Goal: Task Accomplishment & Management: Manage account settings

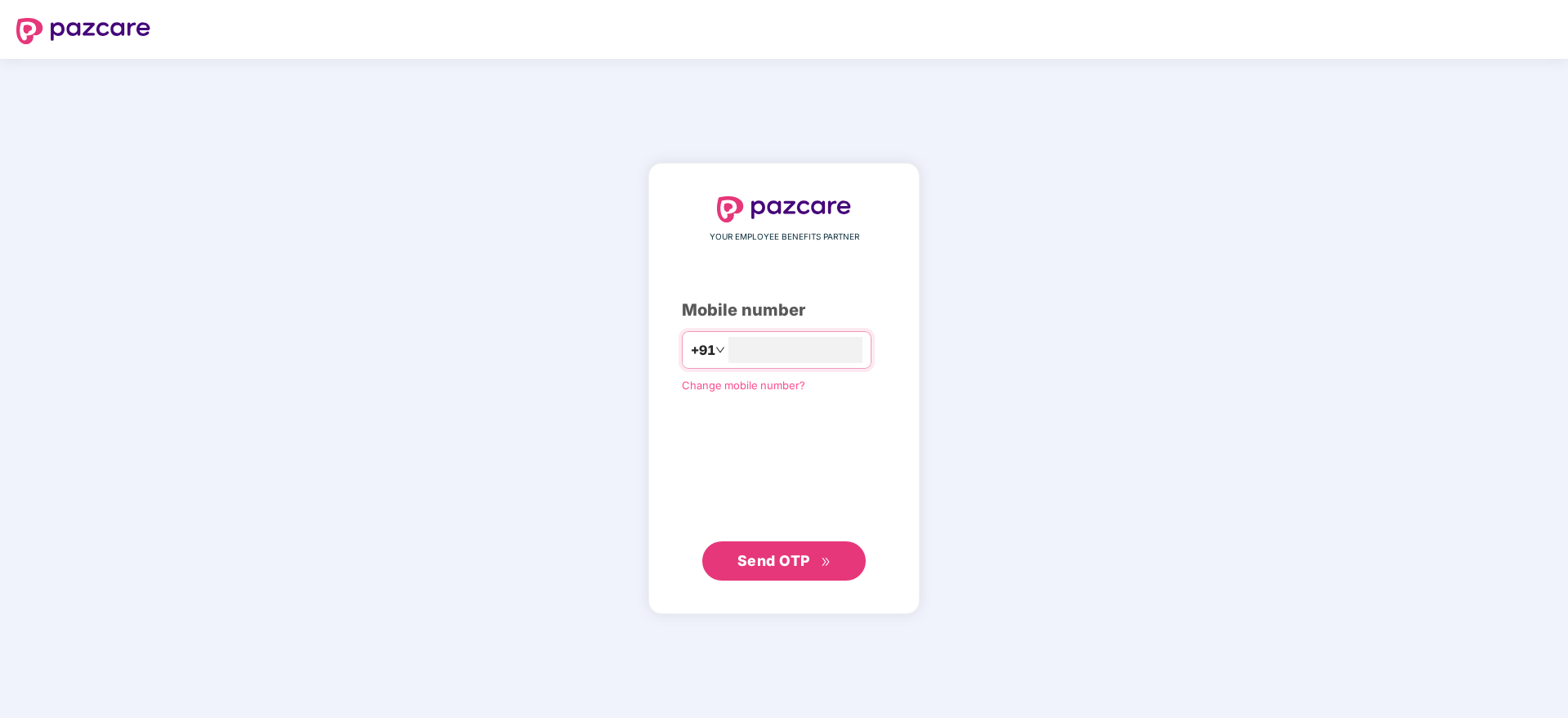
type input "*"
type input "**********"
click at [823, 540] on div "**********" at bounding box center [784, 389] width 204 height 385
click at [825, 566] on icon "double-right" at bounding box center [826, 562] width 10 height 10
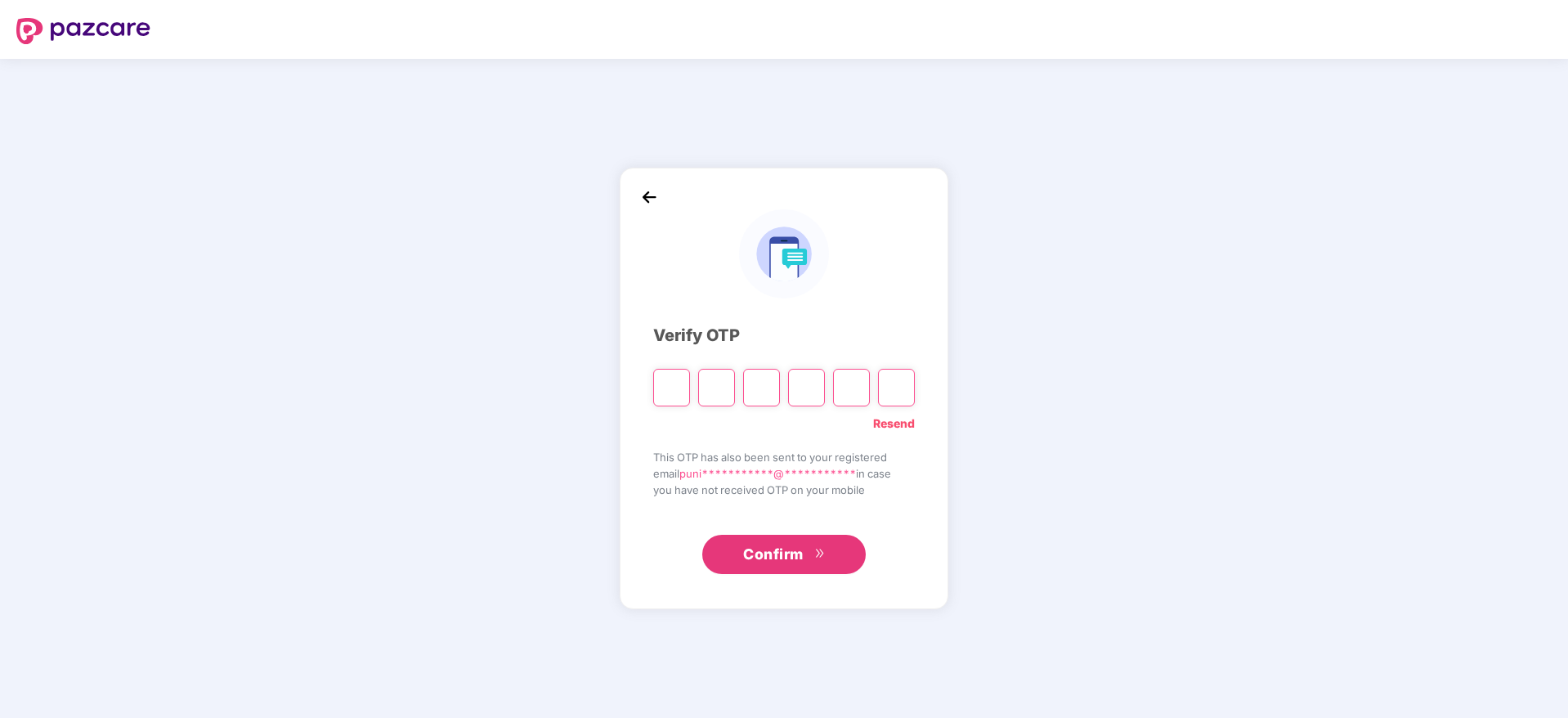
type input "*"
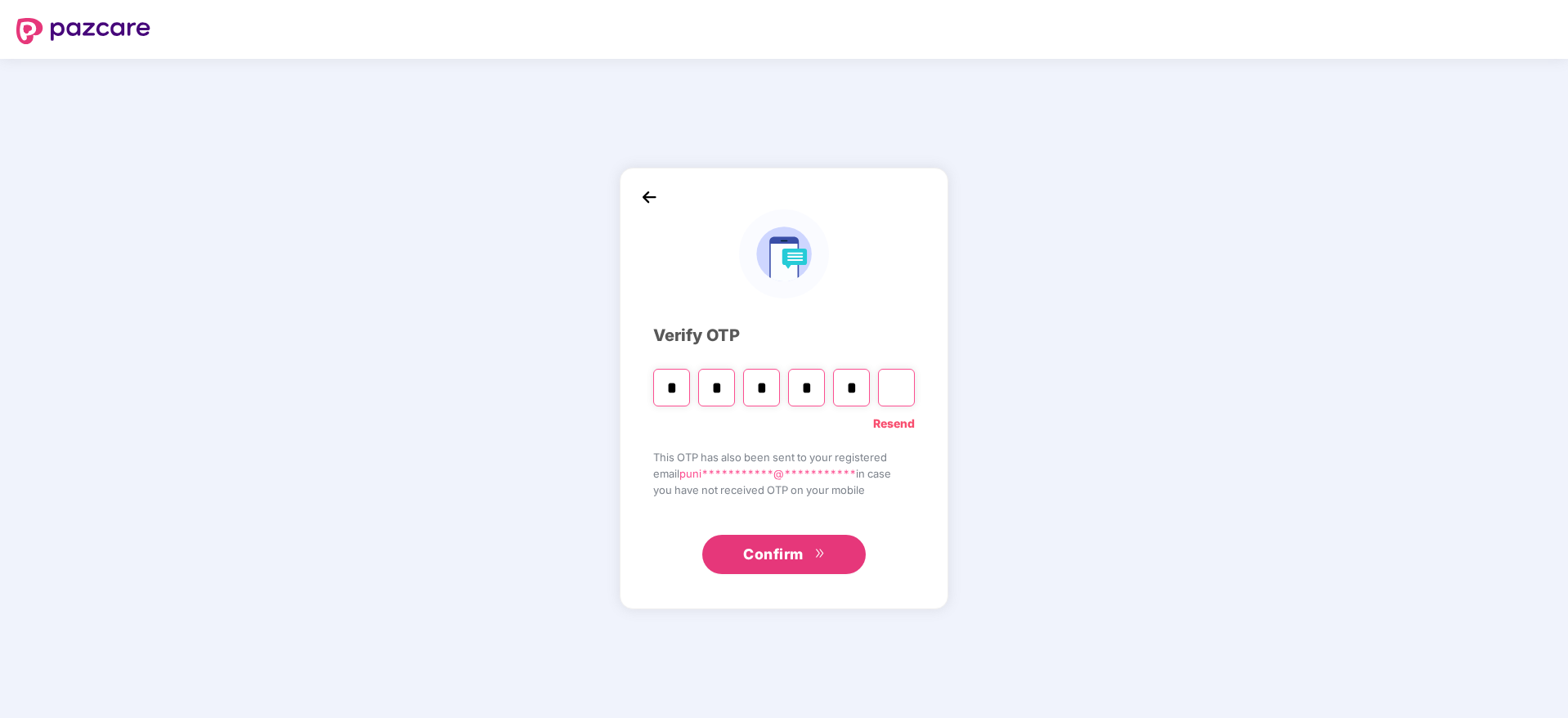
type input "*"
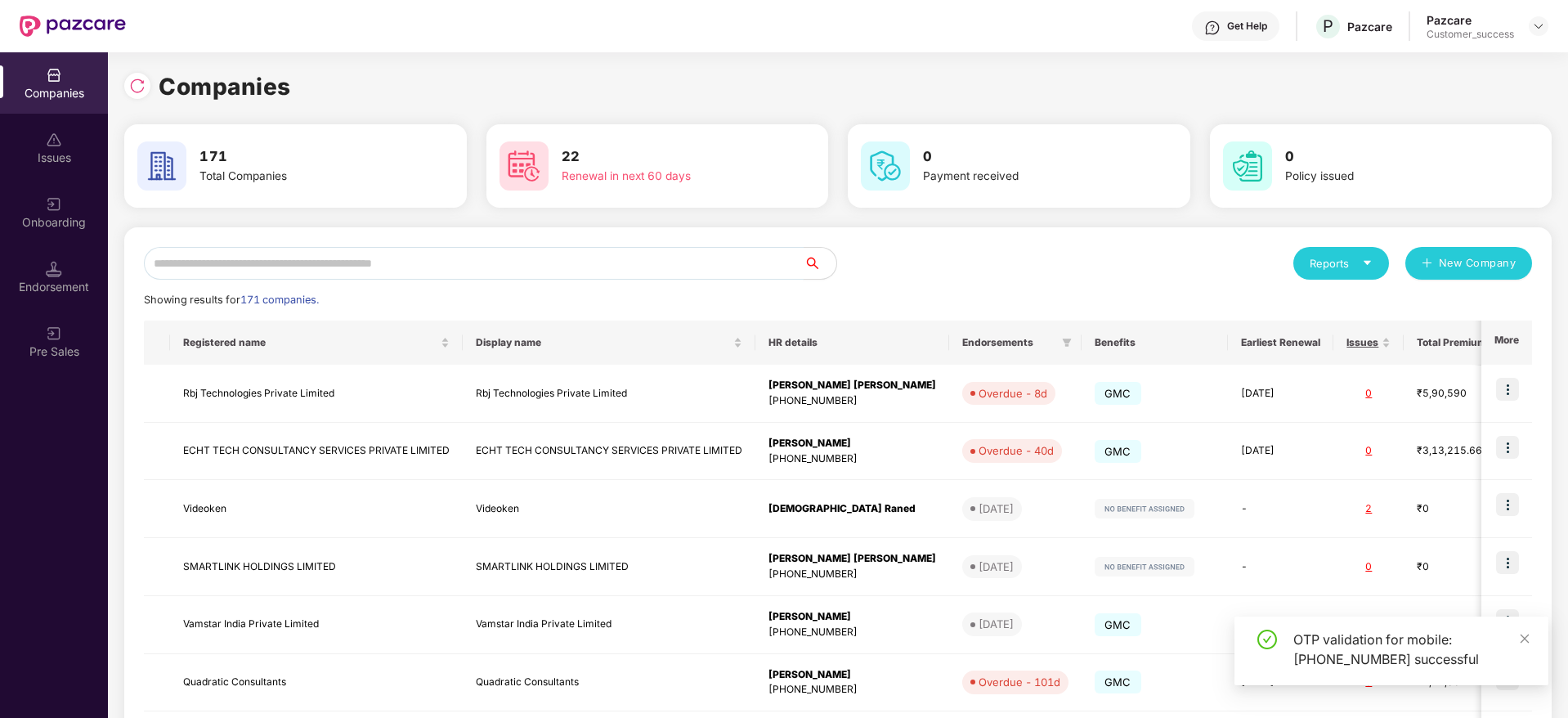
click at [537, 268] on input "text" at bounding box center [473, 263] width 660 height 32
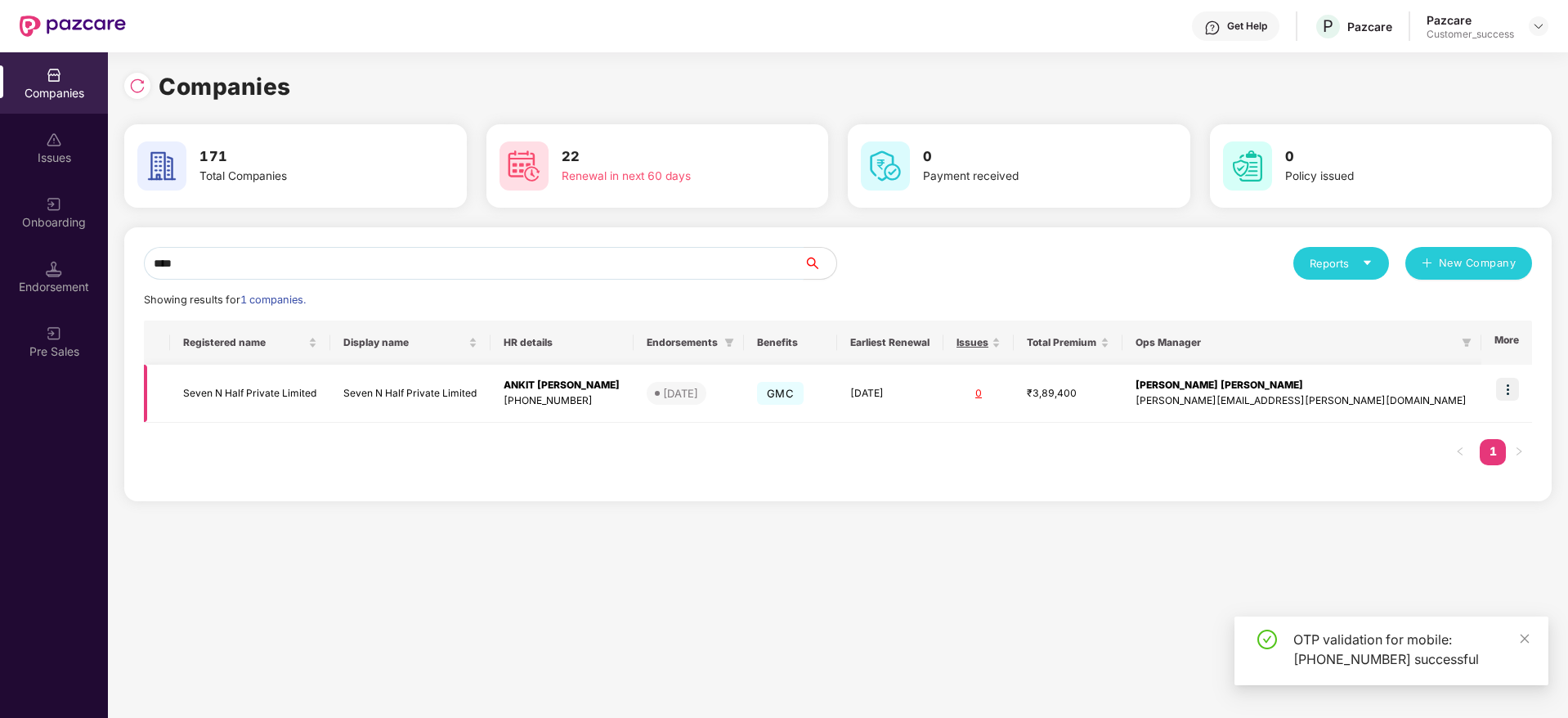
type input "****"
click at [1516, 387] on img at bounding box center [1507, 389] width 23 height 23
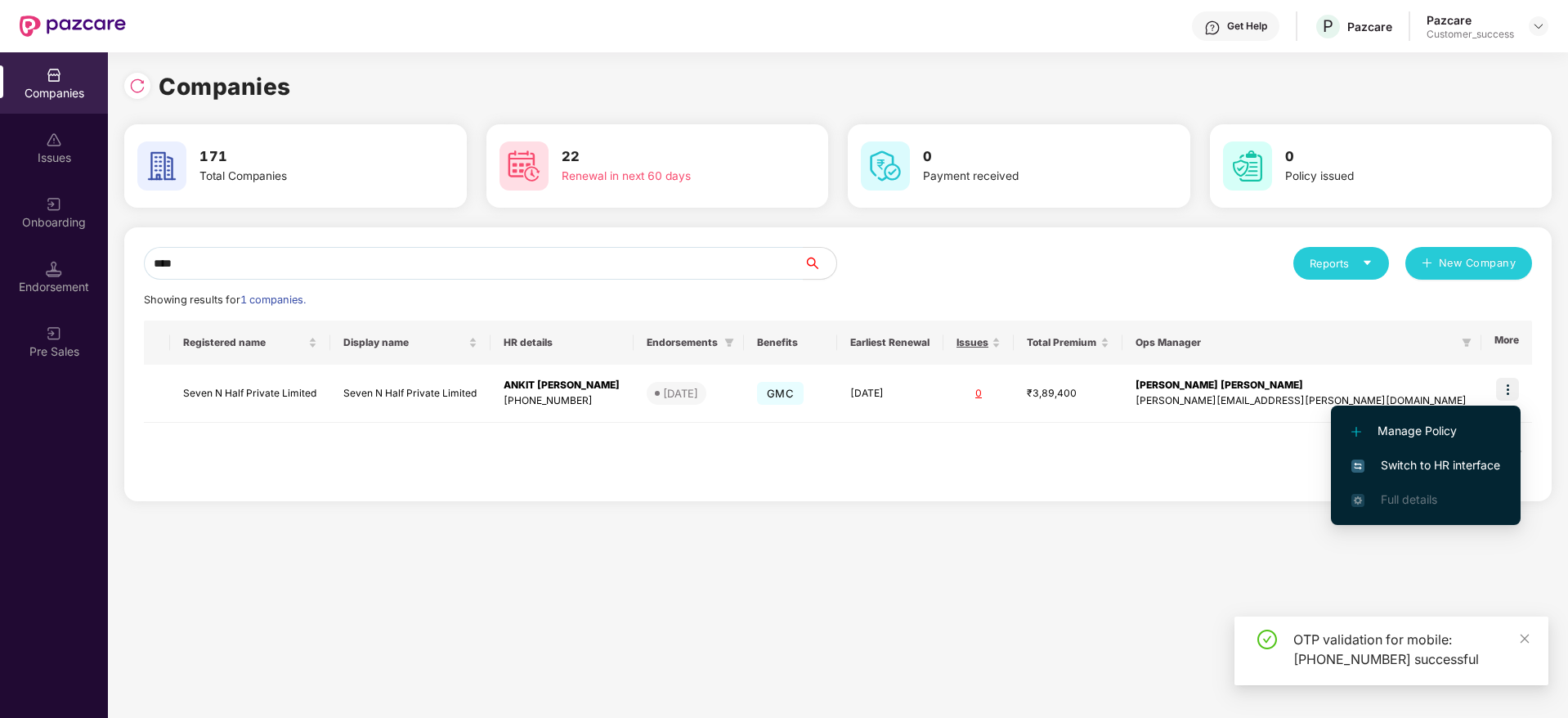
click at [1482, 456] on span "Switch to HR interface" at bounding box center [1425, 465] width 149 height 18
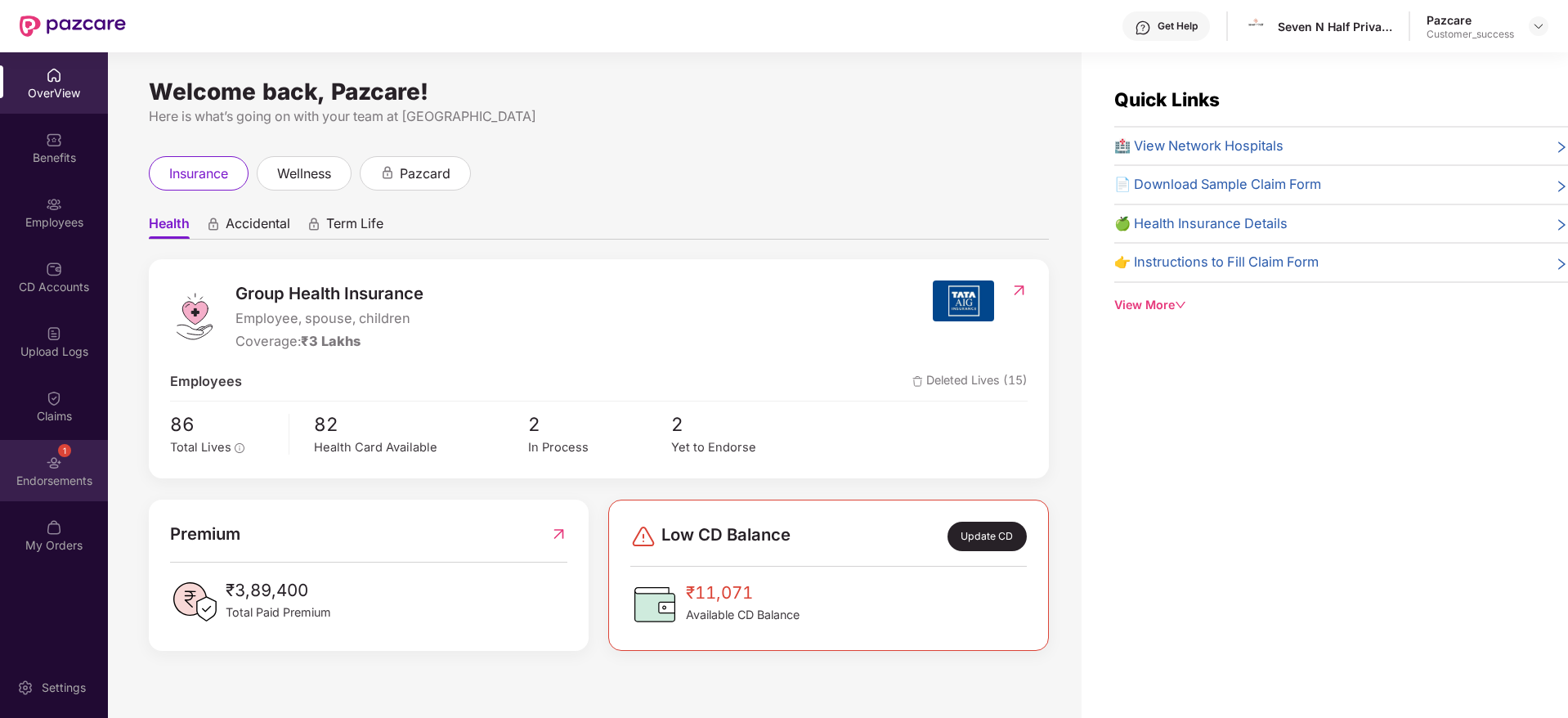
click at [31, 461] on div "1 Endorsements" at bounding box center [54, 471] width 108 height 62
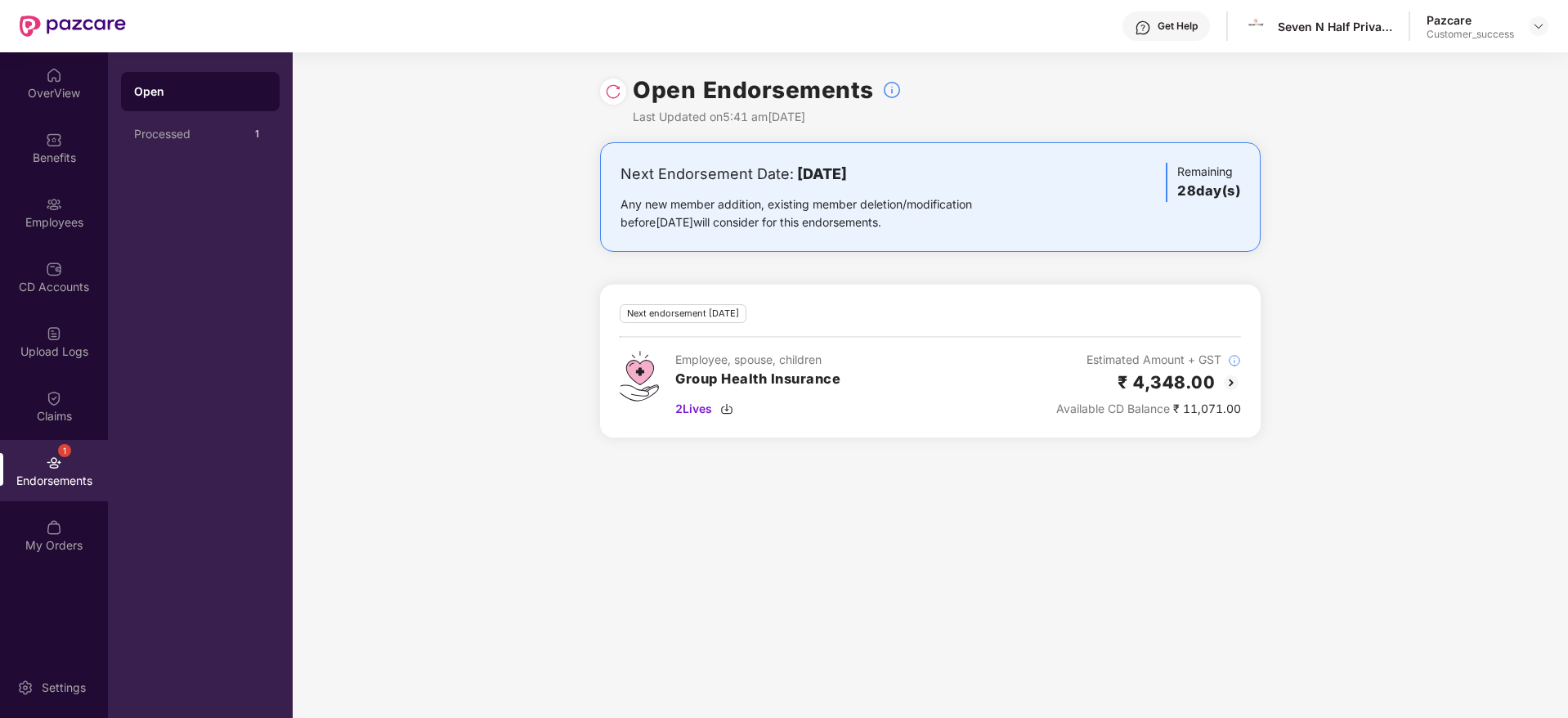
drag, startPoint x: 939, startPoint y: 240, endPoint x: 606, endPoint y: 144, distance: 346.6
click at [606, 144] on div "Next Endorsement Date: 11 September 2025 Any new member addition, existing memb…" at bounding box center [931, 299] width 1276 height 315
click at [606, 144] on div "Next Endorsement Date: 11 September 2025 Any new member addition, existing memb…" at bounding box center [930, 197] width 661 height 109
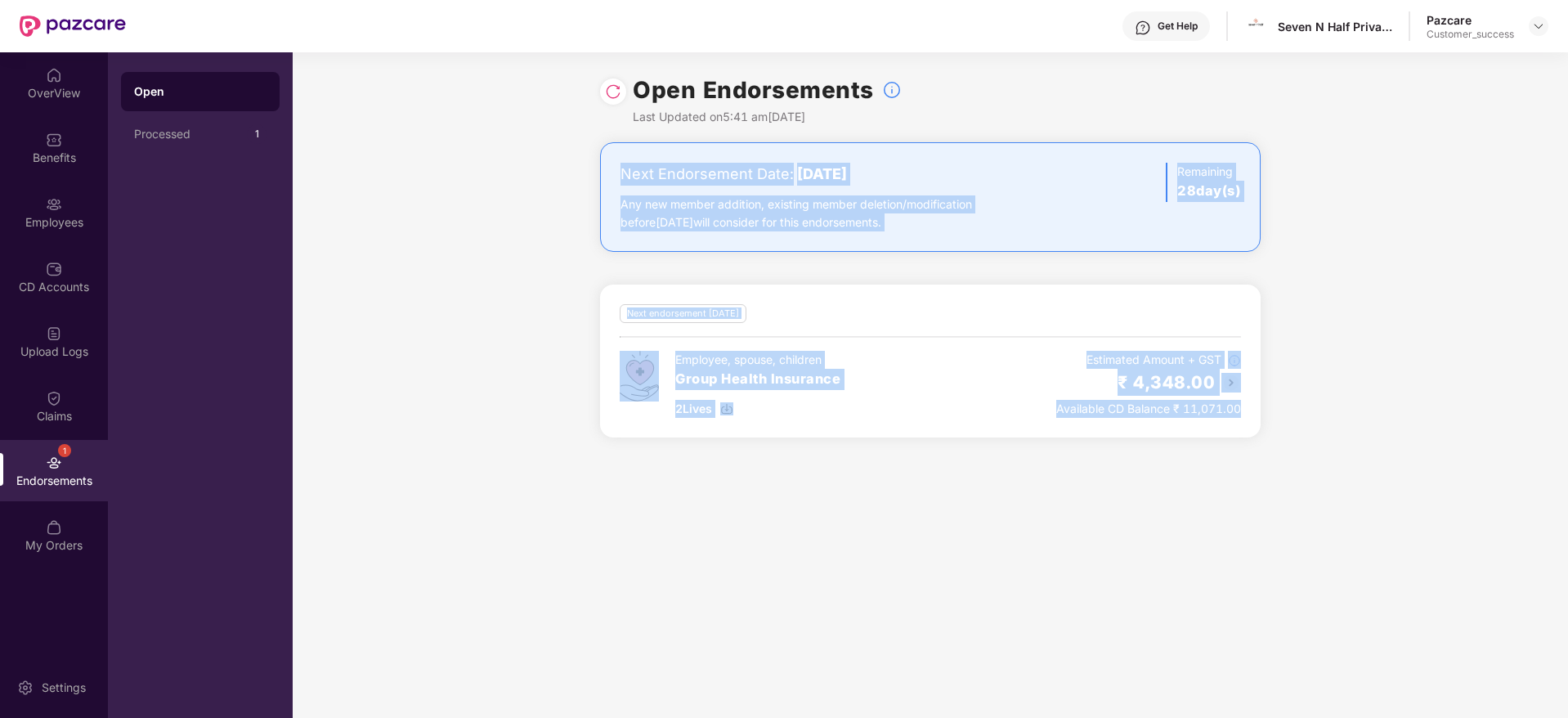
drag, startPoint x: 606, startPoint y: 144, endPoint x: 1422, endPoint y: 574, distance: 922.4
click at [1422, 574] on div "Open Endorsements Last Updated on 5:41 am, 14 Aug 2025 Next Endorsement Date: 1…" at bounding box center [931, 385] width 1276 height 666
click at [1426, 573] on div "Open Endorsements Last Updated on 5:41 am, 14 Aug 2025 Next Endorsement Date: 1…" at bounding box center [931, 385] width 1276 height 666
click at [1358, 601] on div "Open Endorsements Last Updated on 5:41 am, 14 Aug 2025 Next Endorsement Date: 1…" at bounding box center [931, 385] width 1276 height 666
click at [1357, 504] on div "Open Endorsements Last Updated on 5:41 am, 14 Aug 2025 Next Endorsement Date: 1…" at bounding box center [931, 385] width 1276 height 666
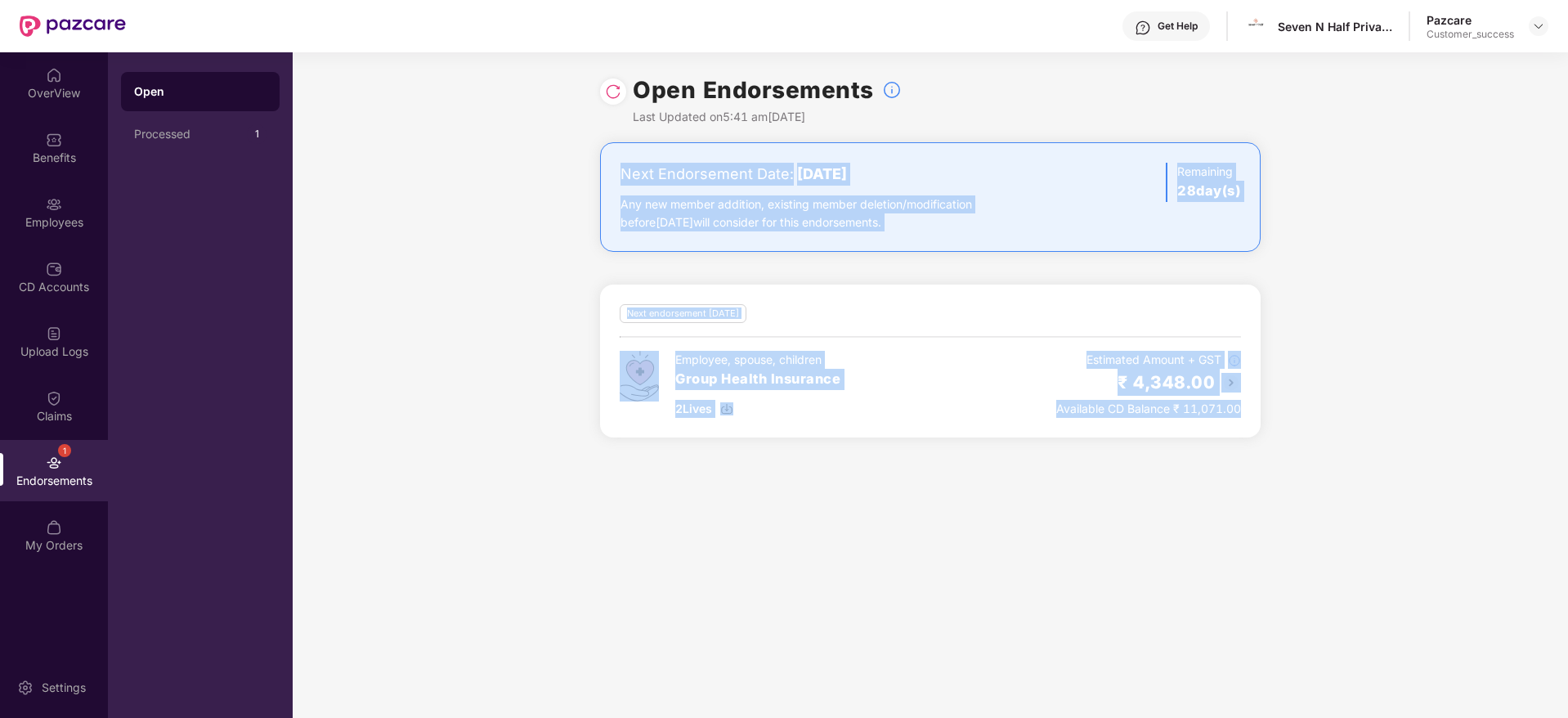
click at [1363, 461] on div "Open Endorsements Last Updated on 5:41 am, 14 Aug 2025 Next Endorsement Date: 1…" at bounding box center [931, 385] width 1276 height 666
drag, startPoint x: 1335, startPoint y: 427, endPoint x: 533, endPoint y: 171, distance: 841.9
click at [533, 171] on div "Next Endorsement Date: 11 September 2025 Any new member addition, existing memb…" at bounding box center [931, 299] width 1276 height 315
drag, startPoint x: 533, startPoint y: 171, endPoint x: 1328, endPoint y: 446, distance: 841.2
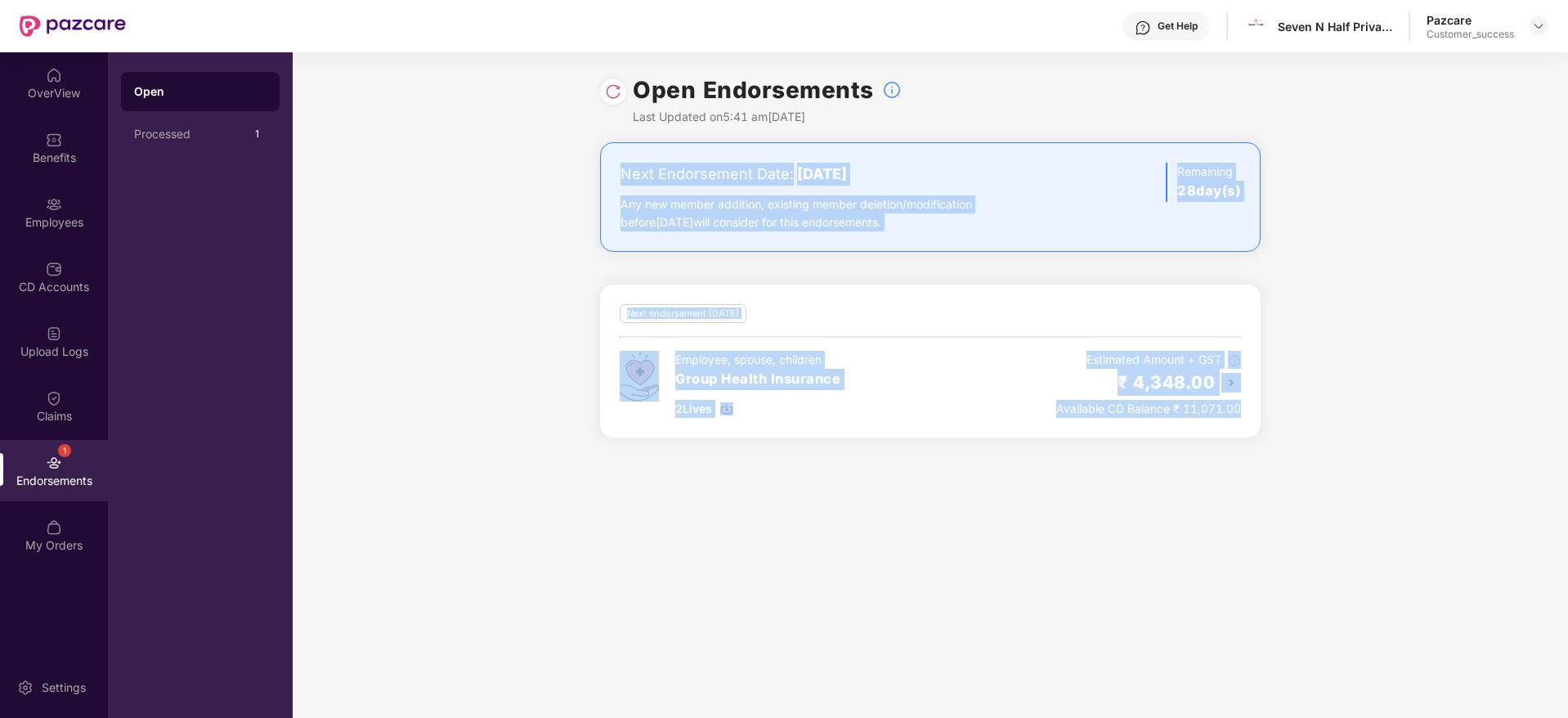
click at [1328, 446] on div "Next Endorsement Date: 11 September 2025 Any new member addition, existing memb…" at bounding box center [931, 299] width 1276 height 315
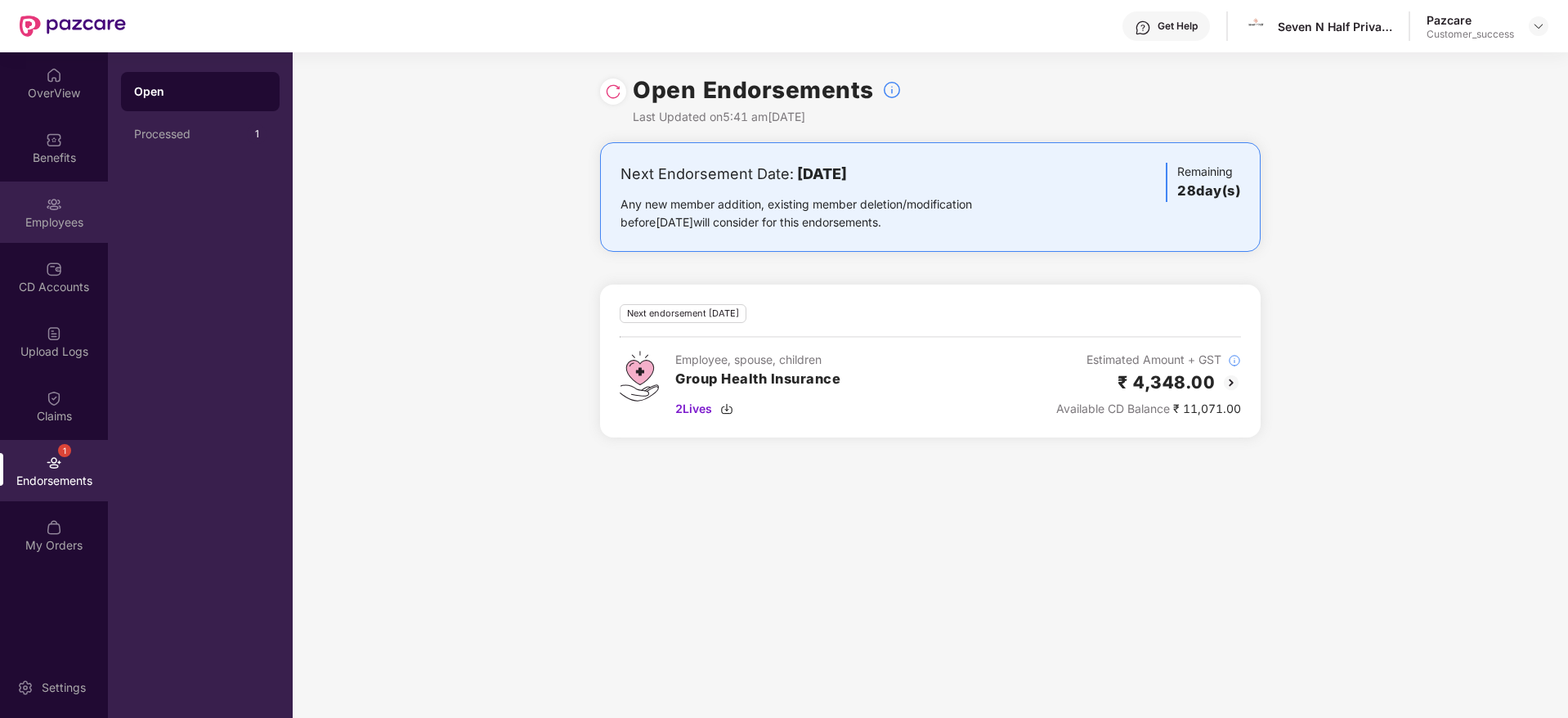
click at [70, 227] on div "Employees" at bounding box center [54, 222] width 108 height 16
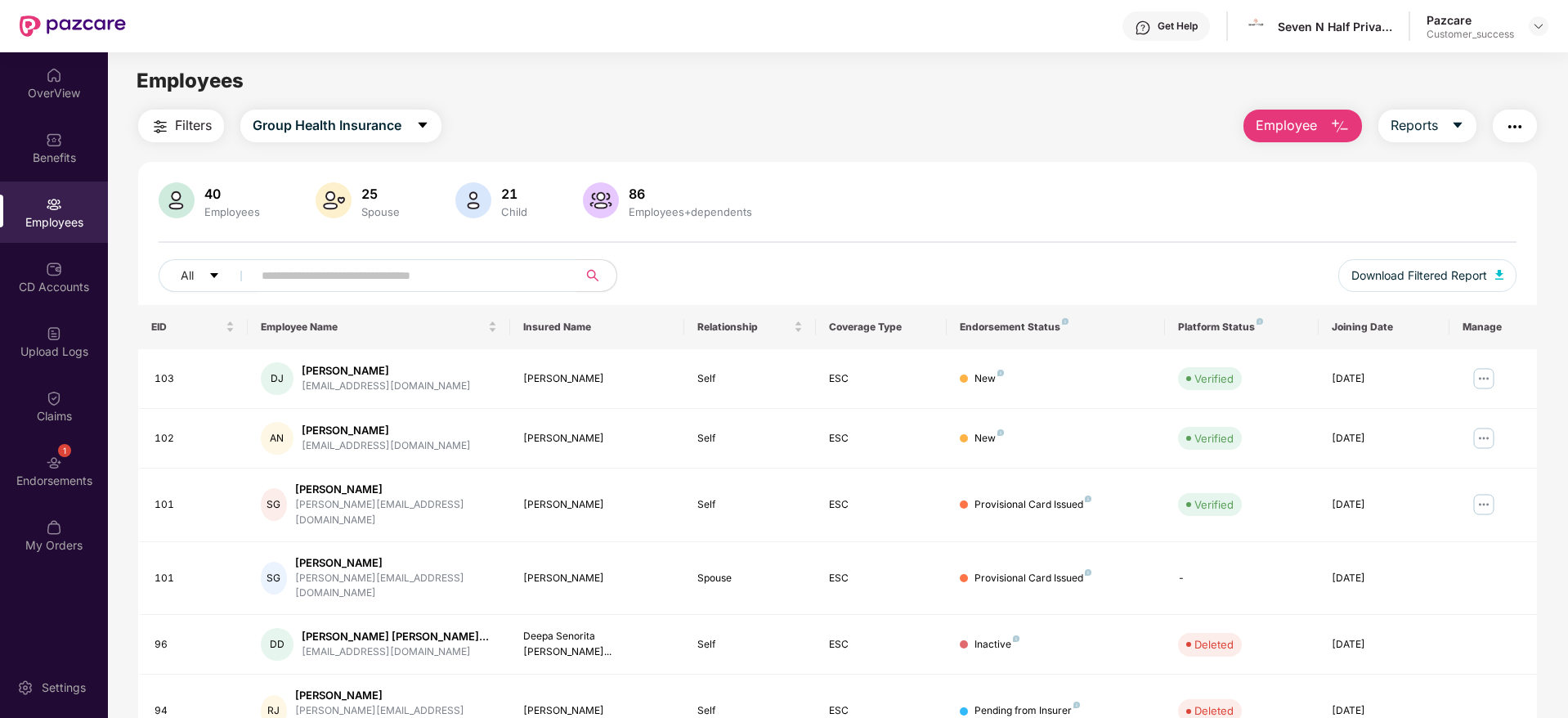
click at [188, 135] on span "Filters" at bounding box center [193, 126] width 37 height 21
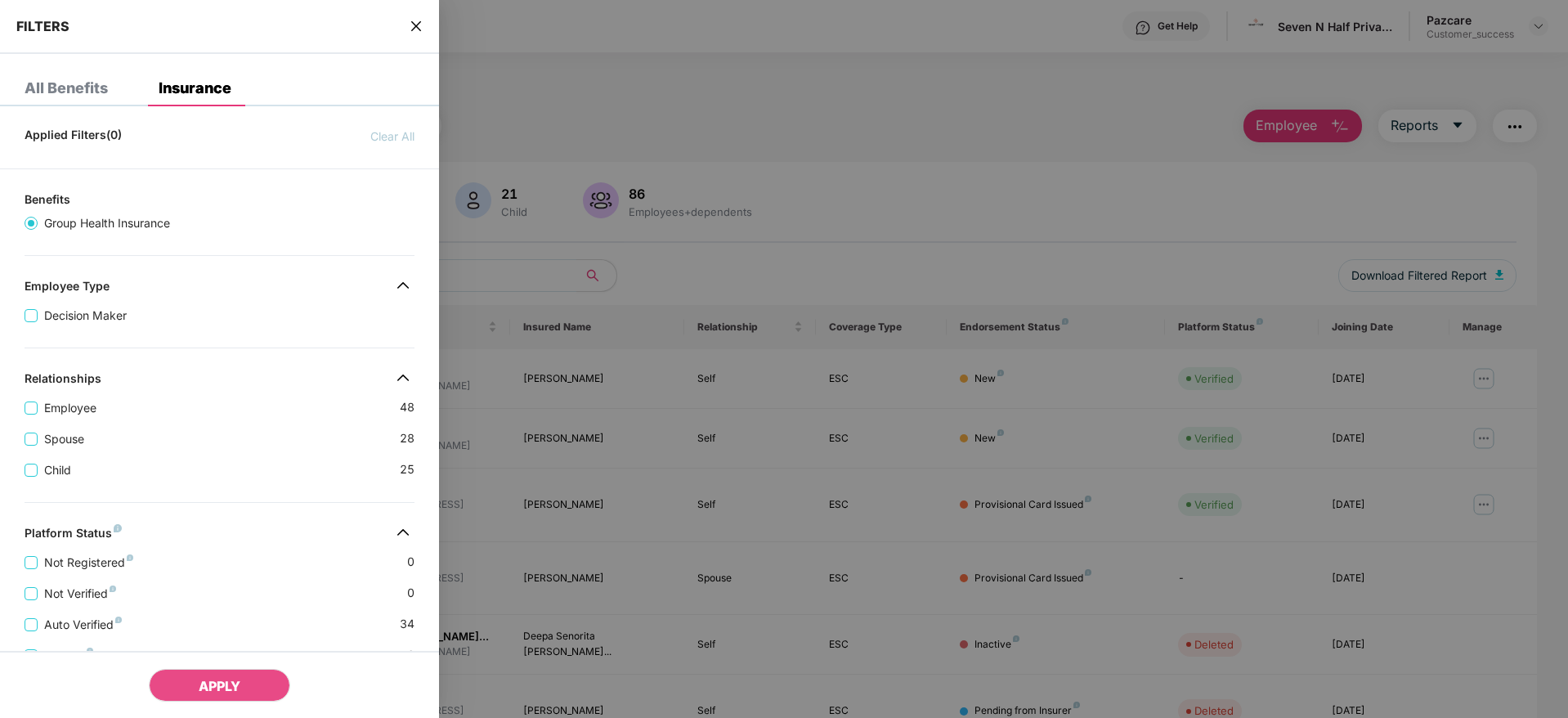
scroll to position [317, 0]
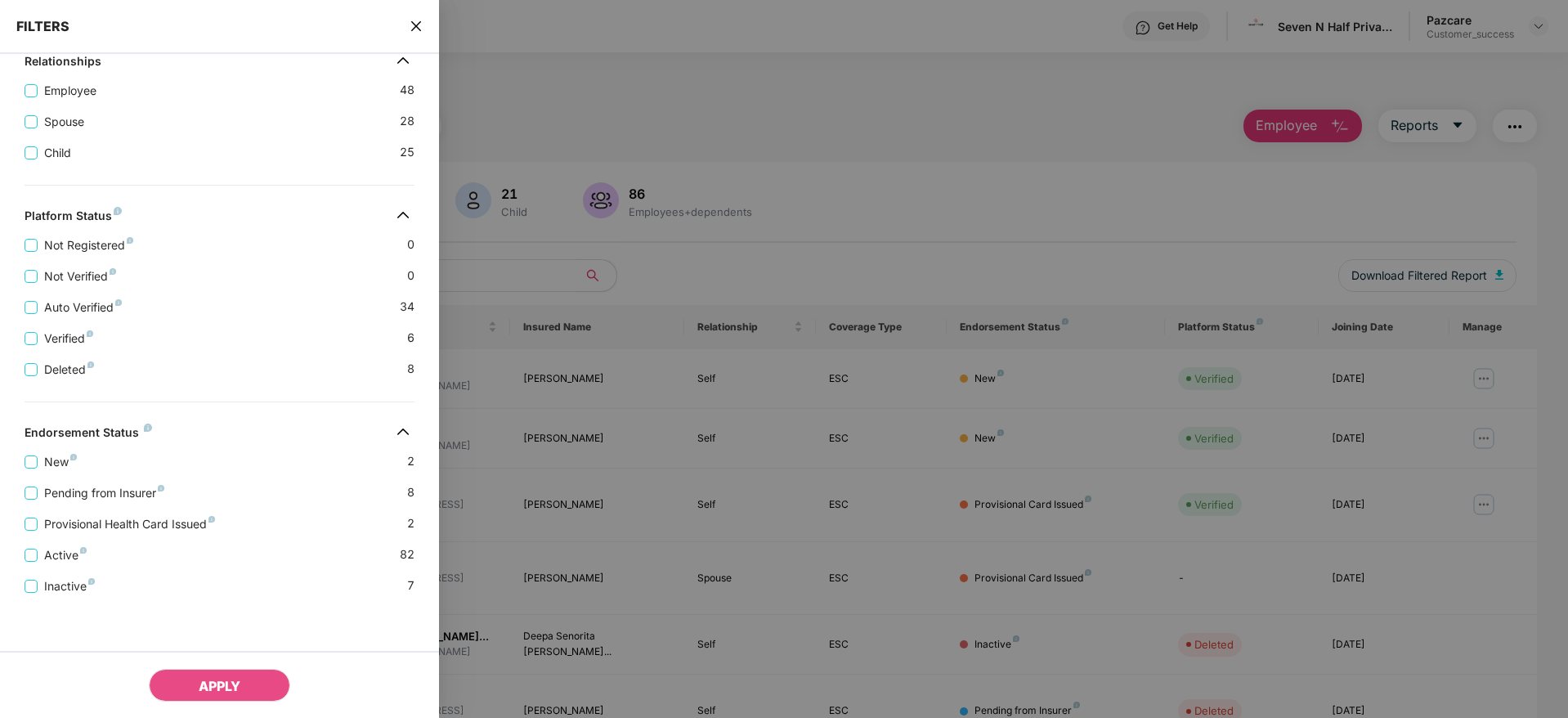
click at [419, 25] on icon "close" at bounding box center [415, 26] width 13 height 13
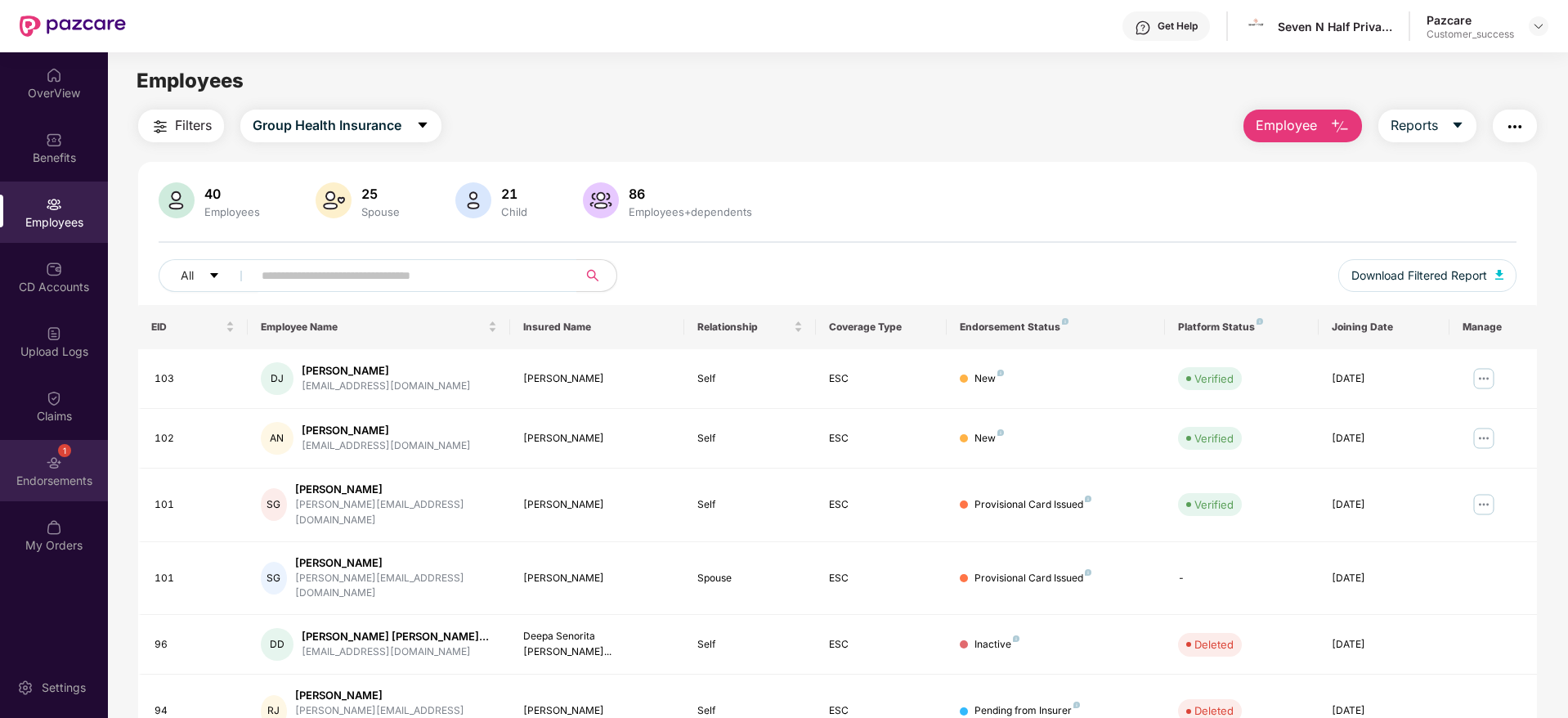
click at [73, 468] on div "1 Endorsements" at bounding box center [54, 471] width 108 height 62
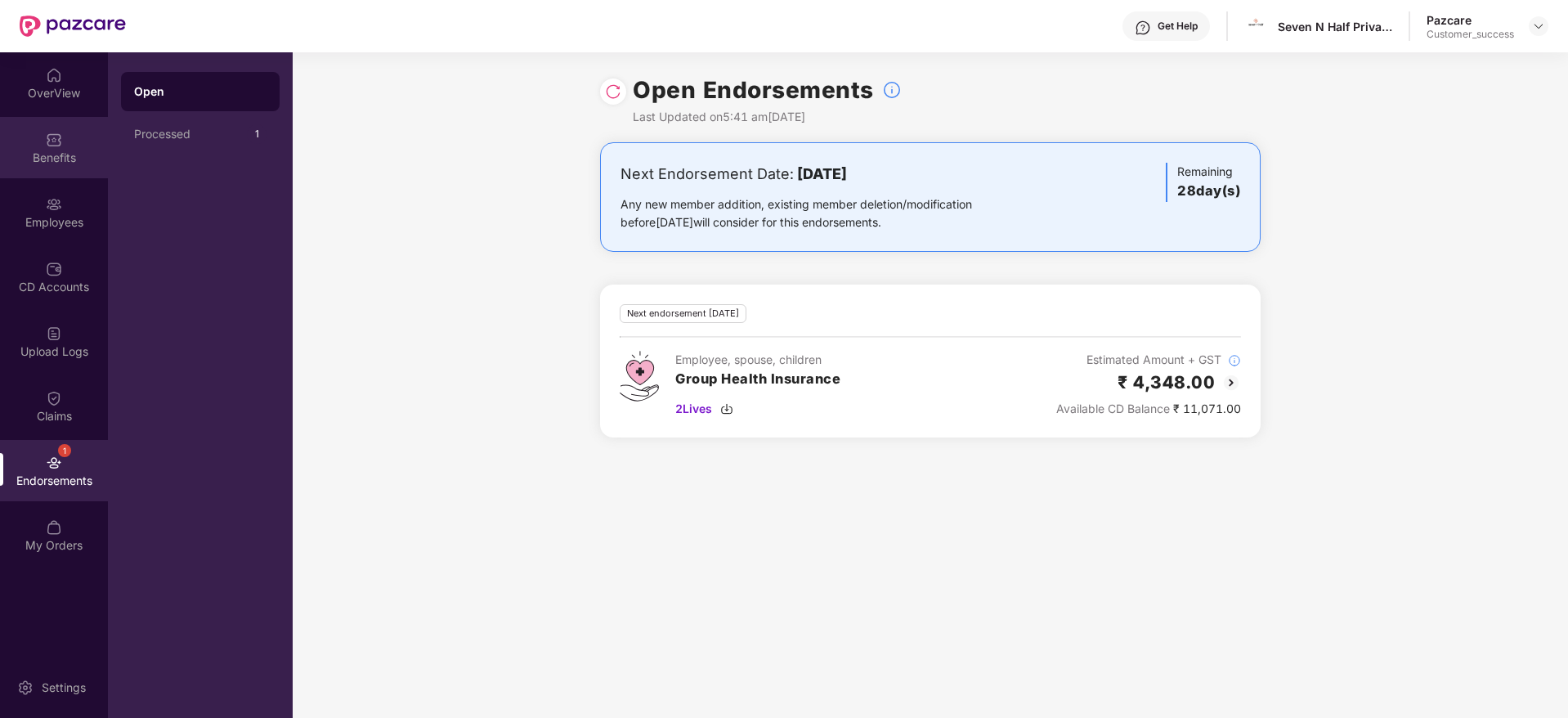
click at [74, 161] on div "Benefits" at bounding box center [54, 157] width 108 height 16
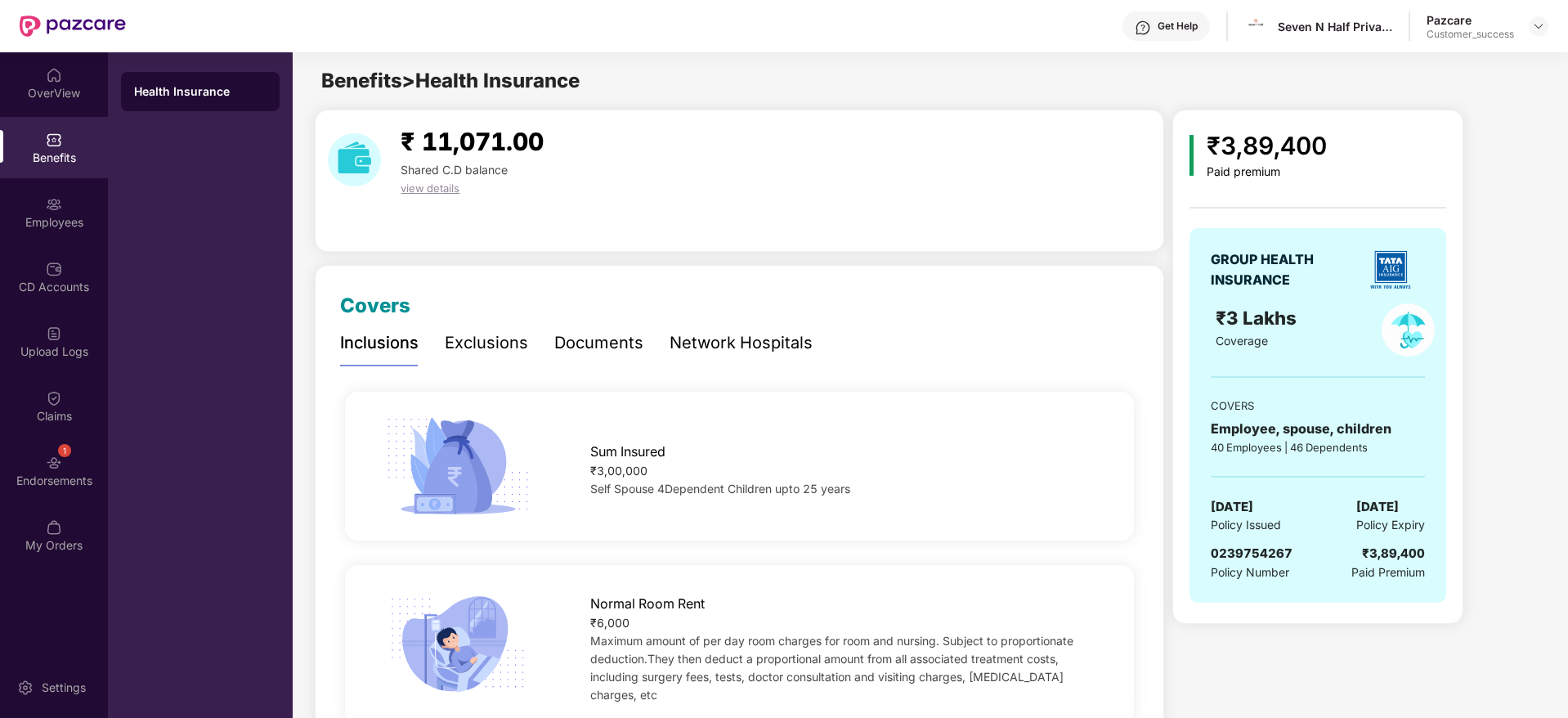
click at [1247, 555] on span "0239754267" at bounding box center [1252, 553] width 82 height 15
copy span "0239754267"
click at [1307, 25] on div "Seven N Half Private Limited" at bounding box center [1335, 26] width 115 height 15
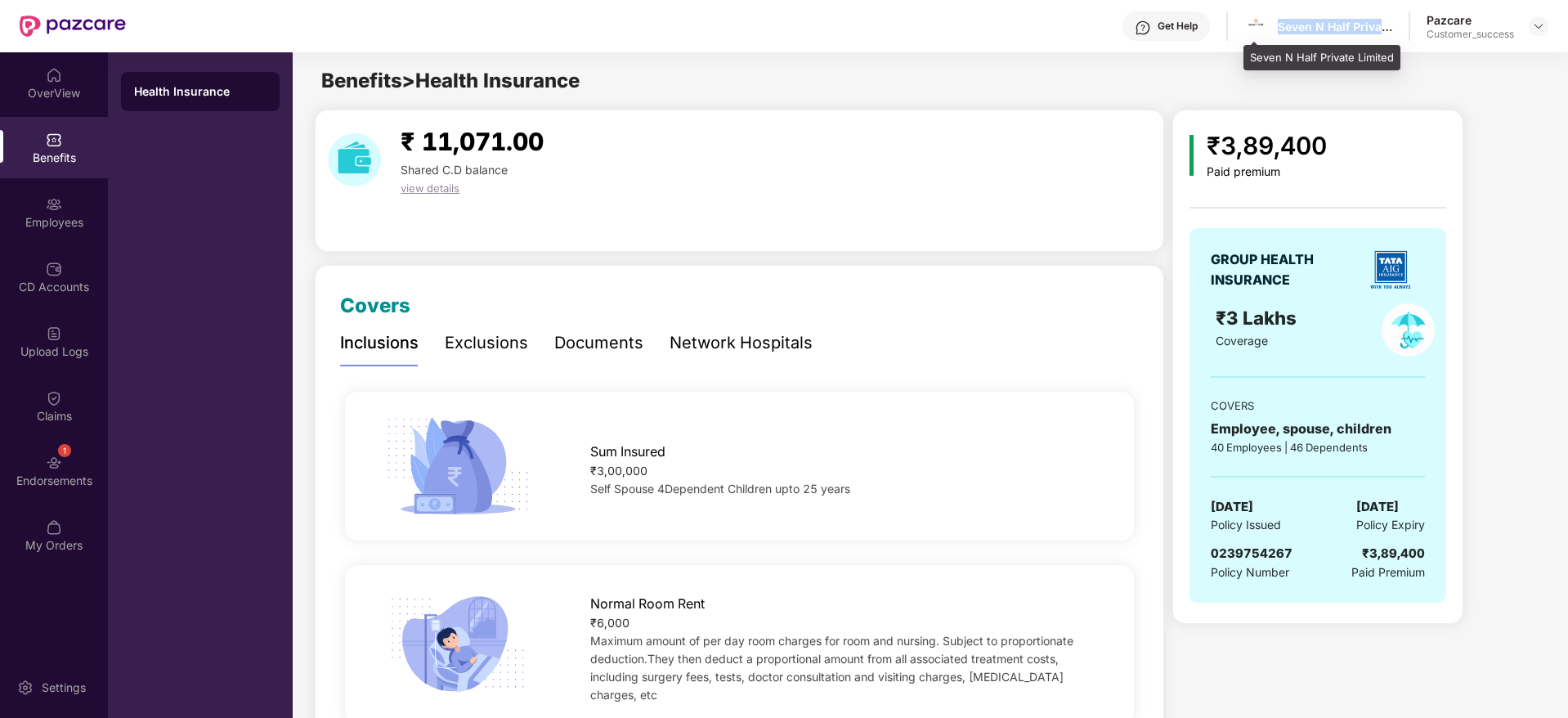
click at [1307, 25] on div "Seven N Half Private Limited" at bounding box center [1335, 26] width 115 height 15
copy div "Seven N Half Private Limited"
click at [1251, 84] on div "Benefits > Health Insurance" at bounding box center [930, 81] width 1274 height 31
click at [1532, 21] on div at bounding box center [1538, 26] width 20 height 20
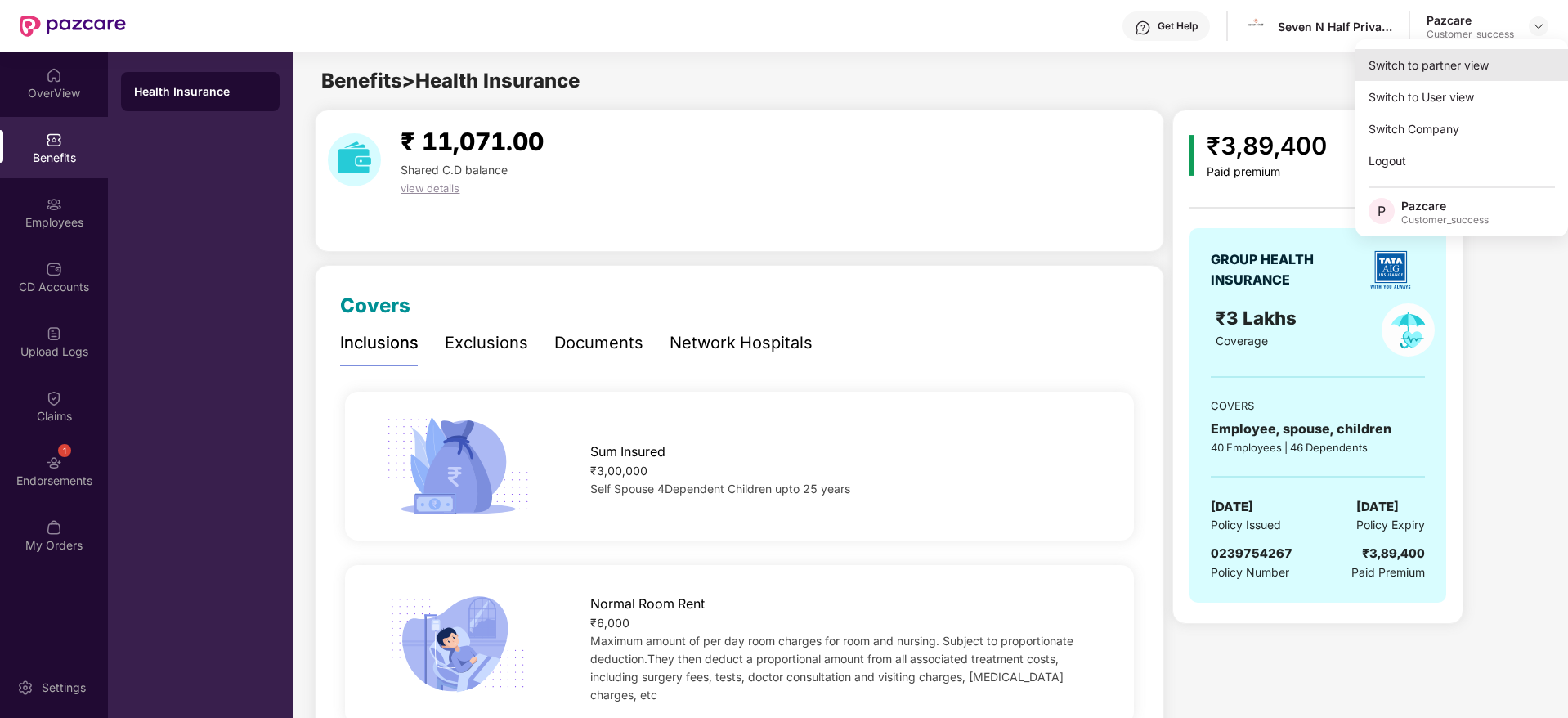
click at [1519, 53] on div "Switch to partner view" at bounding box center [1461, 64] width 213 height 32
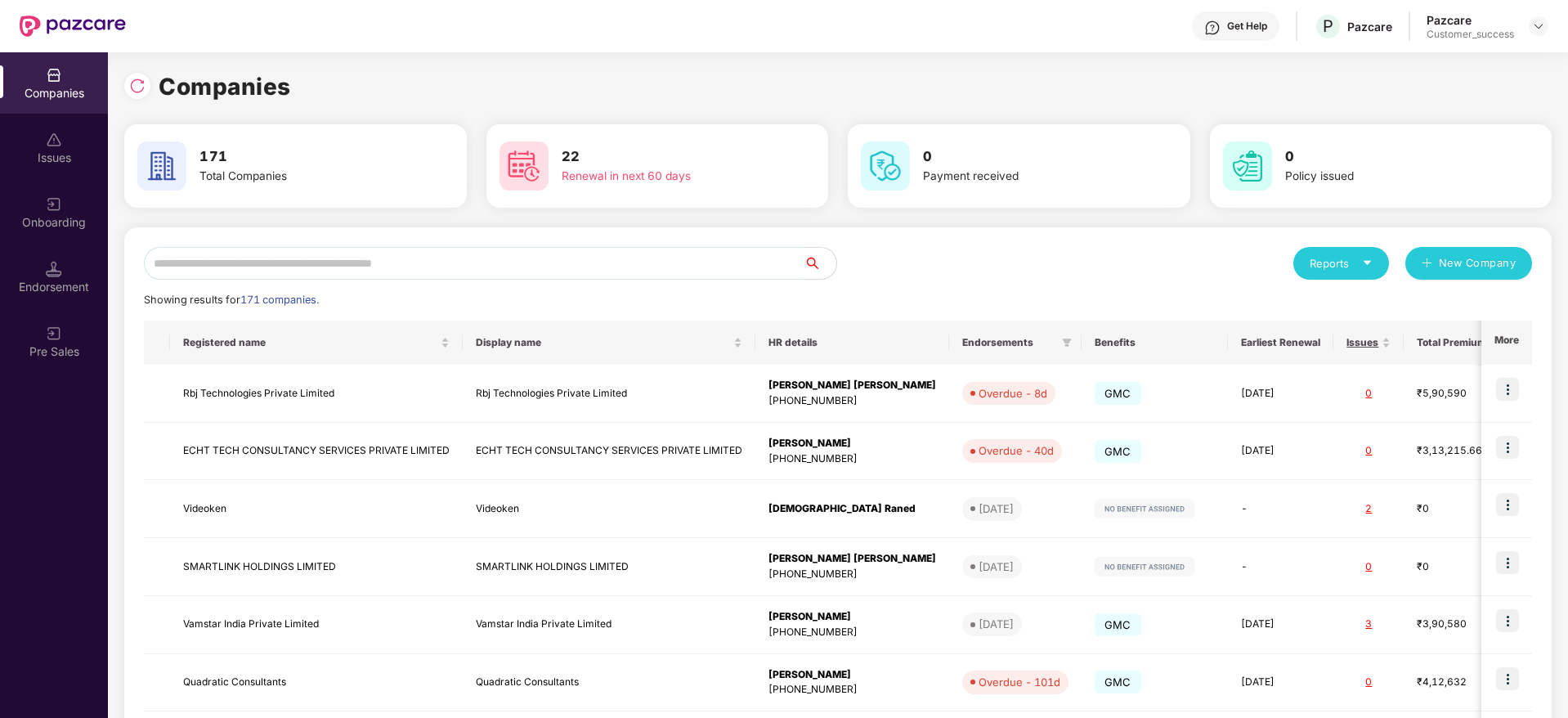
click at [731, 267] on input "text" at bounding box center [473, 263] width 660 height 32
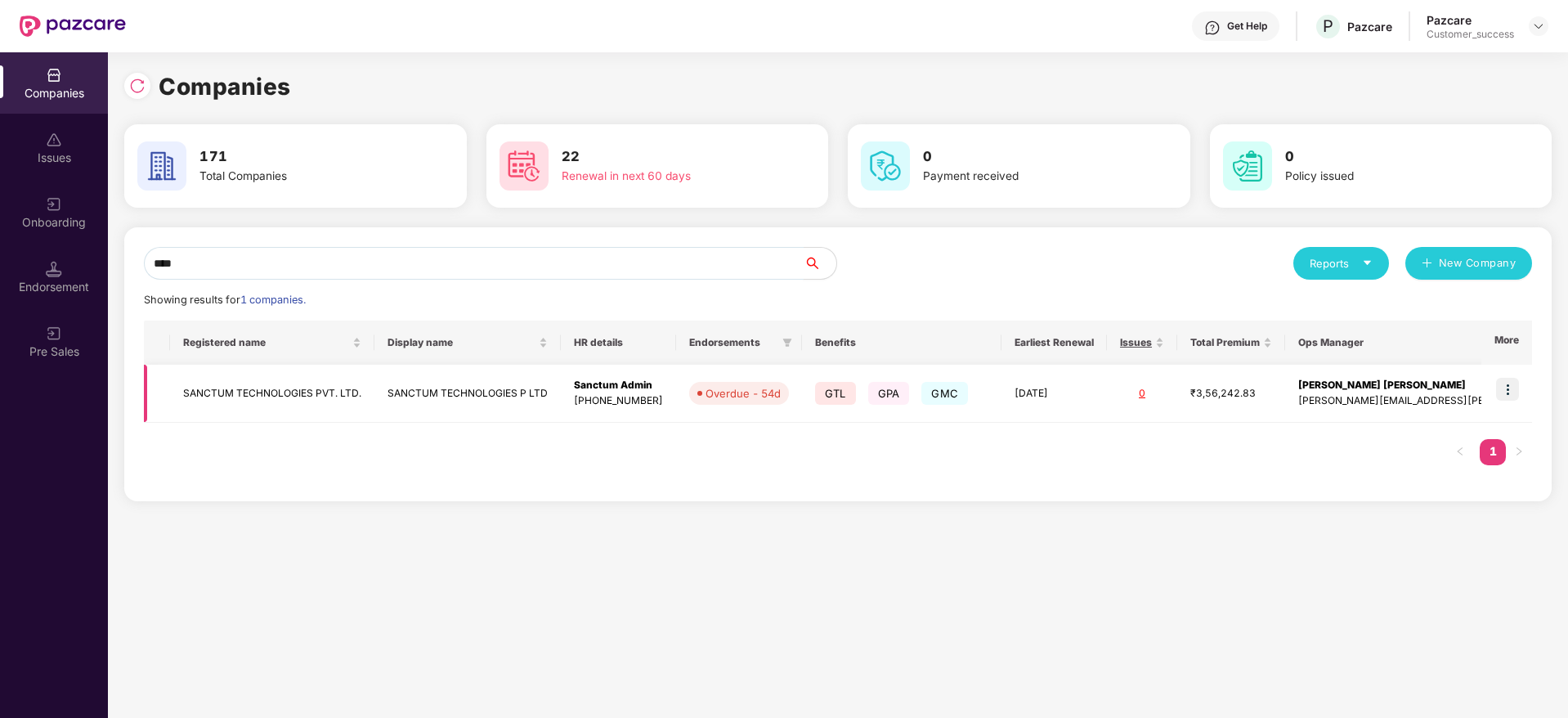
type input "****"
click at [1515, 390] on img at bounding box center [1507, 389] width 23 height 23
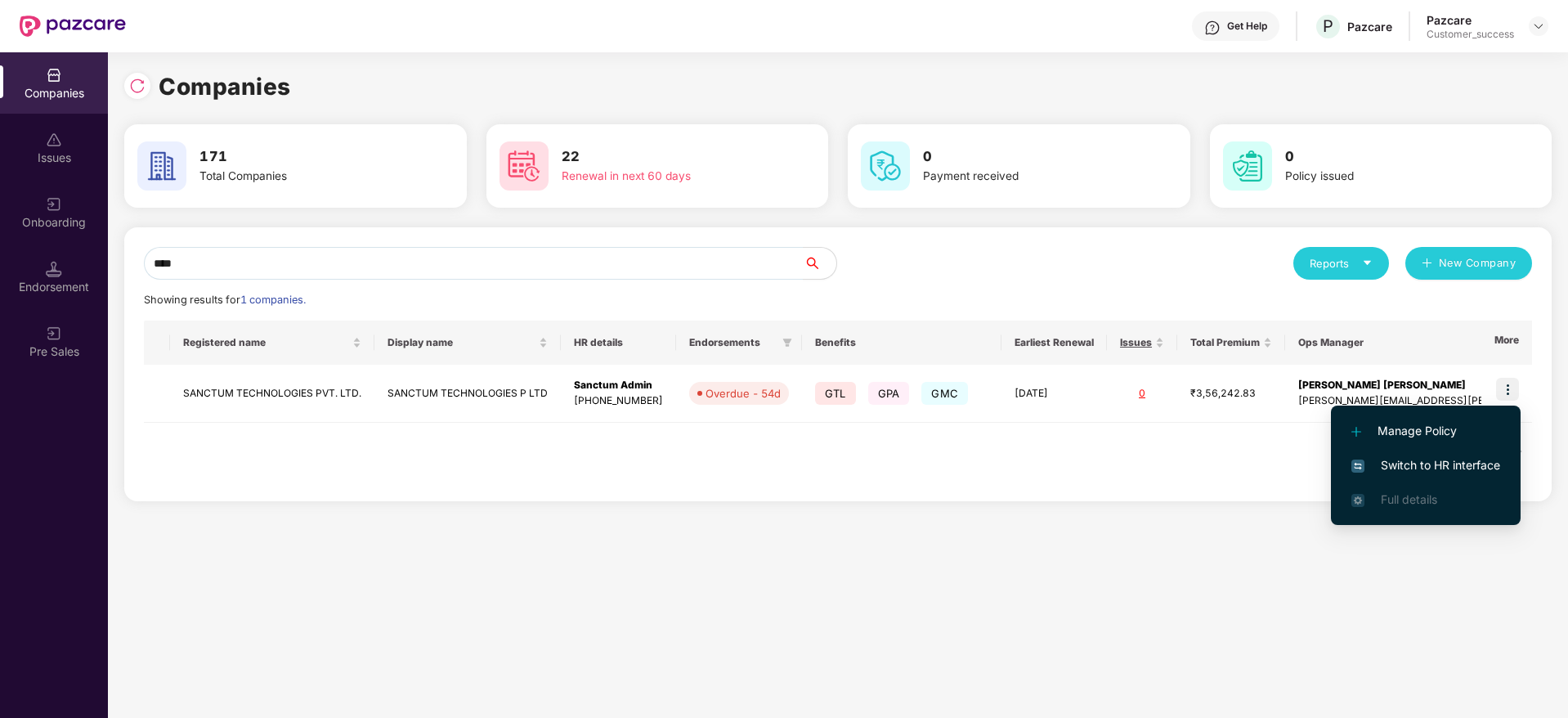
click at [1497, 462] on span "Switch to HR interface" at bounding box center [1425, 465] width 149 height 18
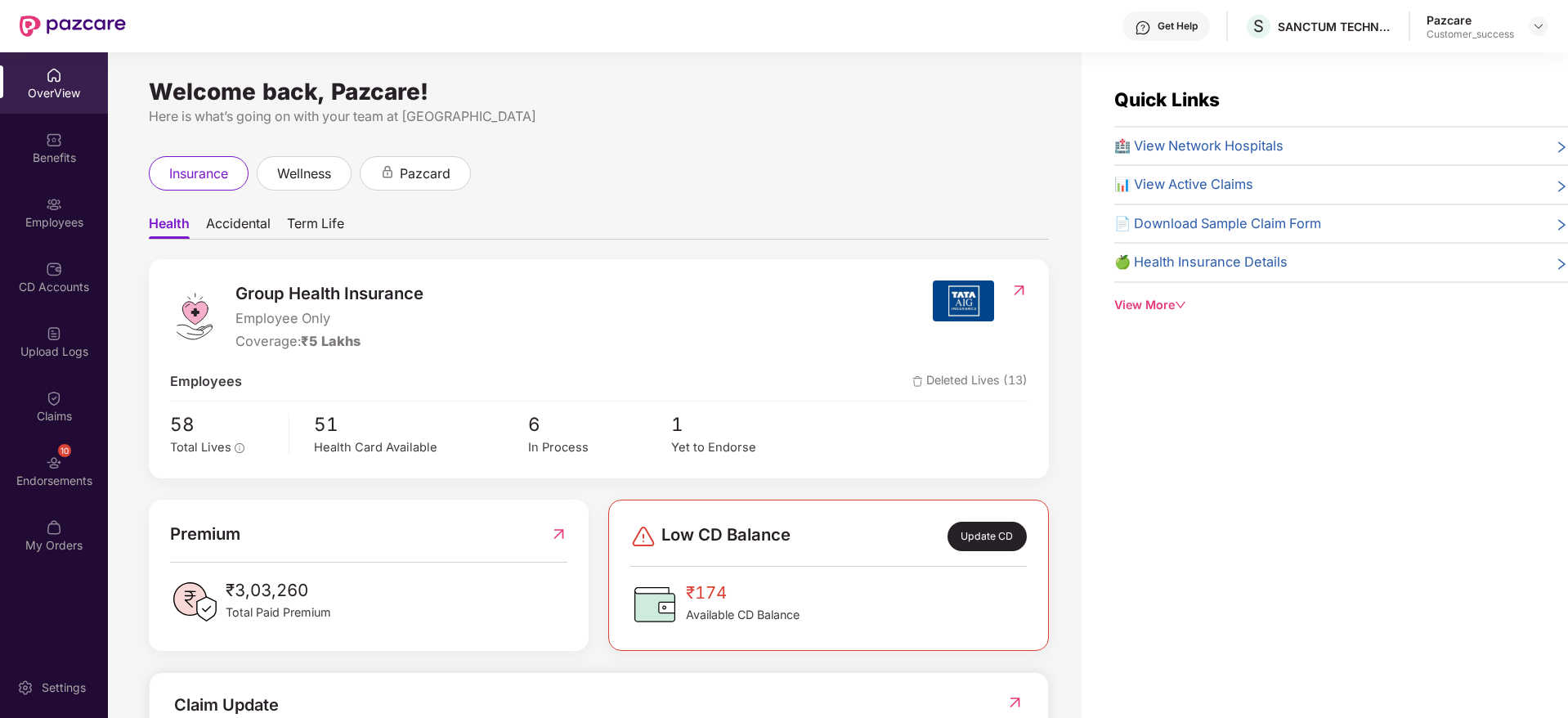
click at [44, 215] on div "Employees" at bounding box center [54, 222] width 108 height 16
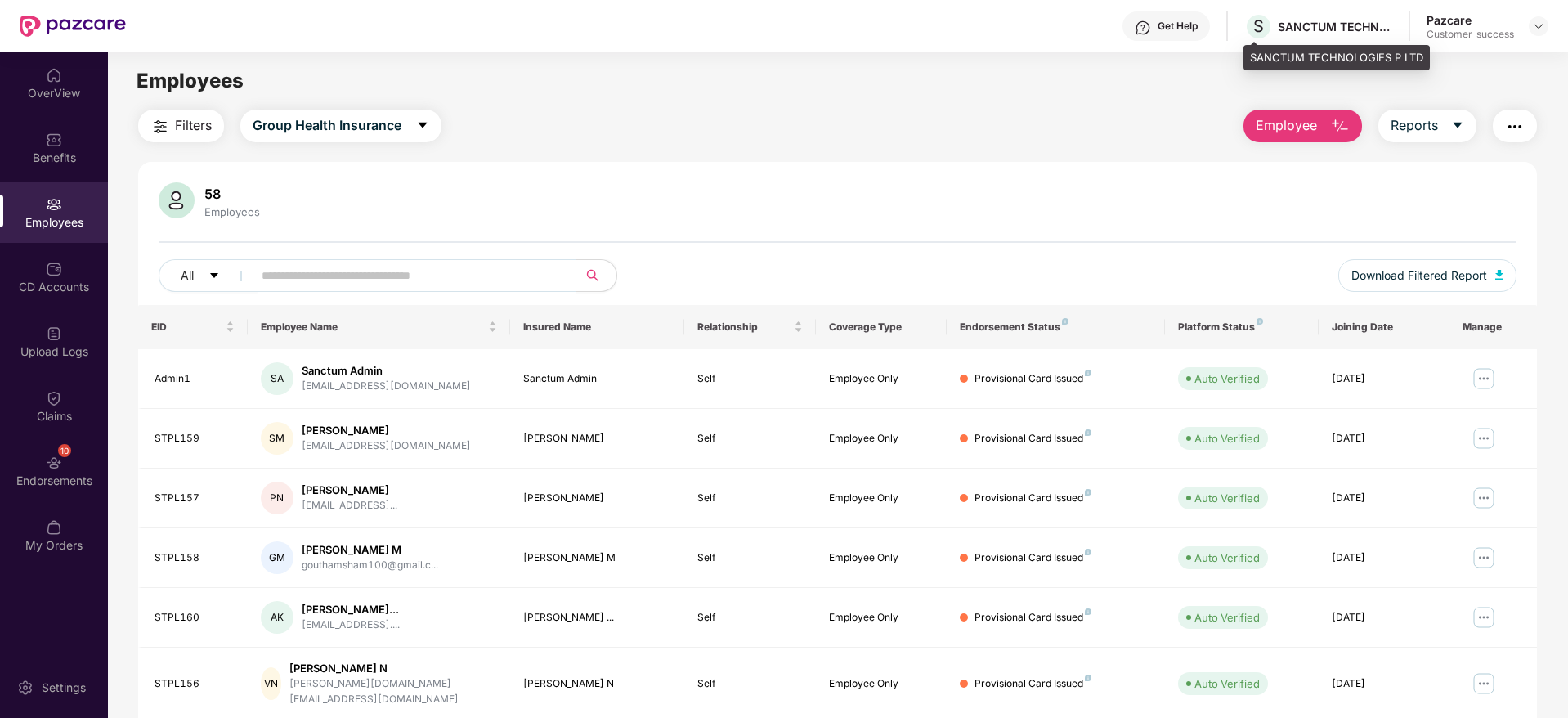
click at [1343, 32] on div "SANCTUM TECHNOLOGIES P LTD" at bounding box center [1335, 26] width 115 height 15
copy div "SANCTUM TECHNOLOGIES P LTD"
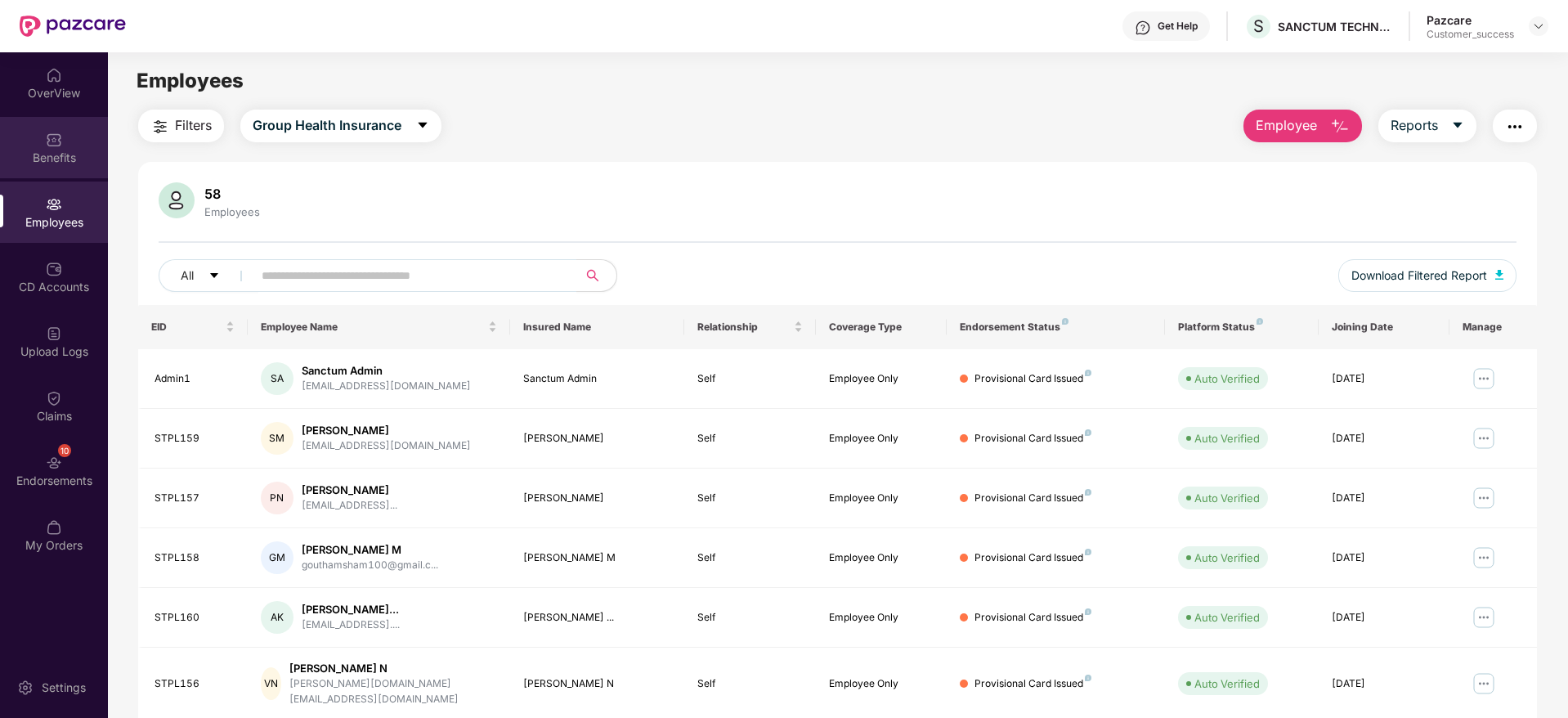
click at [73, 142] on div "Benefits" at bounding box center [54, 148] width 108 height 62
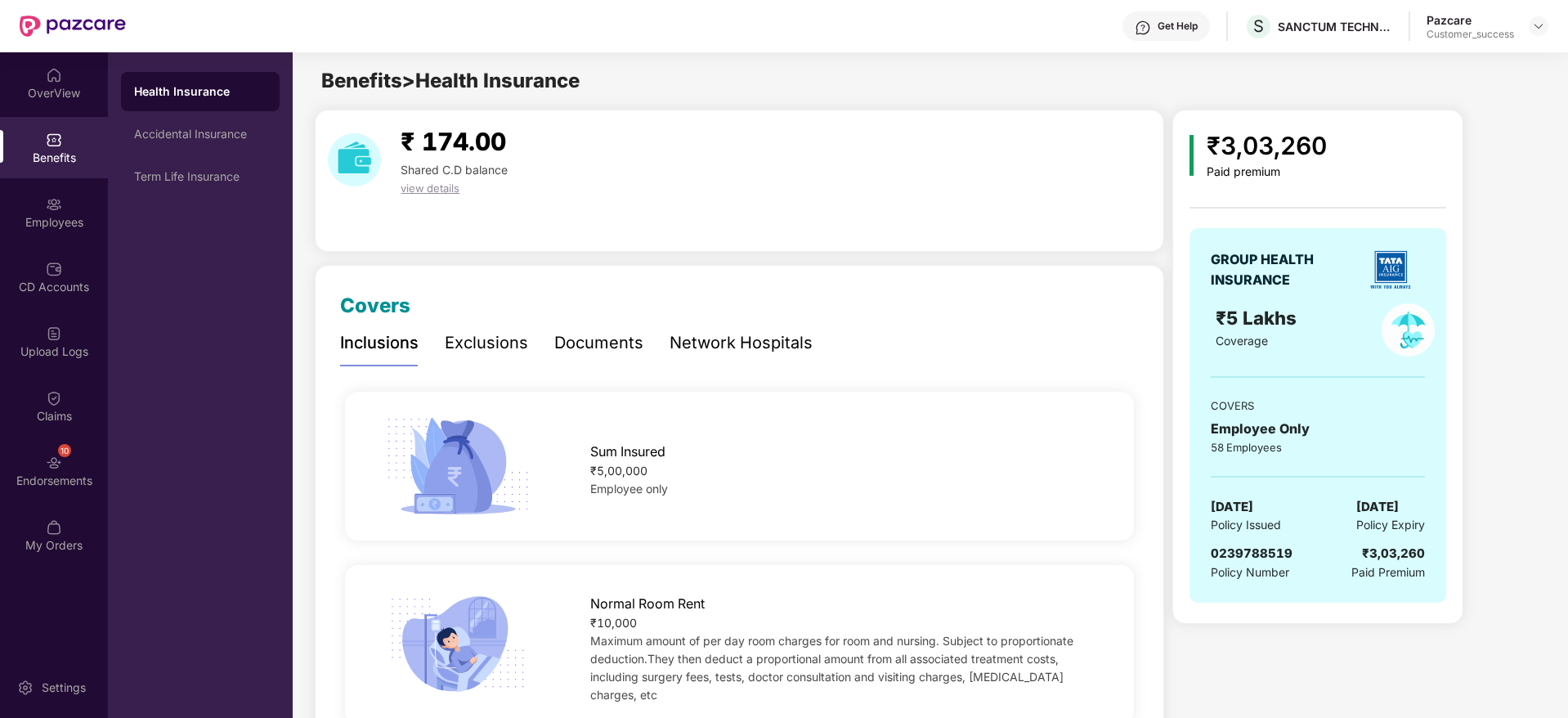
click at [1278, 551] on span "0239788519" at bounding box center [1252, 553] width 82 height 15
copy span "0239788519"
click at [56, 225] on div "Employees" at bounding box center [54, 222] width 108 height 16
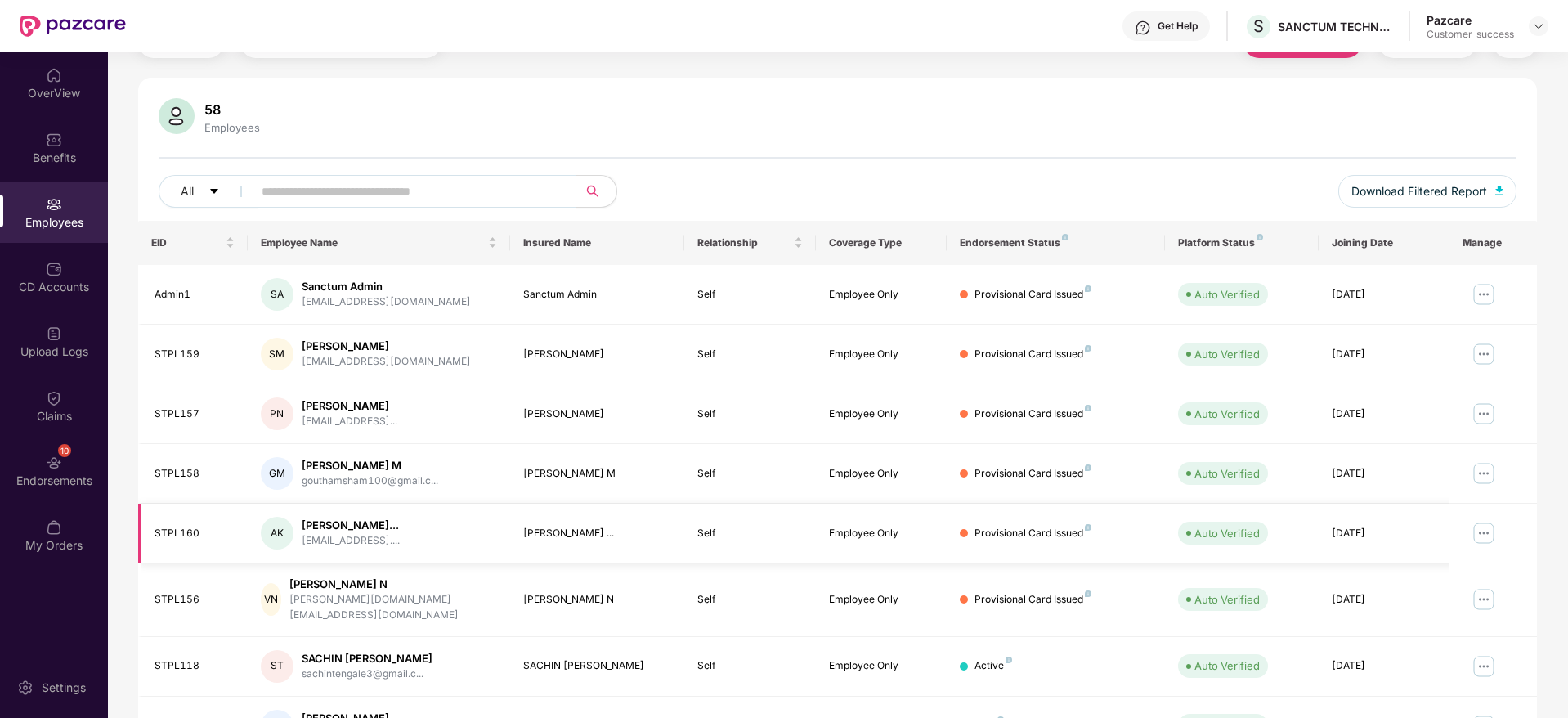
scroll to position [123, 0]
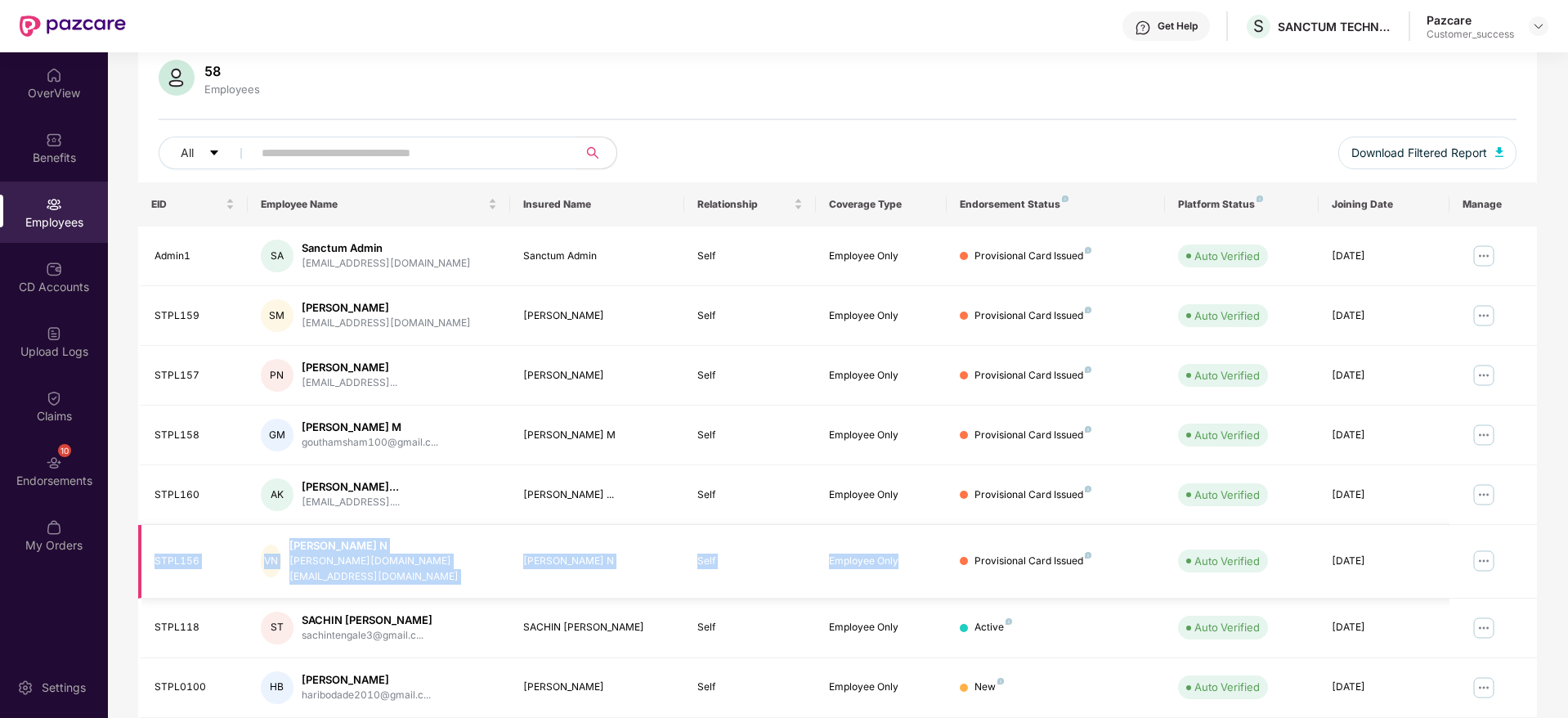
drag, startPoint x: 147, startPoint y: 554, endPoint x: 919, endPoint y: 559, distance: 772.0
click at [919, 559] on tr "STPL156 VN Vinodh N vinodh.sk.va@gmail.com Vinodh N Self Employee Only Provisio…" at bounding box center [837, 562] width 1399 height 74
copy tr "STPL156 VN Vinodh N vinodh.sk.va@gmail.com Vinodh N Self Employee Only"
drag, startPoint x: 730, startPoint y: 526, endPoint x: 731, endPoint y: 556, distance: 30.0
click at [730, 527] on td "Self" at bounding box center [749, 562] width 131 height 74
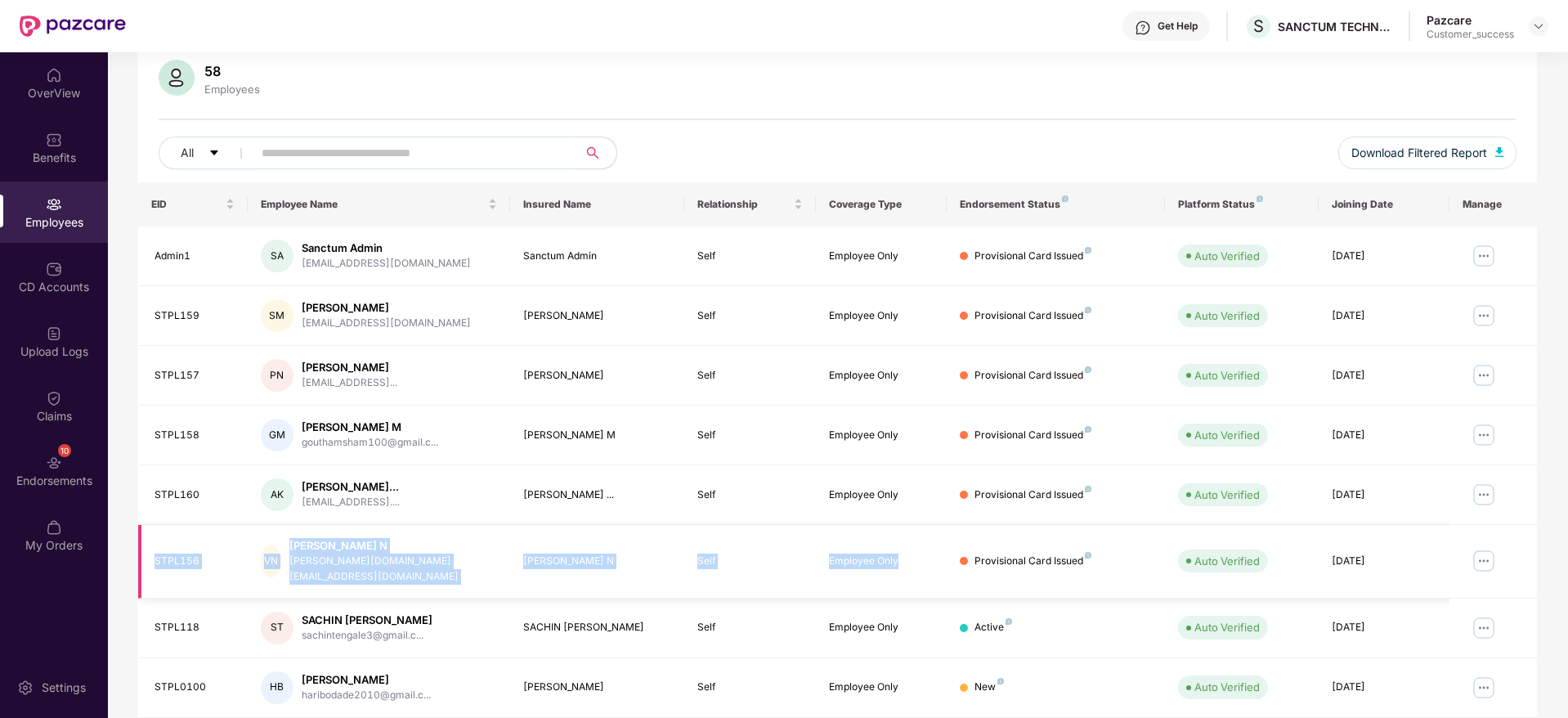
click at [731, 560] on div "Self" at bounding box center [749, 562] width 104 height 15
click at [731, 554] on div "Self" at bounding box center [749, 562] width 104 height 15
drag, startPoint x: 694, startPoint y: 559, endPoint x: 151, endPoint y: 549, distance: 543.1
click at [151, 549] on tr "STPL156 VN Vinodh N vinodh.sk.va@gmail.com Vinodh N Self Employee Only Provisio…" at bounding box center [837, 562] width 1399 height 74
copy tr "STPL156 VN Vinodh N vinodh.sk.va@gmail.com Vinodh N Self"
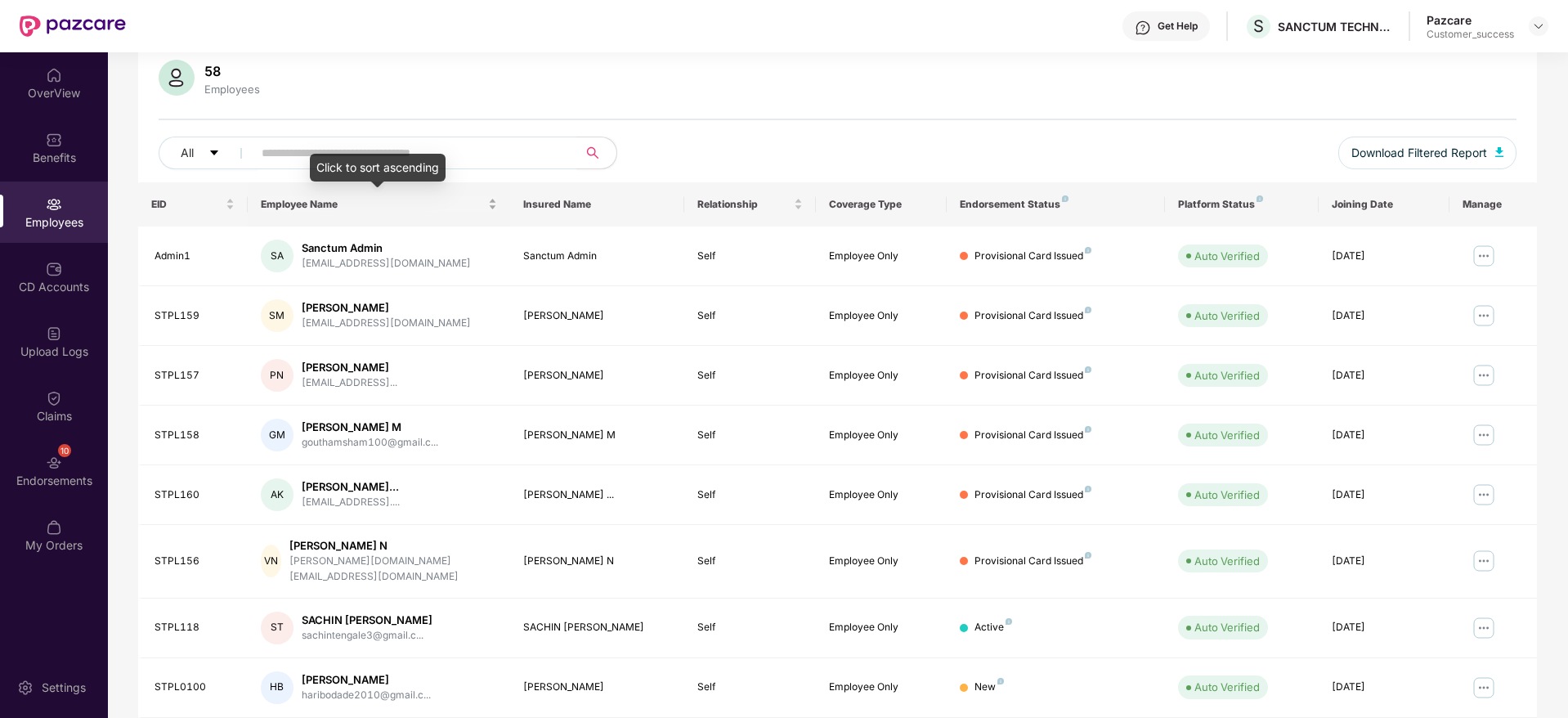
drag, startPoint x: 144, startPoint y: 209, endPoint x: 393, endPoint y: 210, distance: 249.0
click at [396, 209] on tr "EID Employee Name Insured Name Relationship Coverage Type Endorsement Status Pl…" at bounding box center [837, 204] width 1399 height 44
drag, startPoint x: 142, startPoint y: 198, endPoint x: 432, endPoint y: 203, distance: 290.0
click at [395, 199] on tr "EID Employee Name Insured Name Relationship Coverage Type Endorsement Status Pl…" at bounding box center [837, 204] width 1399 height 44
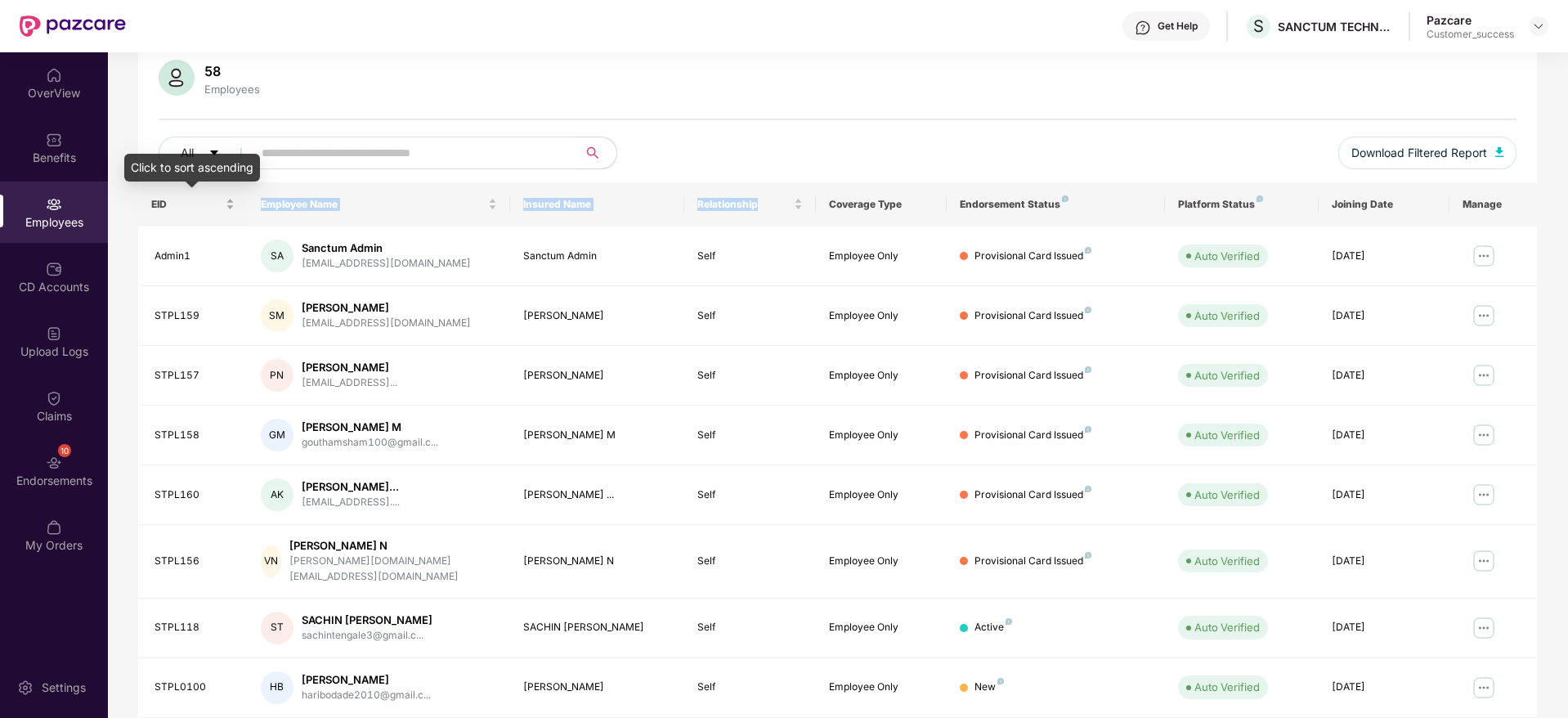
drag, startPoint x: 764, startPoint y: 205, endPoint x: 147, endPoint y: 203, distance: 617.0
click at [147, 203] on tr "EID Employee Name Insured Name Relationship Coverage Type Endorsement Status Pl…" at bounding box center [837, 204] width 1399 height 44
copy tr "EID Employee Name Insured Name Relationship"
drag, startPoint x: 450, startPoint y: 348, endPoint x: 273, endPoint y: 222, distance: 217.3
click at [449, 346] on td "PN Puneetha N puneethagowda371@gmail..." at bounding box center [379, 376] width 262 height 60
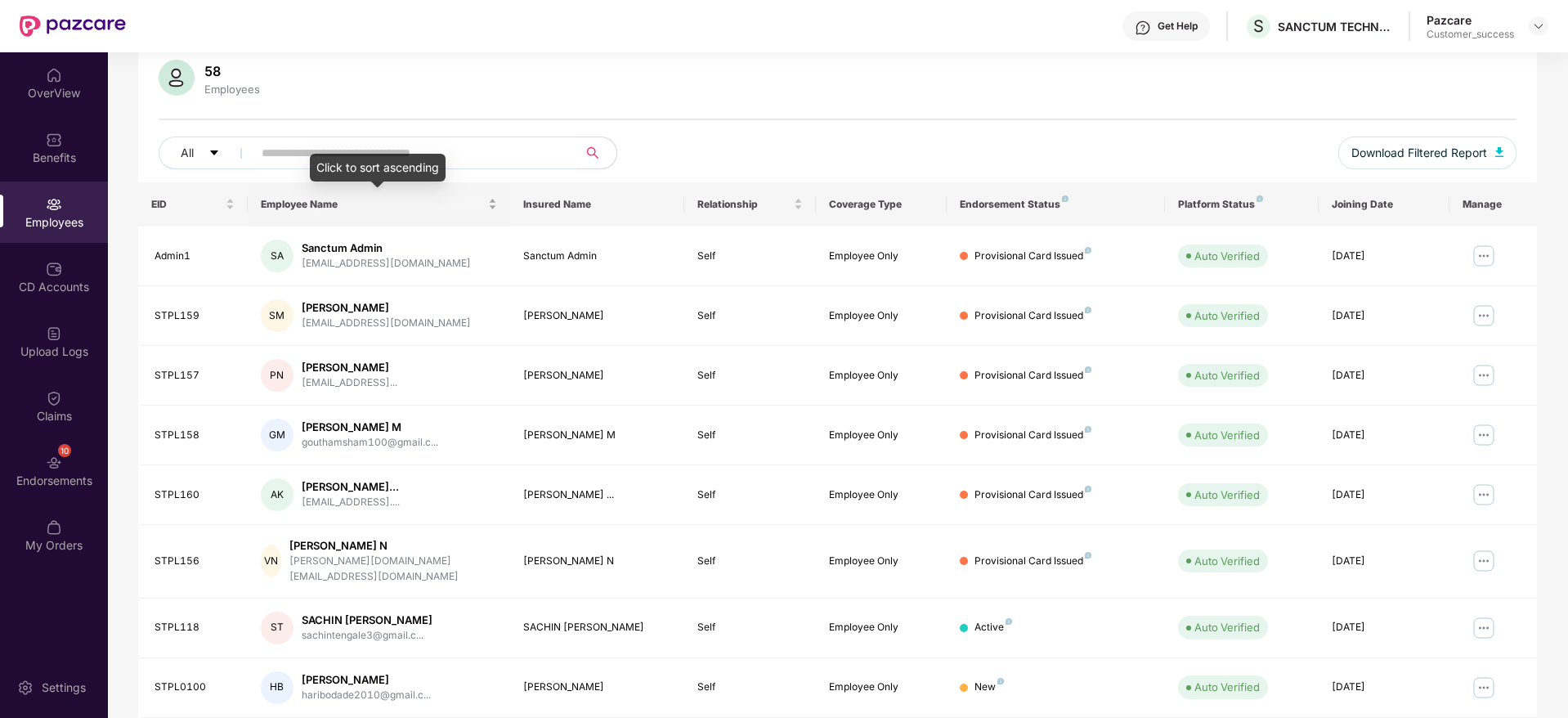
click at [293, 204] on span "Employee Name" at bounding box center [373, 204] width 224 height 13
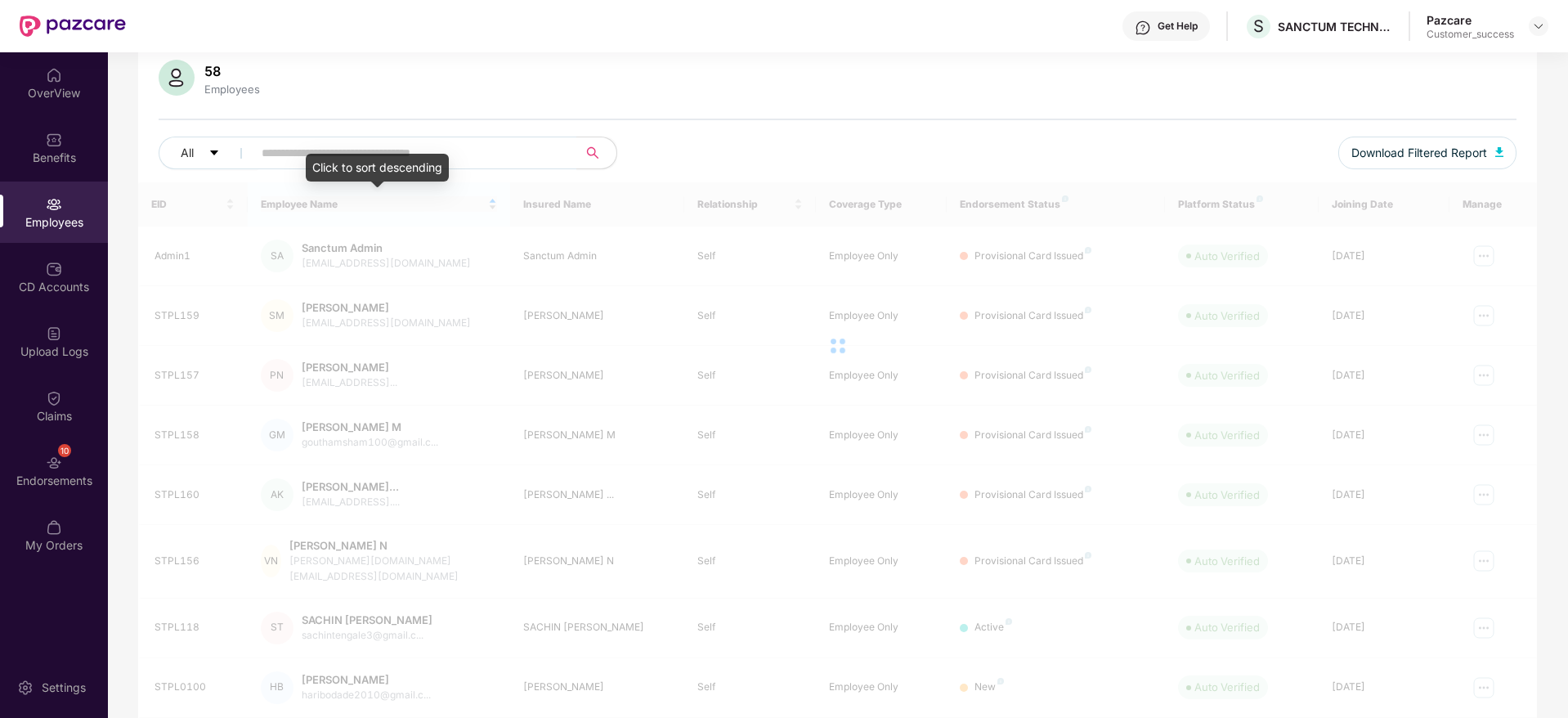
click at [293, 204] on div at bounding box center [837, 345] width 1399 height 327
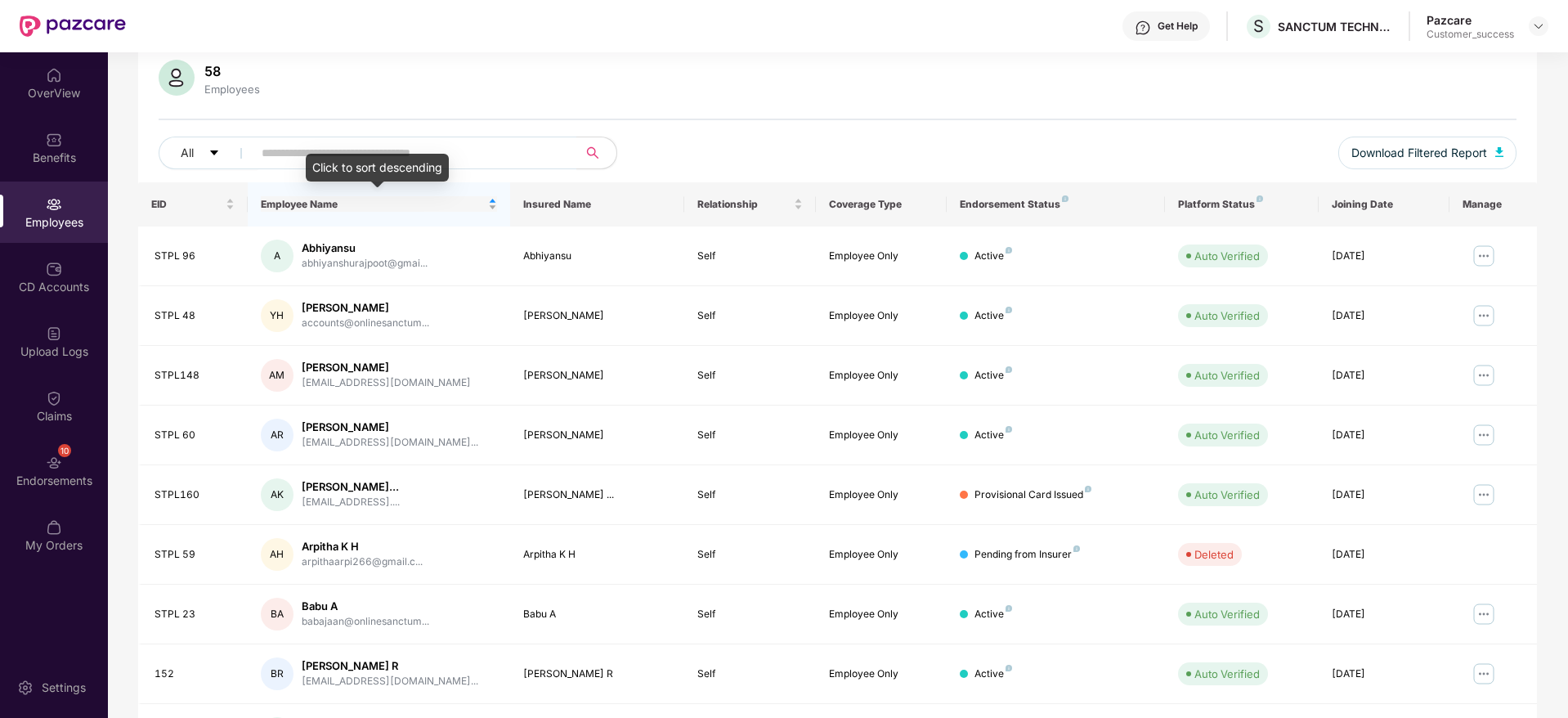
click at [320, 207] on span "Employee Name" at bounding box center [373, 204] width 224 height 13
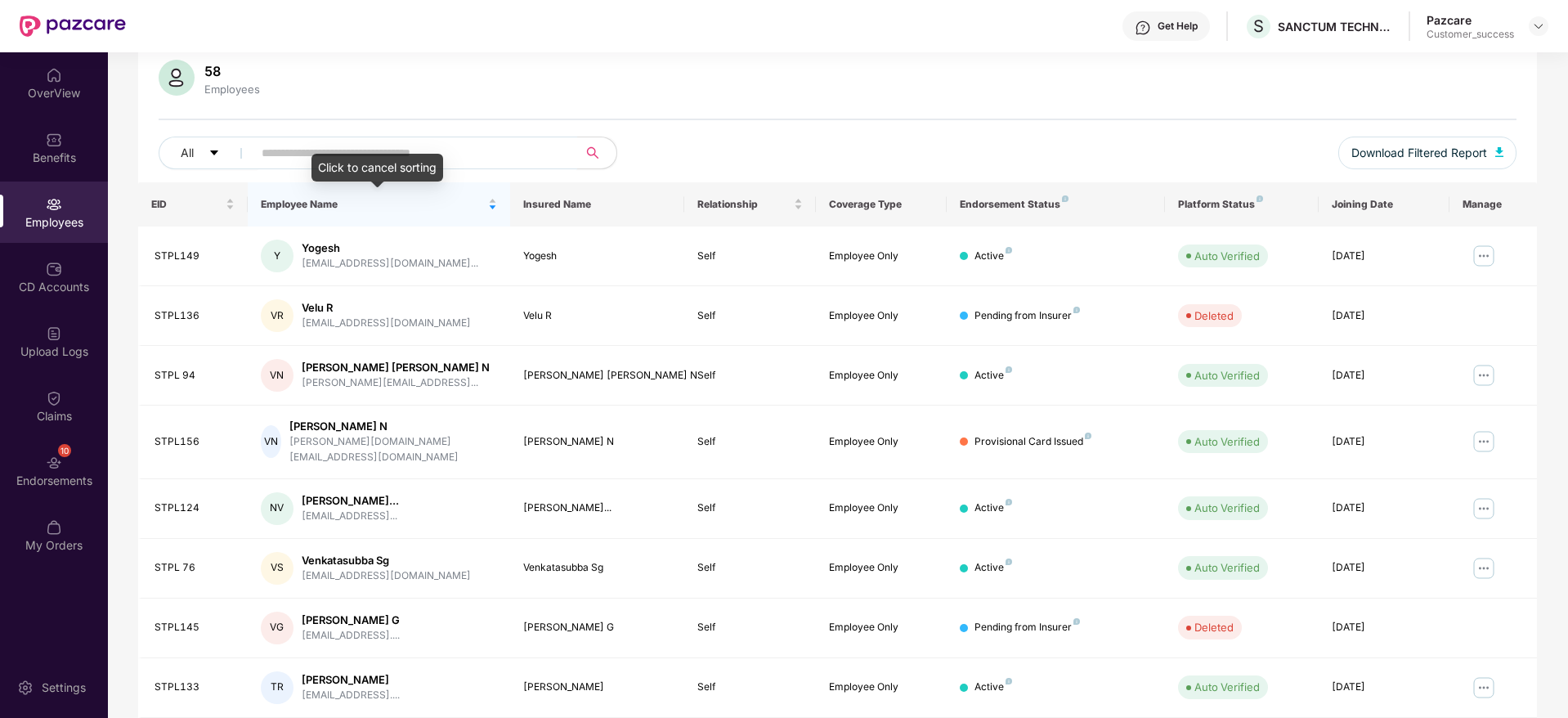
click at [461, 150] on input "text" at bounding box center [408, 153] width 293 height 25
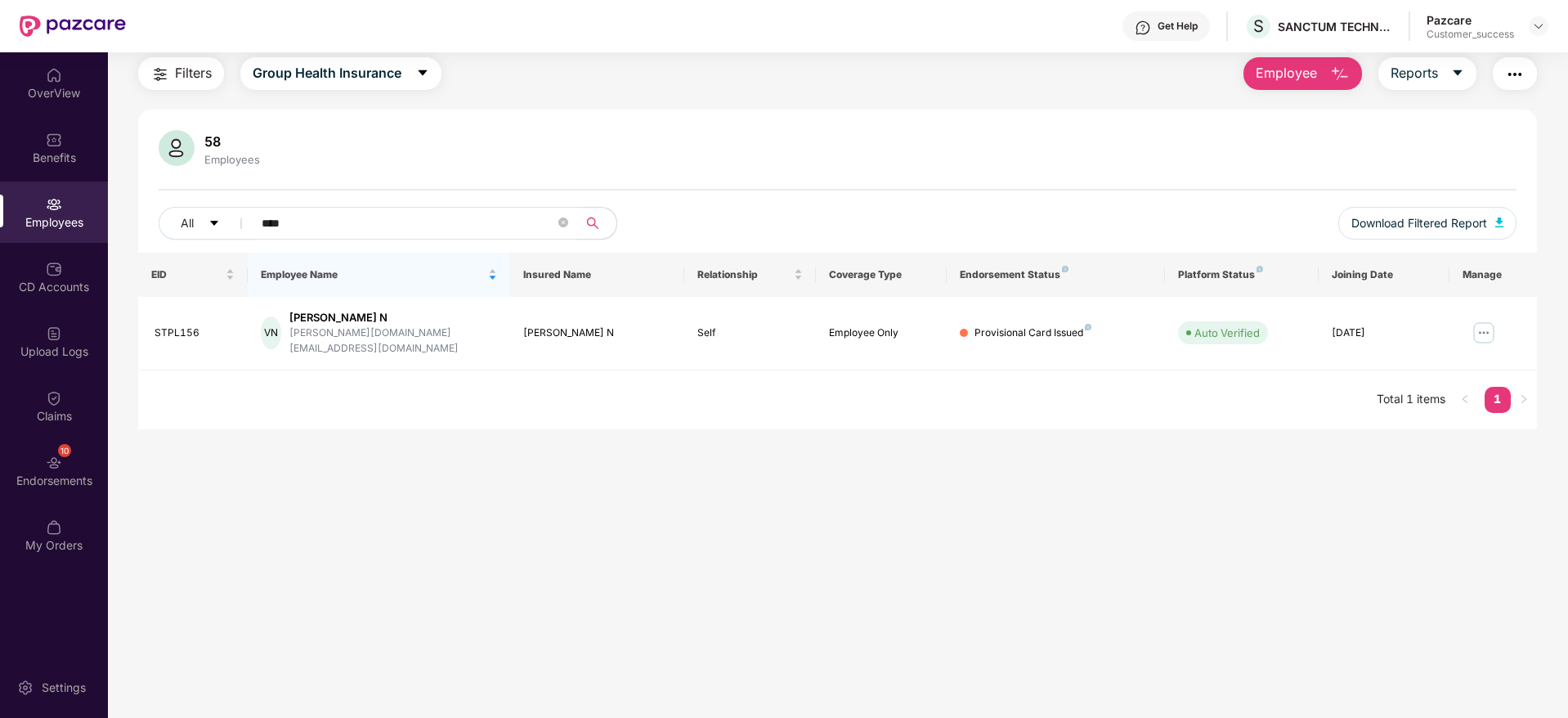
scroll to position [52, 0]
type input "****"
drag, startPoint x: 147, startPoint y: 268, endPoint x: 732, endPoint y: 333, distance: 588.6
click at [732, 333] on table "EID Employee Name Insured Name Relationship Coverage Type Endorsement Status Pl…" at bounding box center [837, 312] width 1399 height 118
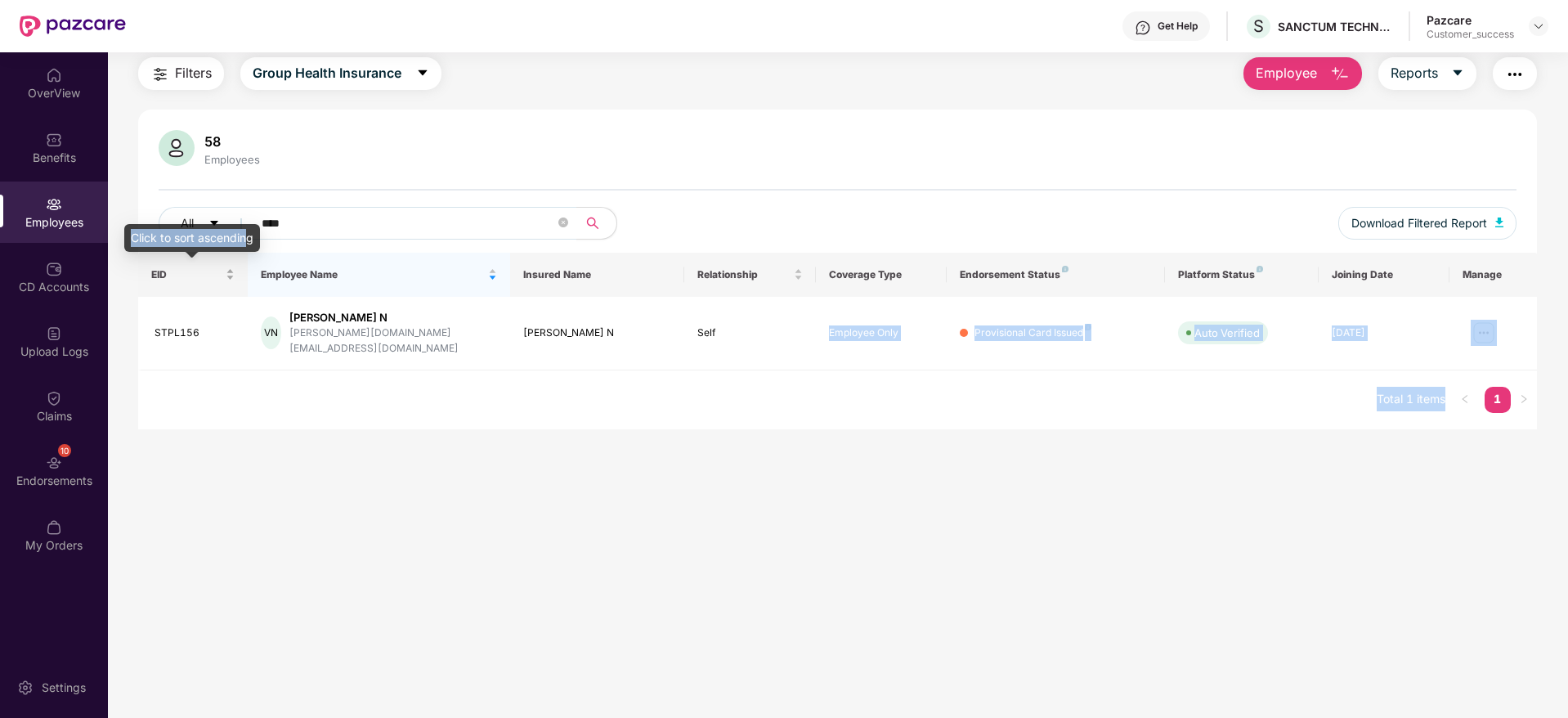
drag, startPoint x: 732, startPoint y: 333, endPoint x: 234, endPoint y: 263, distance: 502.9
click at [234, 263] on table "EID Employee Name Insured Name Relationship Coverage Type Endorsement Status Pl…" at bounding box center [837, 312] width 1399 height 118
click at [151, 268] on div "EID" at bounding box center [193, 274] width 84 height 15
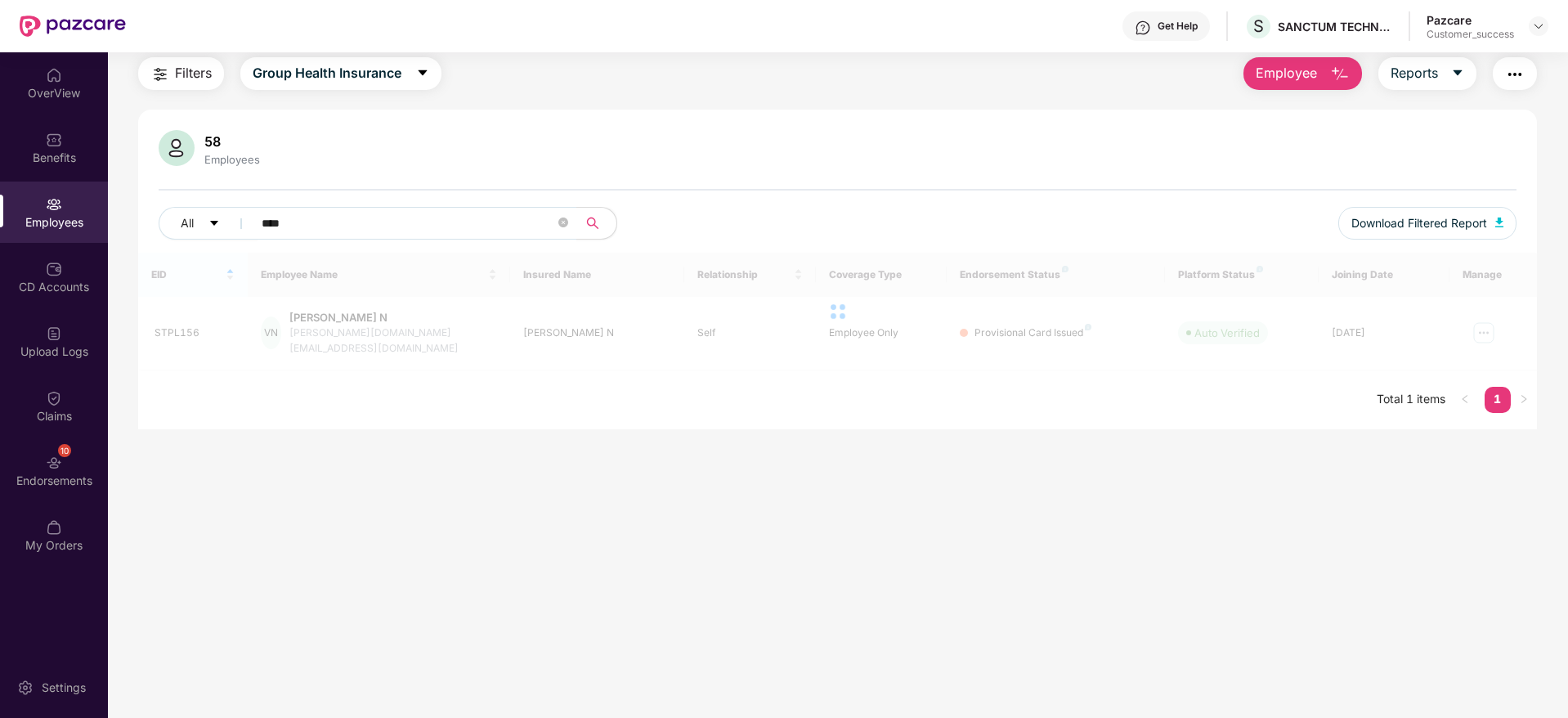
drag, startPoint x: 148, startPoint y: 268, endPoint x: 678, endPoint y: 329, distance: 533.5
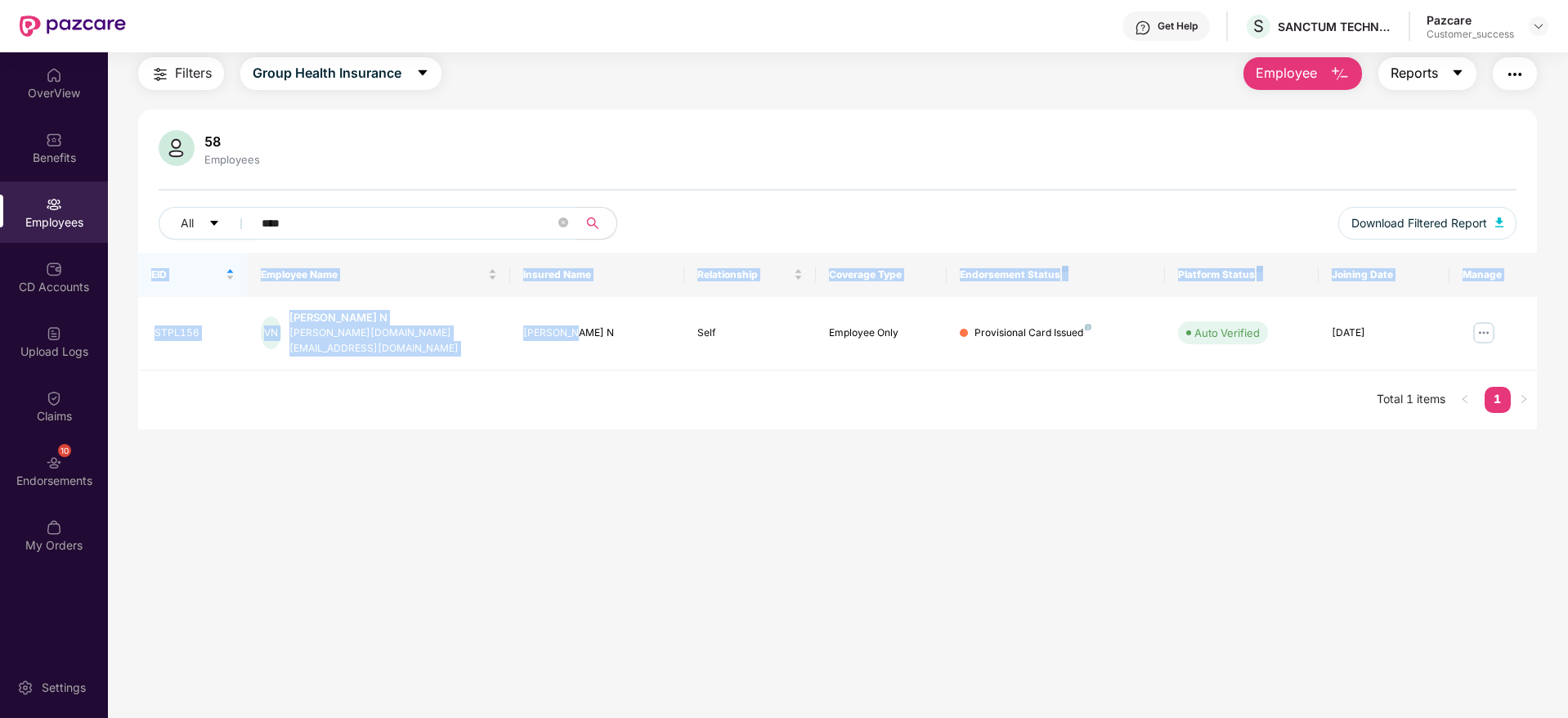
drag, startPoint x: 1417, startPoint y: 84, endPoint x: 1405, endPoint y: 119, distance: 37.0
click at [1416, 90] on div "Filters Group Health Insurance Employee Reports 58 Employees All **** Download …" at bounding box center [837, 243] width 1399 height 372
drag, startPoint x: 1418, startPoint y: 79, endPoint x: 1417, endPoint y: 88, distance: 9.1
click at [1419, 77] on span "Reports" at bounding box center [1413, 74] width 47 height 21
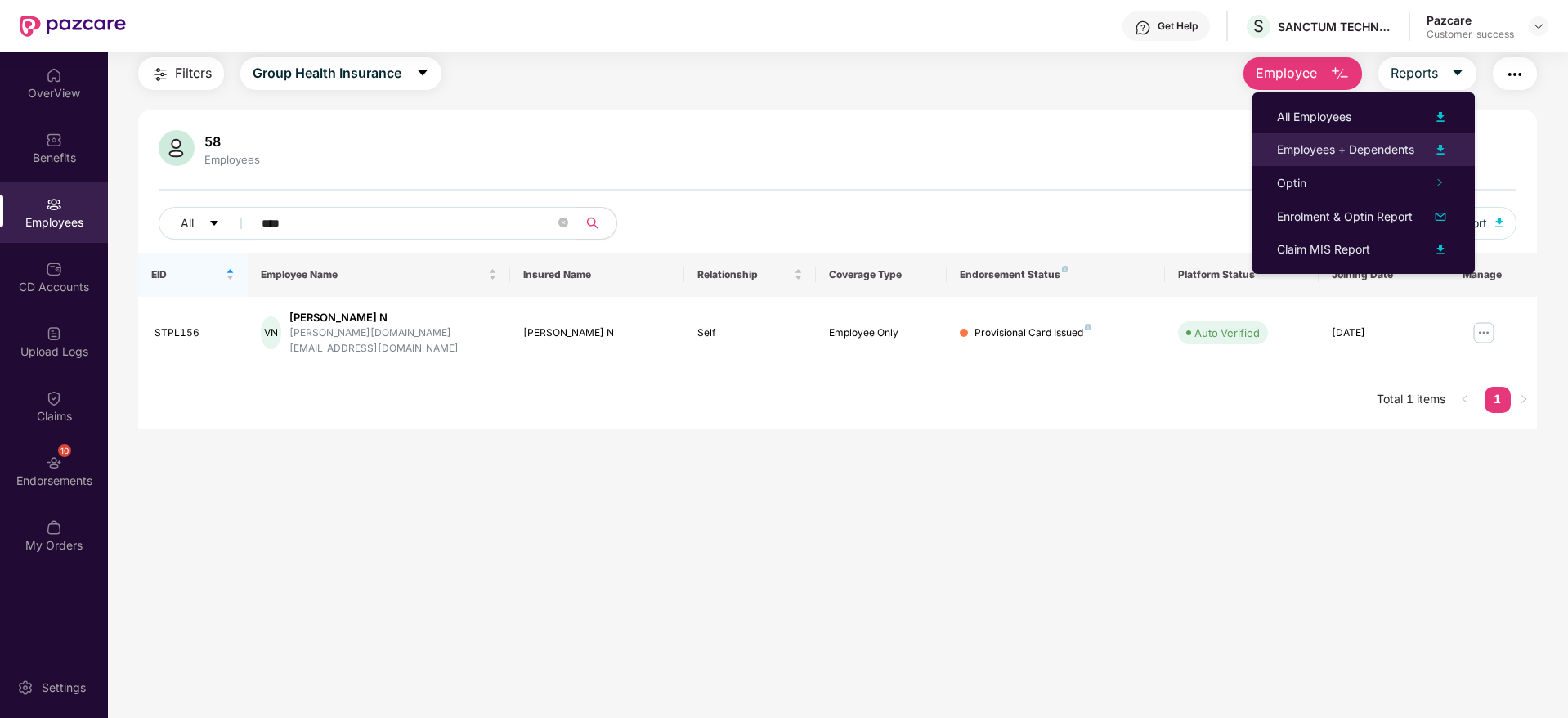
click at [1396, 145] on div "Employees + Dependents" at bounding box center [1345, 150] width 138 height 18
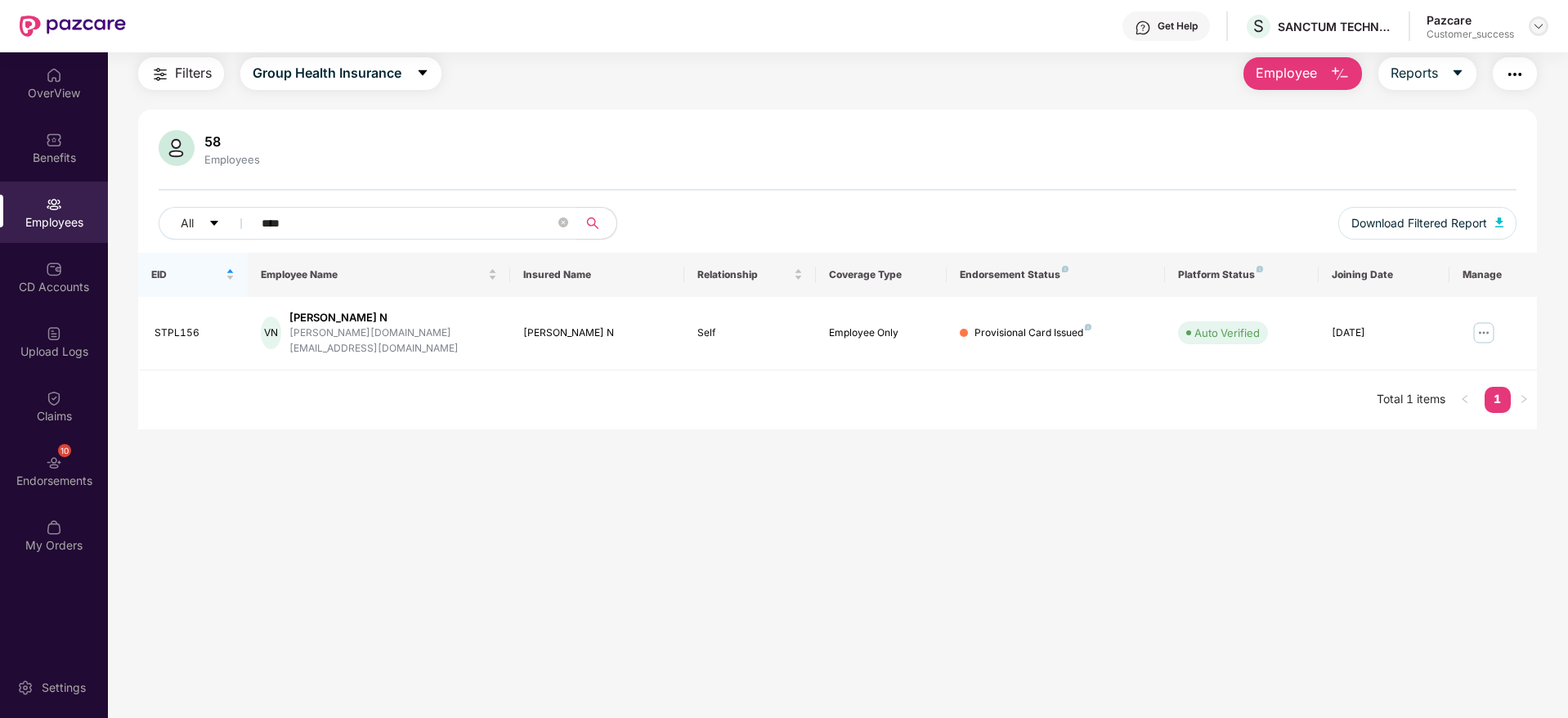
click at [1542, 30] on img at bounding box center [1538, 26] width 13 height 13
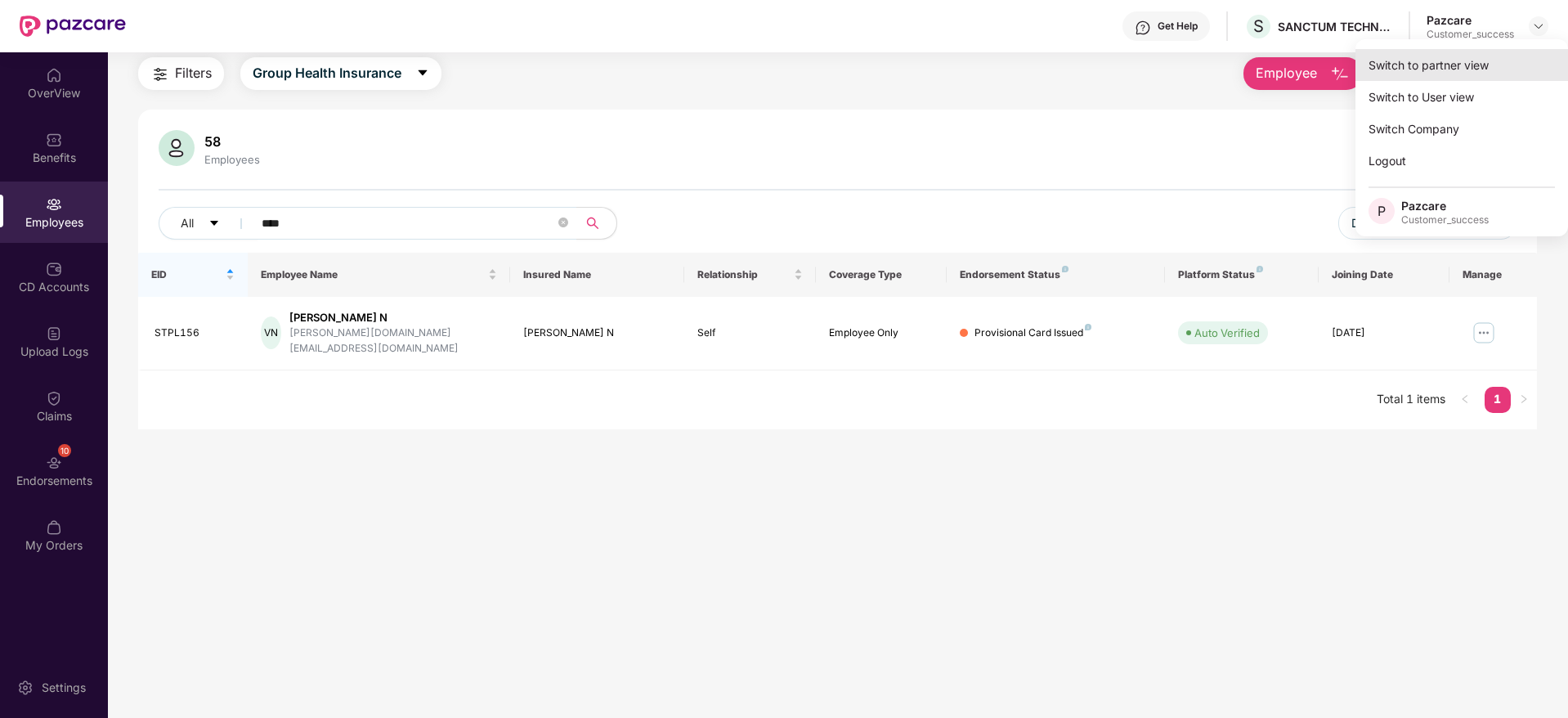
click at [1524, 71] on div "Switch to partner view" at bounding box center [1461, 64] width 213 height 32
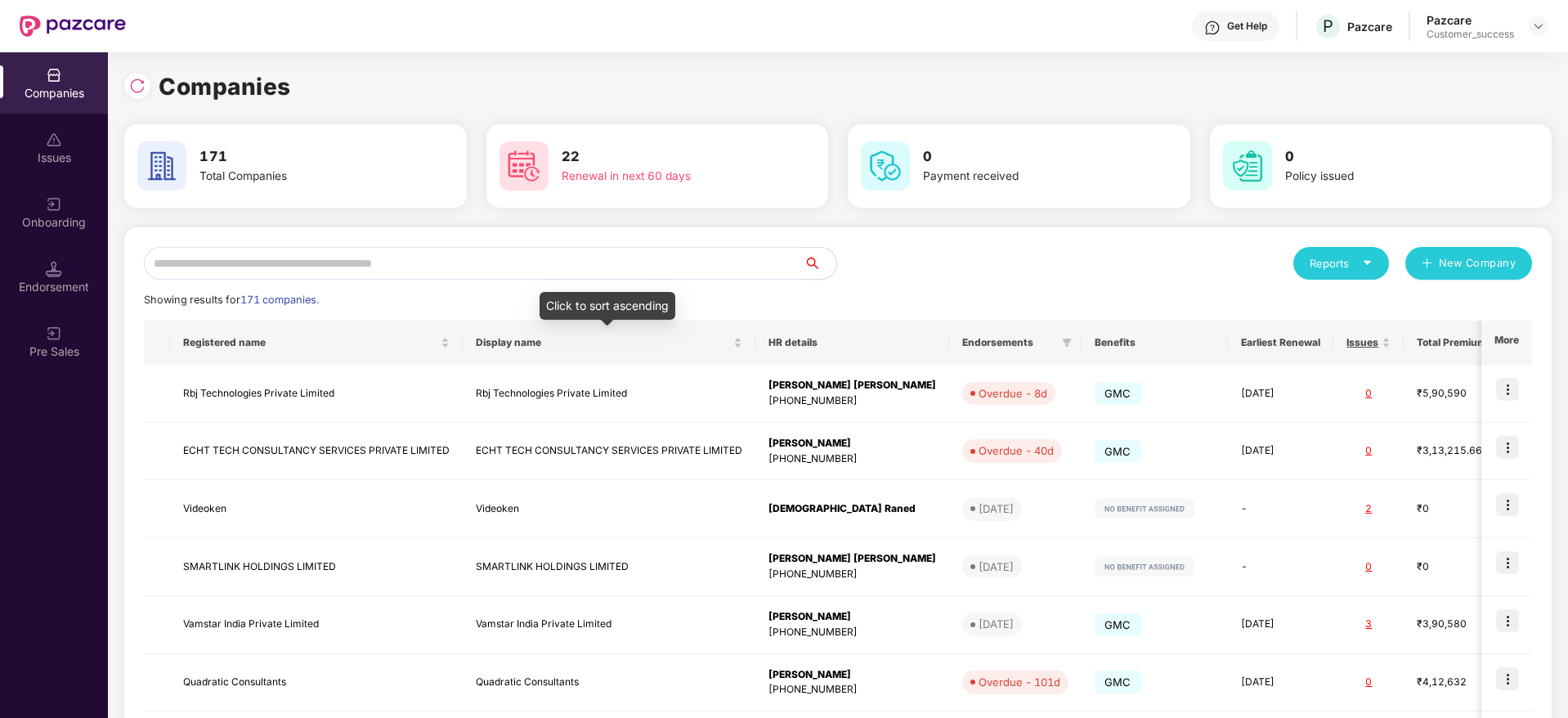
click at [640, 269] on input "text" at bounding box center [473, 263] width 660 height 32
paste input "**********"
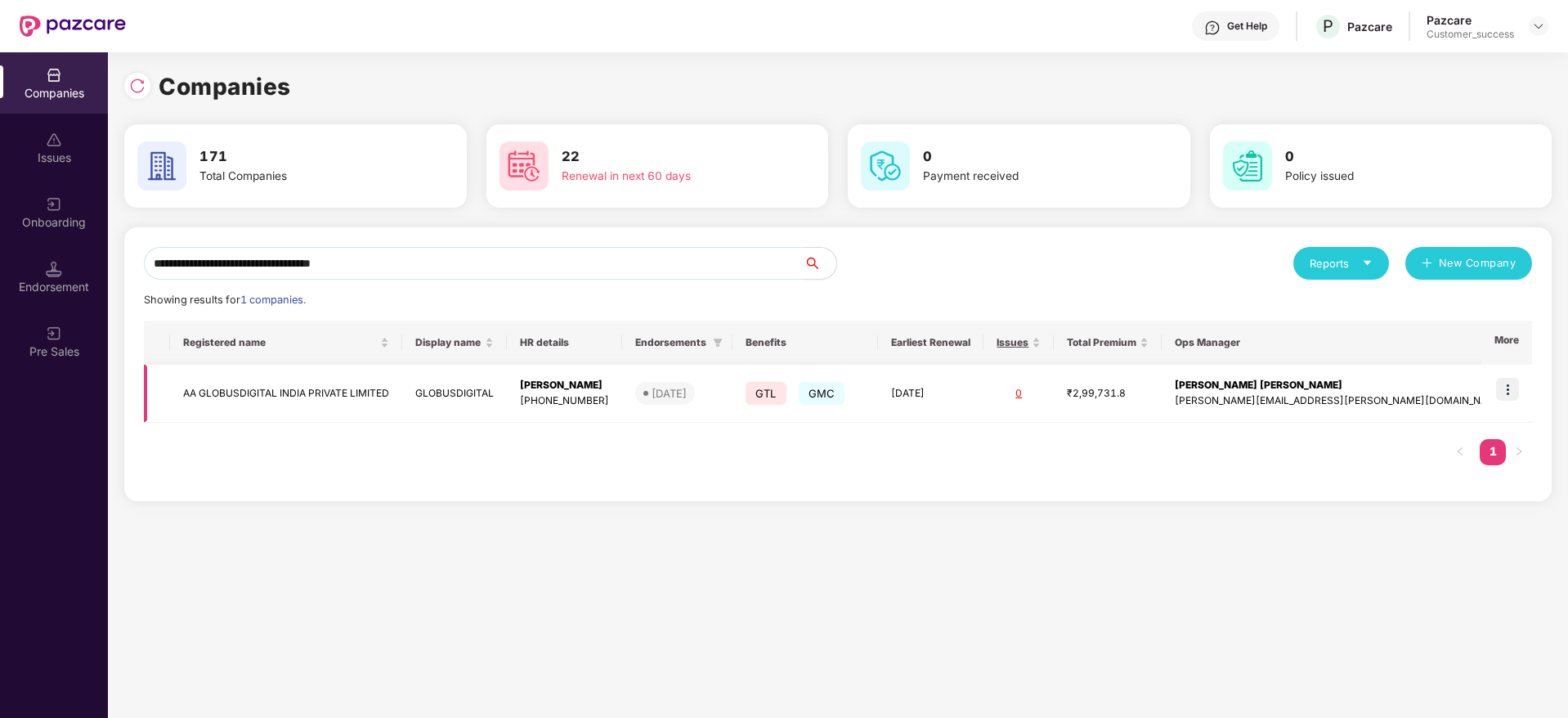
type input "**********"
click at [1526, 385] on td at bounding box center [1506, 394] width 50 height 58
click at [1512, 389] on img at bounding box center [1507, 389] width 23 height 23
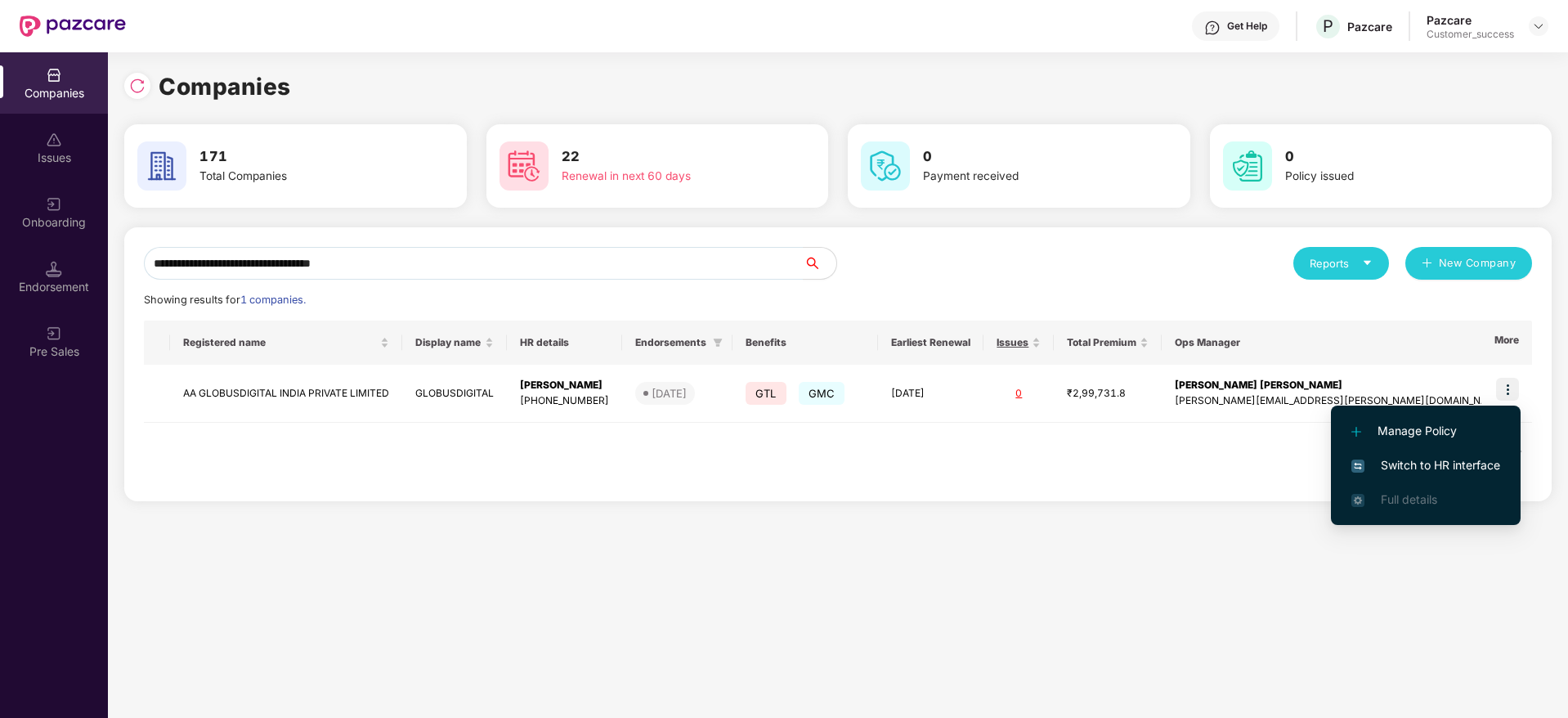
click at [1477, 457] on span "Switch to HR interface" at bounding box center [1425, 465] width 149 height 18
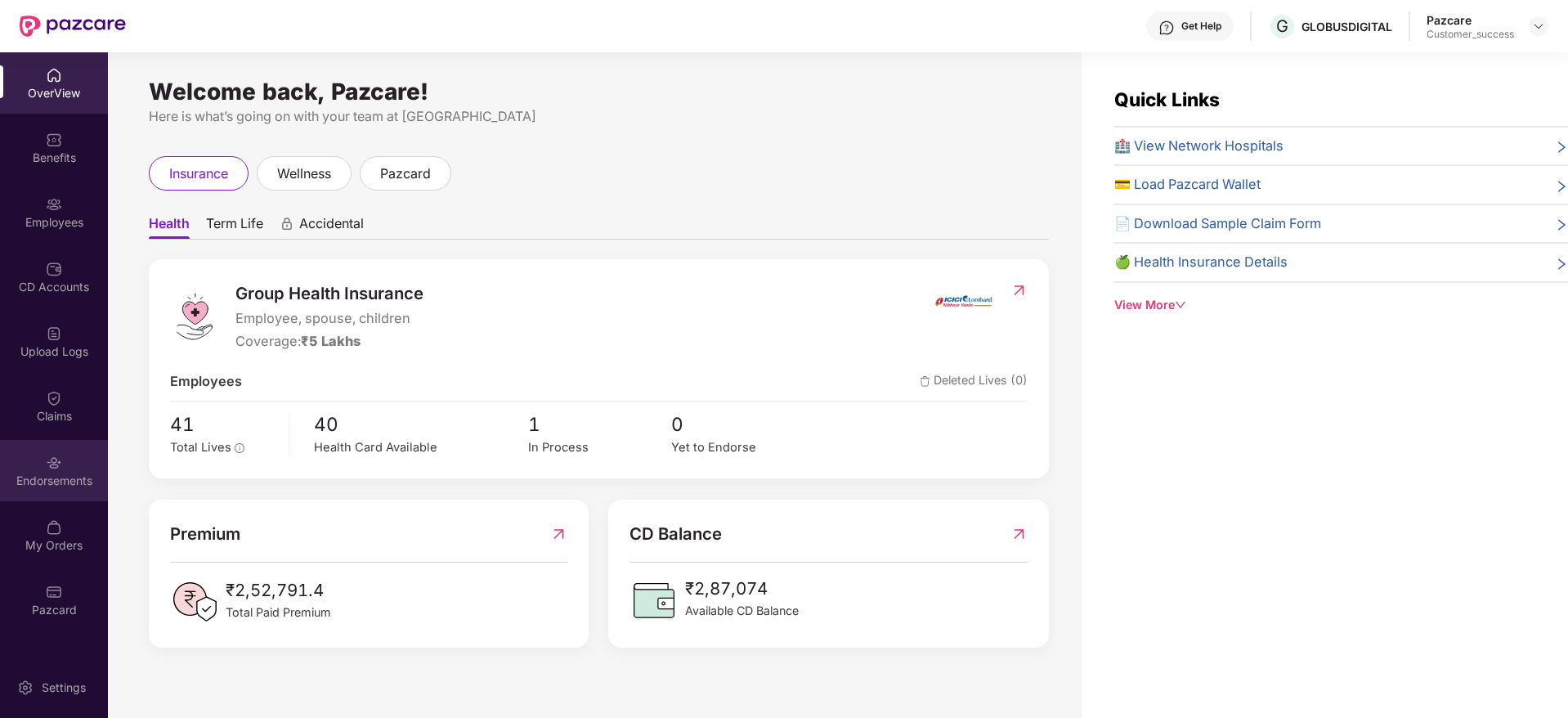
click at [64, 449] on div "Endorsements" at bounding box center [54, 471] width 108 height 62
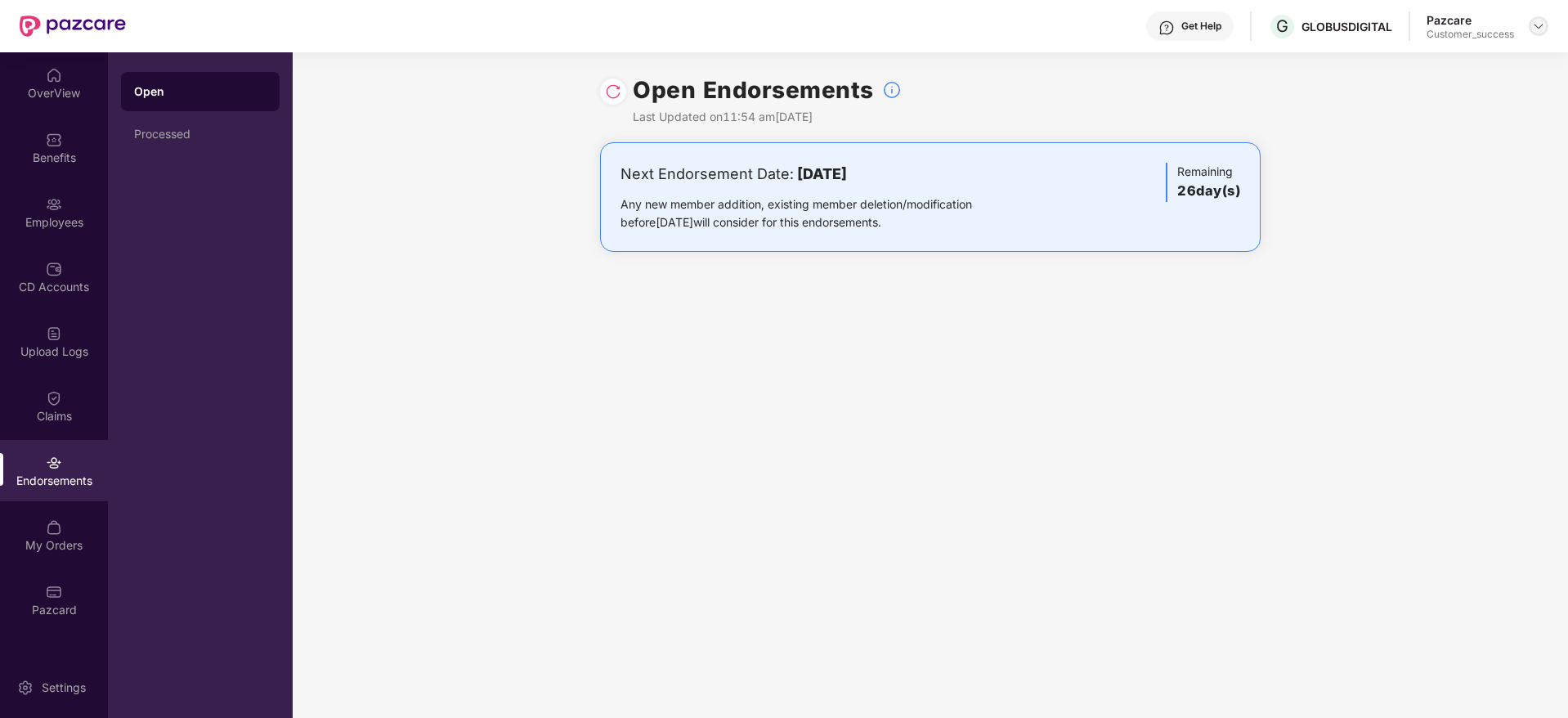
click at [1542, 28] on img at bounding box center [1538, 26] width 13 height 13
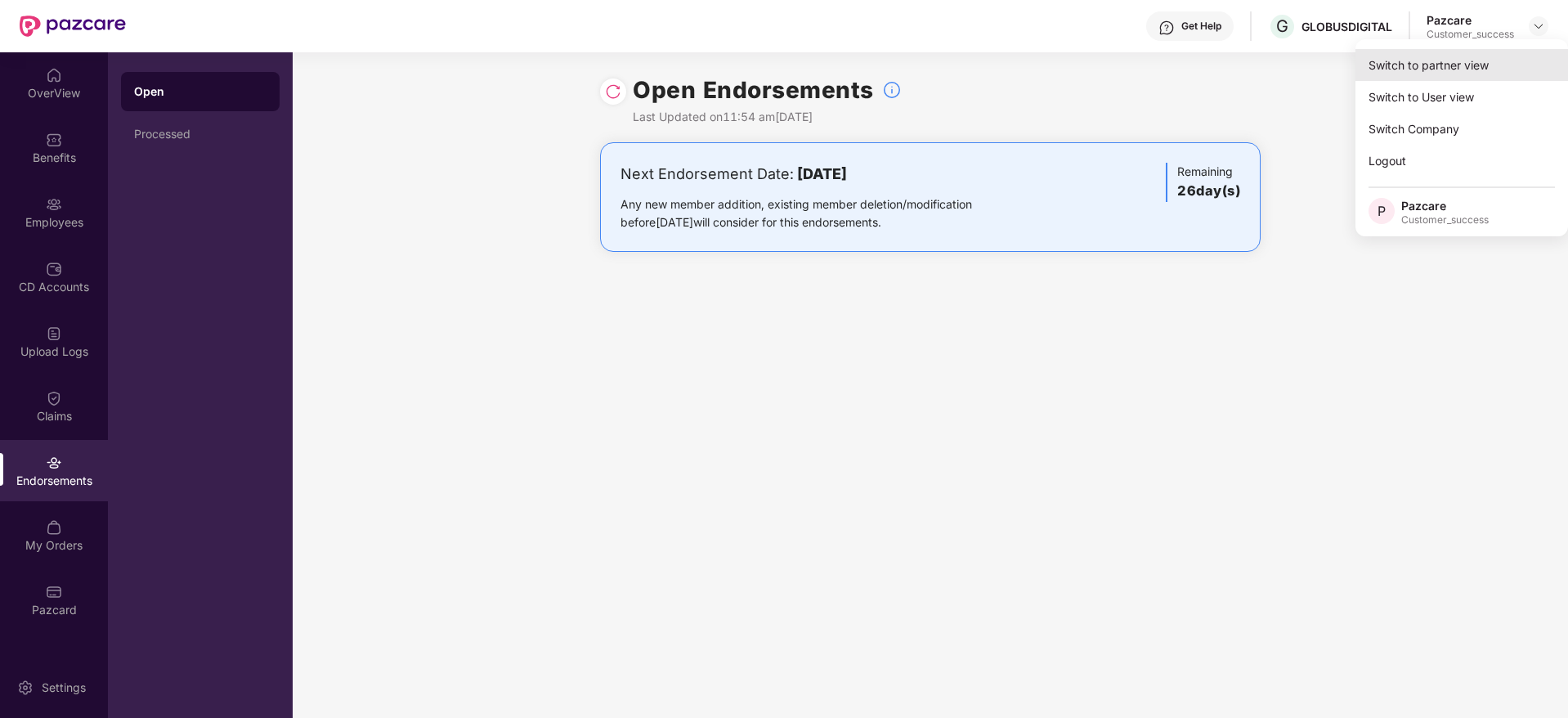
click at [1502, 66] on div "Switch to partner view" at bounding box center [1461, 64] width 213 height 32
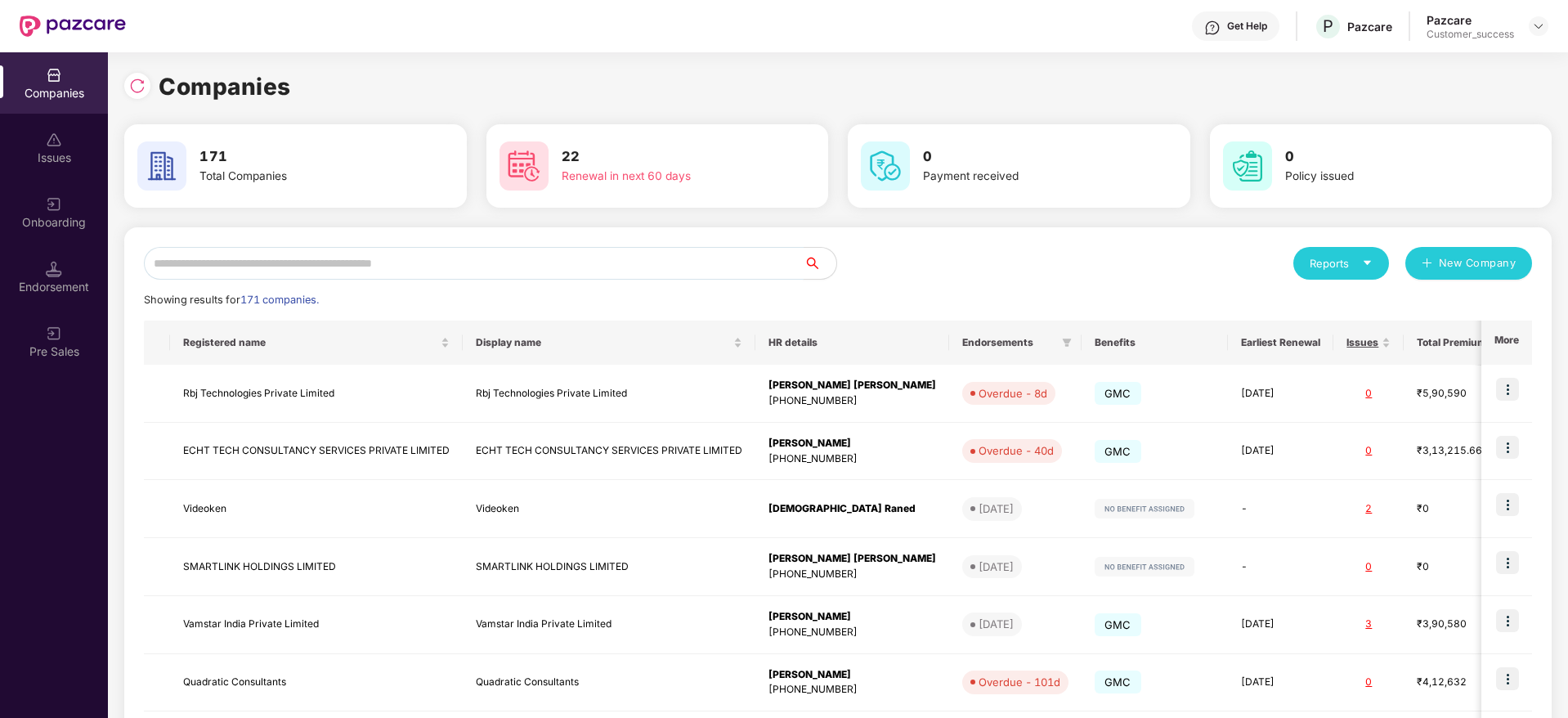
click at [481, 270] on input "text" at bounding box center [473, 263] width 660 height 32
paste input "**********"
type input "**********"
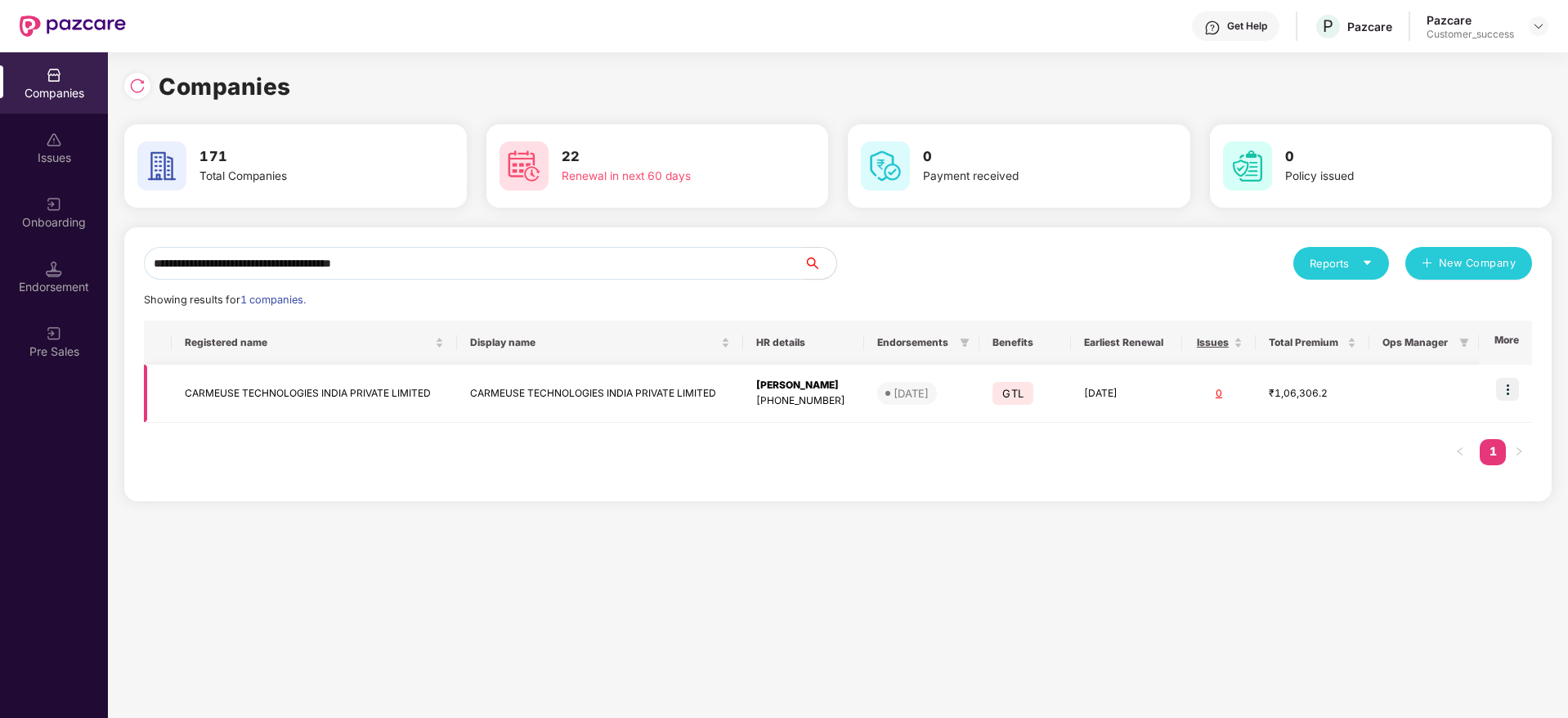
click at [452, 394] on td "CARMEUSE TECHNOLOGIES INDIA PRIVATE LIMITED" at bounding box center [314, 394] width 286 height 58
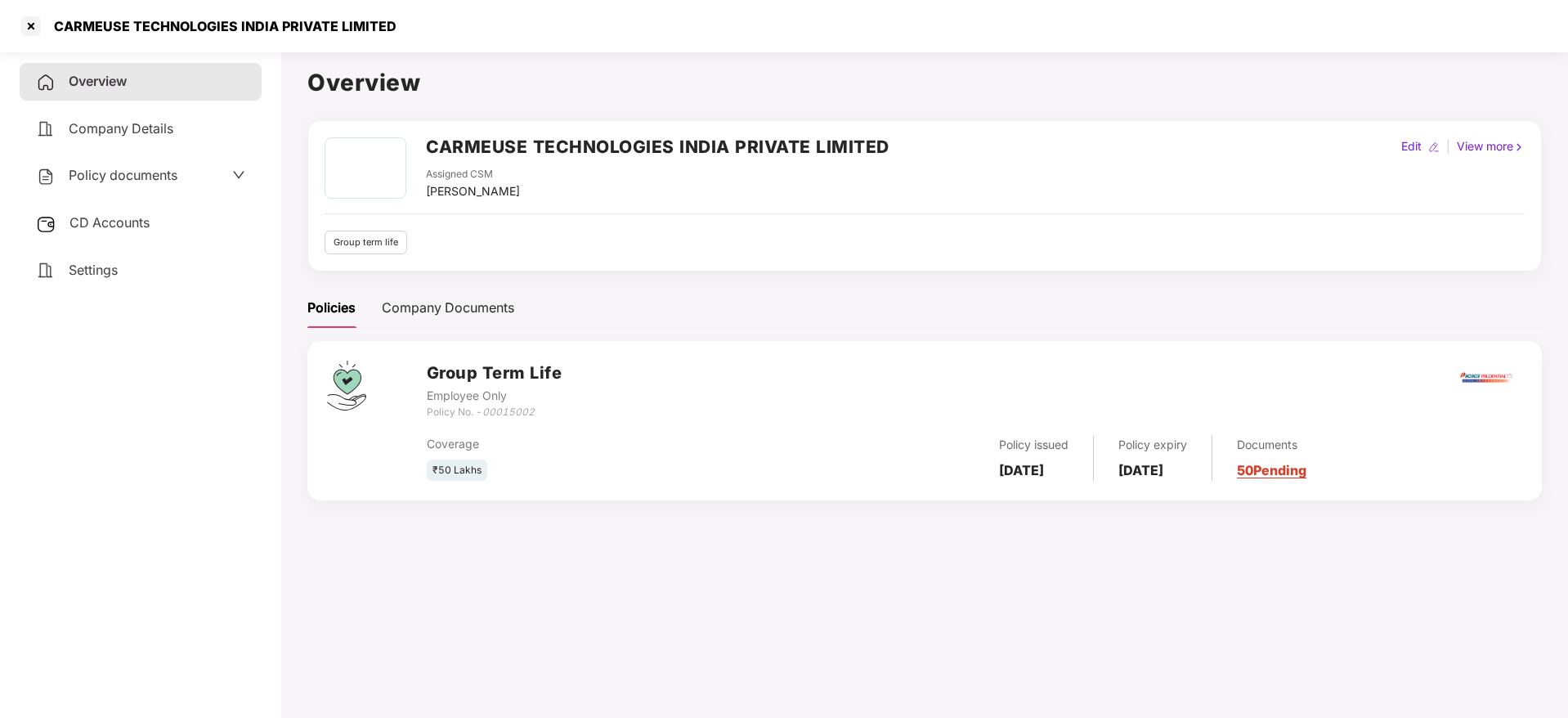
click at [127, 154] on div "Overview Company Details Policy documents CD Accounts Settings" at bounding box center [140, 176] width 242 height 226
click at [126, 168] on span "Policy documents" at bounding box center [122, 174] width 109 height 16
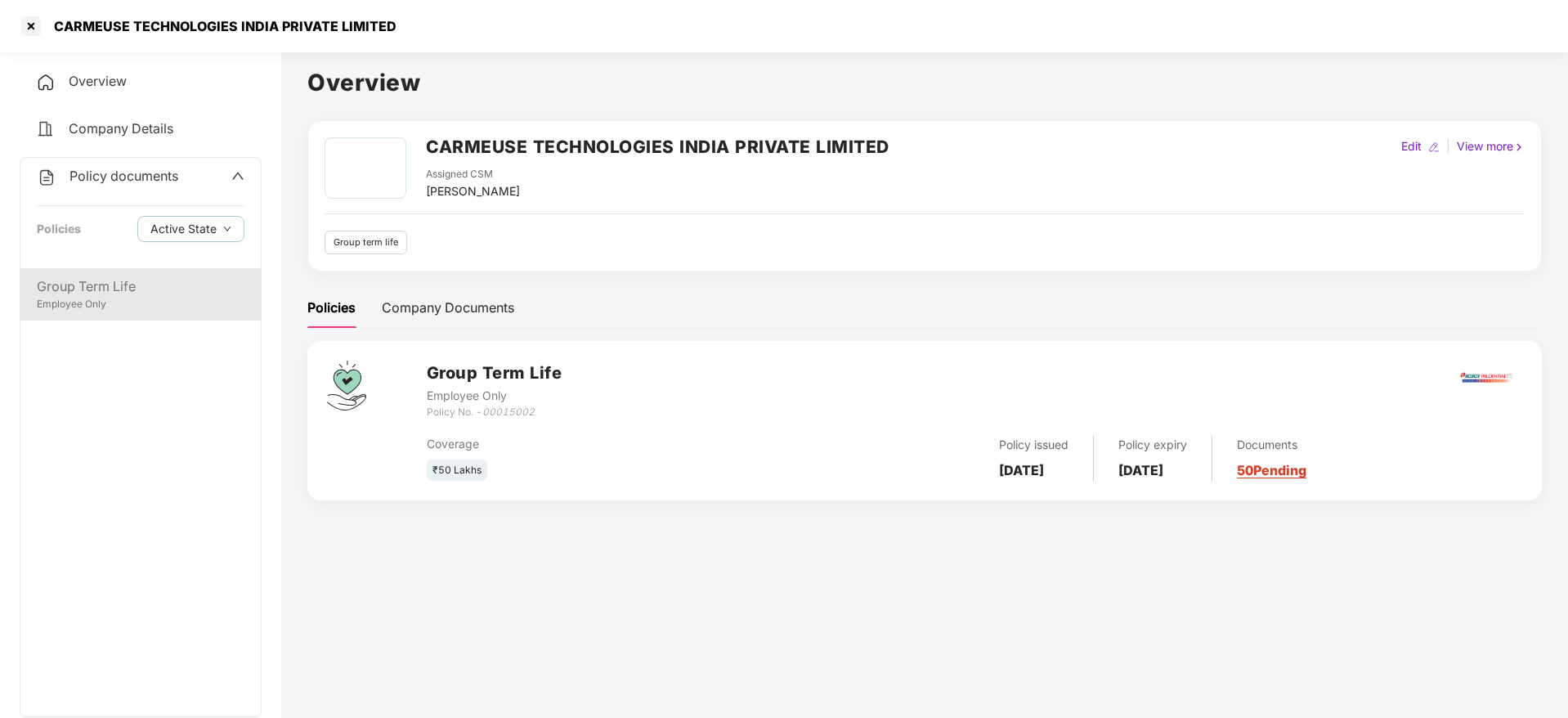
drag, startPoint x: 173, startPoint y: 296, endPoint x: 197, endPoint y: 302, distance: 24.7
click at [172, 297] on div "Employee Only" at bounding box center [140, 304] width 208 height 15
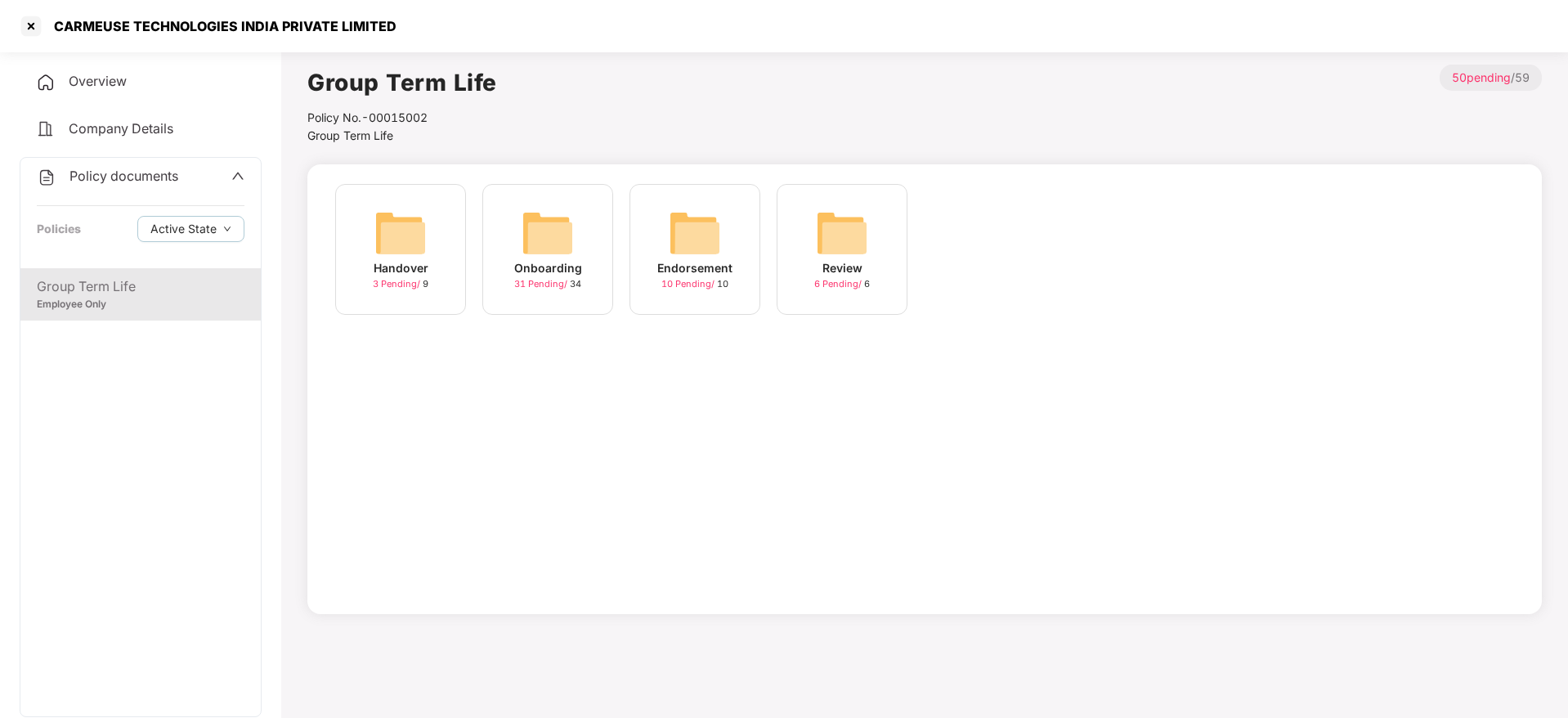
click at [570, 274] on div "Onboarding" at bounding box center [548, 268] width 68 height 18
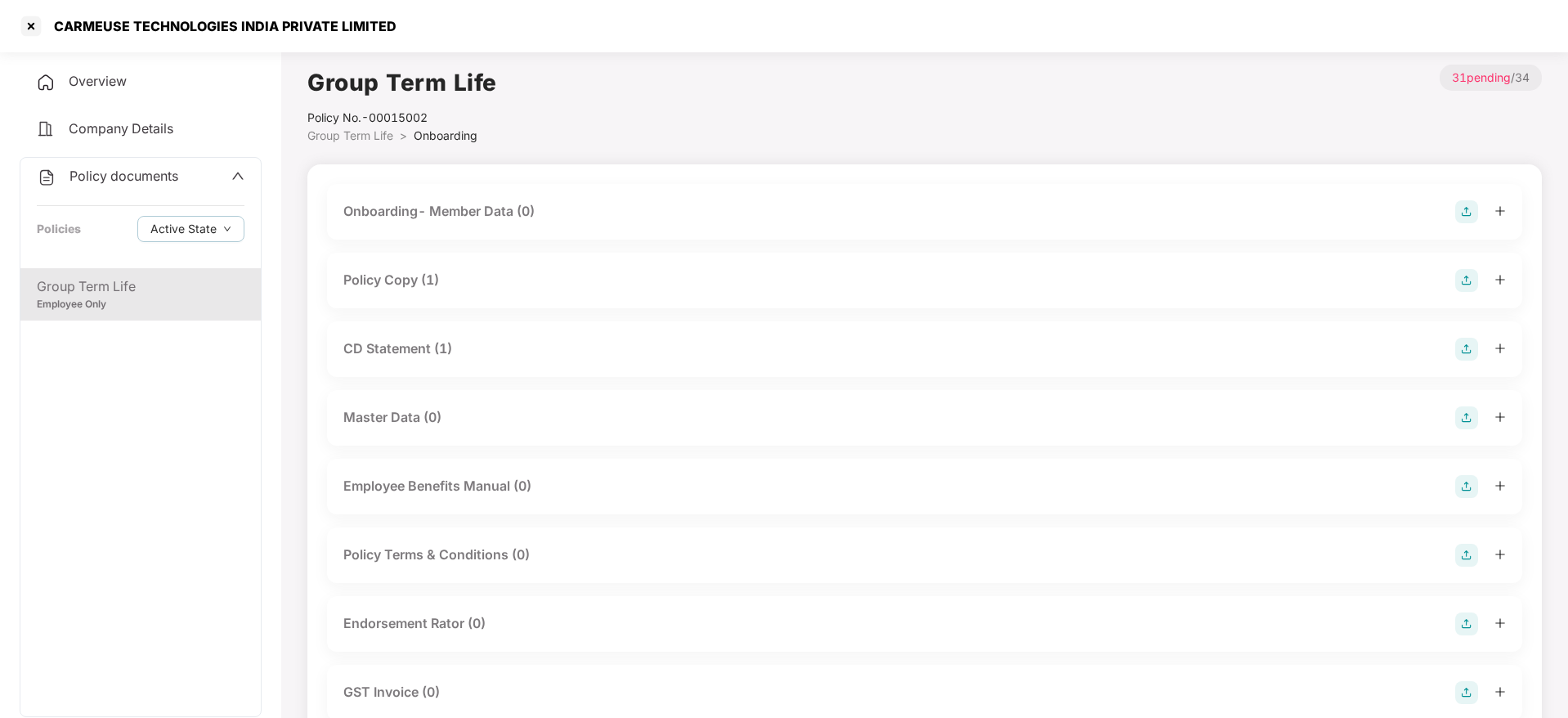
click at [443, 287] on div "Policy Copy (1)" at bounding box center [925, 280] width 1162 height 23
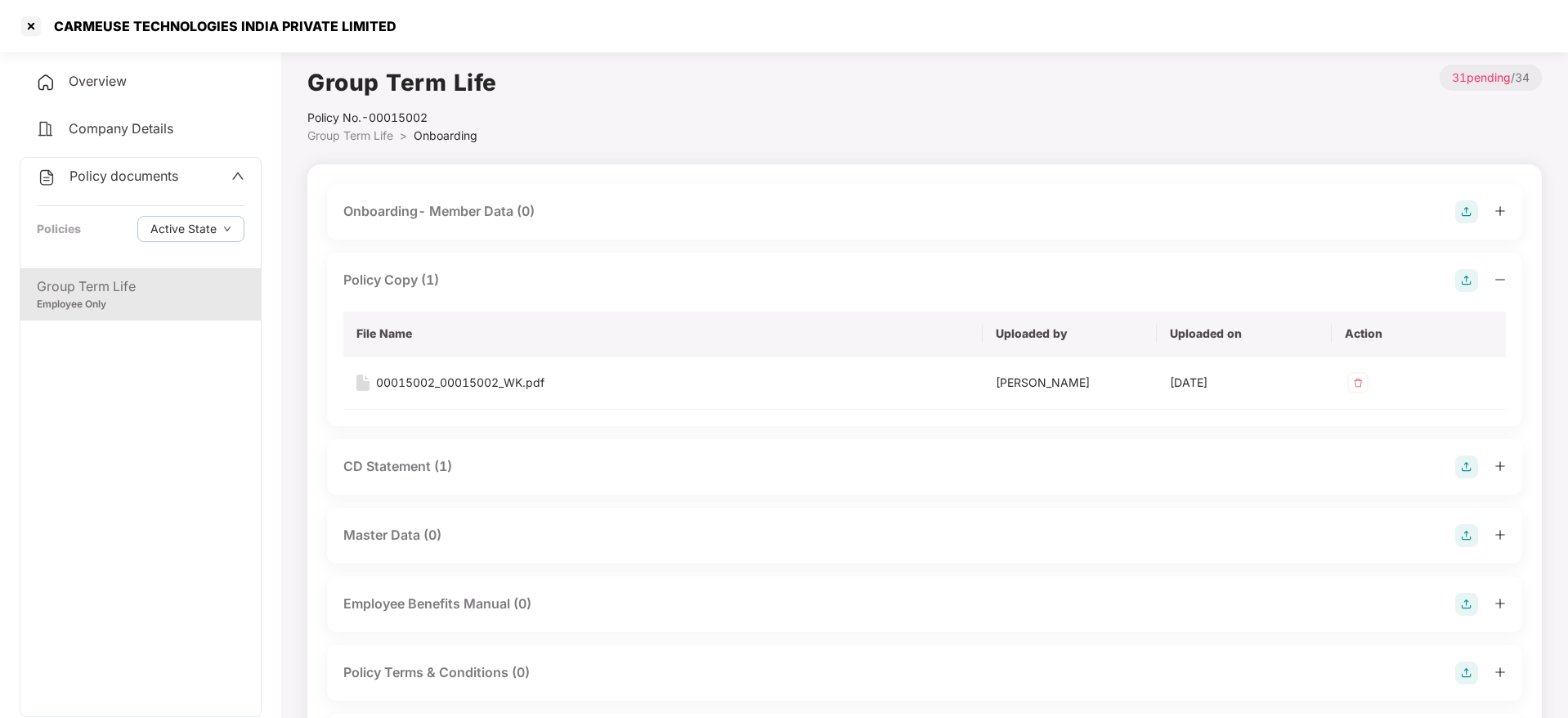
click at [446, 285] on div "Policy Copy (1)" at bounding box center [925, 280] width 1162 height 23
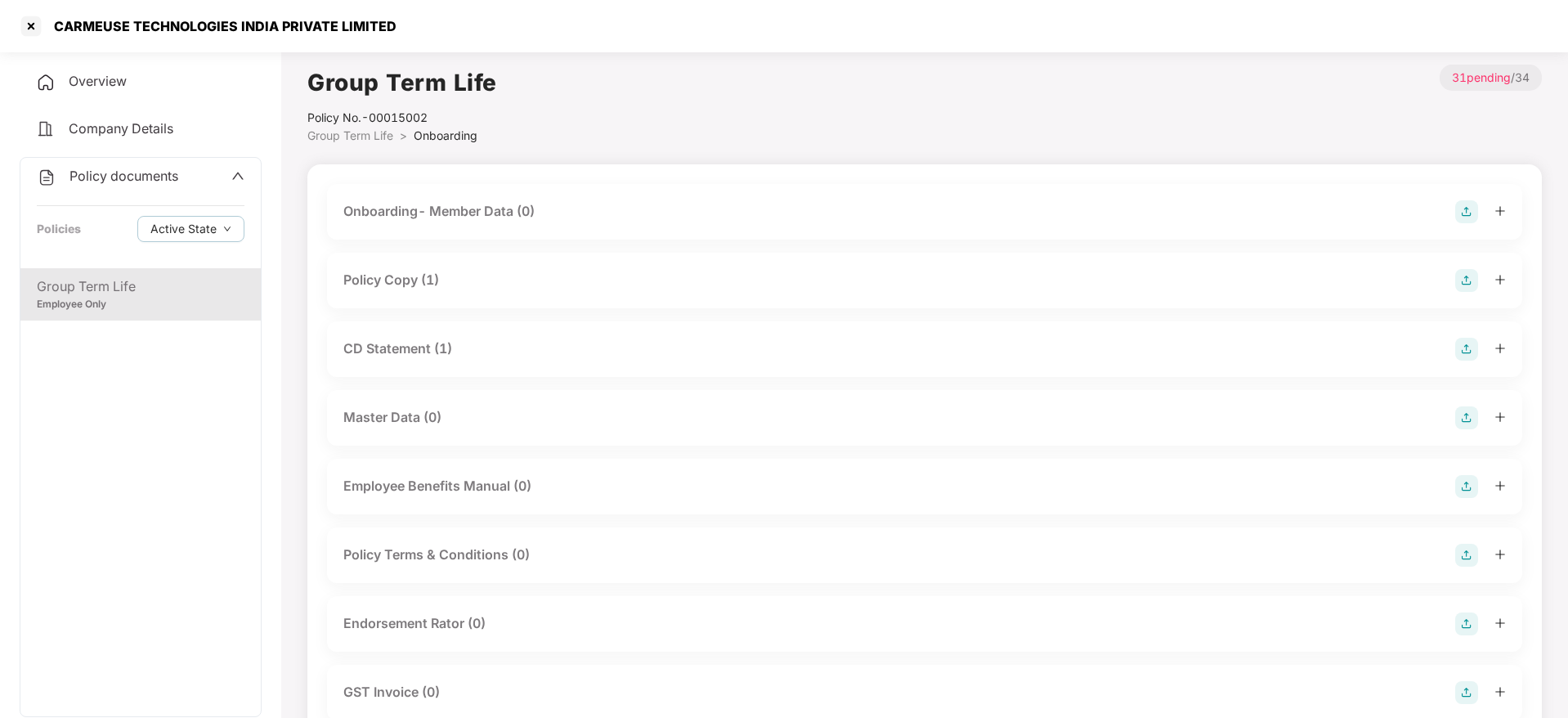
click at [139, 23] on div "CARMEUSE TECHNOLOGIES INDIA PRIVATE LIMITED" at bounding box center [220, 26] width 352 height 16
copy div "CARMEUSE TECHNOLOGIES INDIA PRIVATE LIMITED"
drag, startPoint x: 8, startPoint y: 32, endPoint x: 17, endPoint y: 32, distance: 9.0
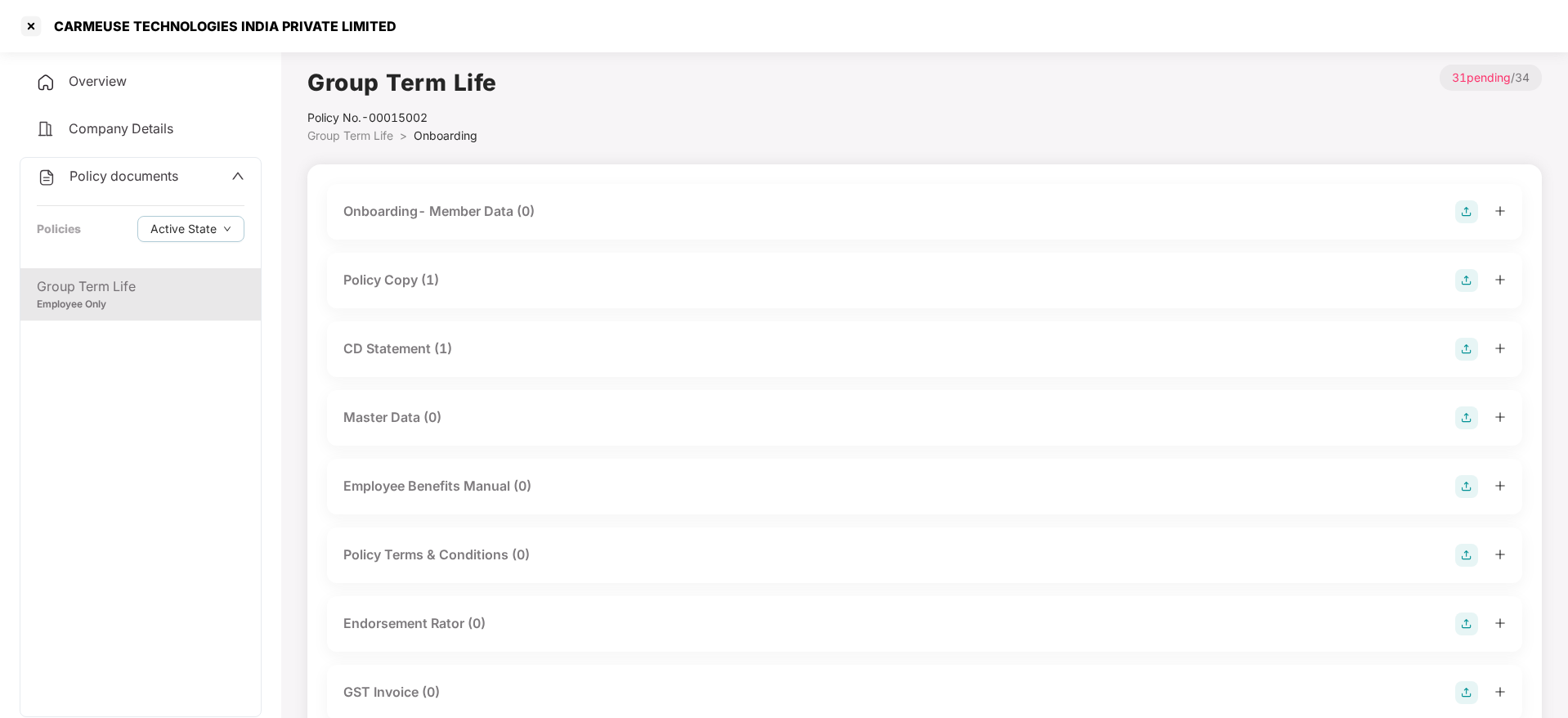
click at [15, 32] on div "CARMEUSE TECHNOLOGIES INDIA PRIVATE LIMITED" at bounding box center [784, 26] width 1568 height 52
click at [17, 32] on div "CARMEUSE TECHNOLOGIES INDIA PRIVATE LIMITED" at bounding box center [784, 26] width 1568 height 52
click at [33, 25] on div at bounding box center [31, 26] width 26 height 26
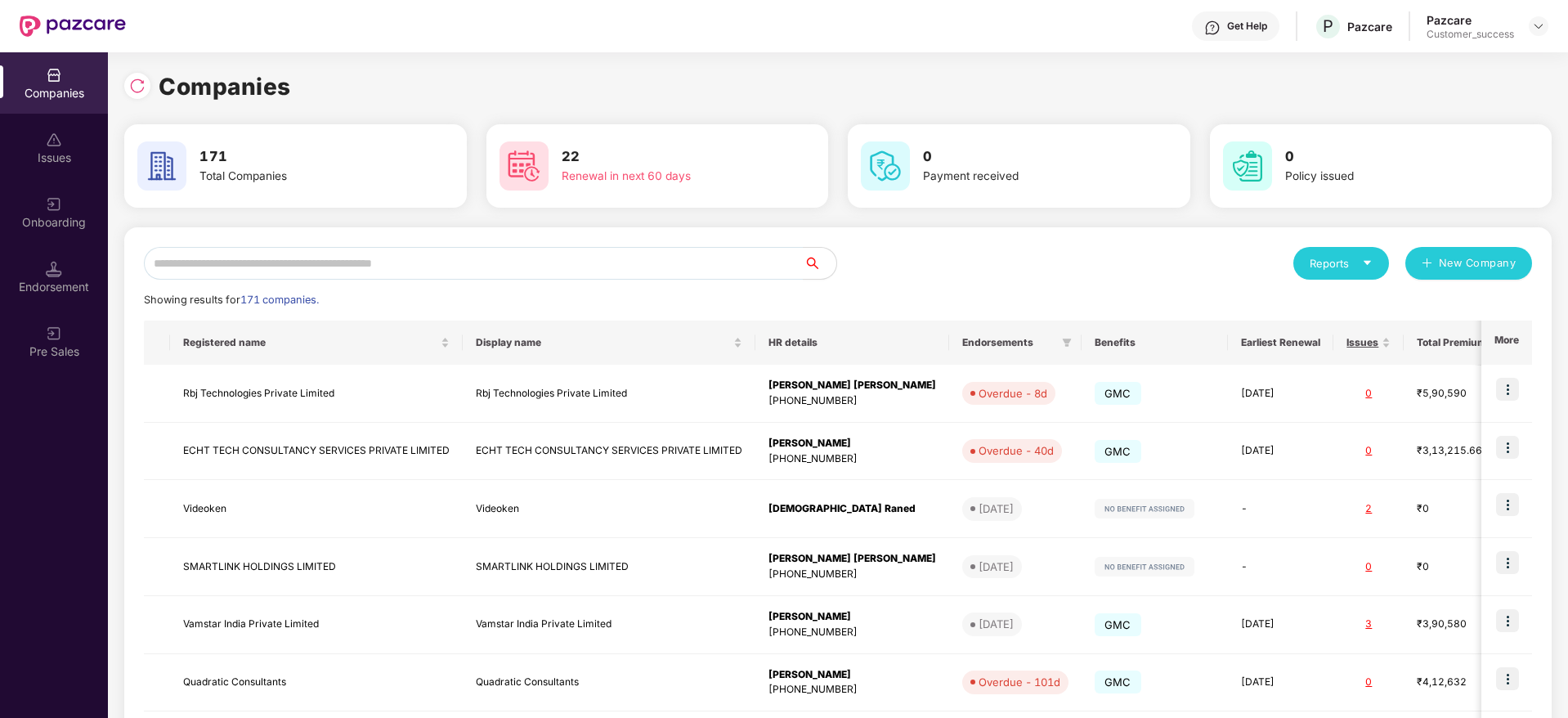
click at [501, 287] on div "Reports New Company Showing results for 171 companies. Registered name Display …" at bounding box center [837, 624] width 1389 height 755
click at [514, 266] on input "text" at bounding box center [473, 263] width 660 height 32
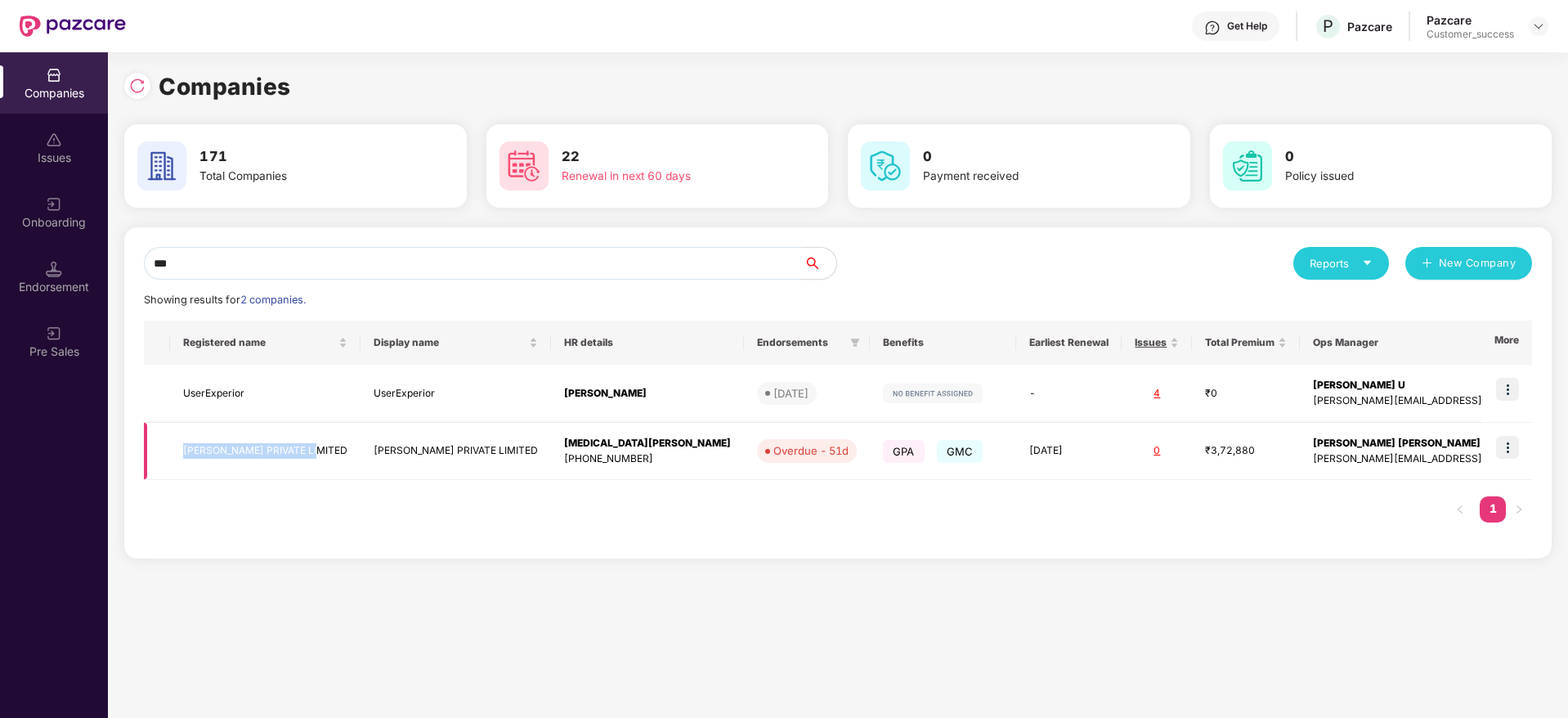
copy td "LES AMIS PRIVATE LIMITED"
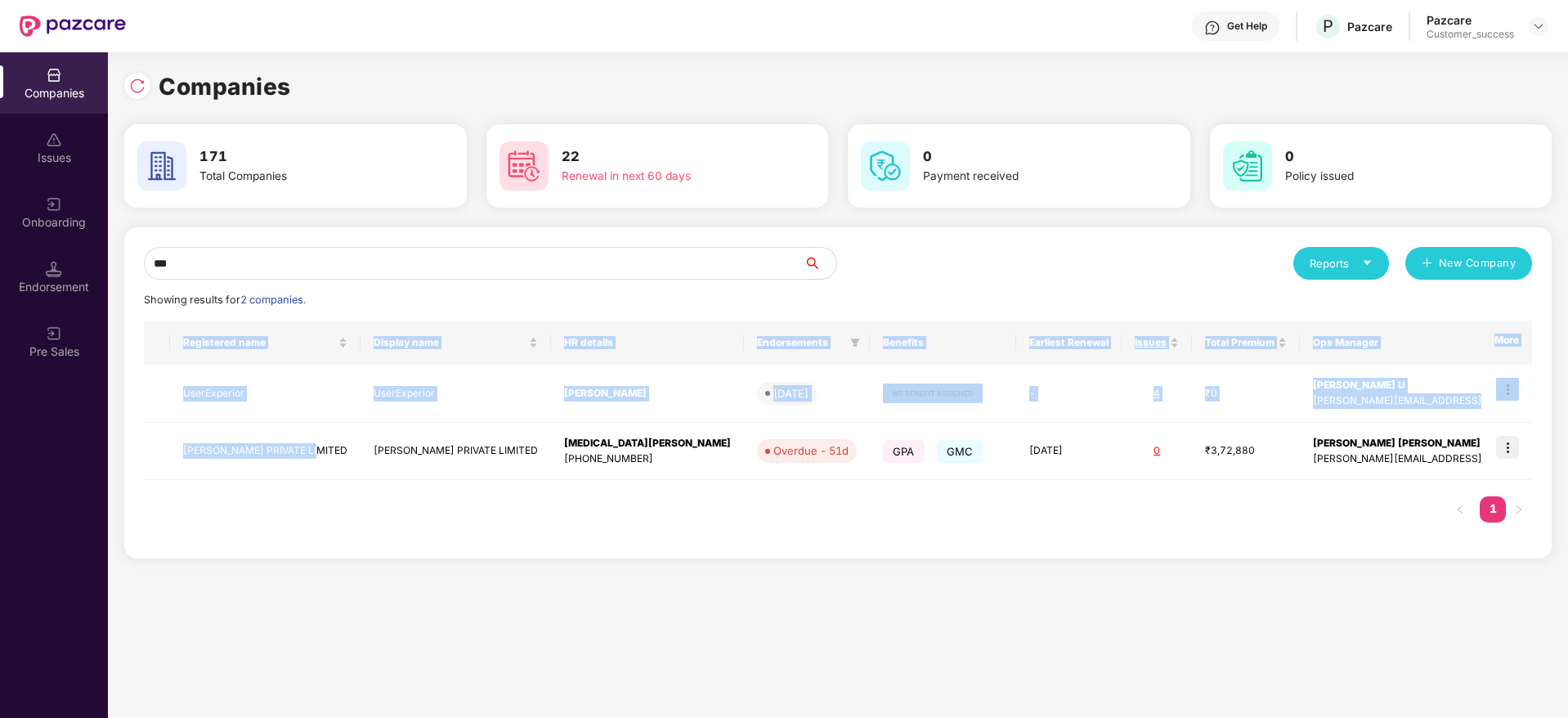
drag, startPoint x: 322, startPoint y: 456, endPoint x: 182, endPoint y: 504, distance: 148.0
click at [182, 504] on div "Registered name Display name HR details Endorsements Benefits Earliest Renewal …" at bounding box center [837, 429] width 1389 height 218
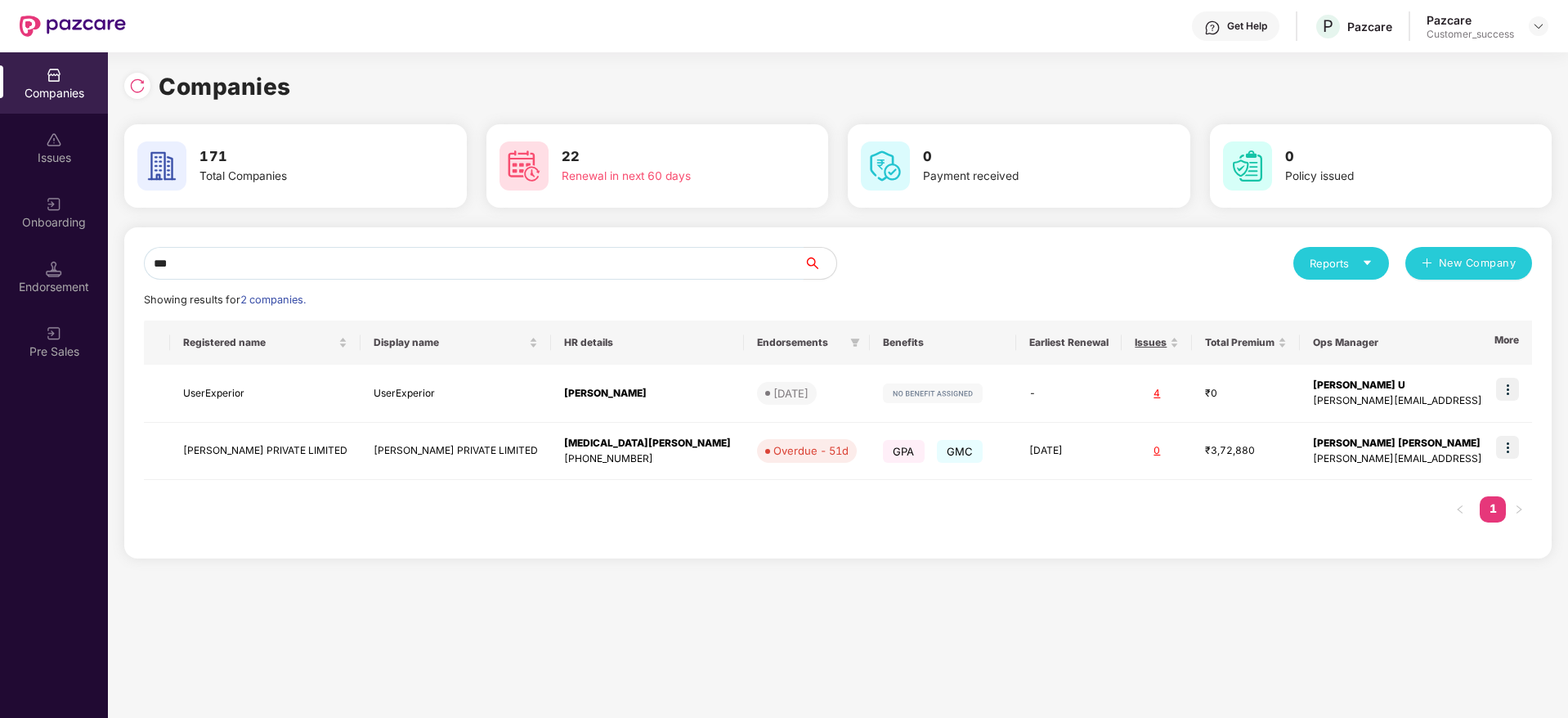
click at [526, 262] on input "***" at bounding box center [473, 263] width 660 height 32
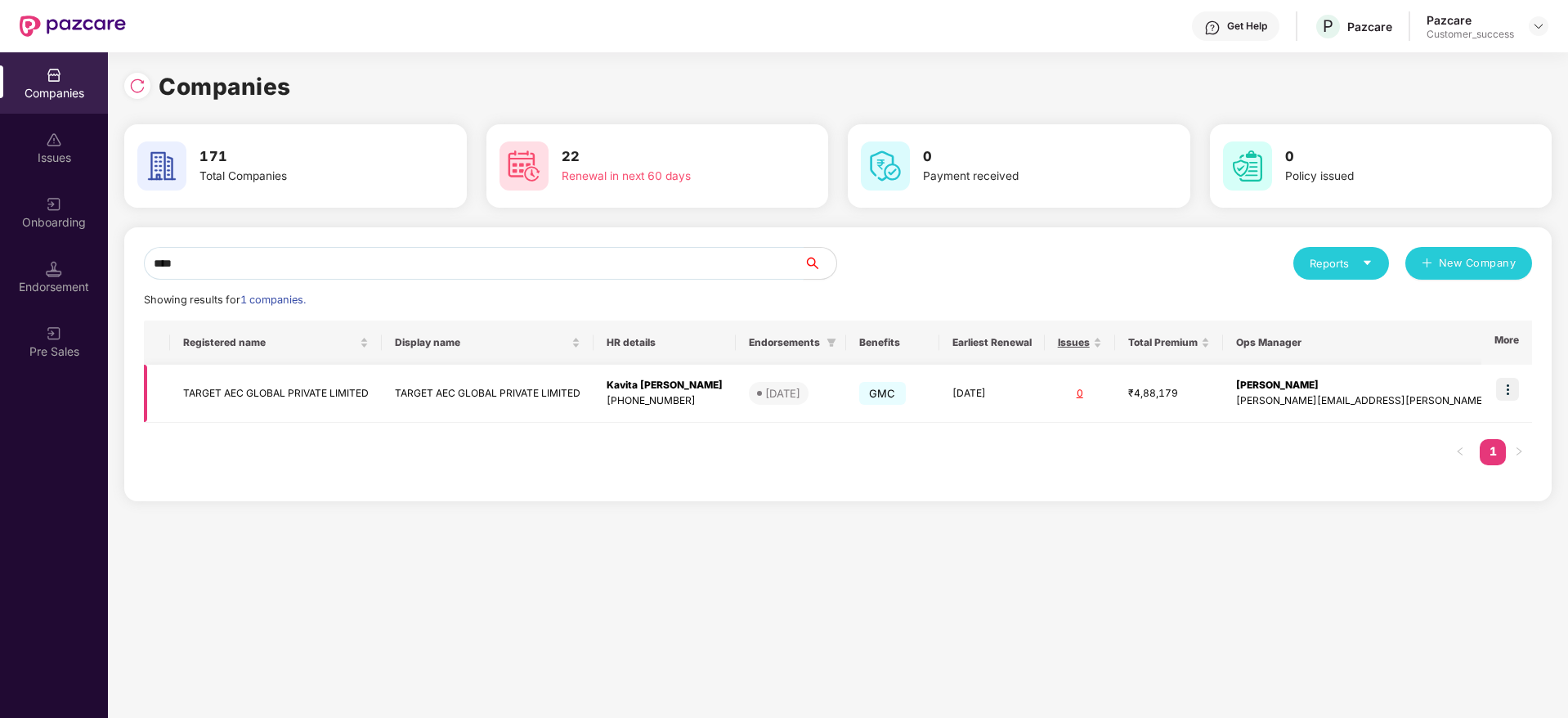
type input "****"
click at [1519, 384] on img at bounding box center [1507, 389] width 23 height 23
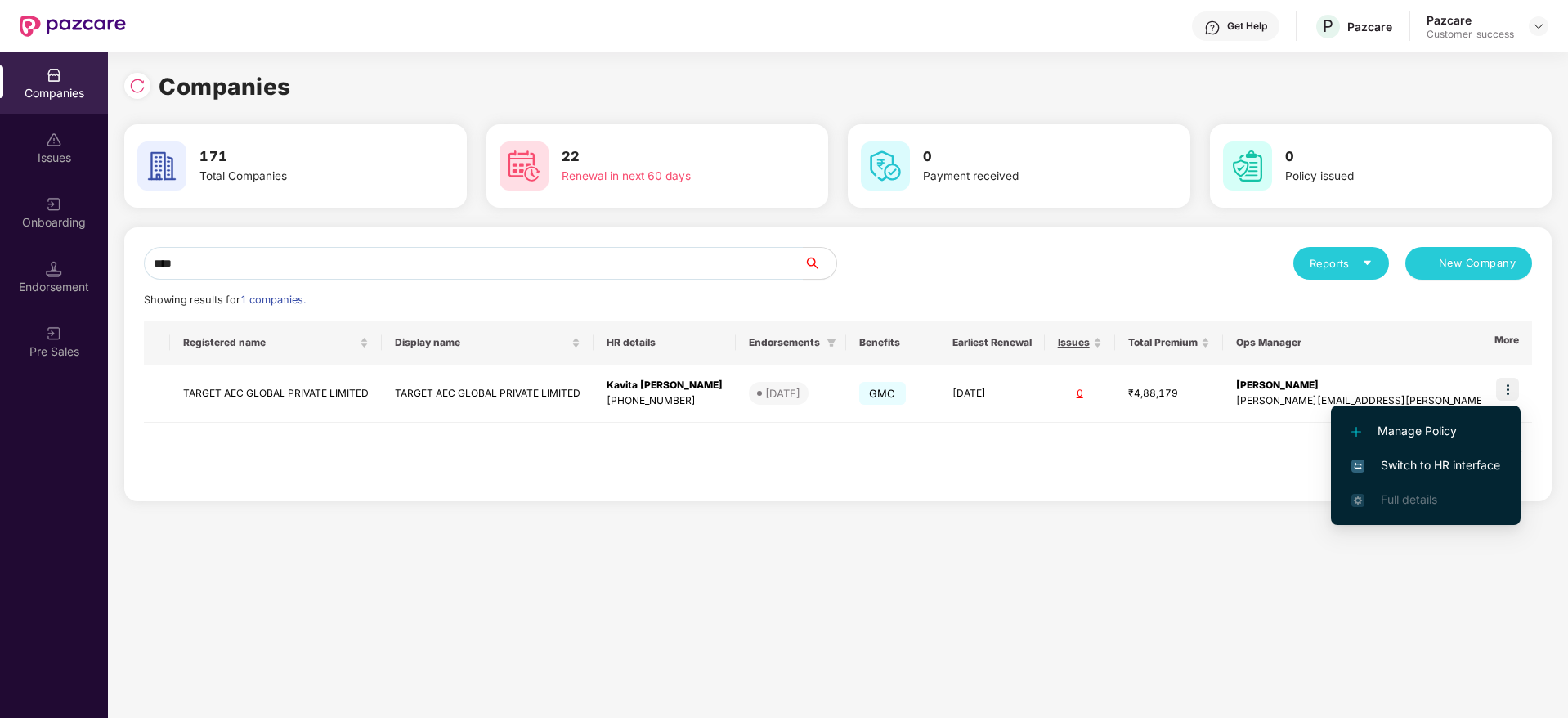
click at [1477, 459] on span "Switch to HR interface" at bounding box center [1425, 465] width 149 height 18
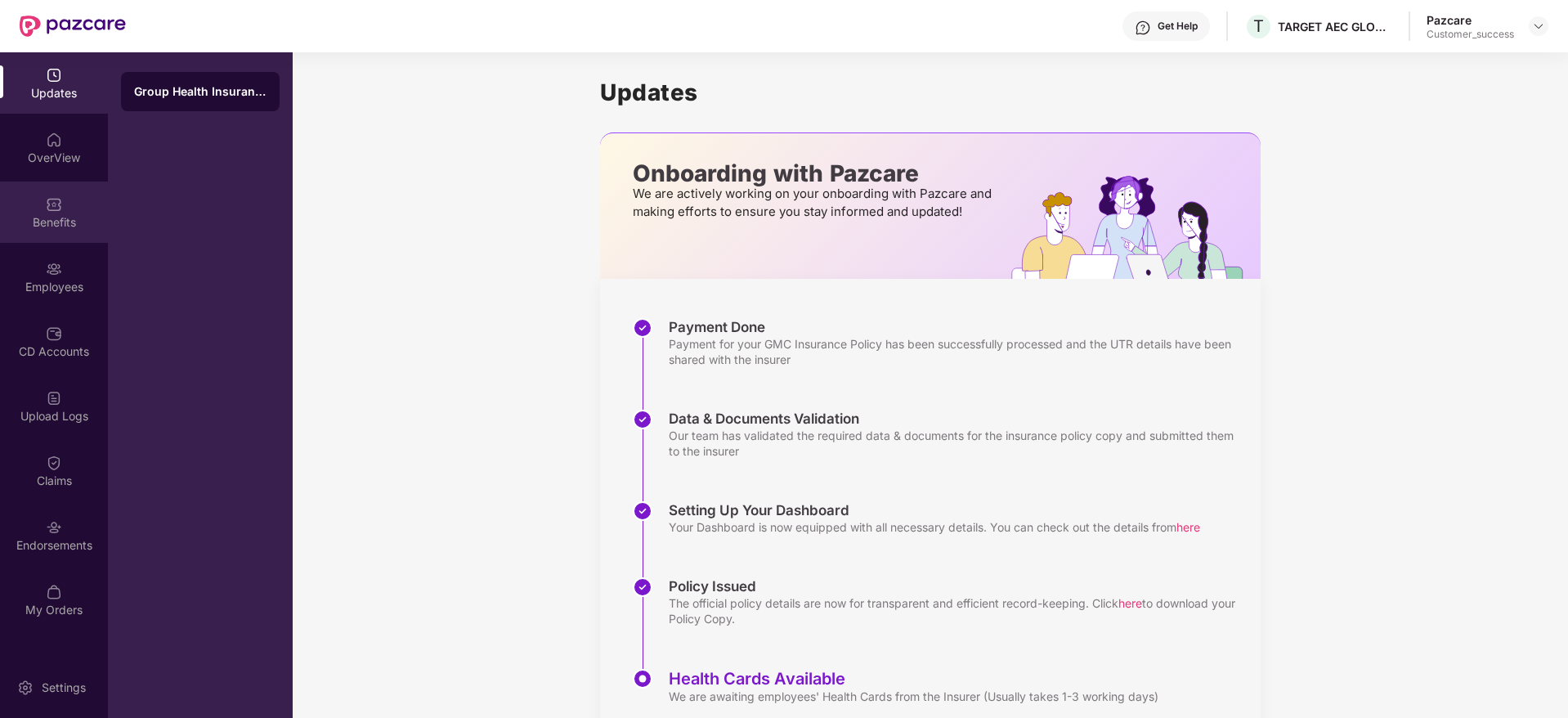
click at [47, 230] on div "Benefits" at bounding box center [54, 212] width 108 height 62
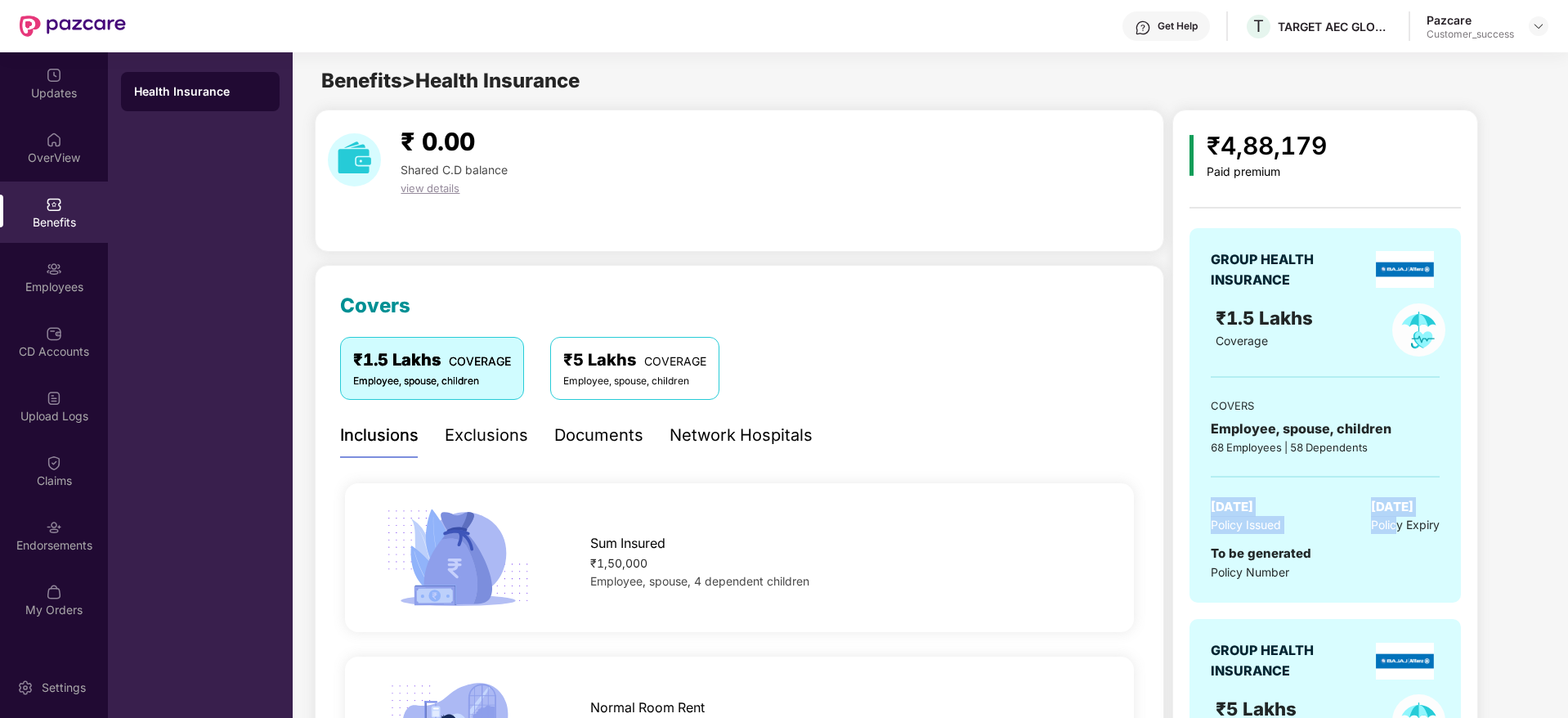
drag, startPoint x: 1181, startPoint y: 509, endPoint x: 1395, endPoint y: 520, distance: 214.3
click at [1395, 520] on div "₹4,88,179 Paid premium GROUP HEALTH INSURANCE ₹1.5 Lakhs Coverage COVERS Employ…" at bounding box center [1325, 562] width 306 height 906
click at [1537, 26] on img at bounding box center [1538, 26] width 13 height 13
click at [1355, 39] on div "Switch to partner view" at bounding box center [1355, 39] width 0 height 0
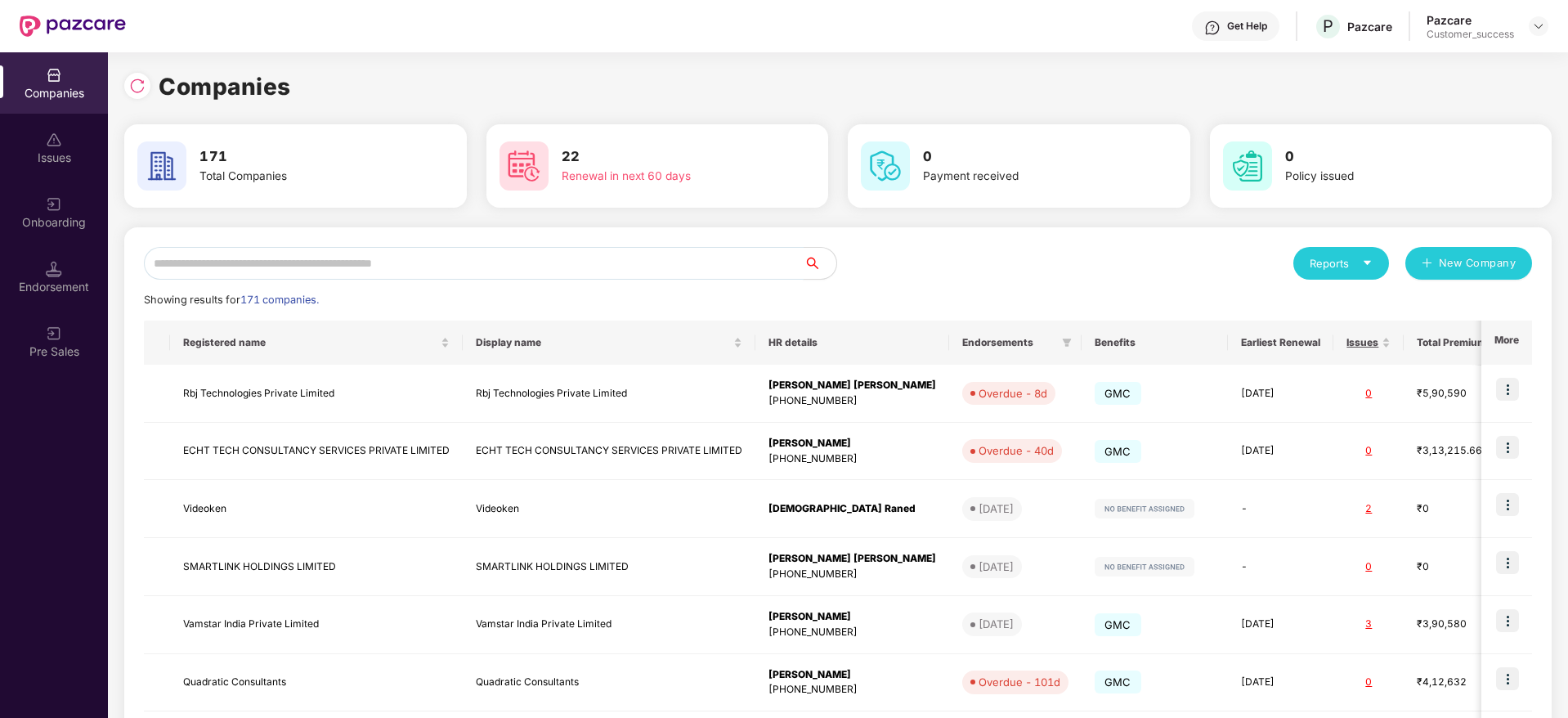
drag, startPoint x: 717, startPoint y: 257, endPoint x: 763, endPoint y: 286, distance: 54.4
click at [717, 261] on input "text" at bounding box center [473, 263] width 660 height 32
paste input "**********"
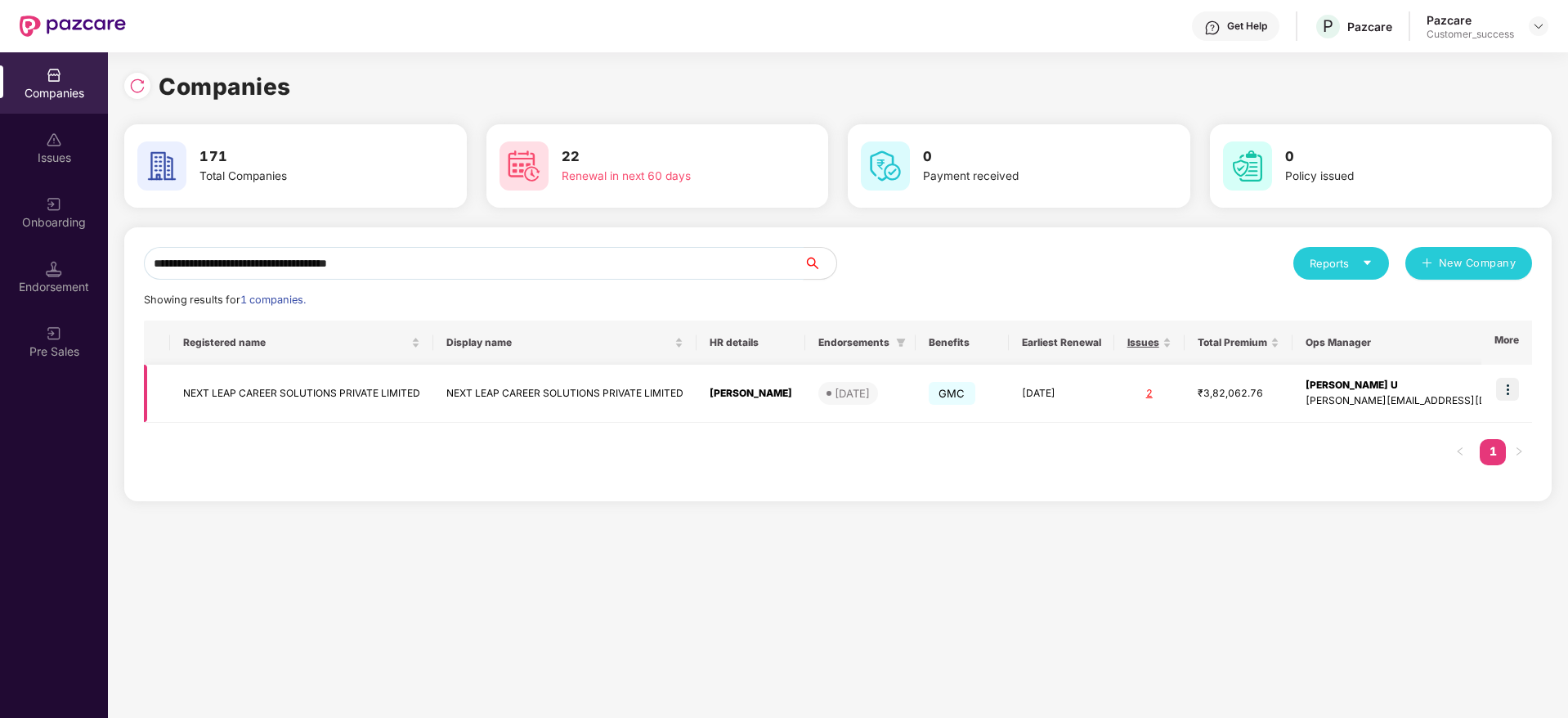
type input "**********"
click at [1504, 388] on img at bounding box center [1507, 389] width 23 height 23
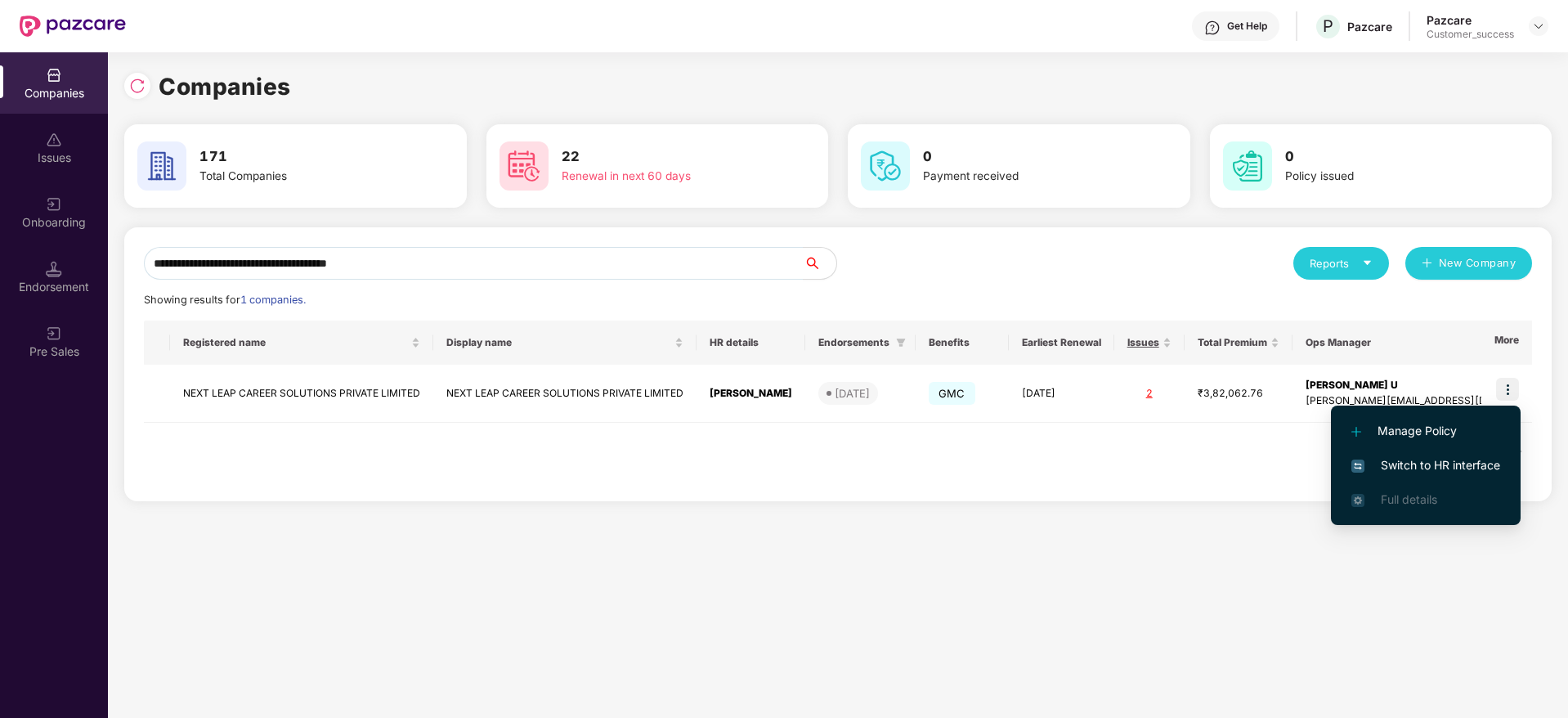
click at [1459, 464] on span "Switch to HR interface" at bounding box center [1425, 465] width 149 height 18
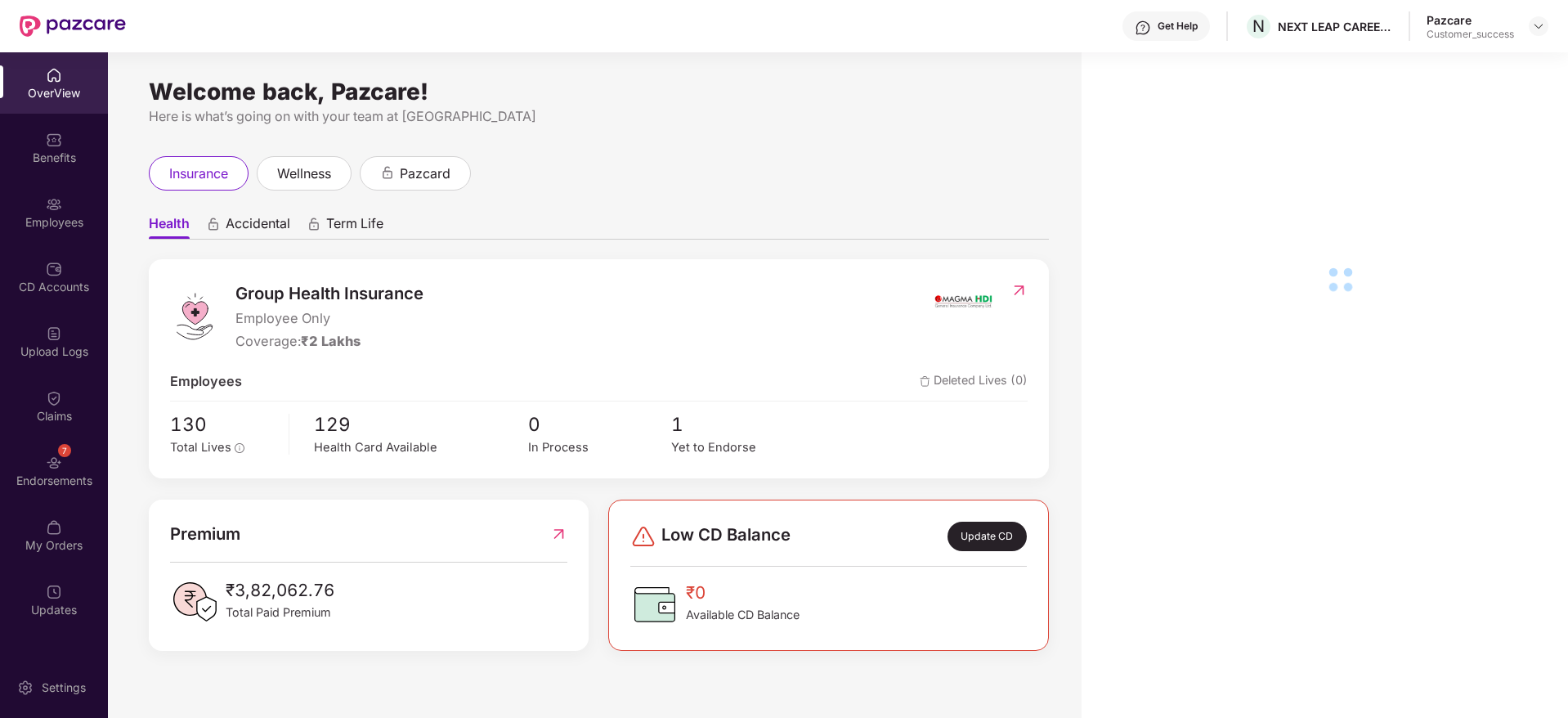
click at [78, 488] on div "7 Endorsements" at bounding box center [54, 471] width 108 height 62
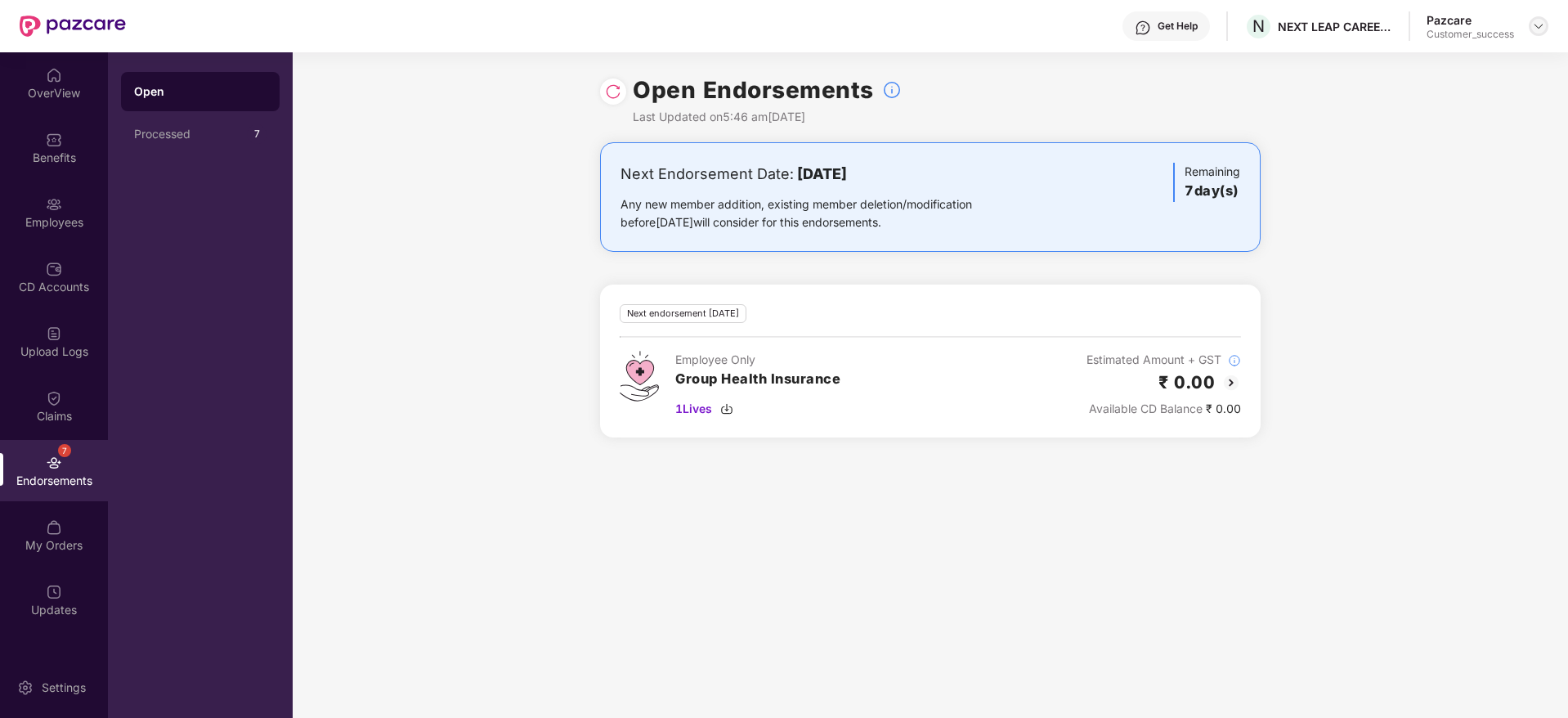
click at [1542, 32] on img at bounding box center [1538, 26] width 13 height 13
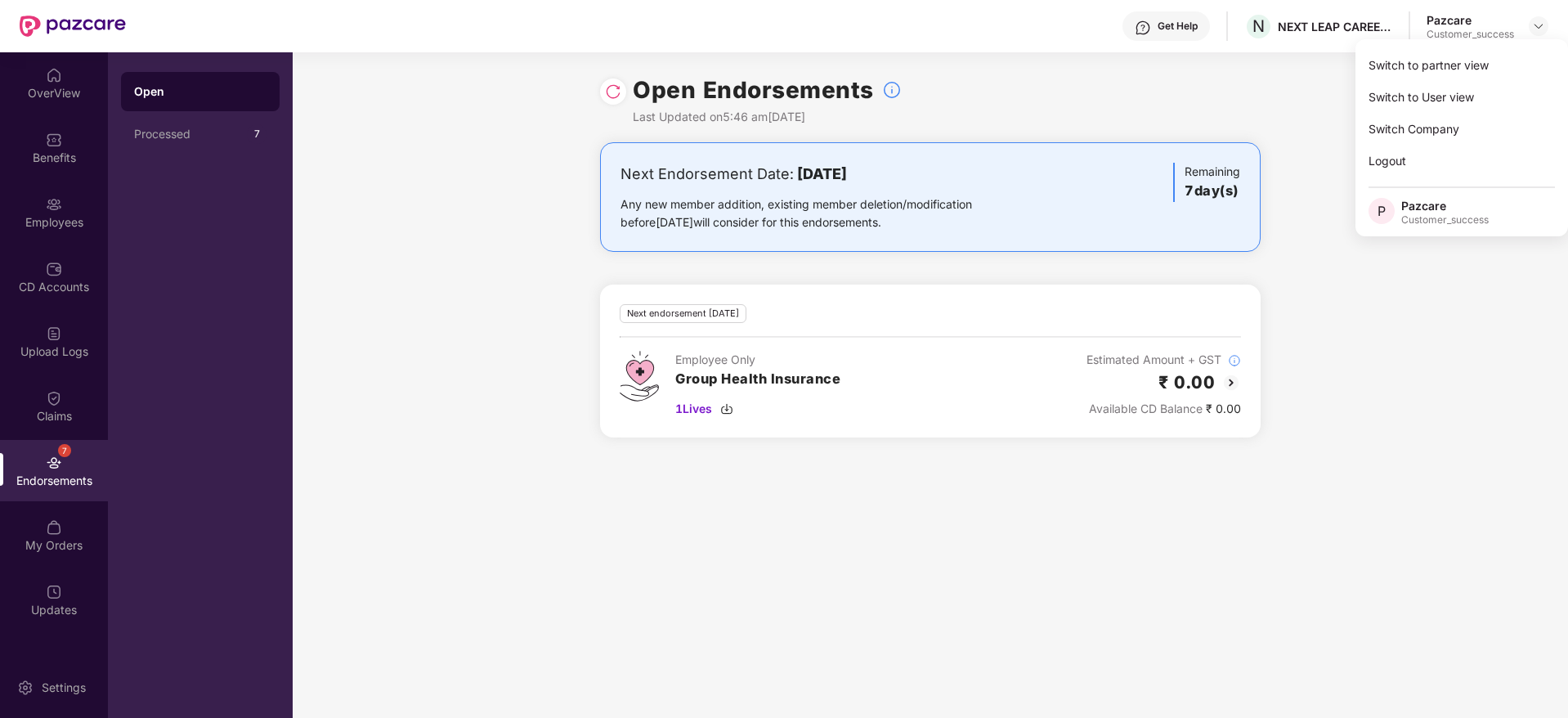
click at [1523, 70] on div "Switch to partner view" at bounding box center [1461, 64] width 213 height 32
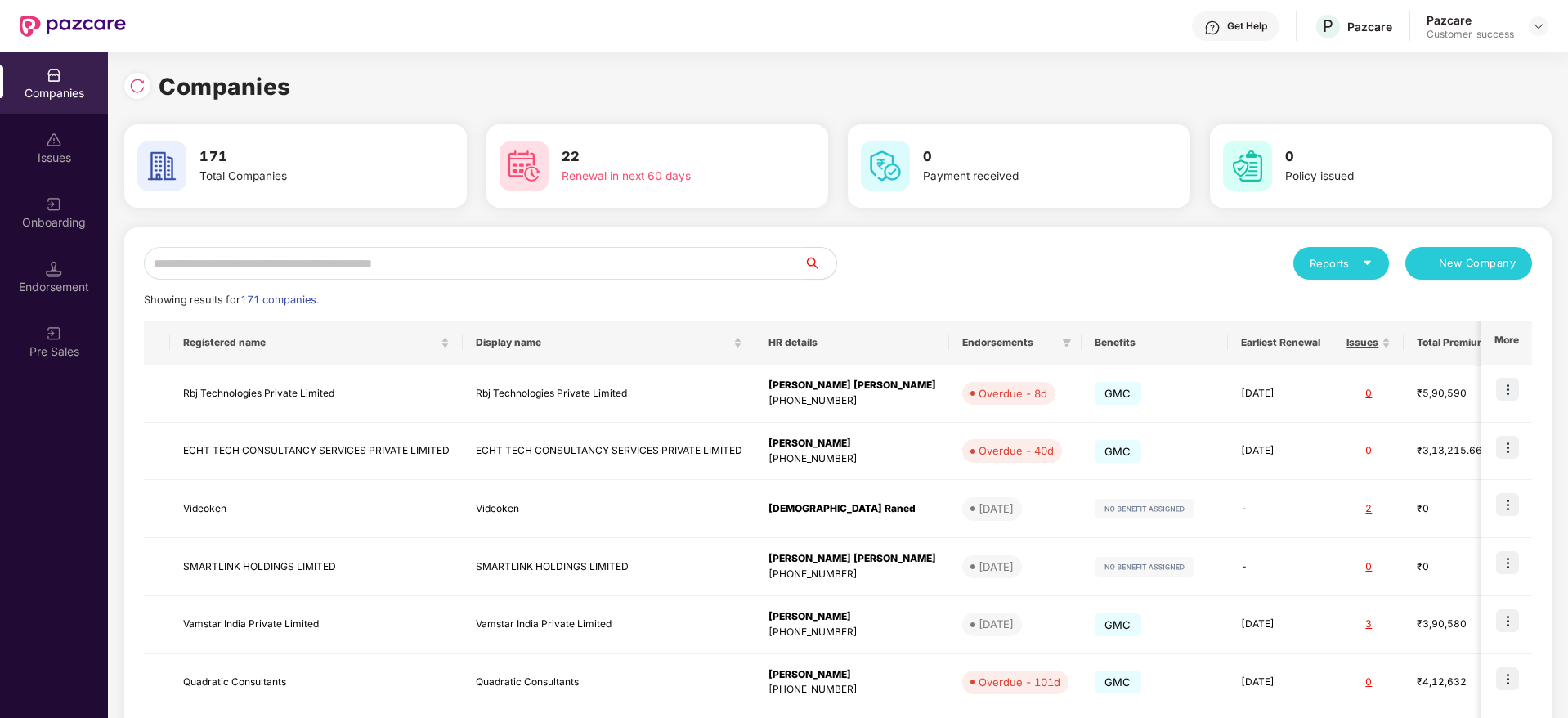
click at [530, 257] on input "text" at bounding box center [473, 263] width 660 height 32
paste input "**********"
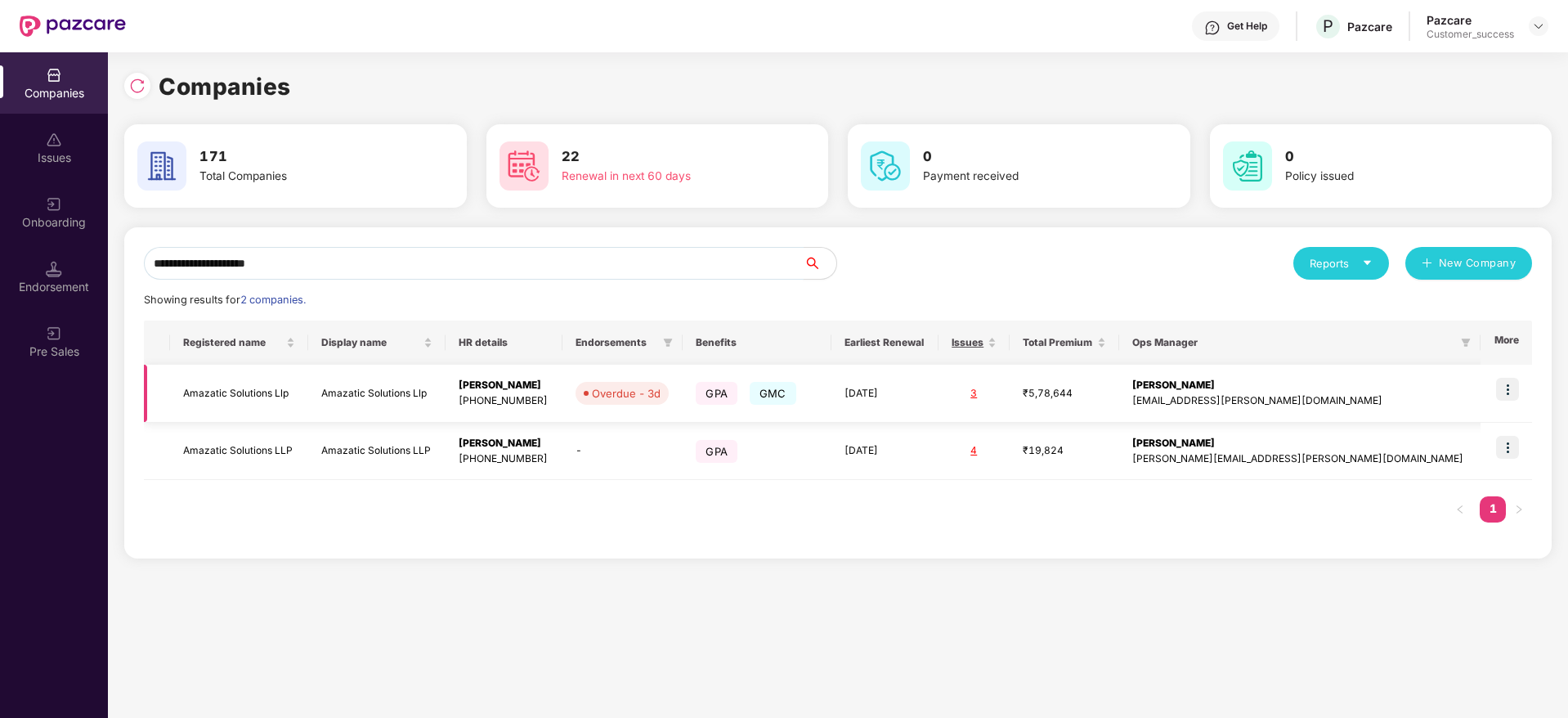
type input "**********"
click at [1502, 384] on img at bounding box center [1507, 389] width 23 height 23
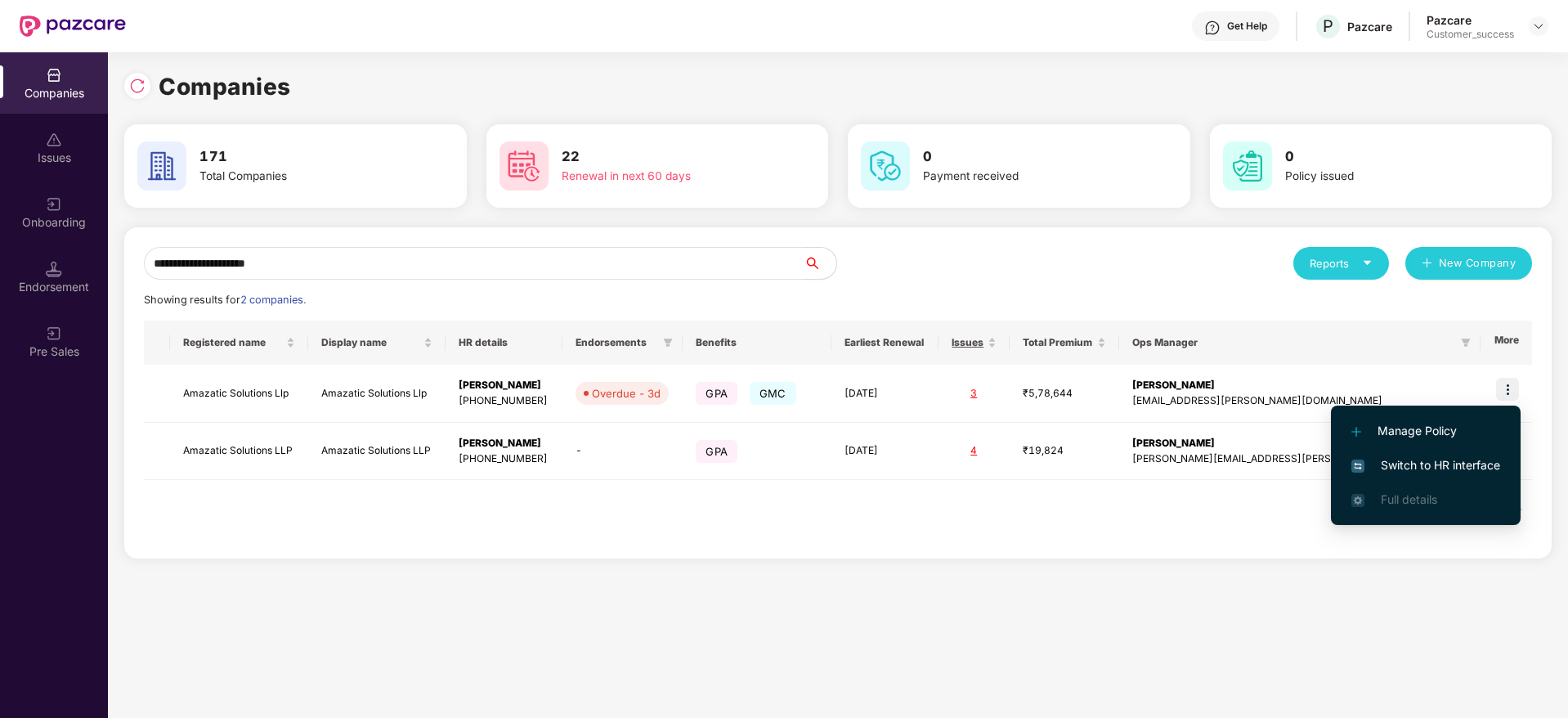
click at [1471, 452] on li "Switch to HR interface" at bounding box center [1426, 465] width 190 height 34
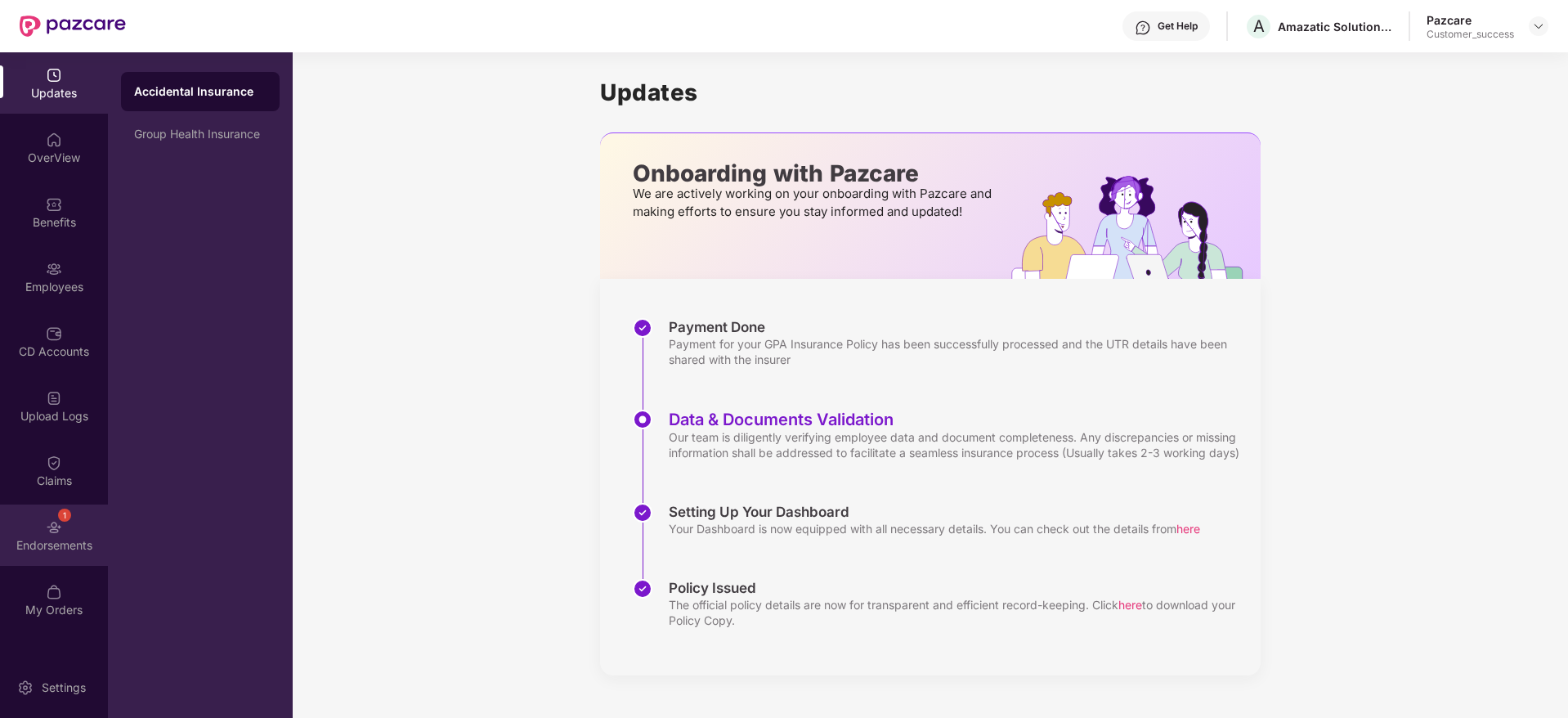
click at [47, 530] on div "1 Endorsements" at bounding box center [54, 535] width 108 height 62
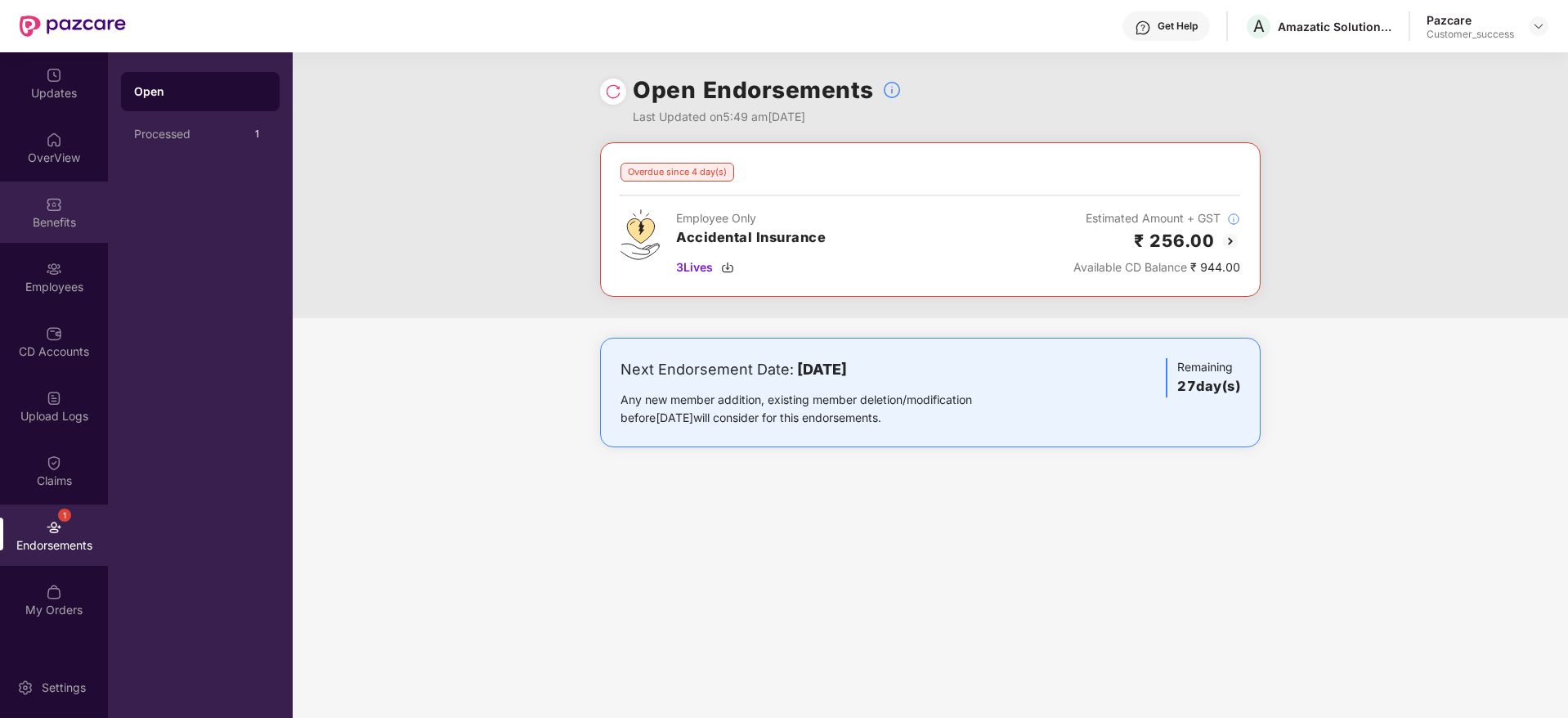
click at [48, 215] on div "Benefits" at bounding box center [54, 222] width 108 height 16
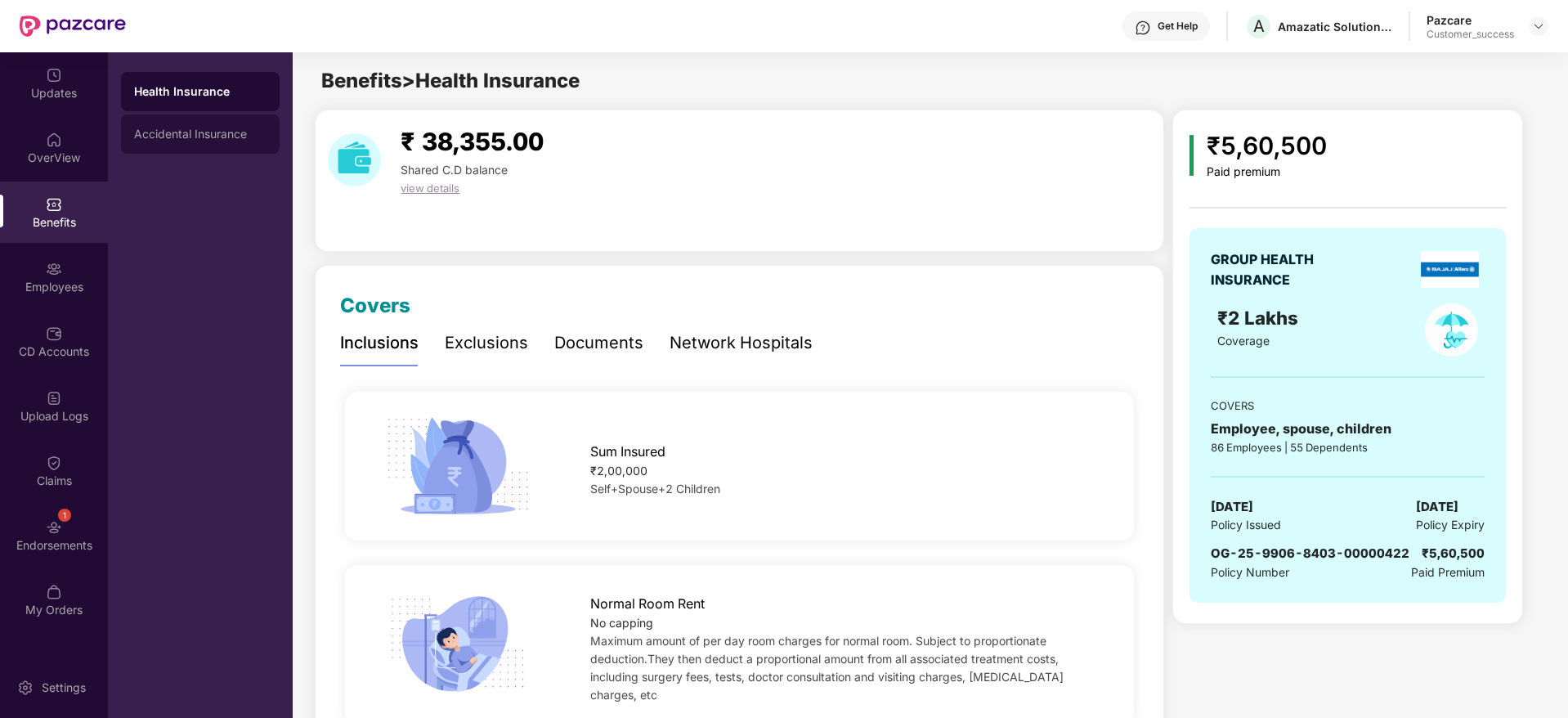
click at [144, 135] on div "Accidental Insurance" at bounding box center [200, 133] width 132 height 13
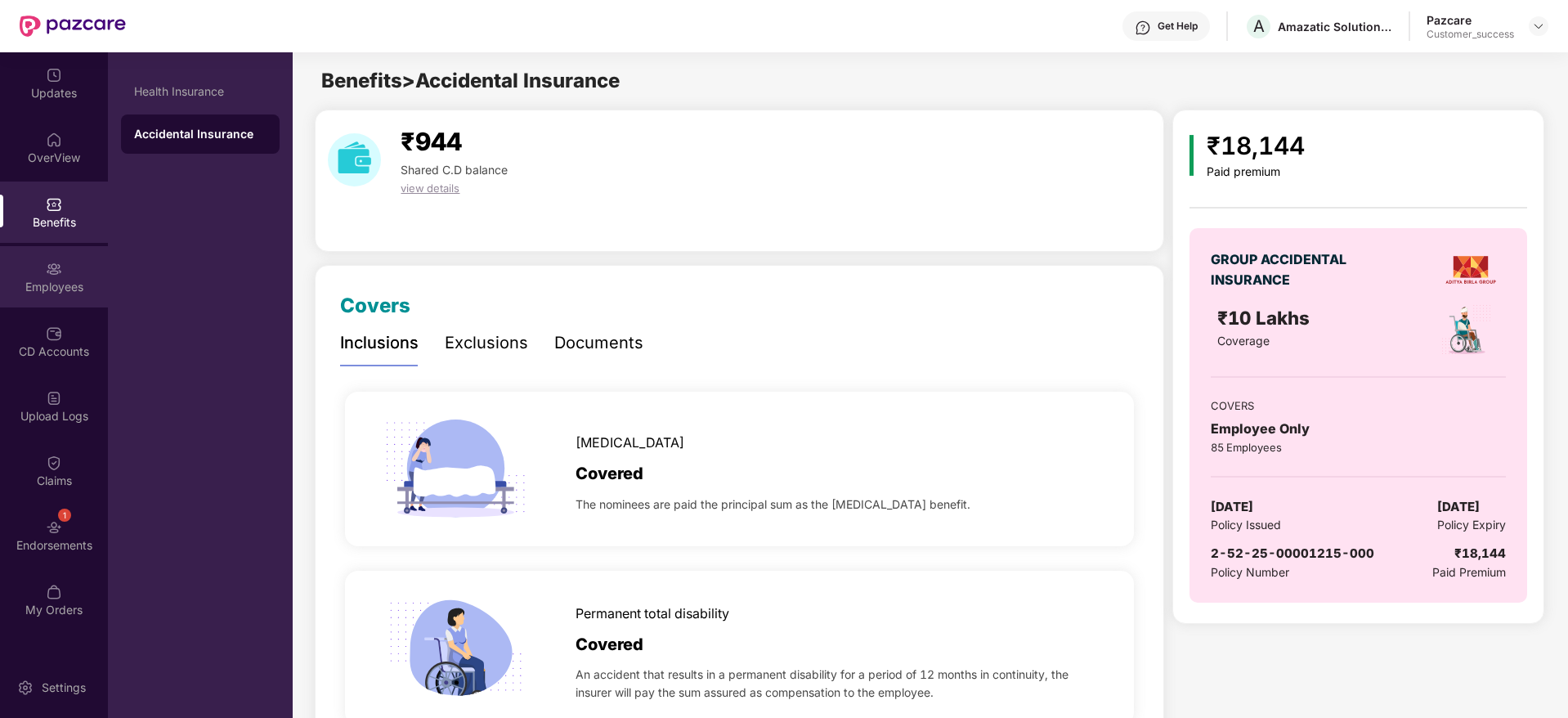
click at [83, 280] on div "Employees" at bounding box center [54, 286] width 108 height 16
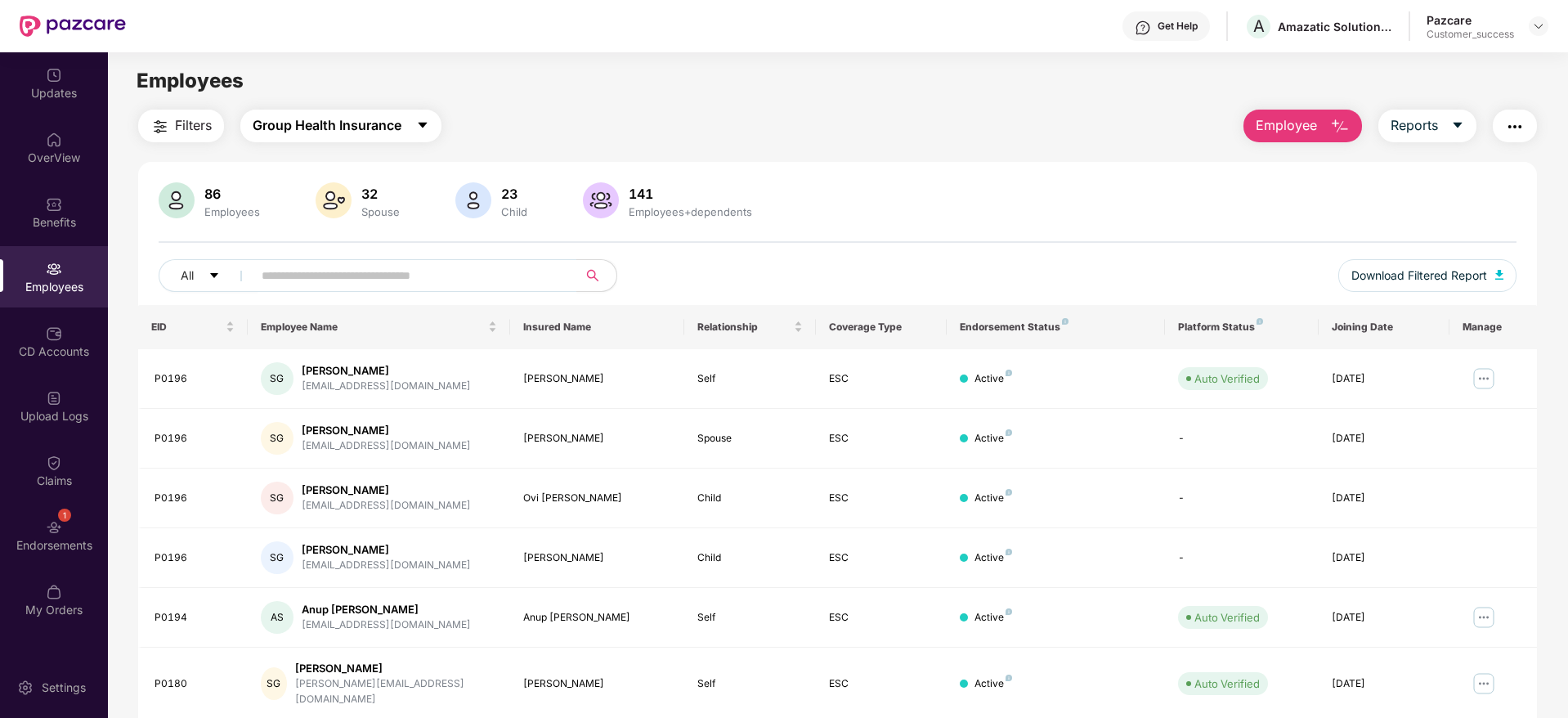
click at [414, 127] on button "Group Health Insurance" at bounding box center [340, 126] width 201 height 32
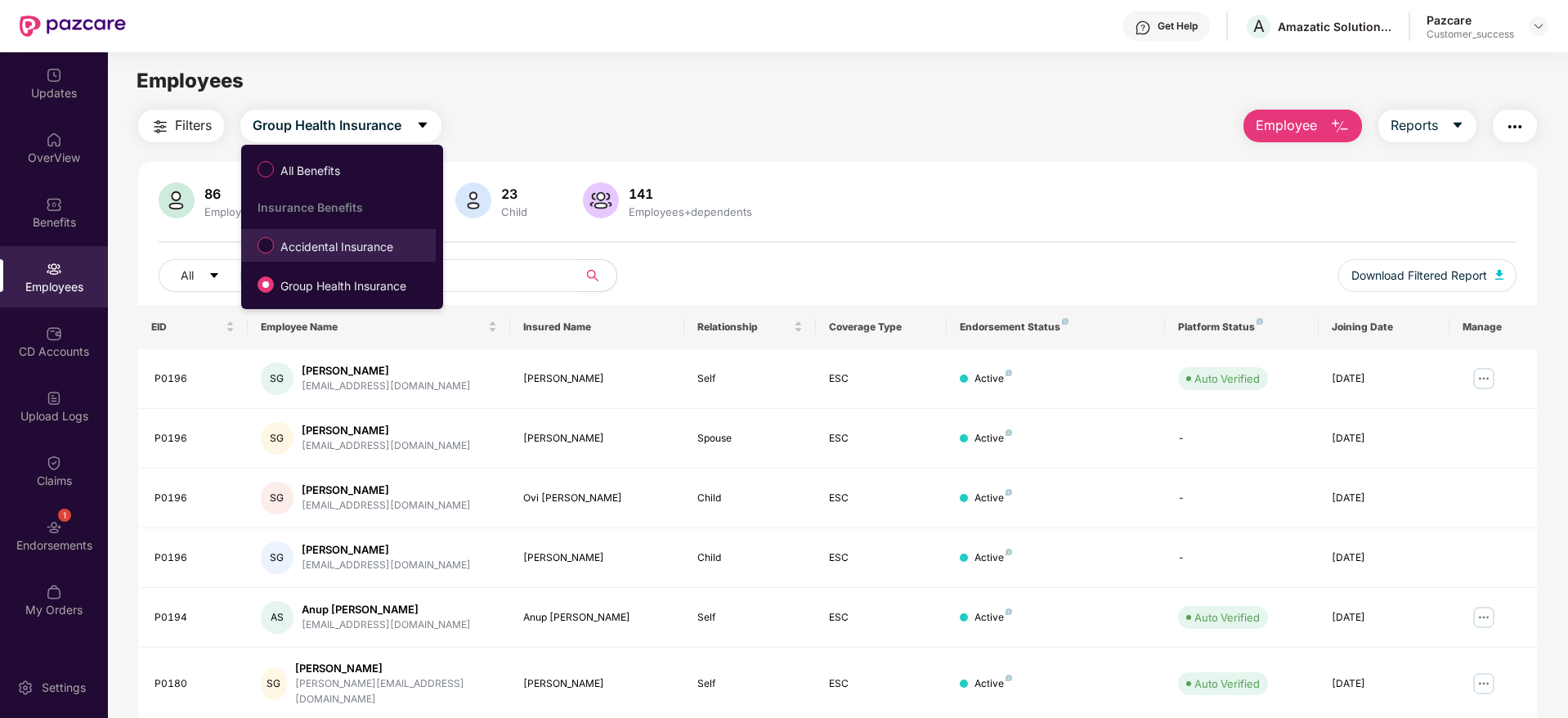
click at [380, 245] on span "Accidental Insurance" at bounding box center [337, 246] width 126 height 18
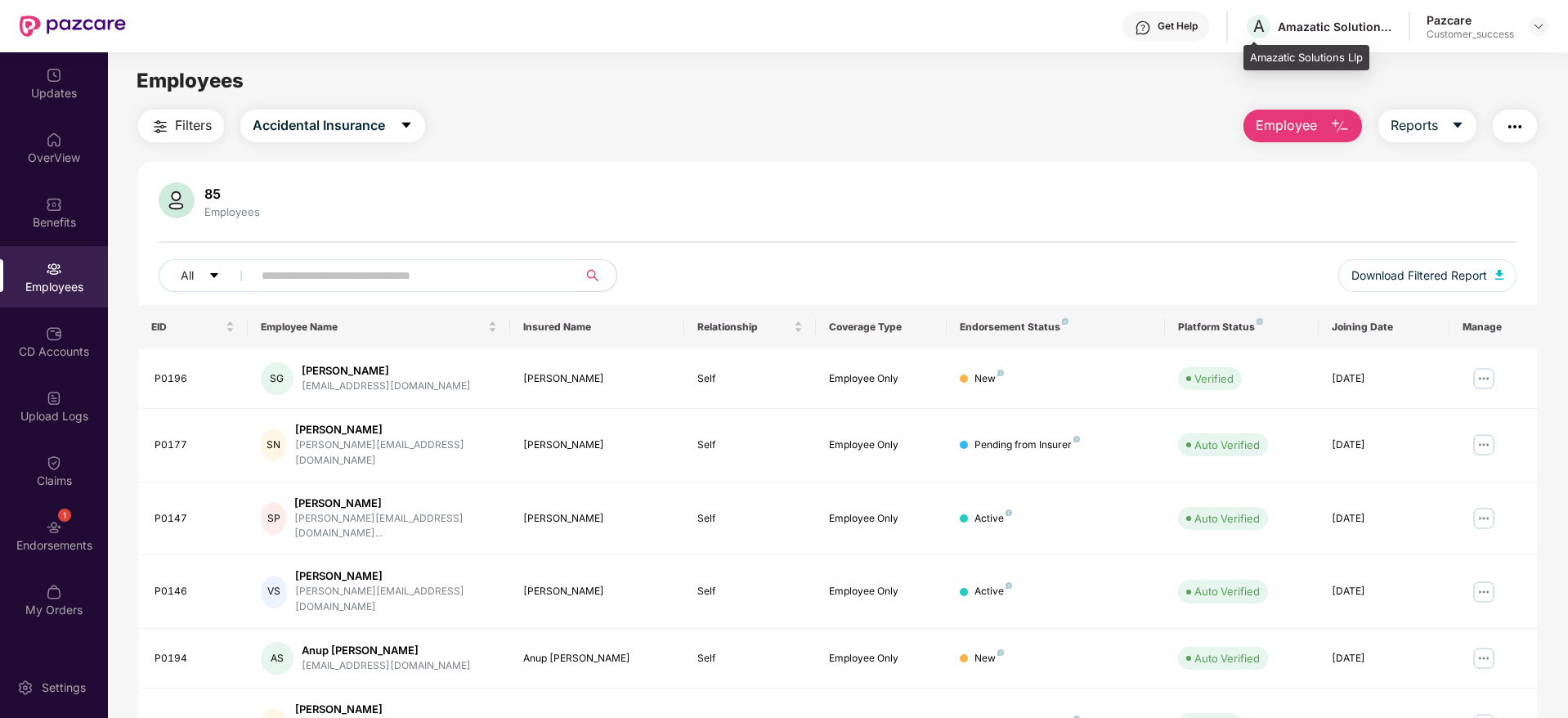
click at [1300, 32] on div "Amazatic Solutions Llp" at bounding box center [1335, 26] width 115 height 15
copy div "Amazatic Solutions Llp"
click at [1492, 436] on img at bounding box center [1483, 444] width 26 height 26
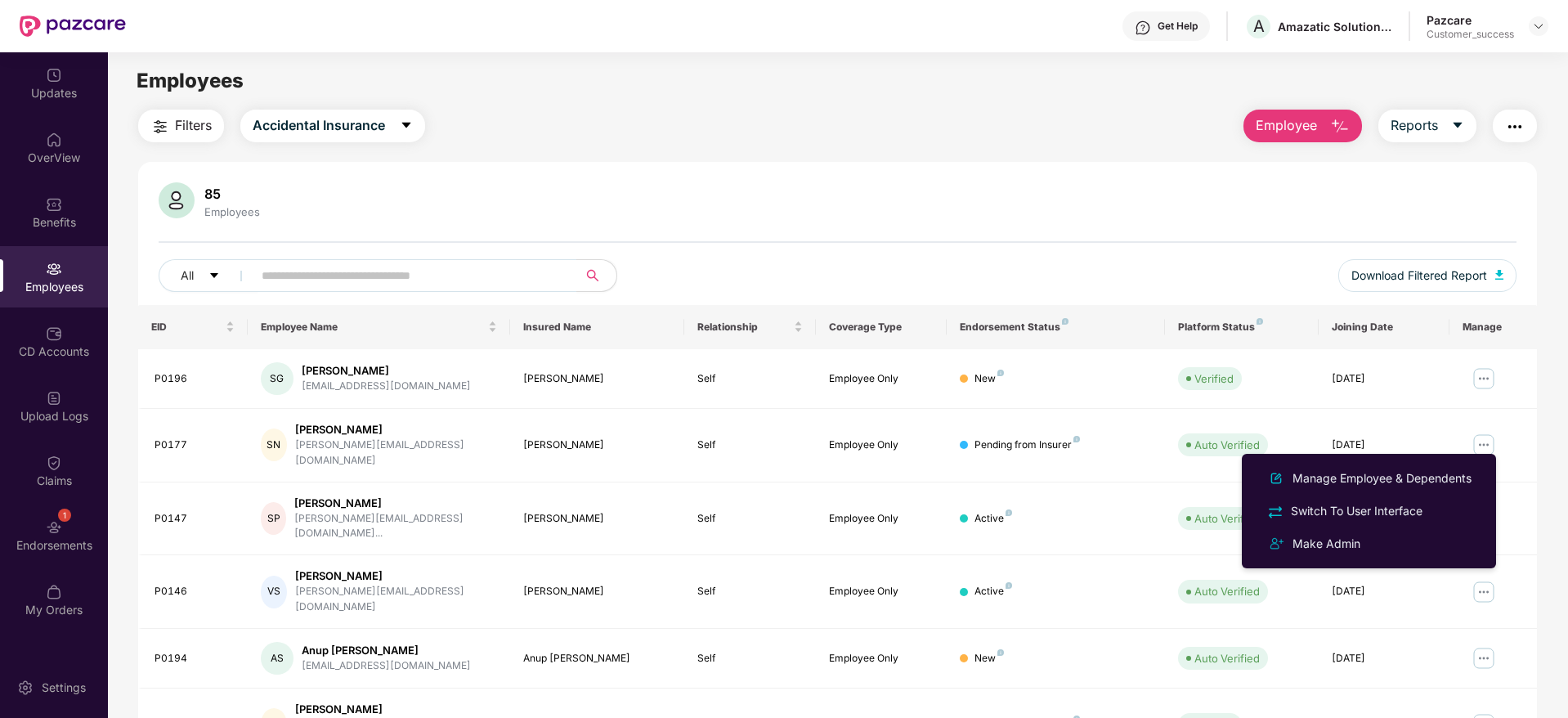
click at [1419, 476] on div "Manage Employee & Dependents" at bounding box center [1382, 478] width 185 height 18
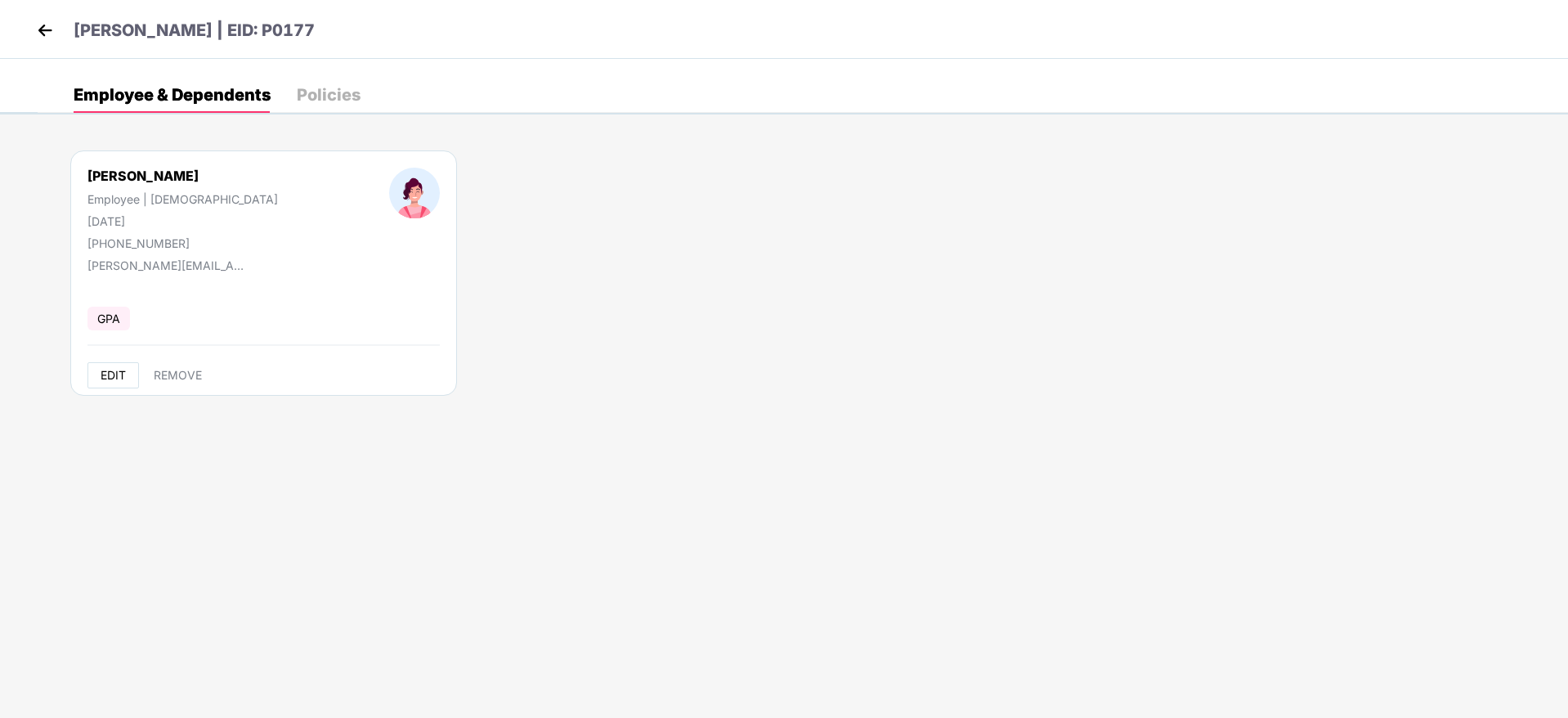
click at [111, 372] on span "EDIT" at bounding box center [114, 374] width 26 height 13
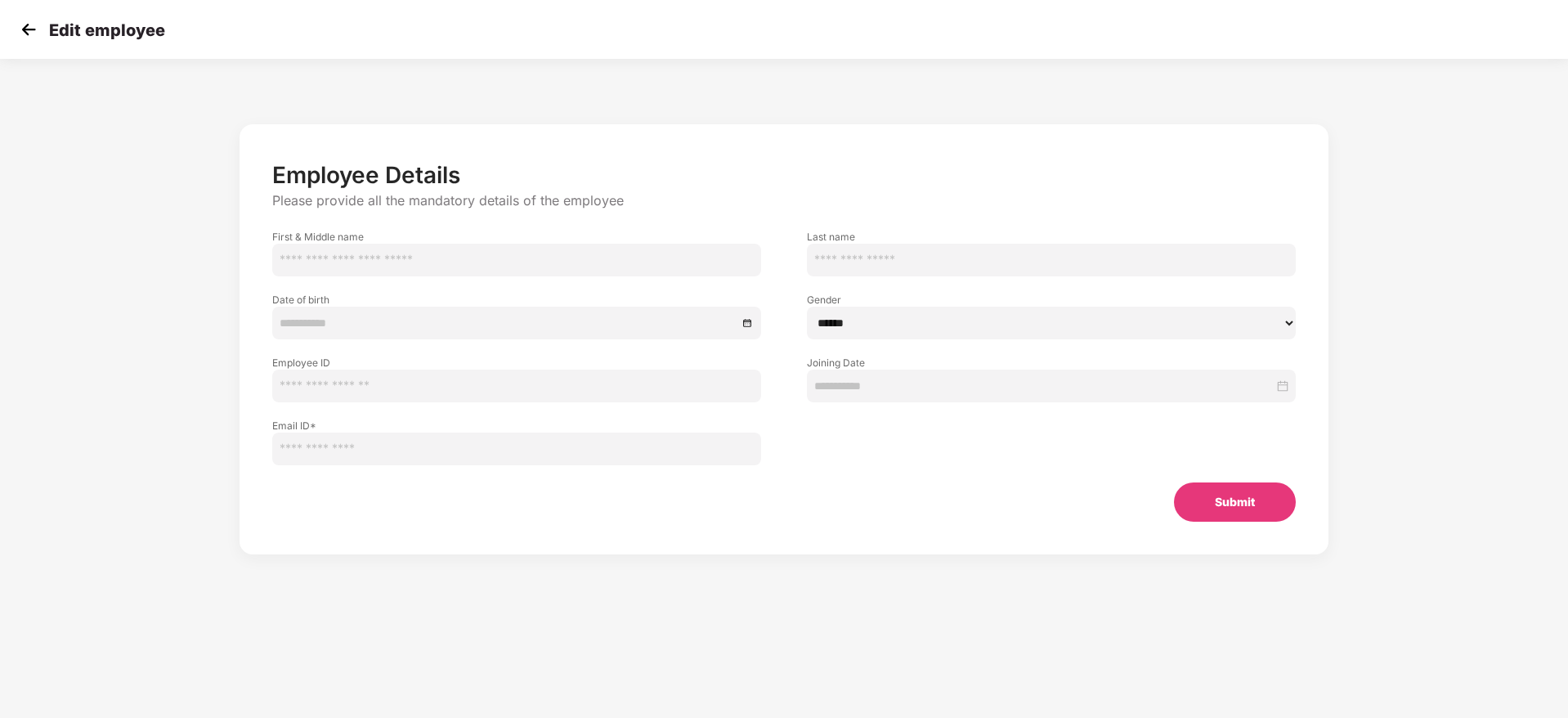
type input "*******"
type input "**********"
select select "******"
type input "*****"
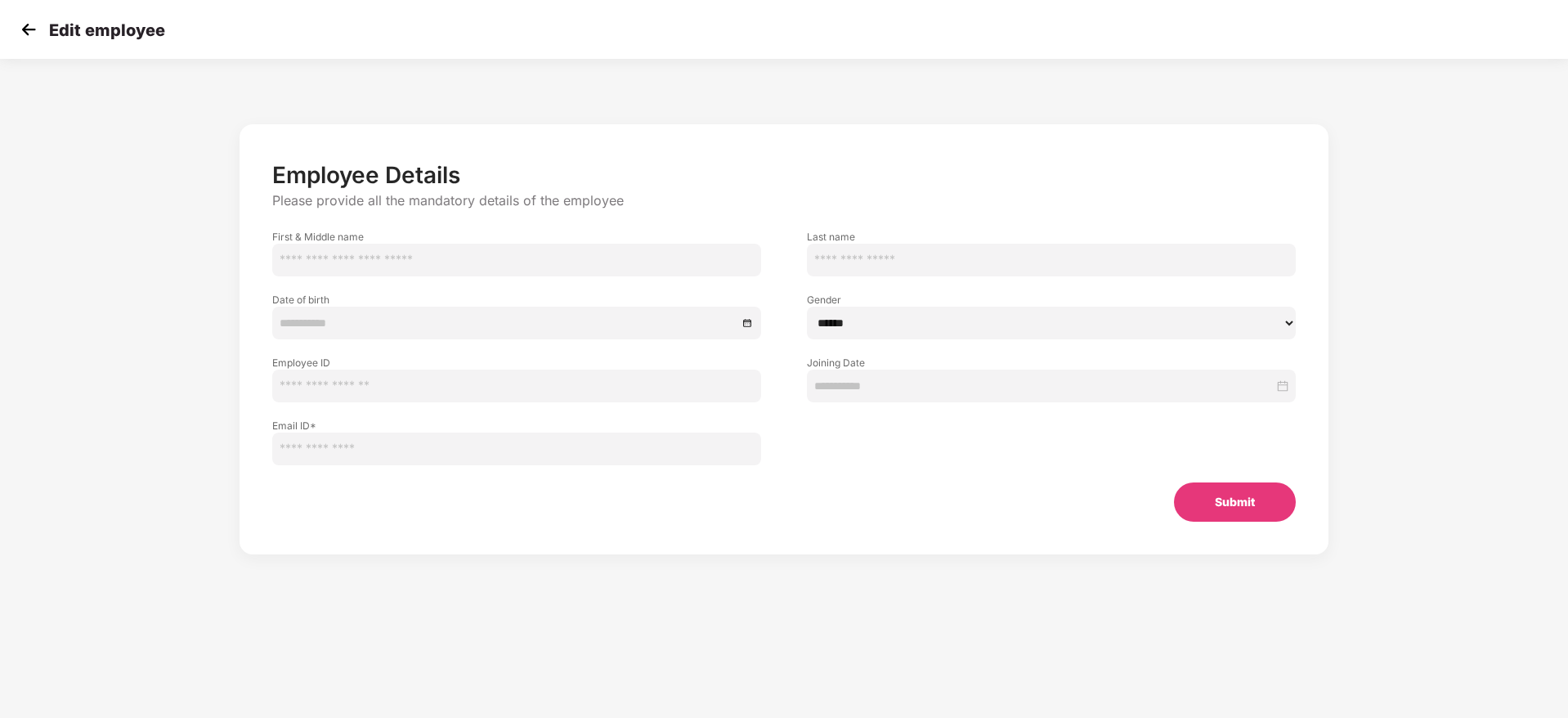
type input "**********"
click at [380, 262] on input "*******" at bounding box center [517, 260] width 489 height 32
click at [851, 267] on input "*******" at bounding box center [1051, 260] width 489 height 32
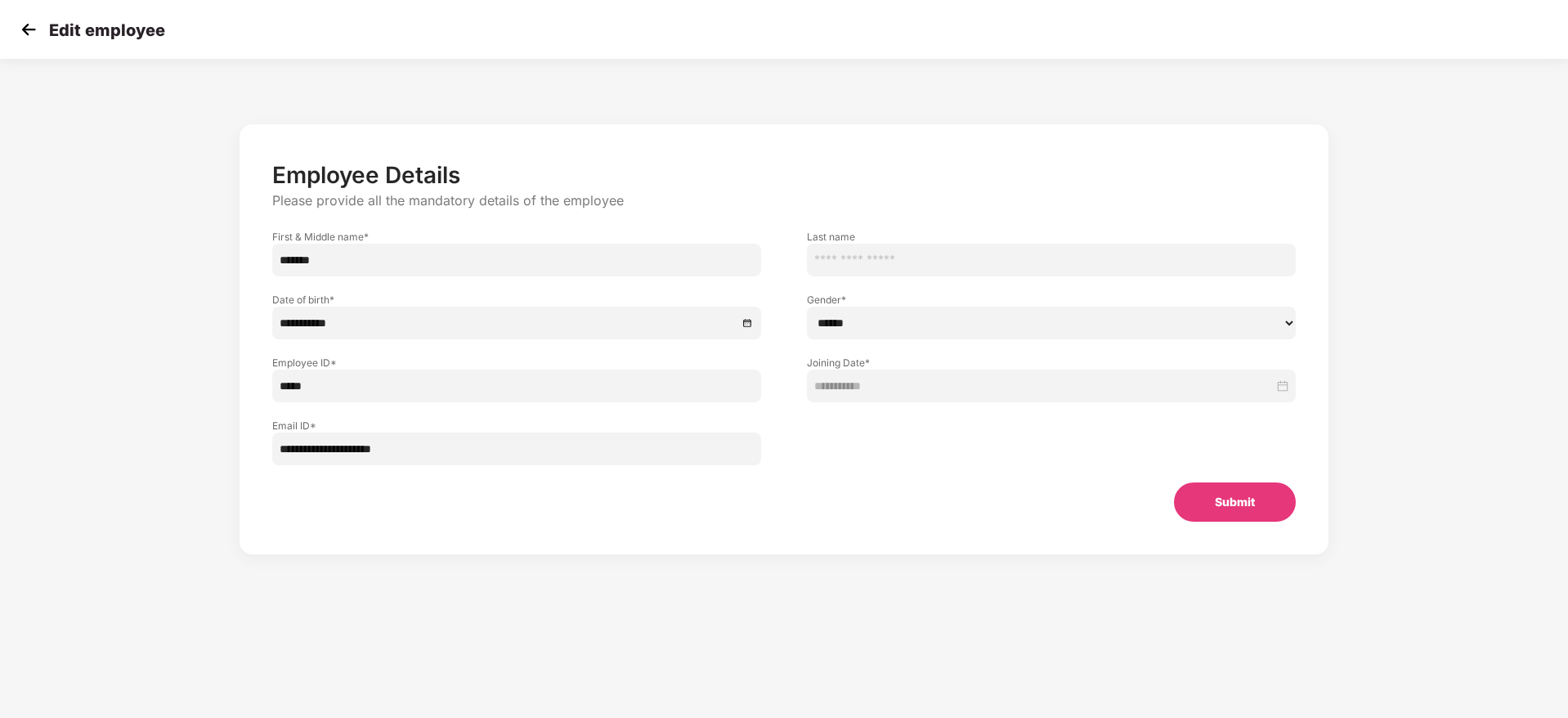
click at [692, 270] on input "*******" at bounding box center [517, 260] width 489 height 32
paste input "*******"
click at [333, 261] on input "**********" at bounding box center [517, 260] width 489 height 32
type input "**********"
click at [1233, 509] on button "Submit" at bounding box center [1235, 502] width 122 height 39
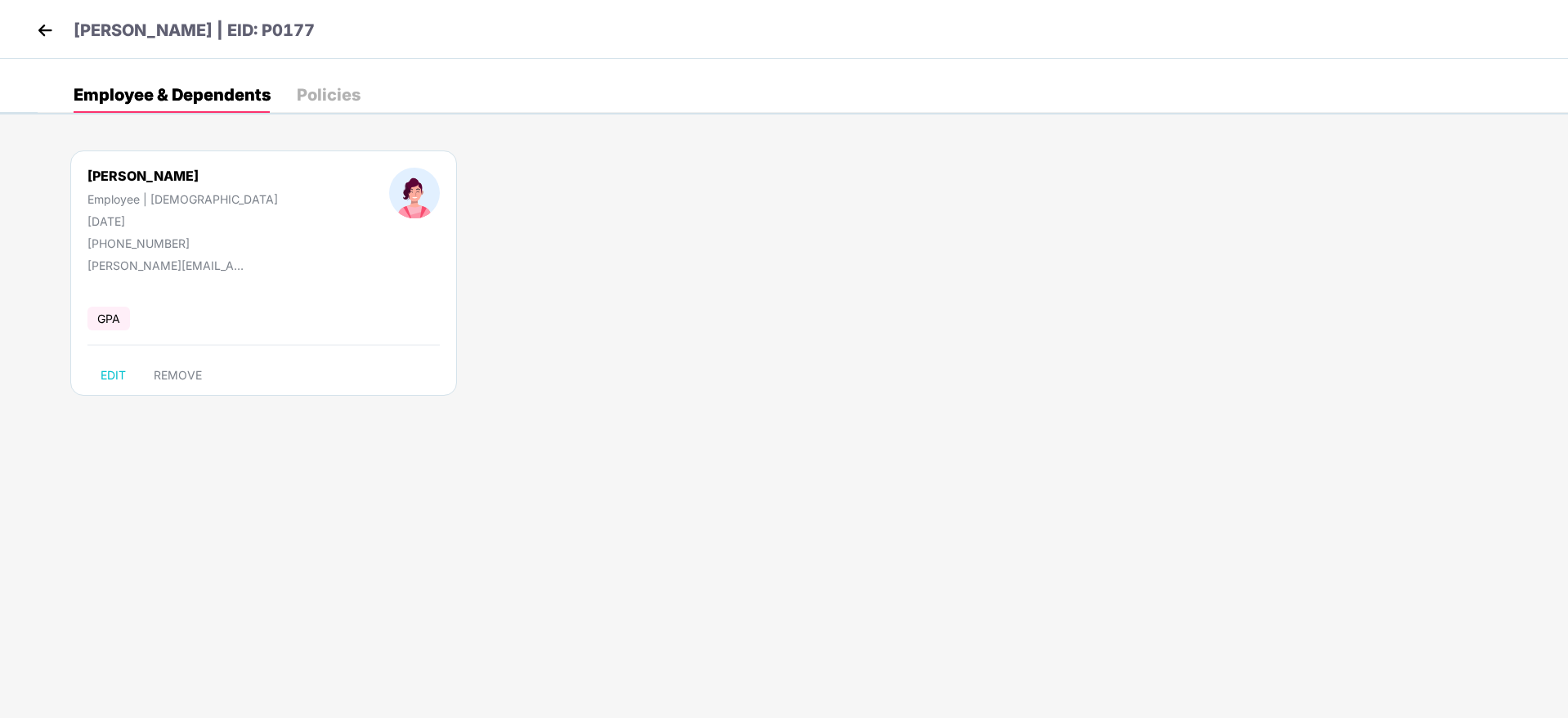
click at [32, 35] on div "Sumedha Nagrale | EID: P0177" at bounding box center [784, 29] width 1568 height 59
click at [21, 19] on div "Sumedha Nagrale | EID: P0177" at bounding box center [784, 29] width 1568 height 59
click at [43, 35] on img at bounding box center [44, 30] width 25 height 25
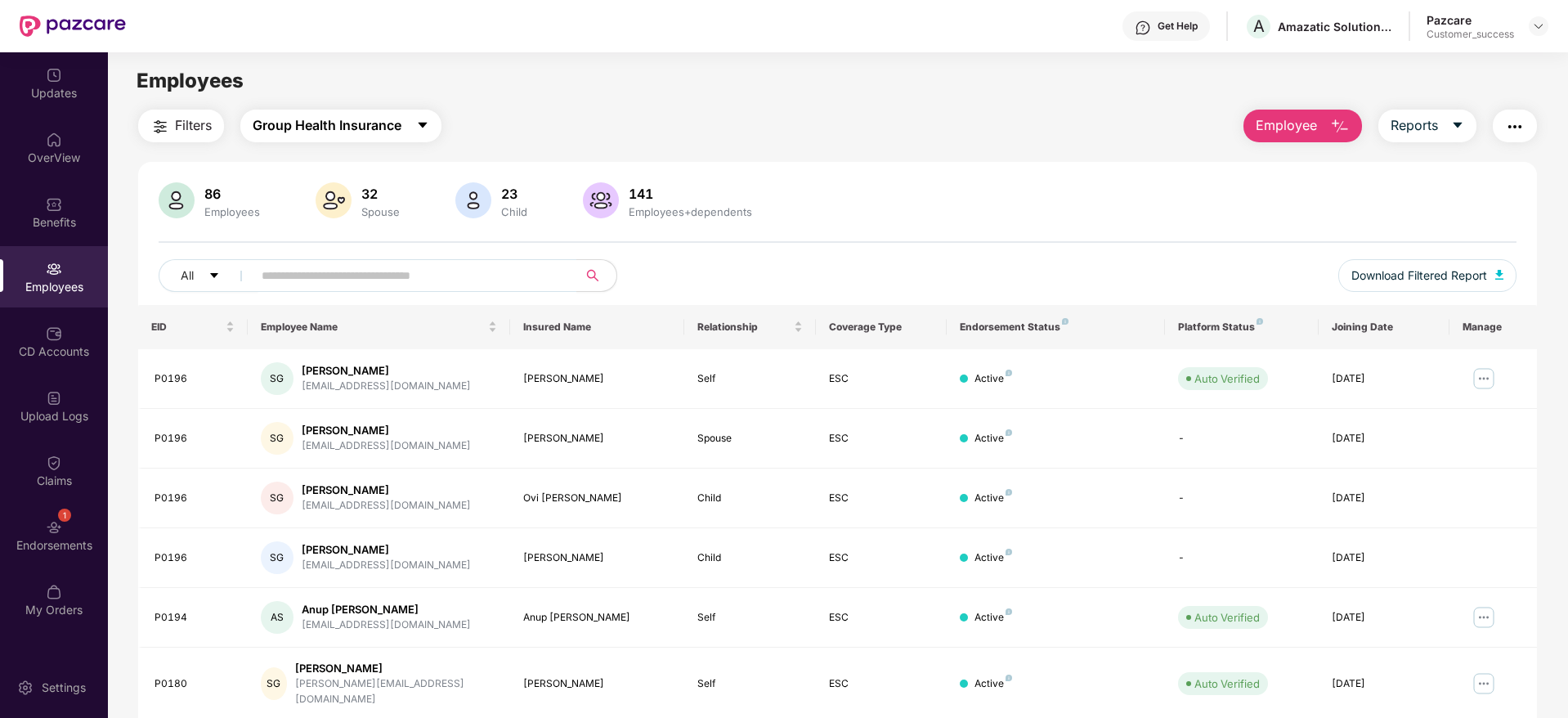
click at [308, 126] on span "Group Health Insurance" at bounding box center [327, 126] width 149 height 21
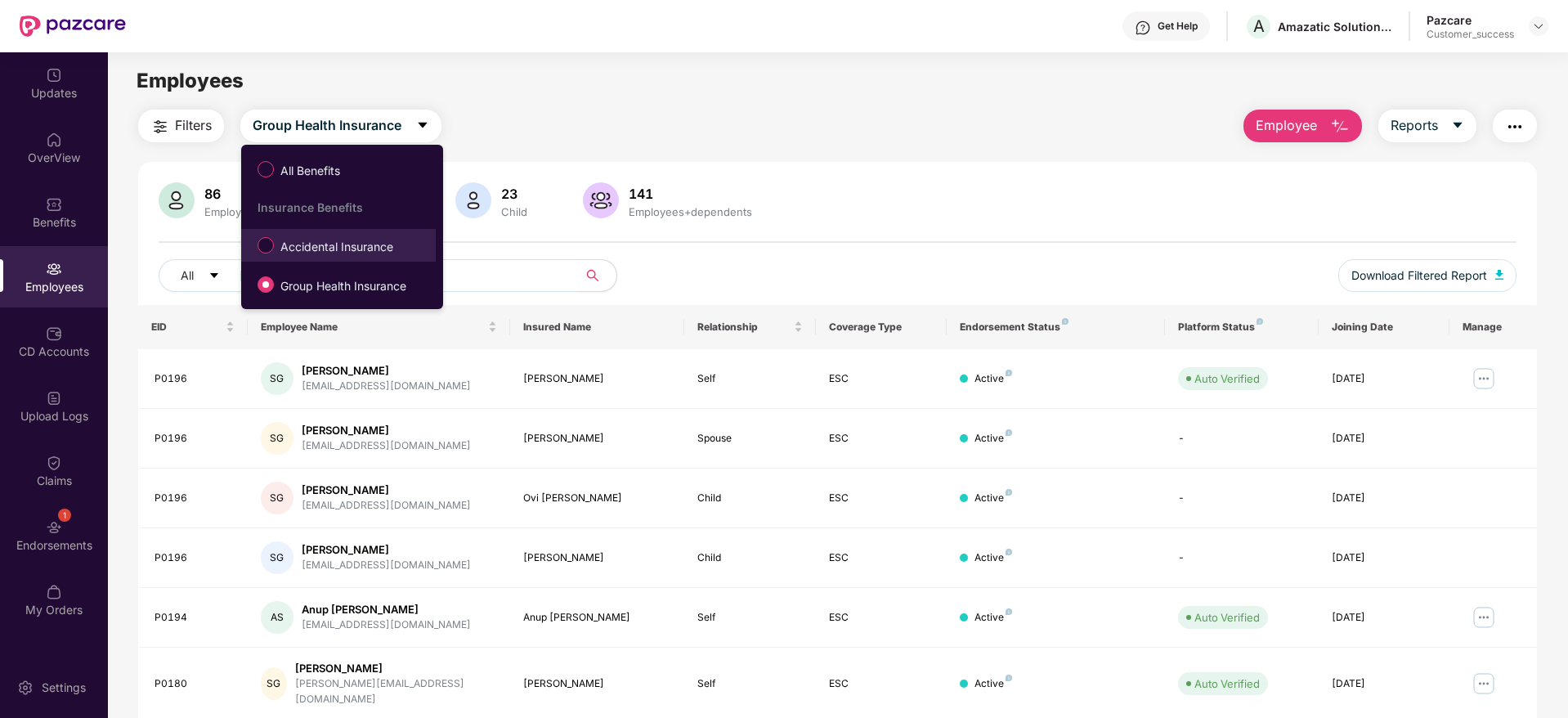
click at [293, 256] on span "Accidental Insurance" at bounding box center [337, 246] width 126 height 18
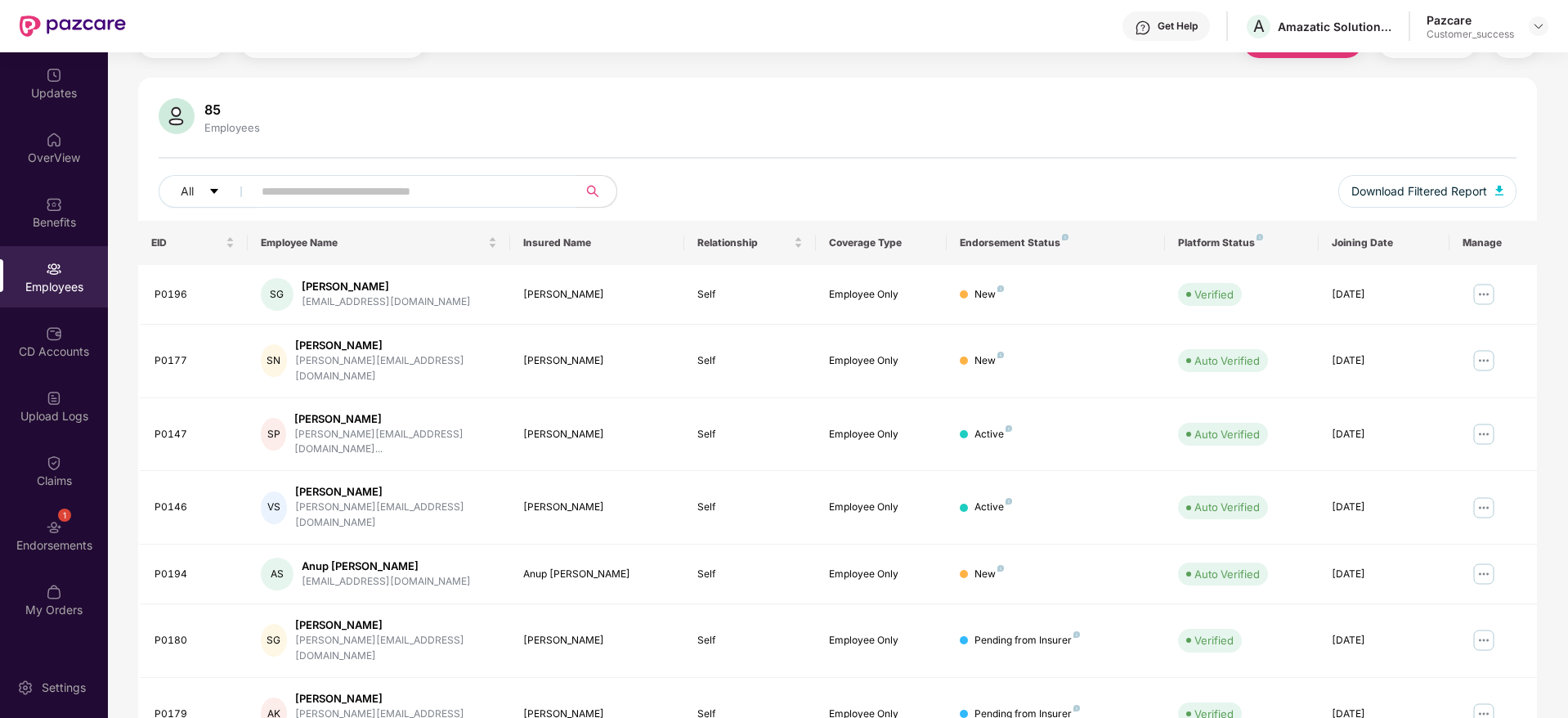
scroll to position [123, 0]
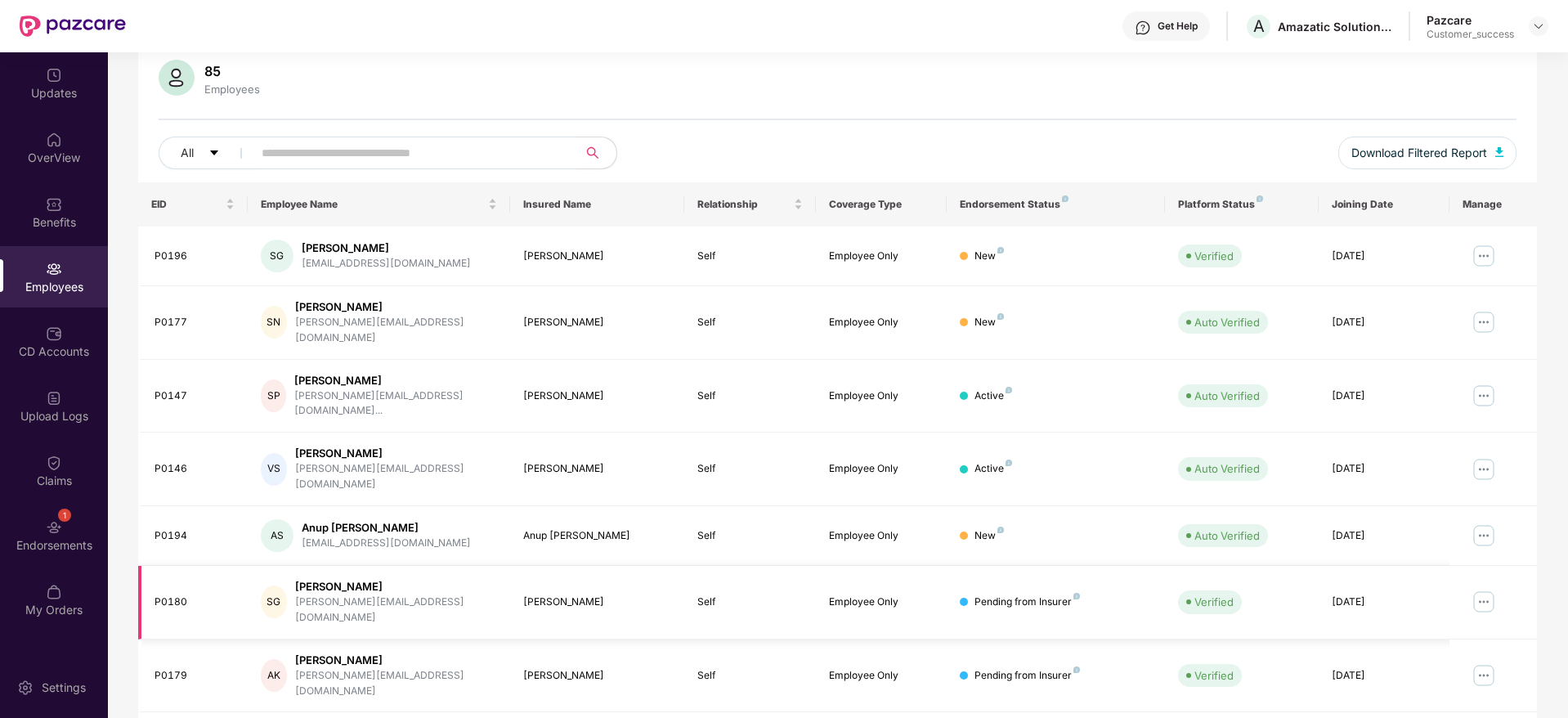
click at [1477, 589] on img at bounding box center [1483, 602] width 26 height 26
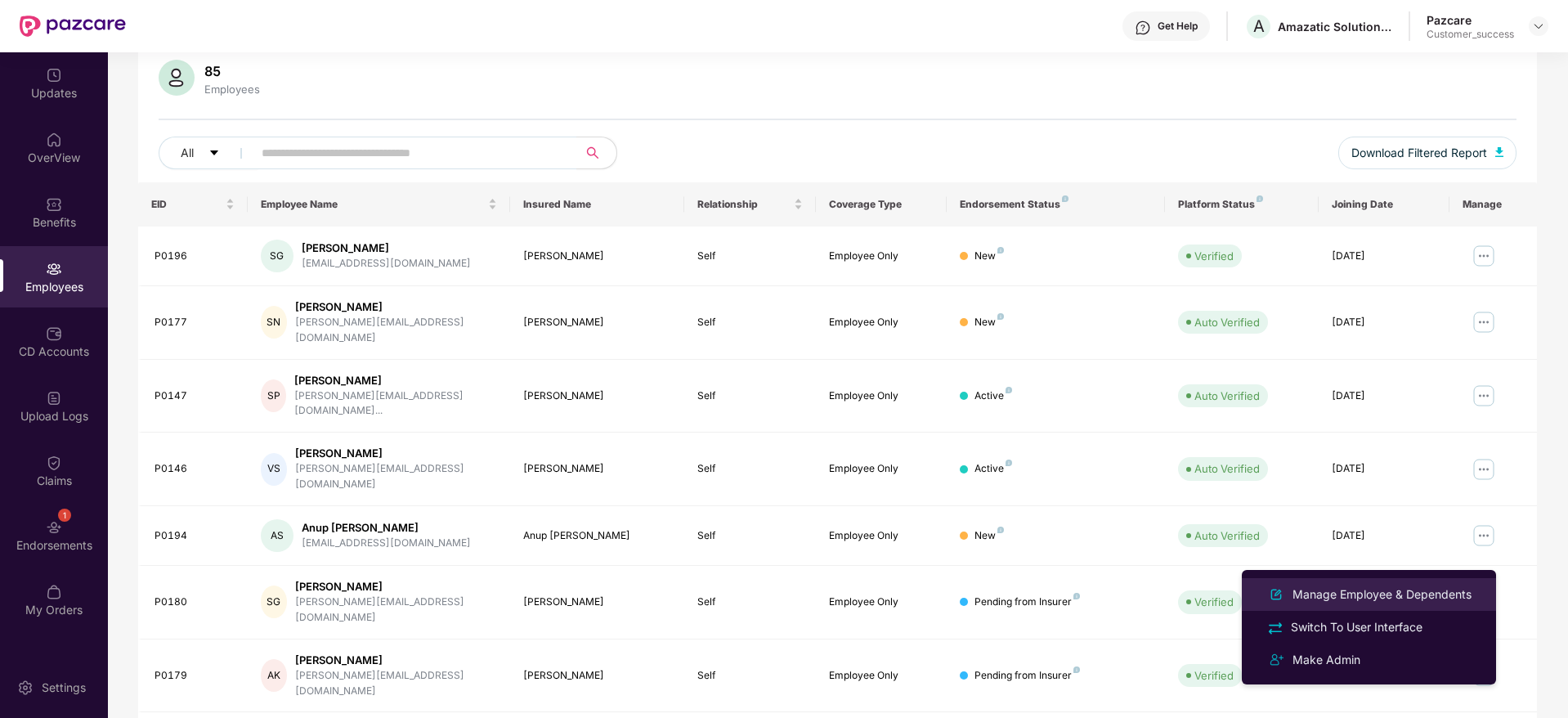
click at [1401, 595] on div "Manage Employee & Dependents" at bounding box center [1382, 594] width 185 height 18
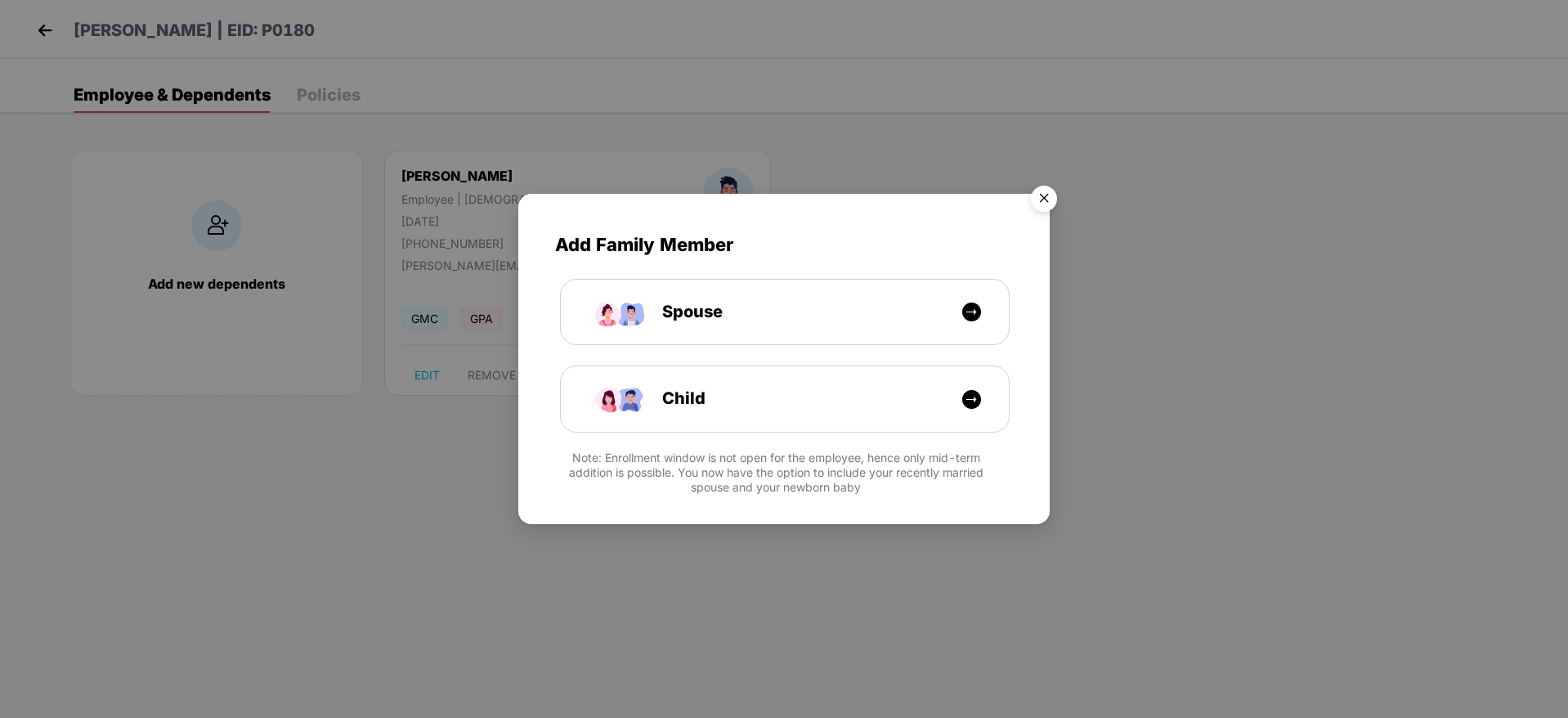
click at [1042, 197] on img "Close" at bounding box center [1044, 202] width 46 height 46
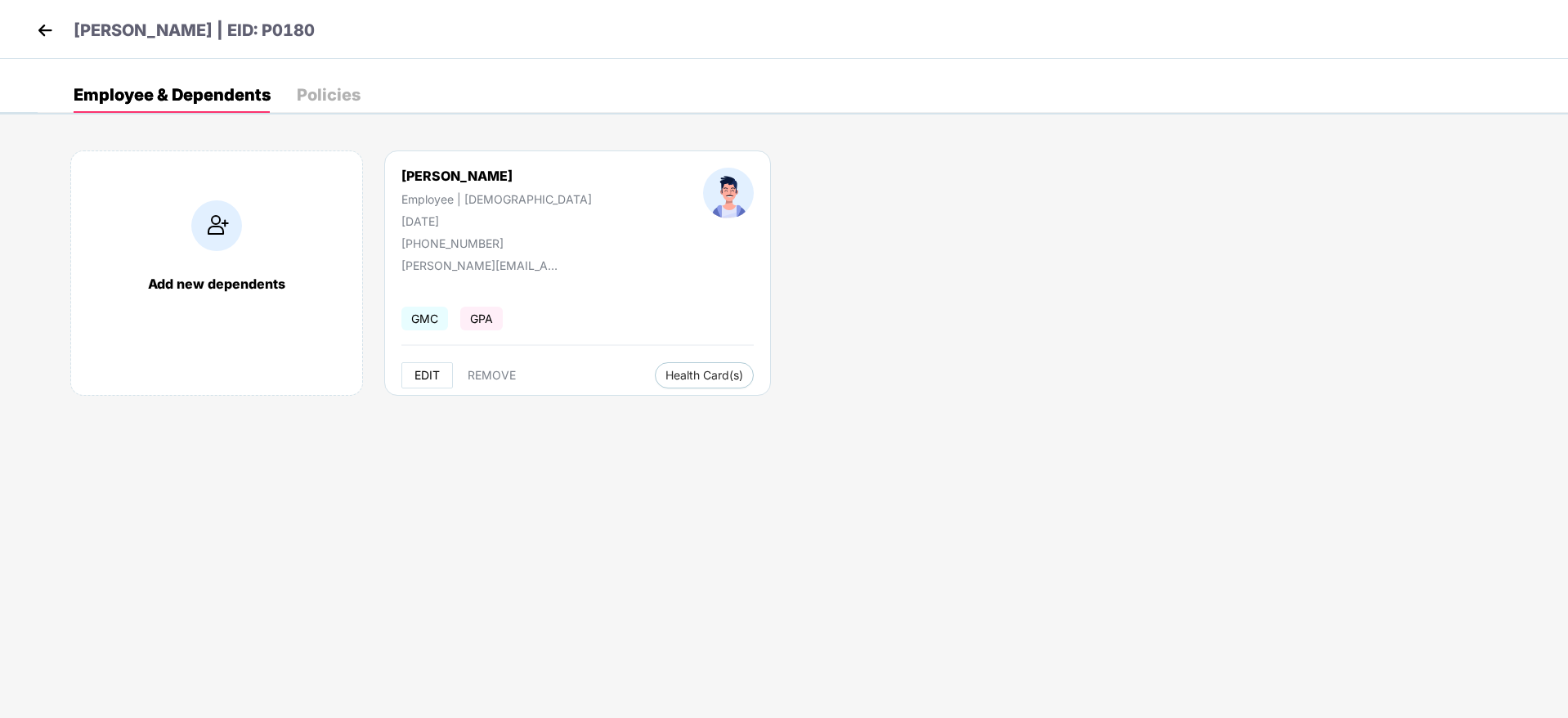
click at [420, 371] on span "EDIT" at bounding box center [427, 374] width 26 height 13
select select "****"
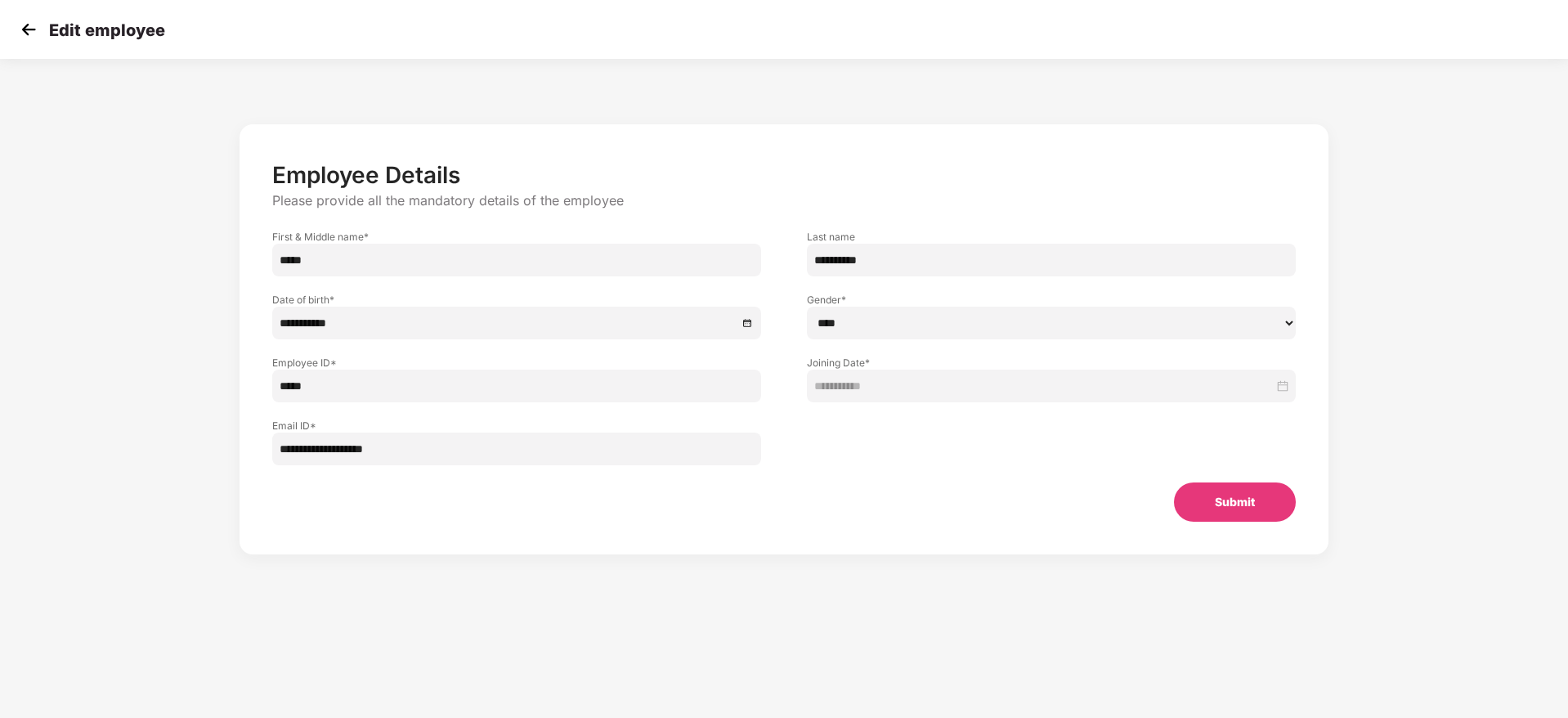
click at [869, 274] on input "**********" at bounding box center [1051, 260] width 489 height 32
click at [664, 268] on input "*****" at bounding box center [517, 260] width 489 height 32
paste input "**********"
type input "**********"
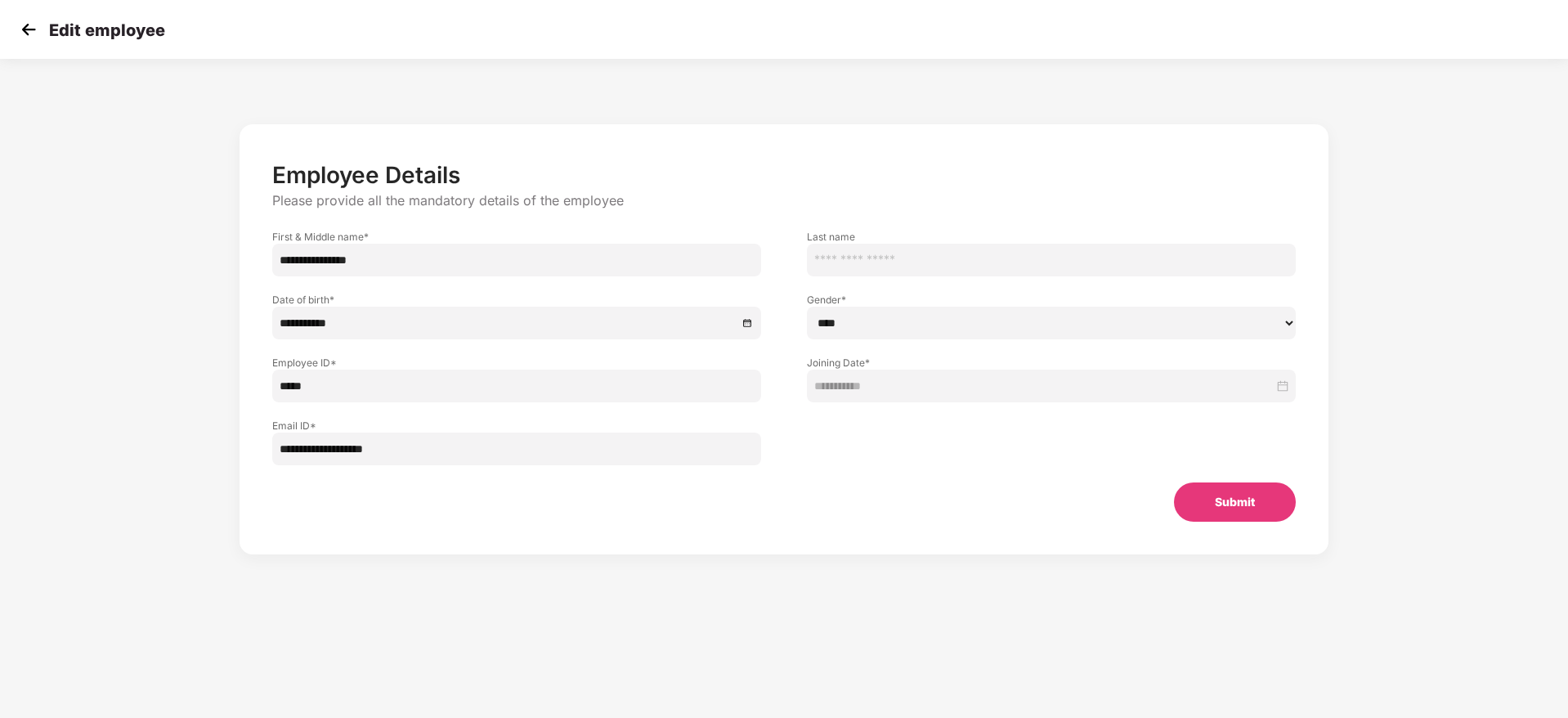
click at [1181, 513] on button "Submit" at bounding box center [1235, 502] width 122 height 39
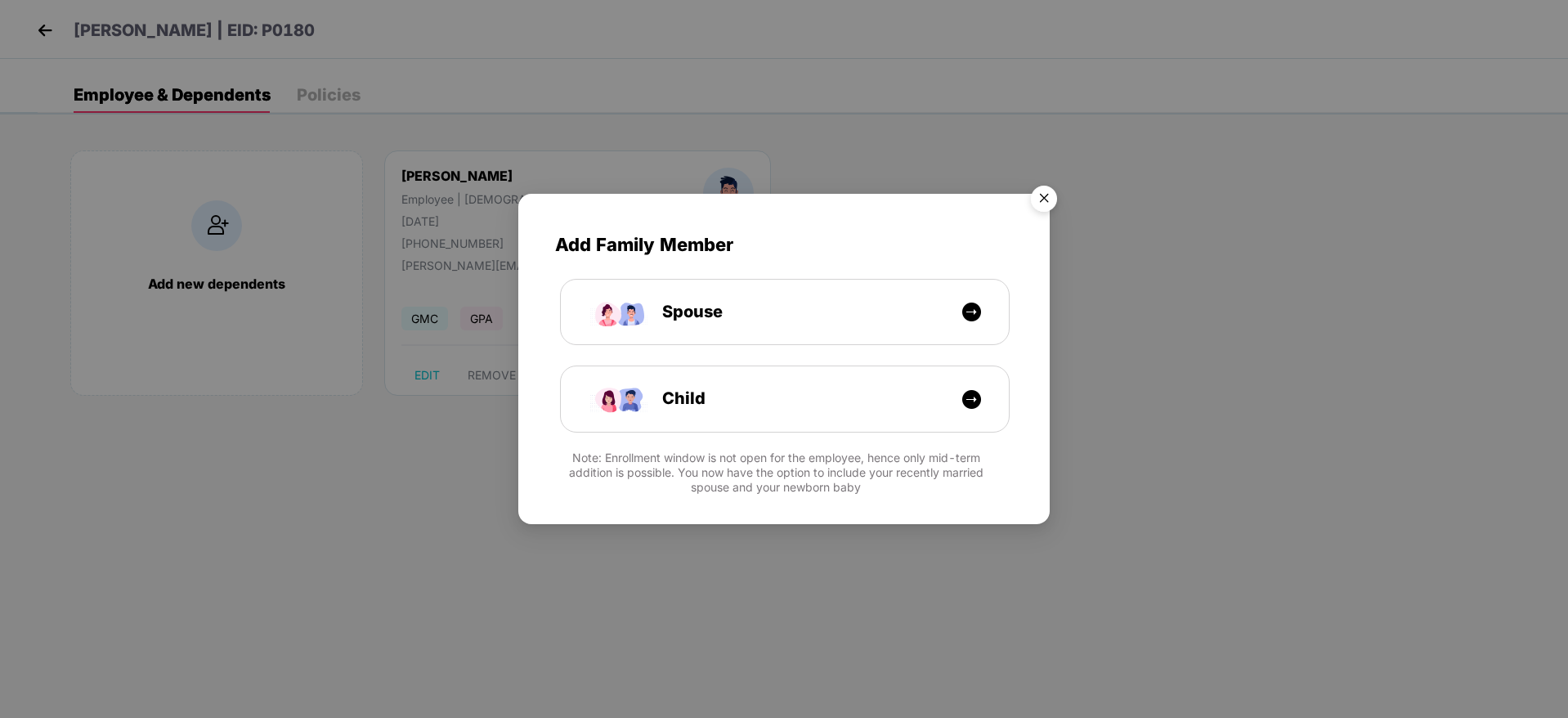
click at [1037, 207] on img "Close" at bounding box center [1044, 202] width 46 height 46
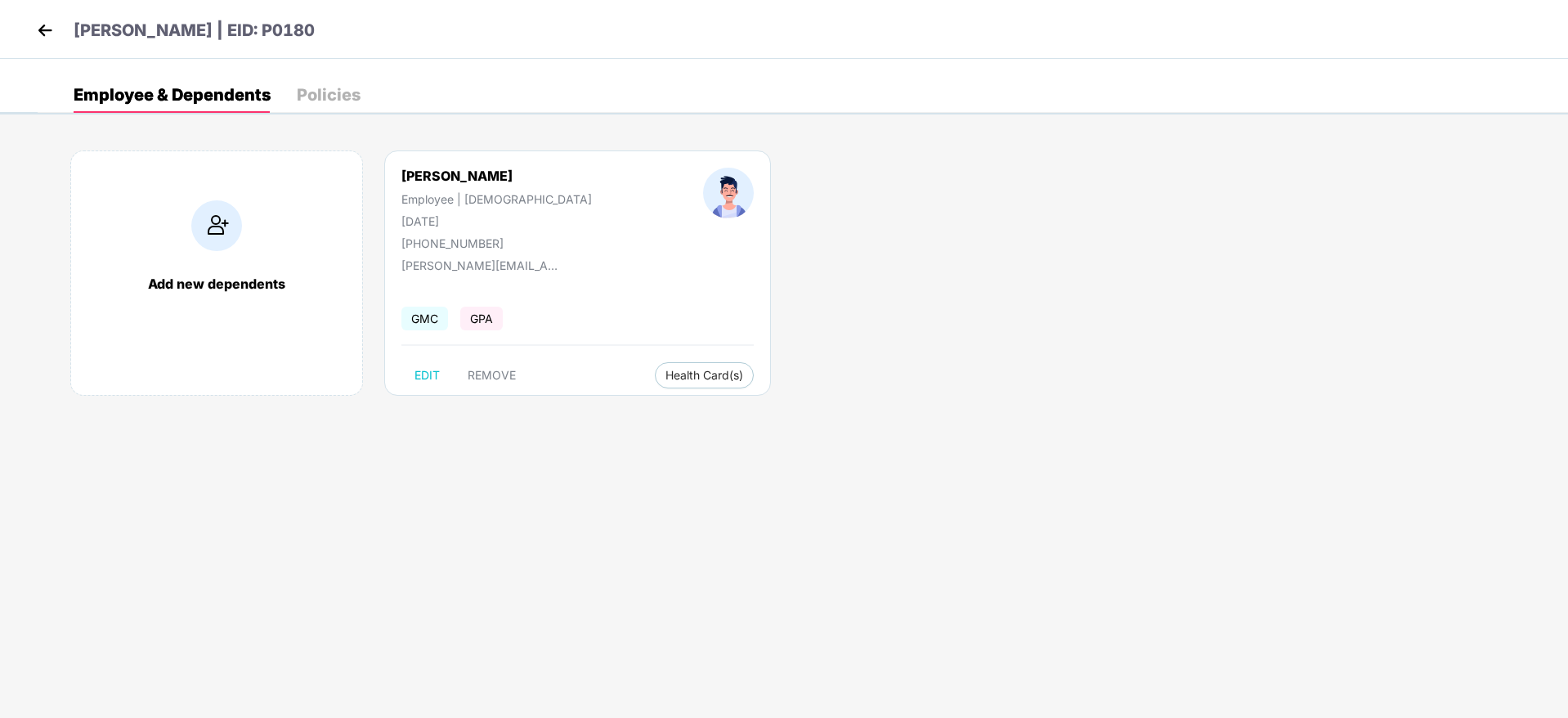
click at [42, 23] on img at bounding box center [44, 30] width 25 height 25
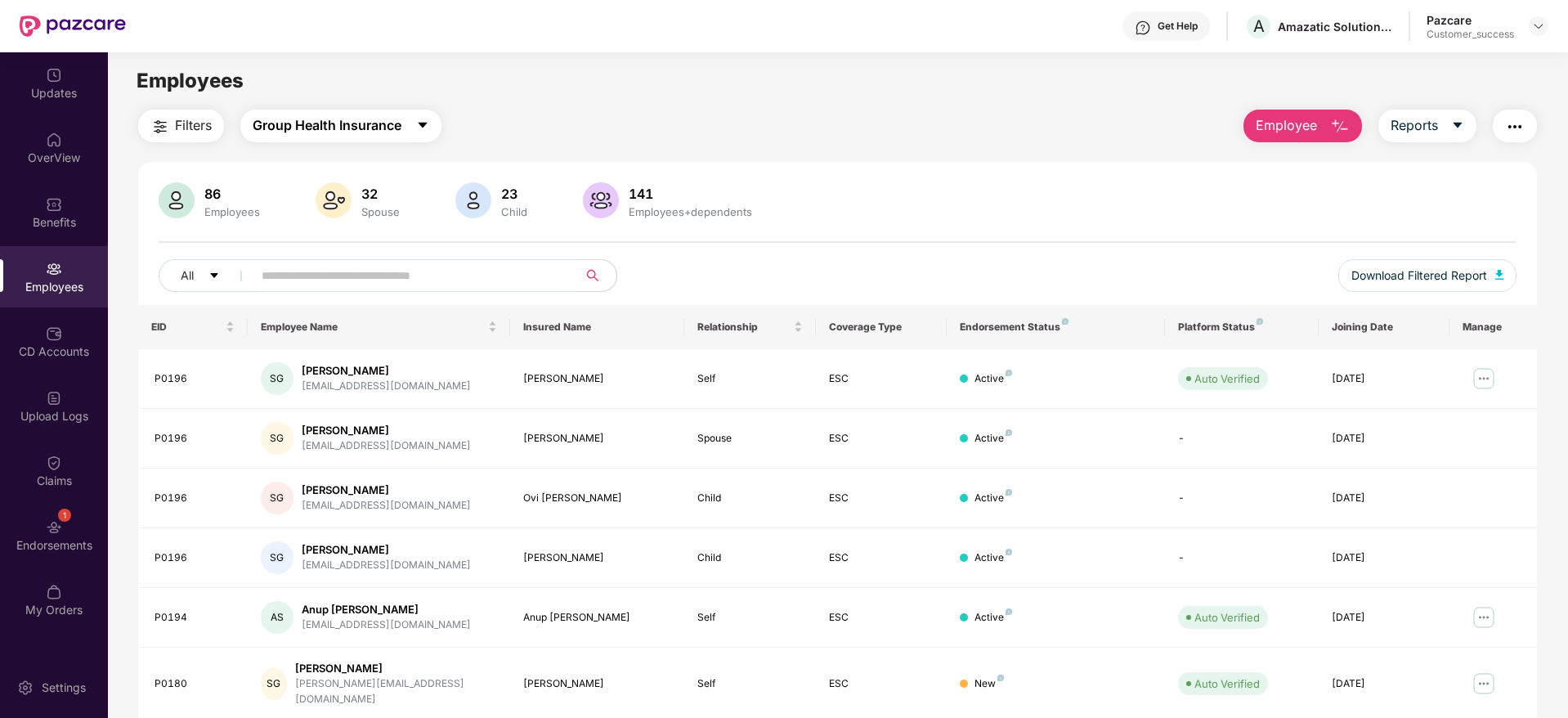
click at [316, 130] on span "Group Health Insurance" at bounding box center [327, 126] width 149 height 21
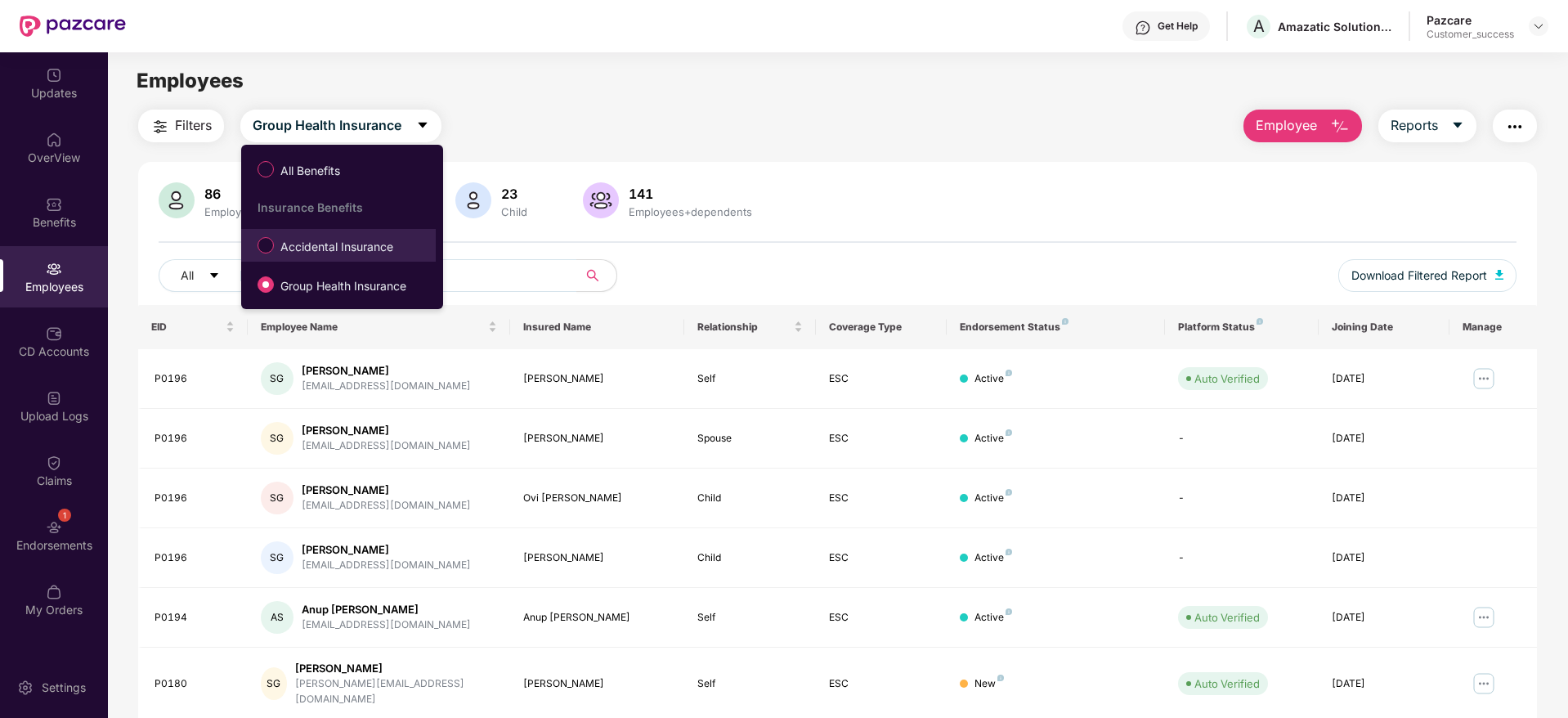
click at [302, 249] on span "Accidental Insurance" at bounding box center [337, 246] width 126 height 18
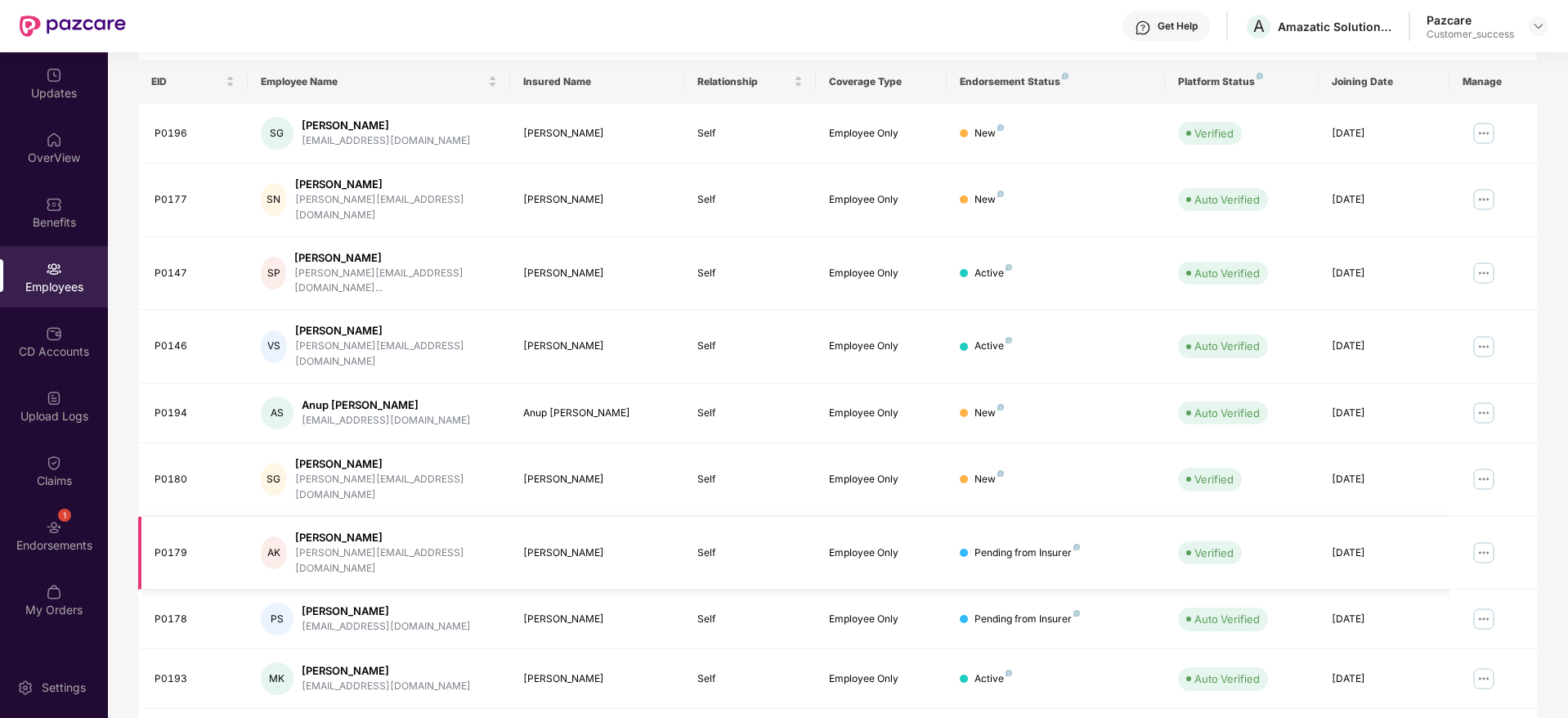
scroll to position [287, 0]
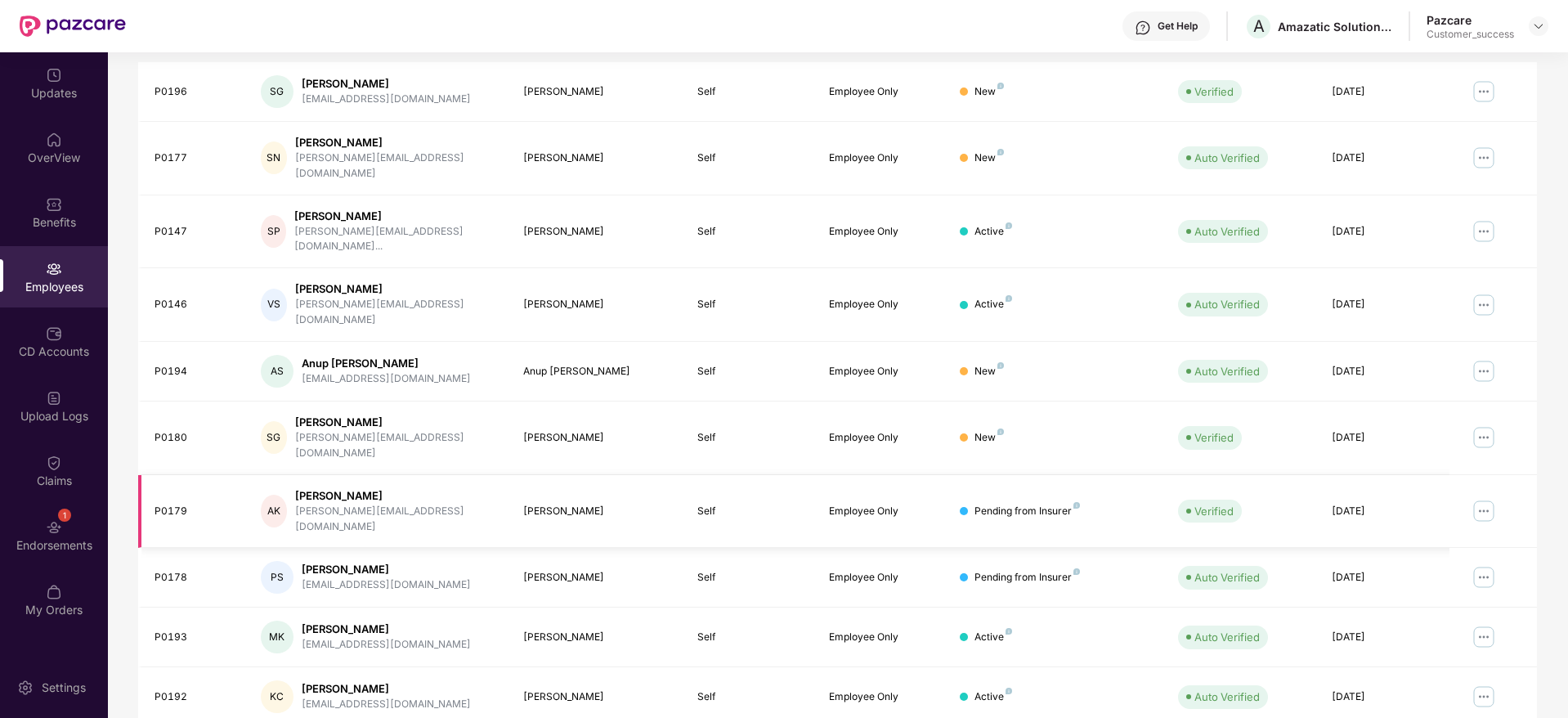
click at [1480, 498] on img at bounding box center [1483, 511] width 26 height 26
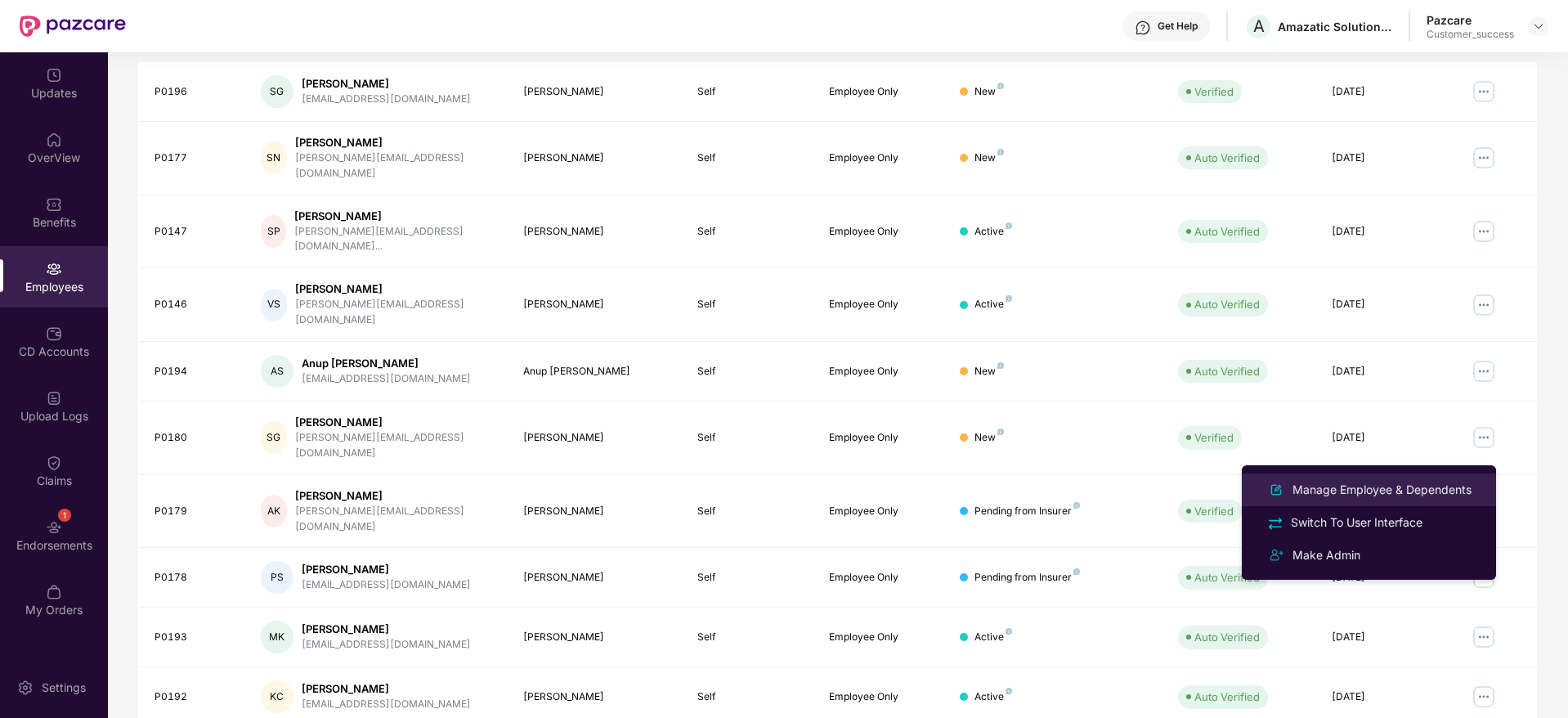
click at [1396, 488] on div "Manage Employee & Dependents" at bounding box center [1382, 490] width 185 height 18
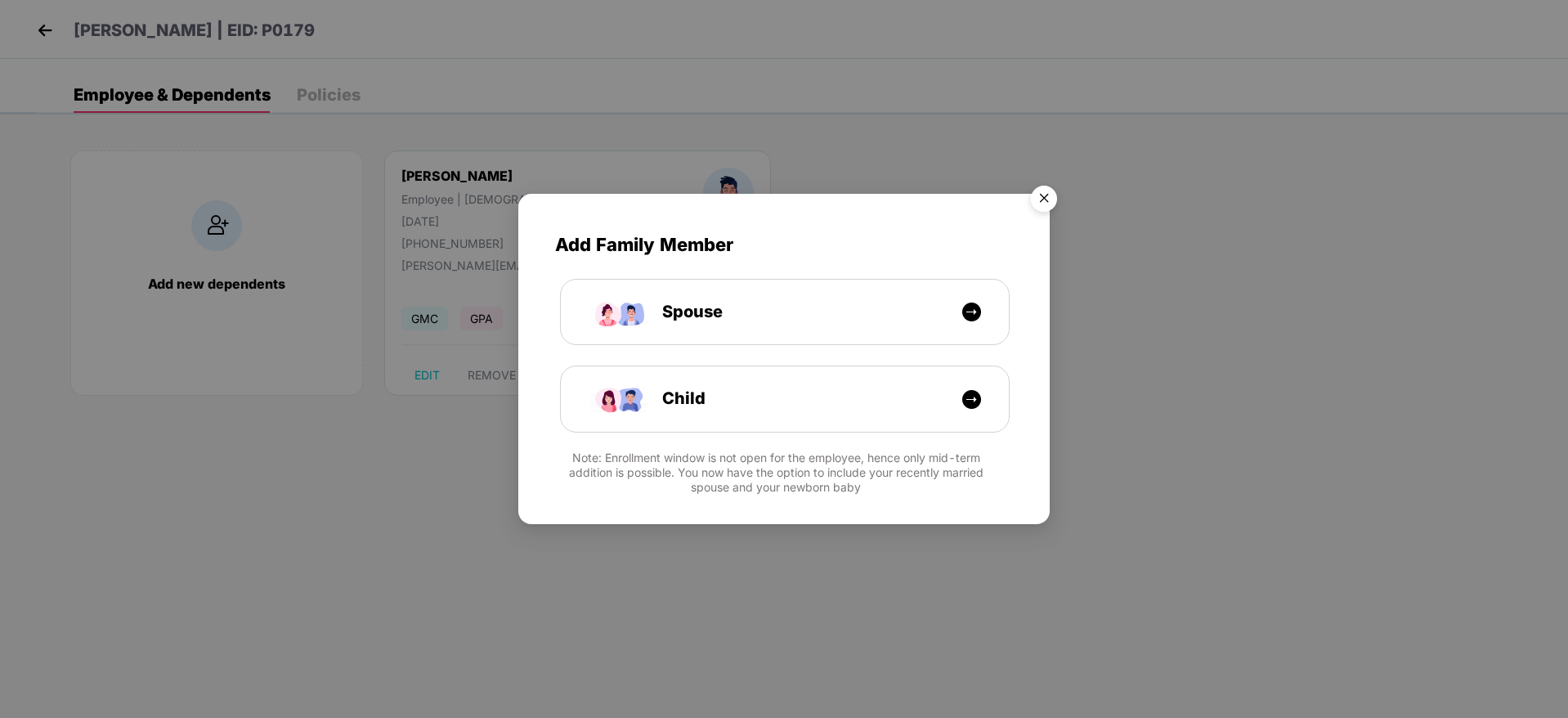
click at [1040, 191] on img "Close" at bounding box center [1044, 202] width 46 height 46
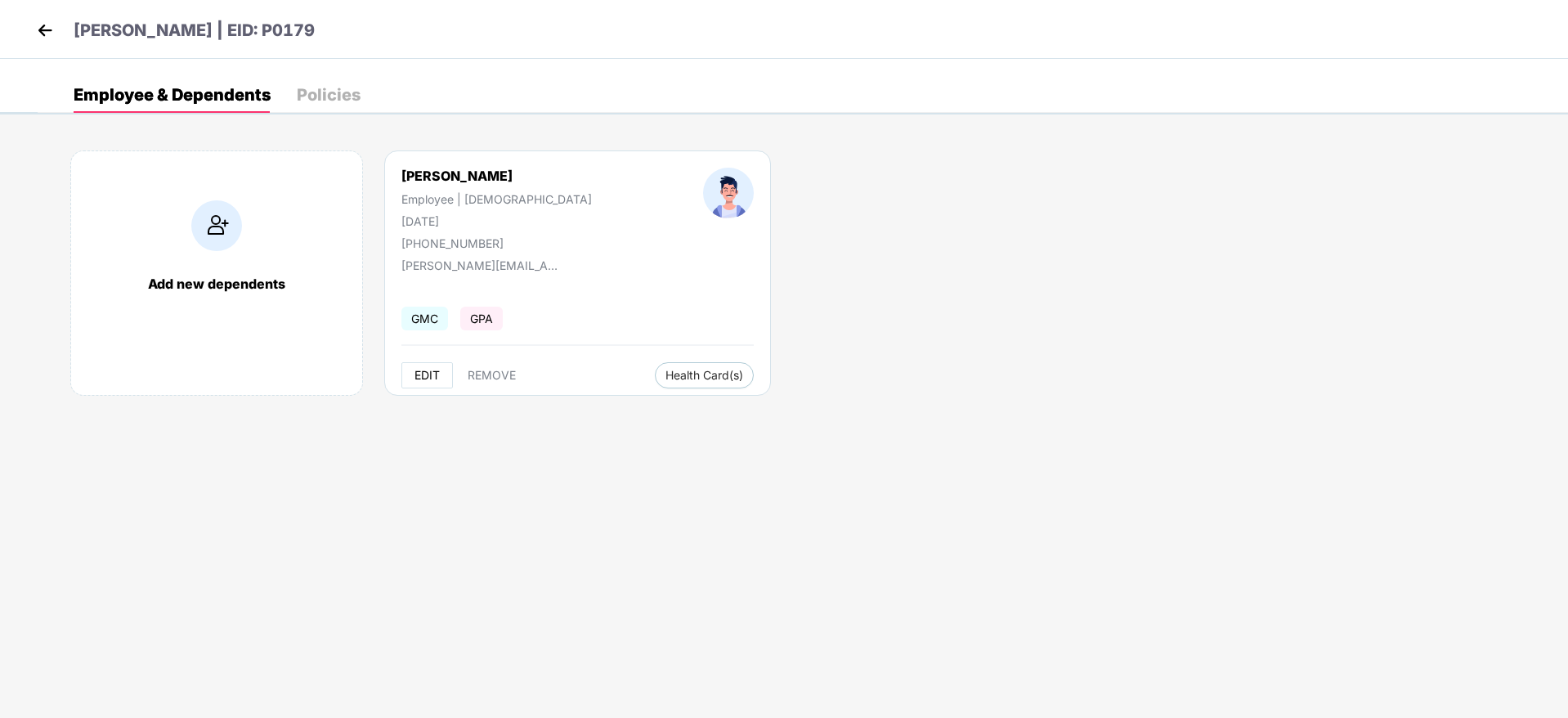
click at [433, 378] on span "EDIT" at bounding box center [427, 374] width 26 height 13
select select "****"
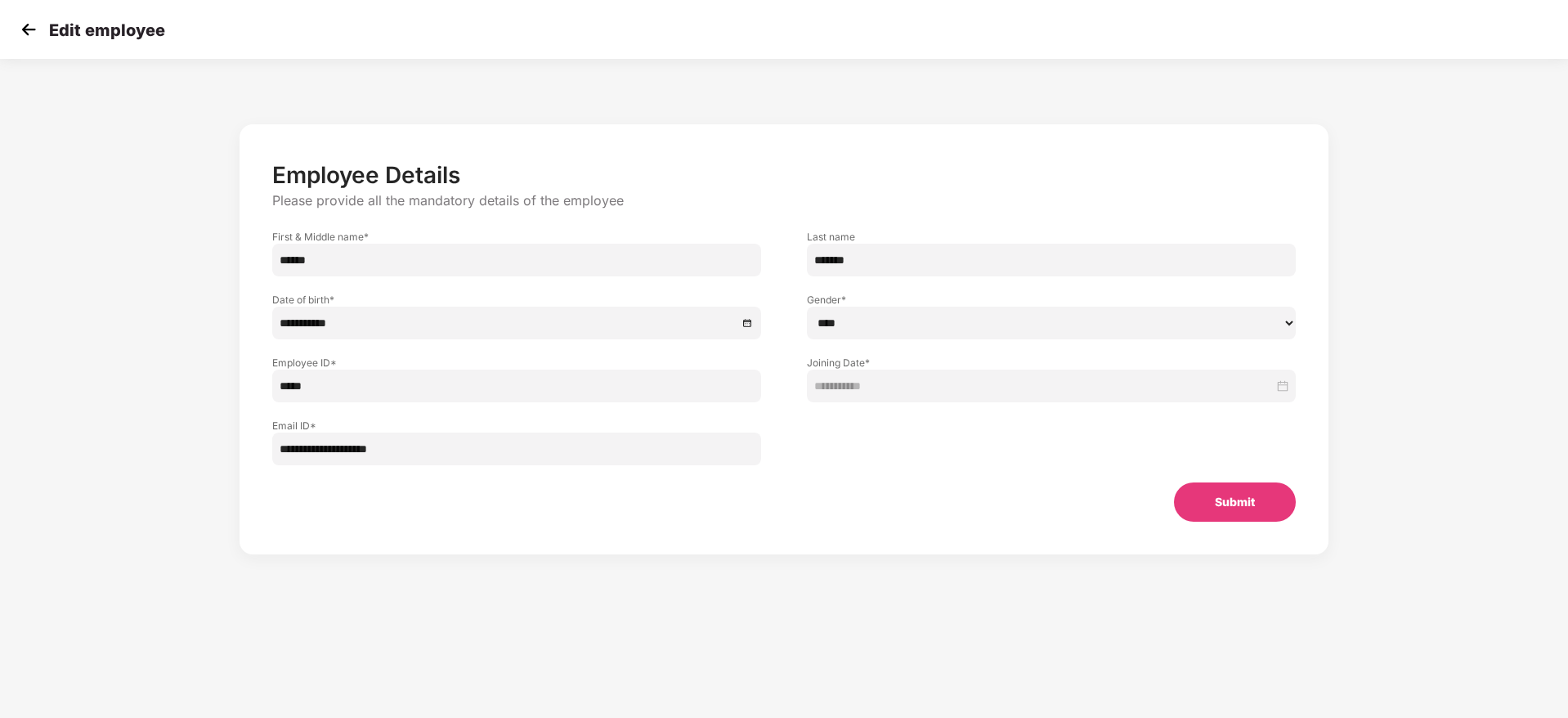
click at [857, 265] on input "*******" at bounding box center [1051, 260] width 489 height 32
click at [674, 264] on input "******" at bounding box center [517, 260] width 489 height 32
paste input "********"
type input "**********"
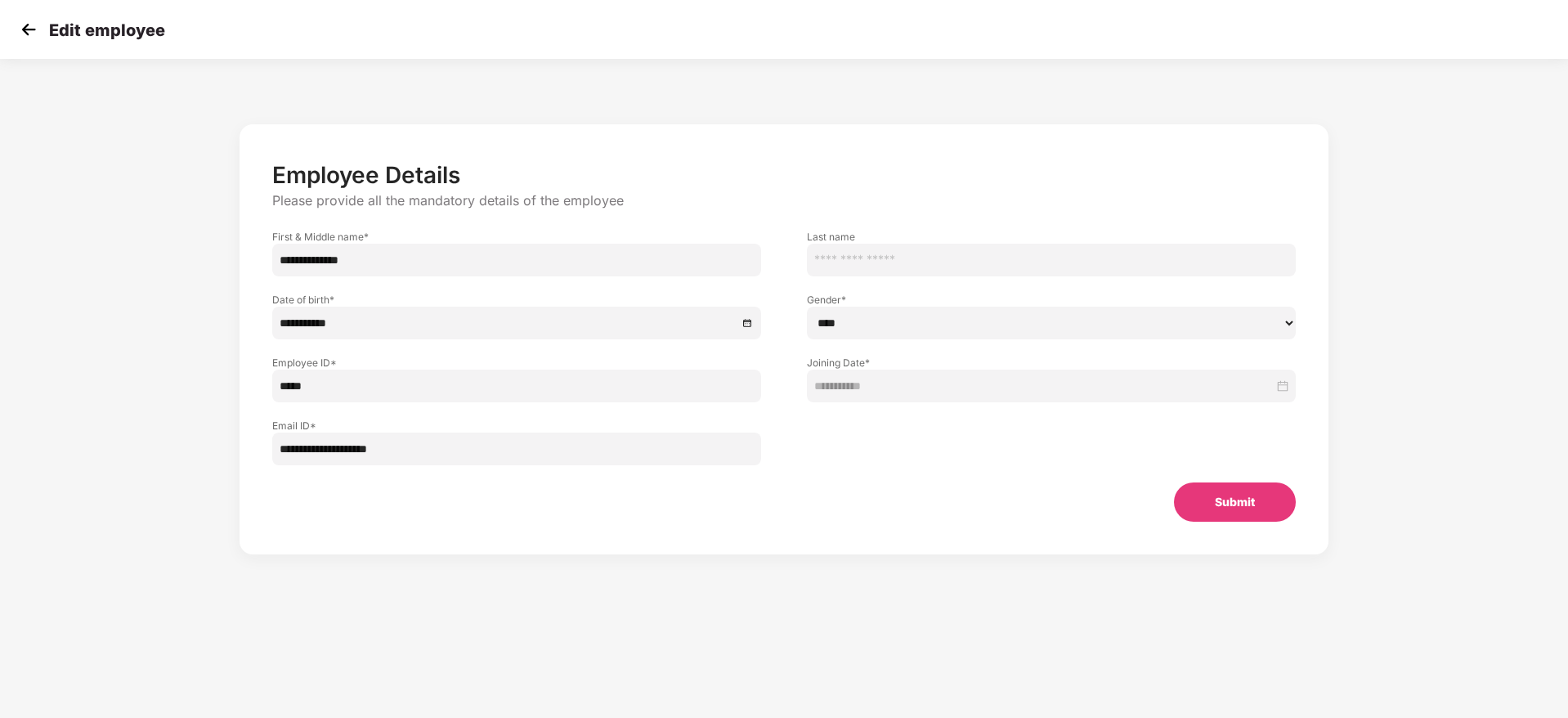
click at [1202, 509] on button "Submit" at bounding box center [1235, 502] width 122 height 39
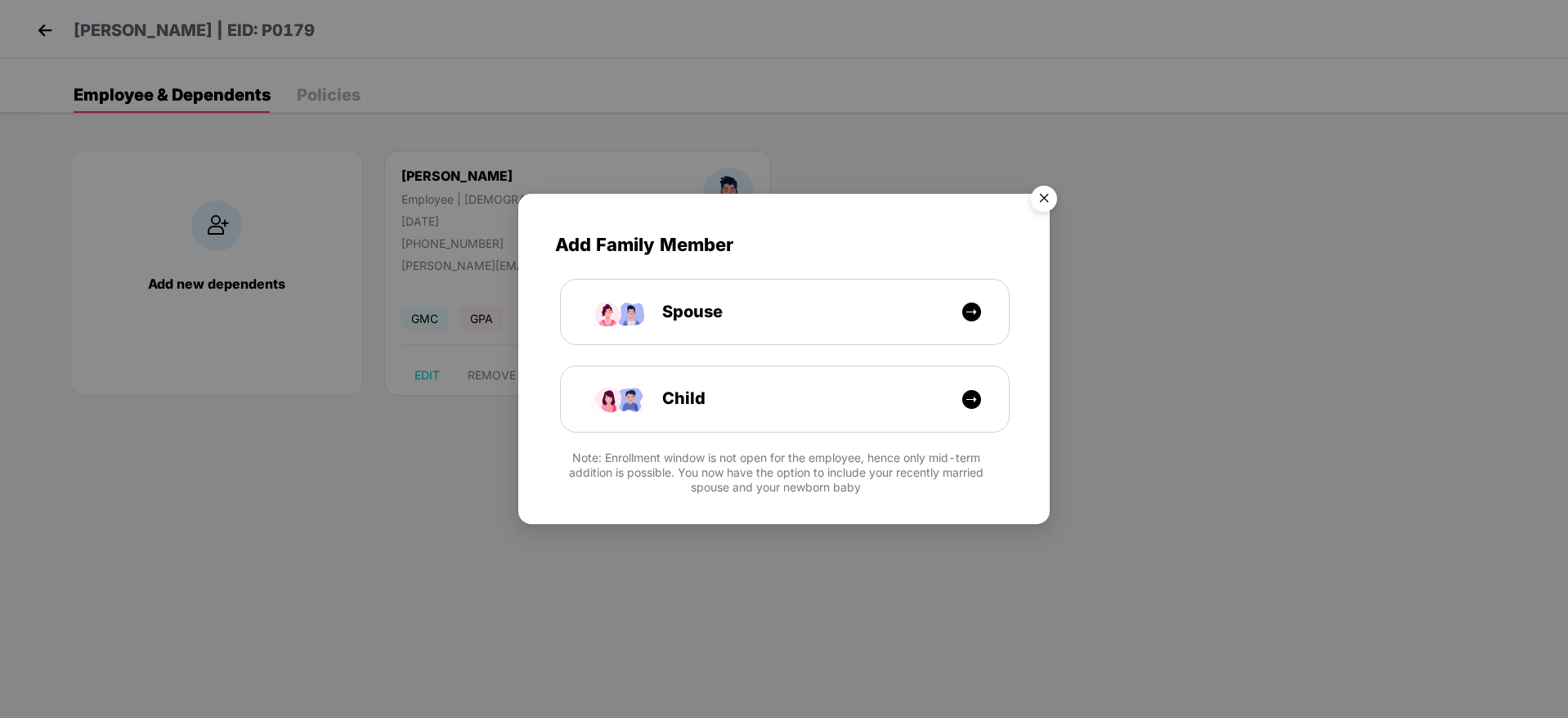
click at [1041, 189] on img "Close" at bounding box center [1044, 202] width 46 height 46
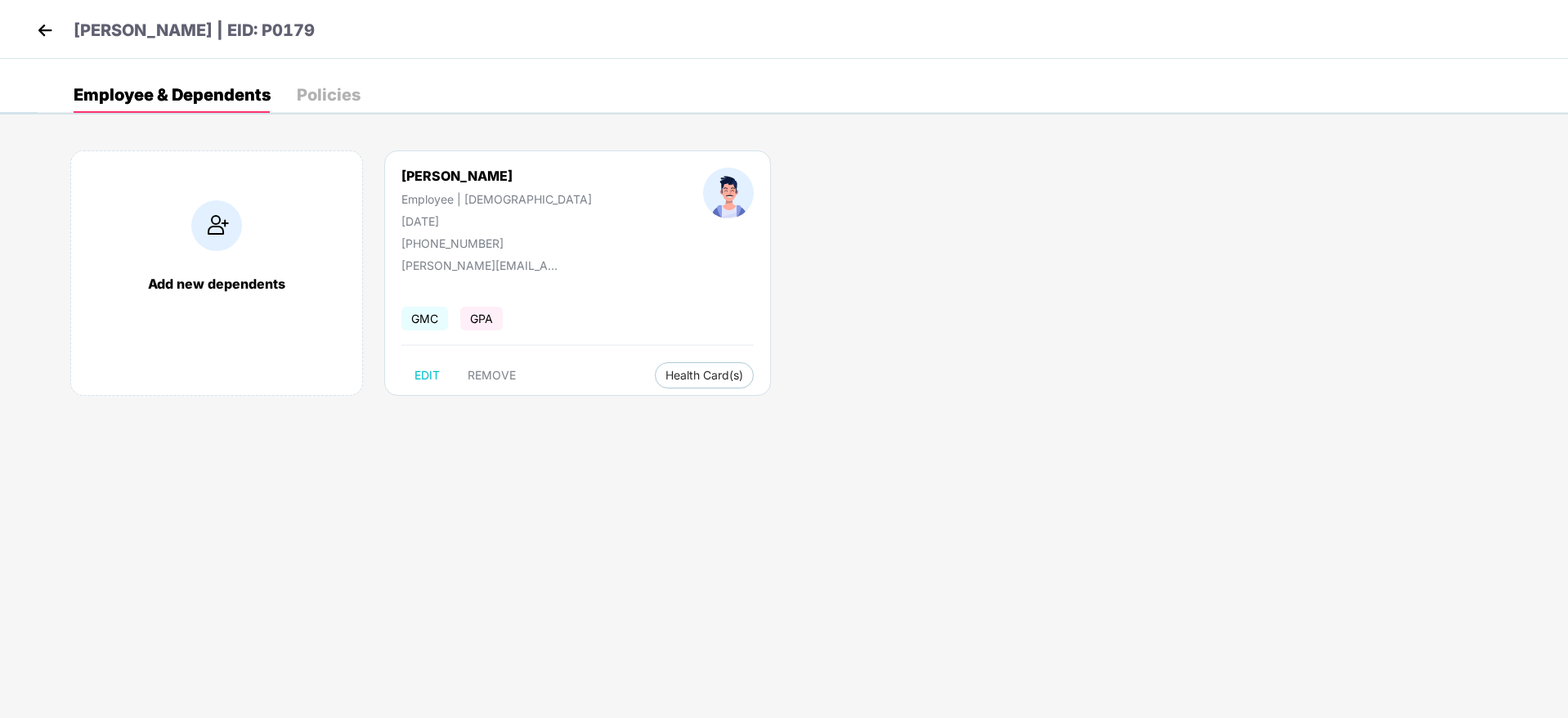
click at [58, 24] on header "Aniket Kadukar | EID: P0179" at bounding box center [173, 32] width 282 height 29
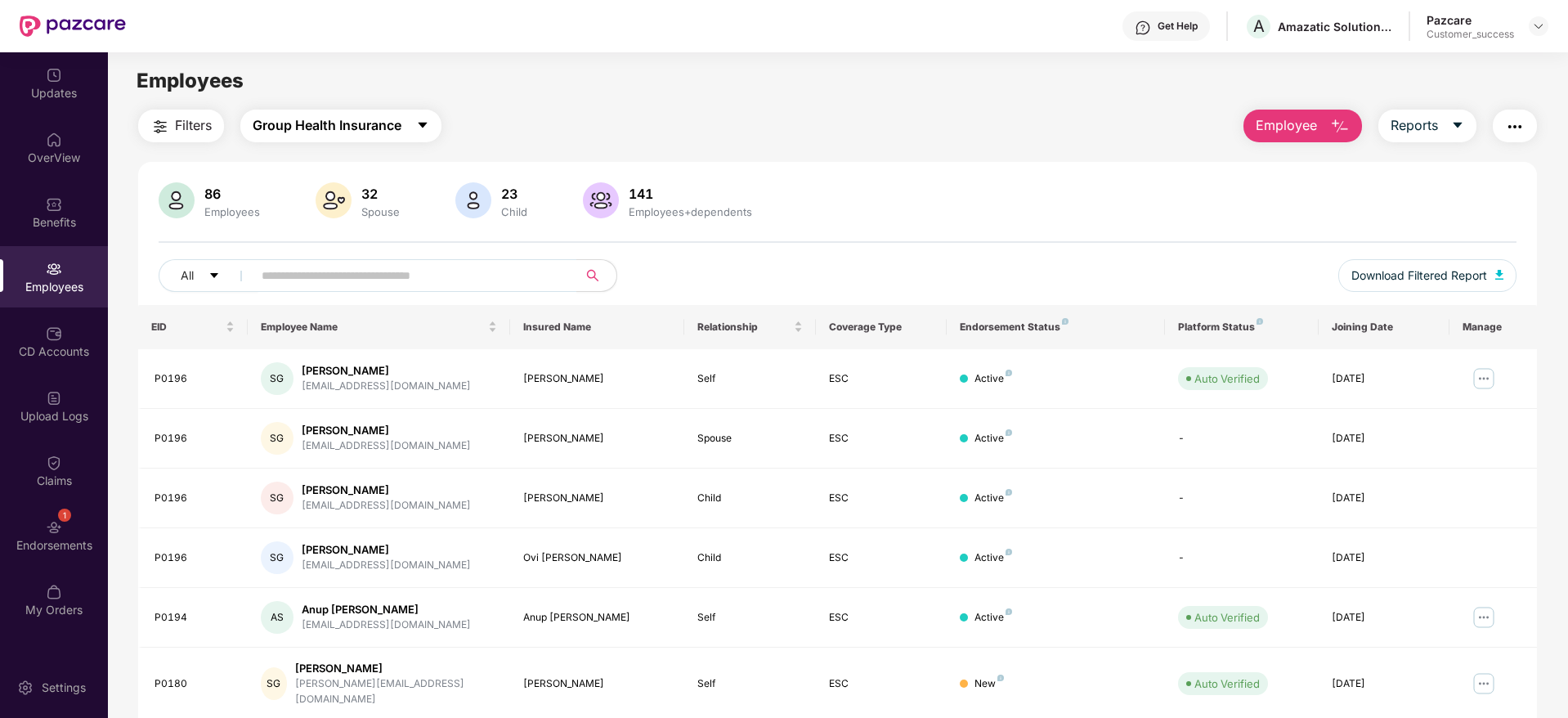
click at [325, 134] on span "Group Health Insurance" at bounding box center [327, 126] width 149 height 21
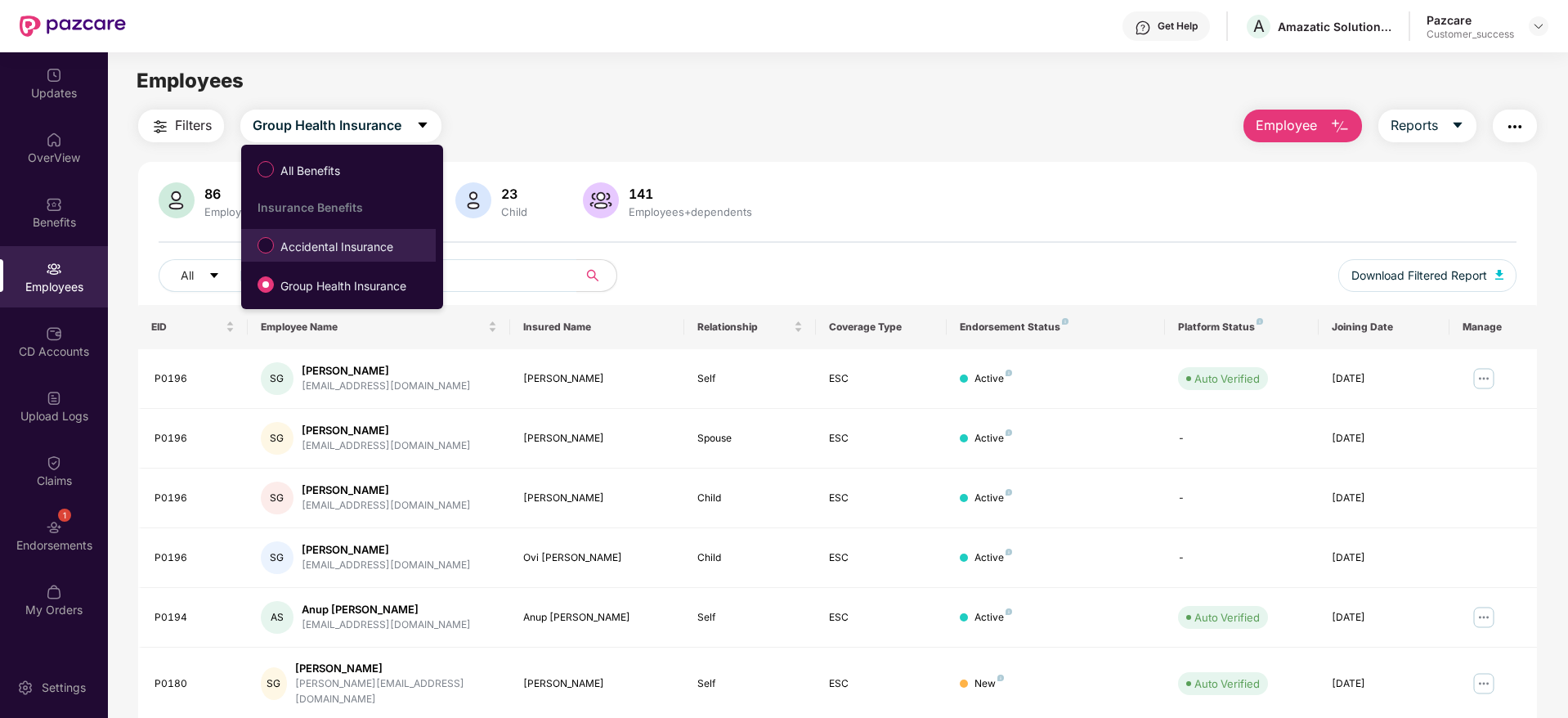
click at [349, 238] on span "Accidental Insurance" at bounding box center [337, 246] width 126 height 18
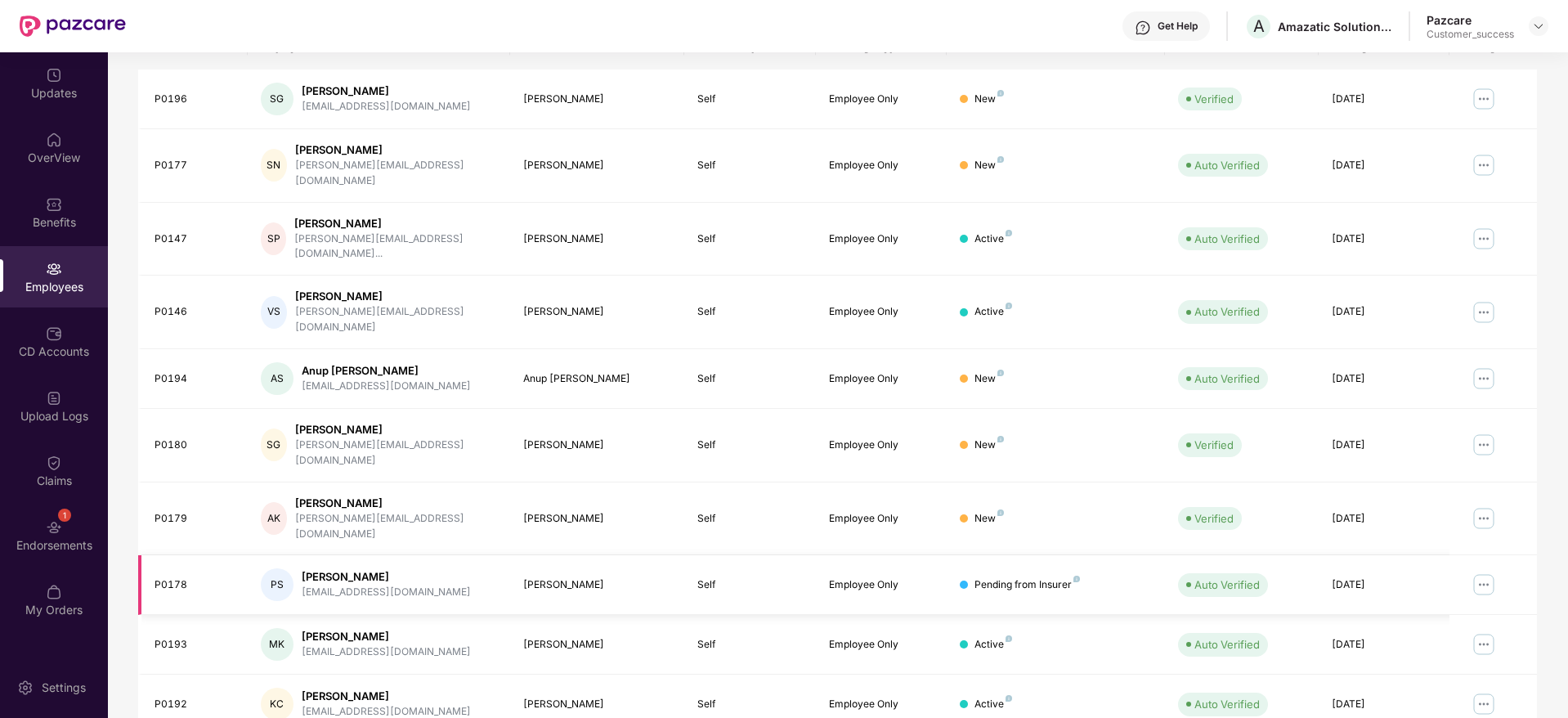
scroll to position [287, 0]
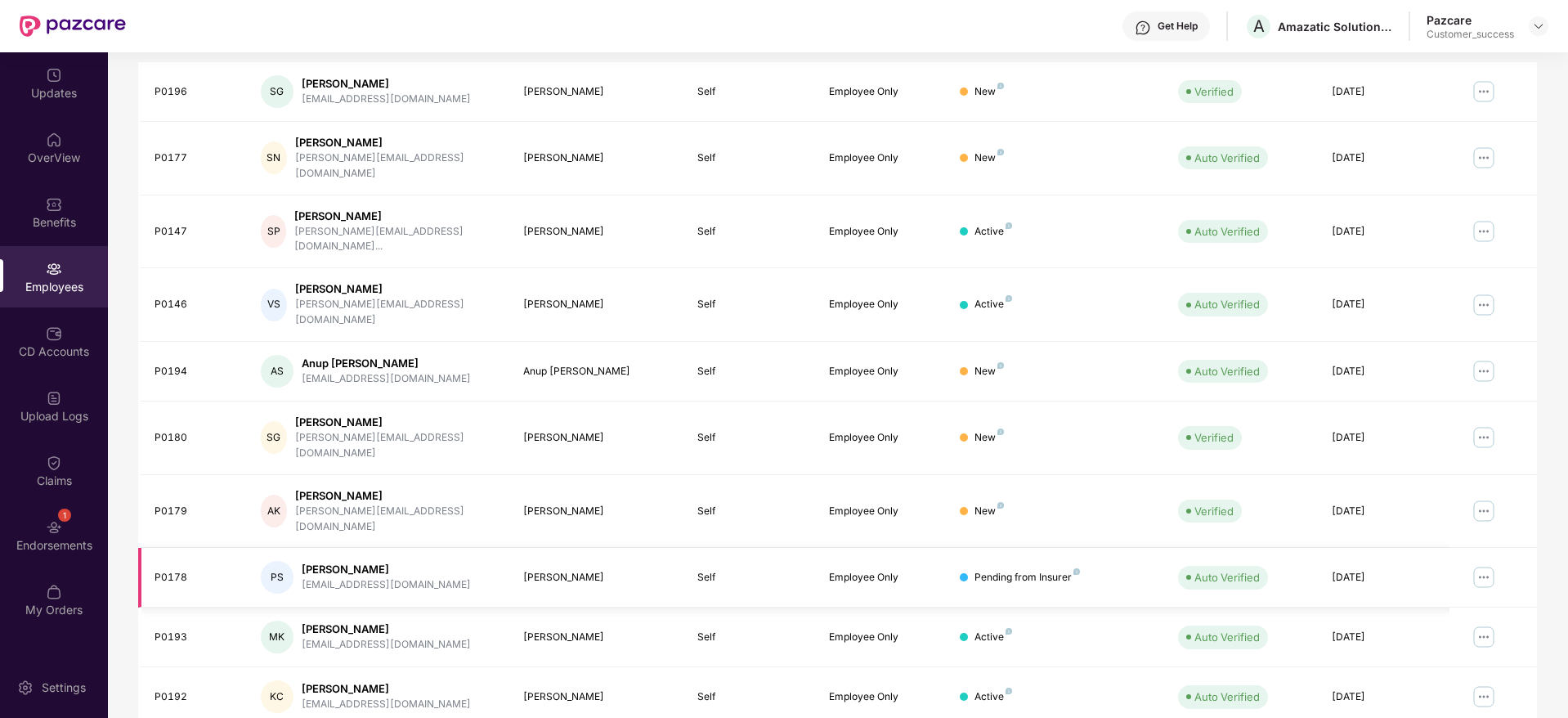
click at [1476, 564] on img at bounding box center [1483, 577] width 26 height 26
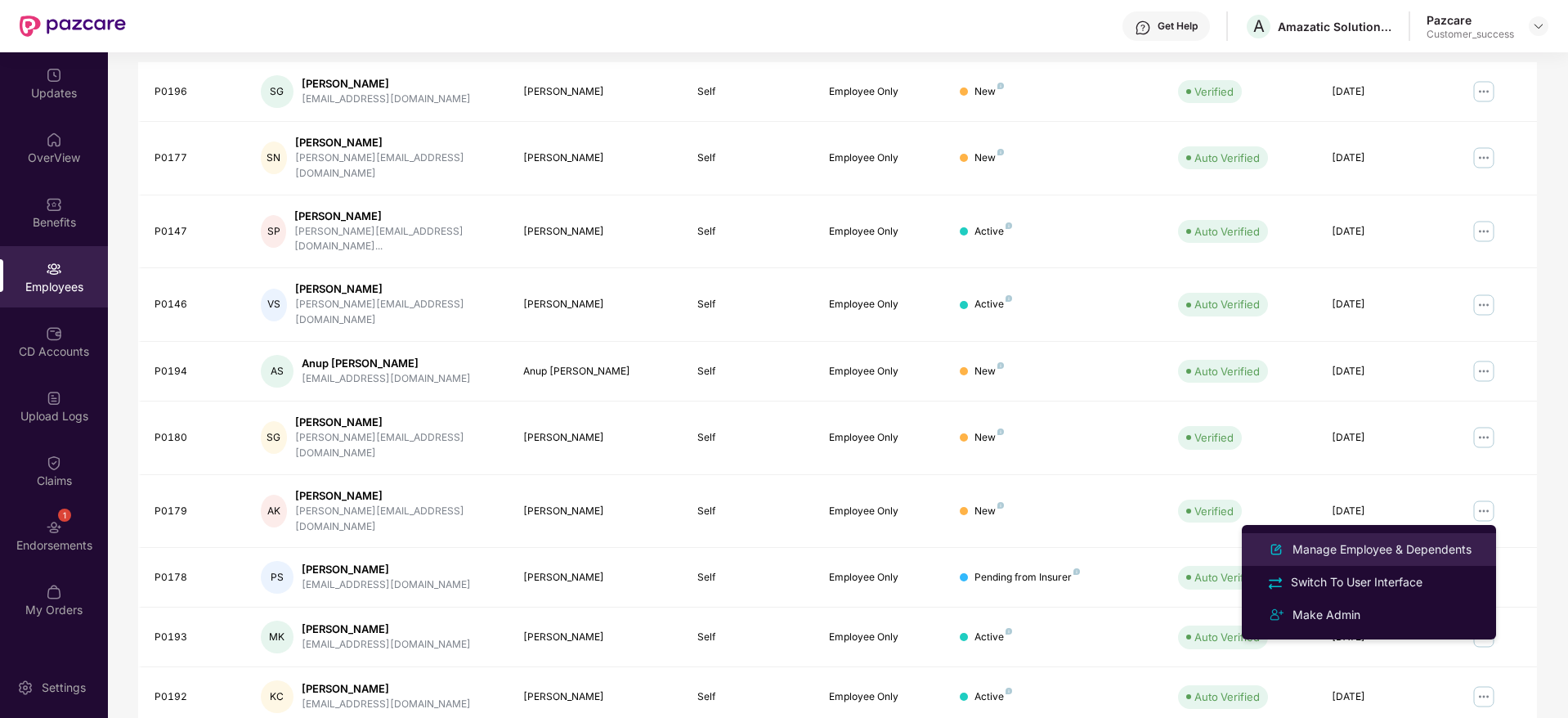
click at [1387, 540] on div "Manage Employee & Dependents" at bounding box center [1382, 549] width 185 height 18
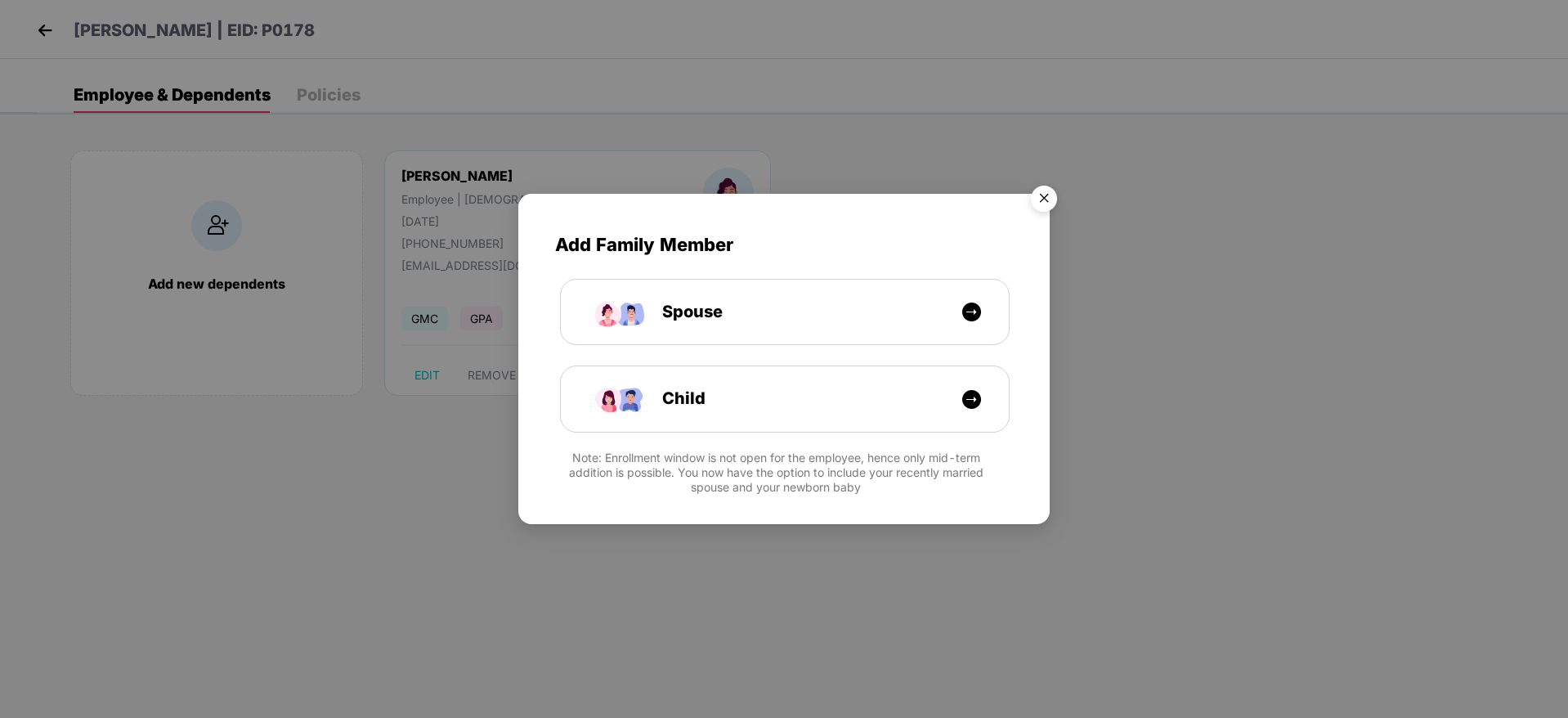
click at [1037, 198] on img "Close" at bounding box center [1044, 202] width 46 height 46
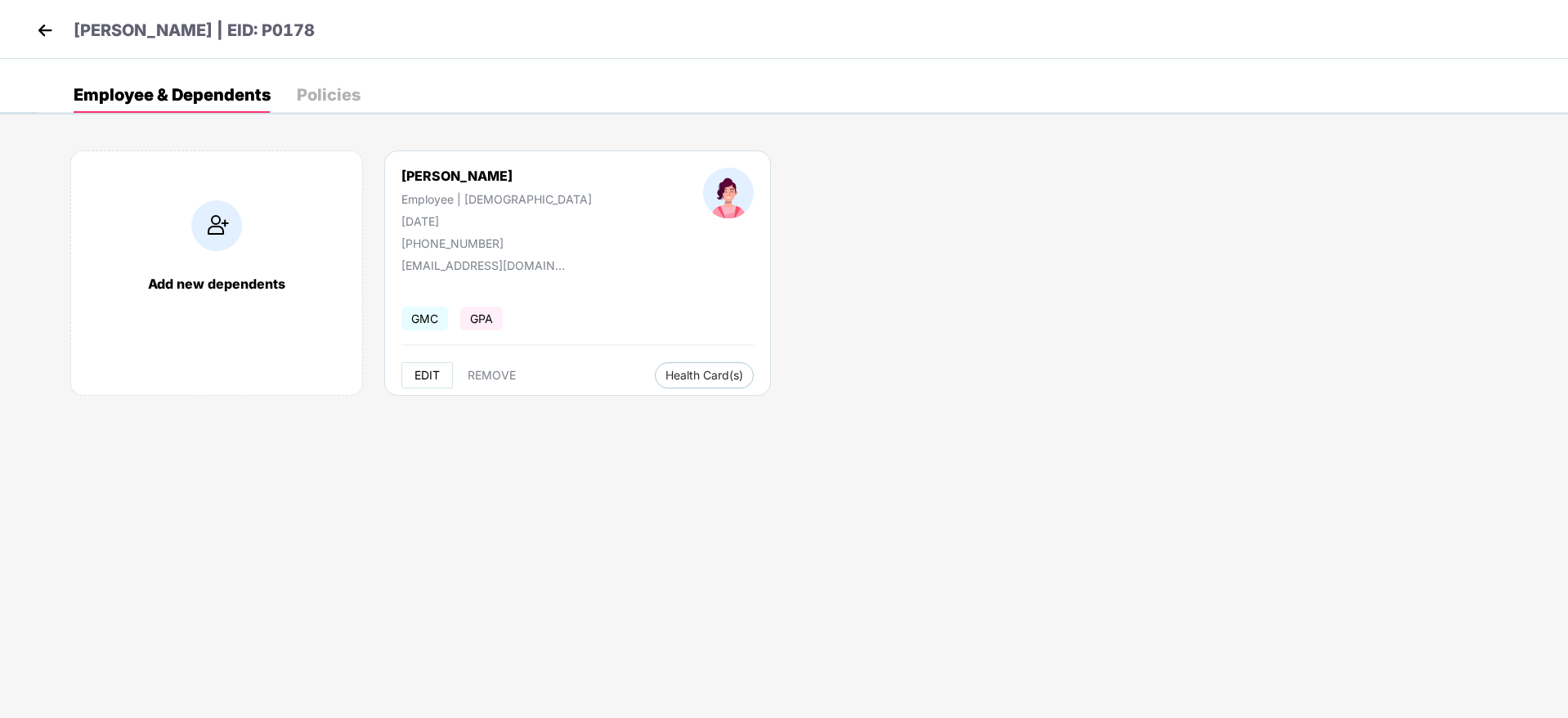
click at [414, 367] on button "EDIT" at bounding box center [427, 375] width 51 height 26
select select "******"
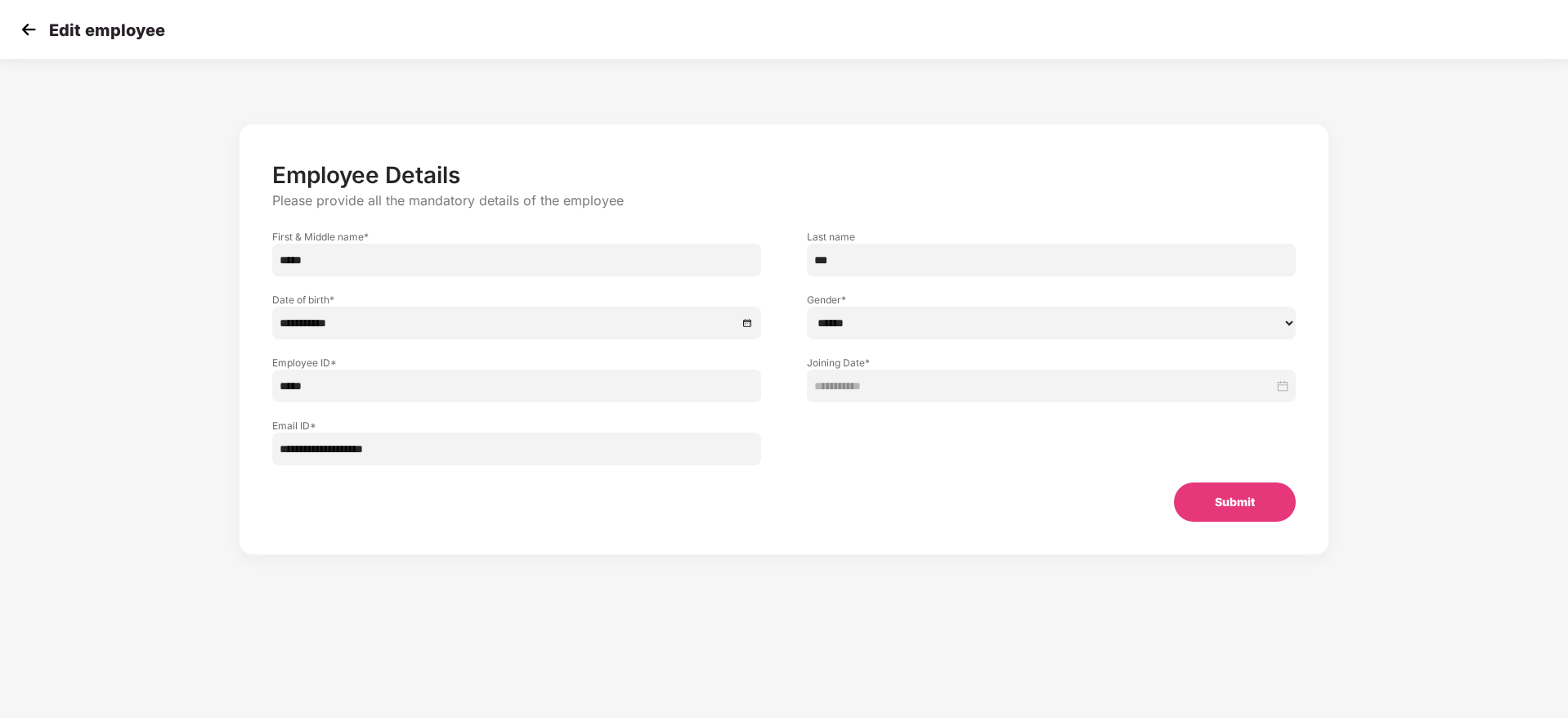
click at [896, 258] on input "***" at bounding box center [1051, 260] width 489 height 32
click at [471, 262] on input "*****" at bounding box center [517, 260] width 489 height 32
paste input "****"
type input "*********"
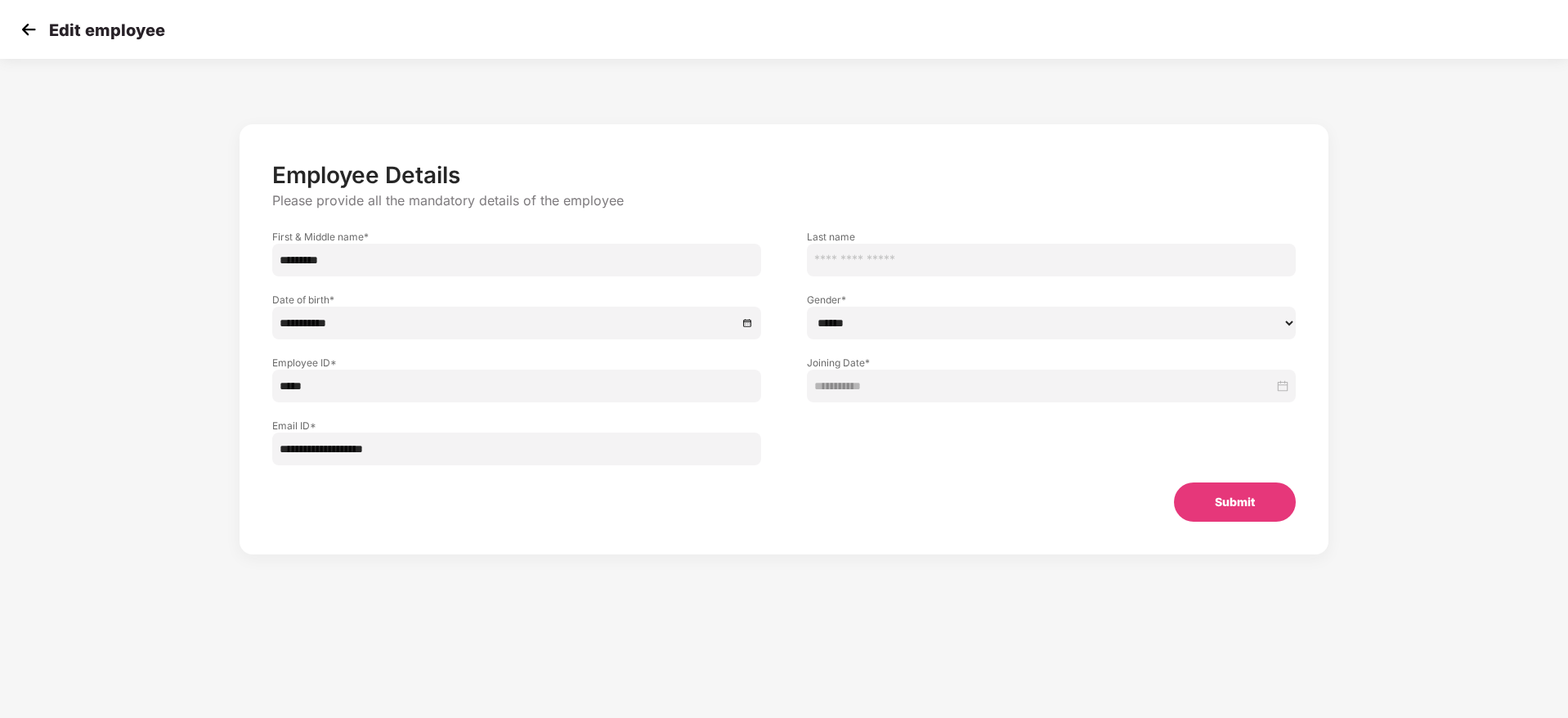
click at [1250, 510] on button "Submit" at bounding box center [1235, 502] width 122 height 39
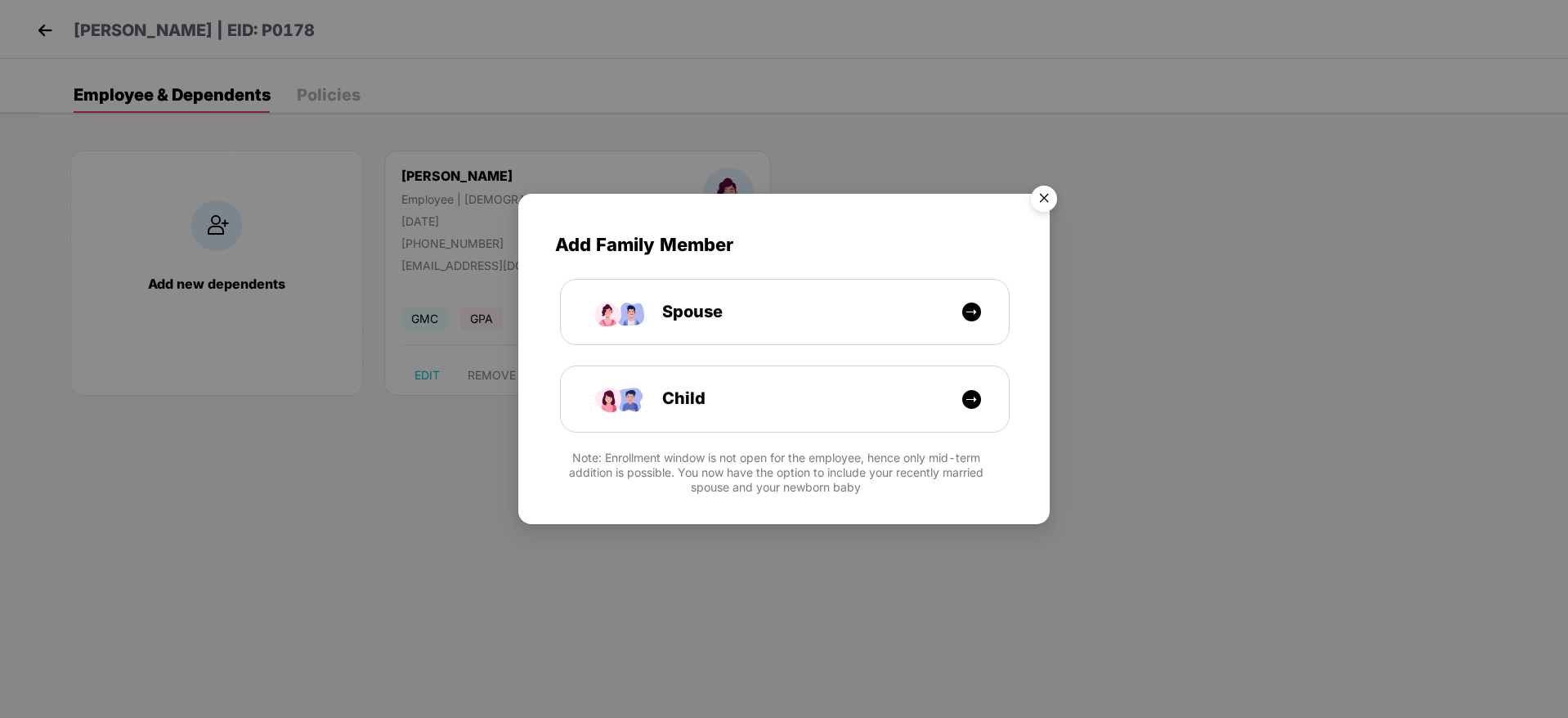
drag, startPoint x: 1037, startPoint y: 186, endPoint x: 908, endPoint y: 188, distance: 129.0
click at [1037, 189] on img "Close" at bounding box center [1044, 202] width 46 height 46
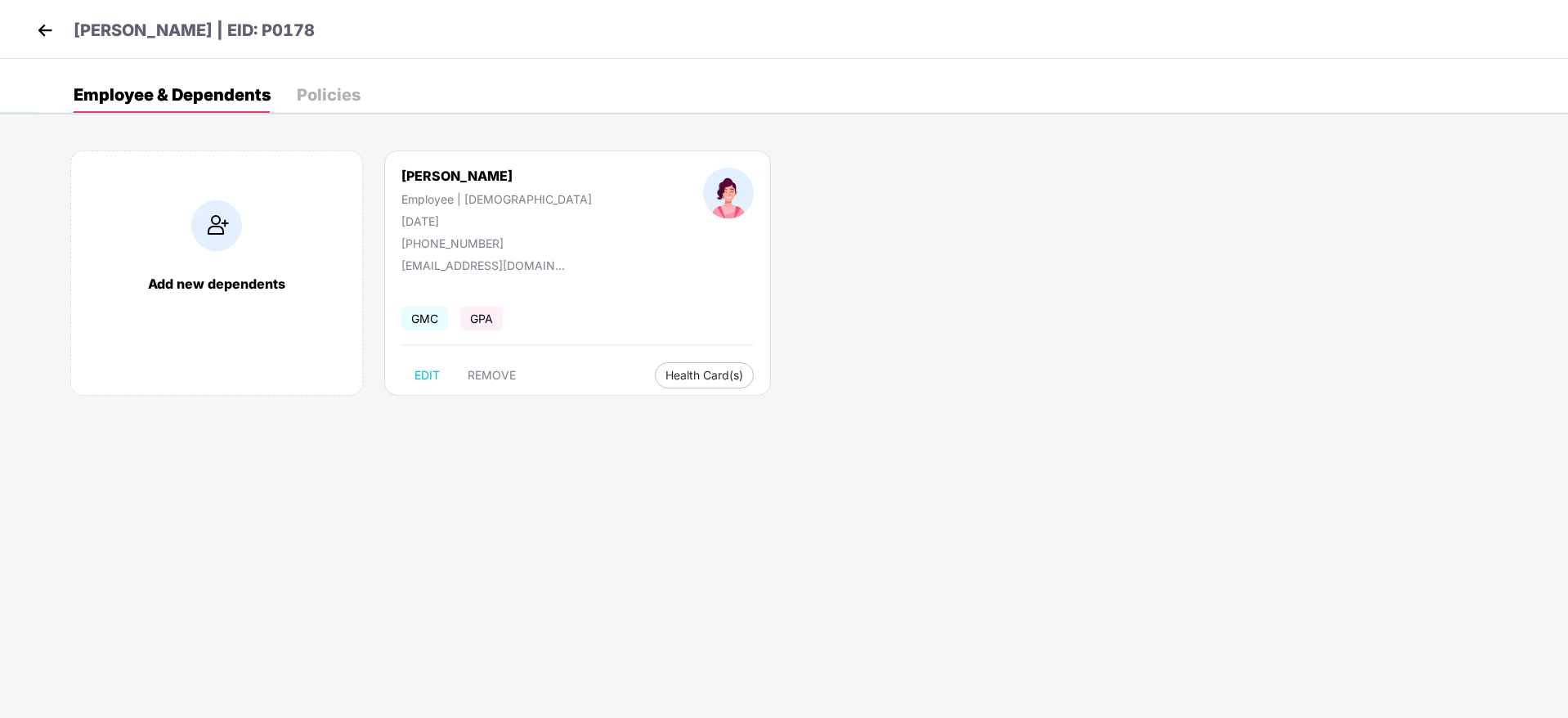
click at [38, 27] on img at bounding box center [44, 30] width 25 height 25
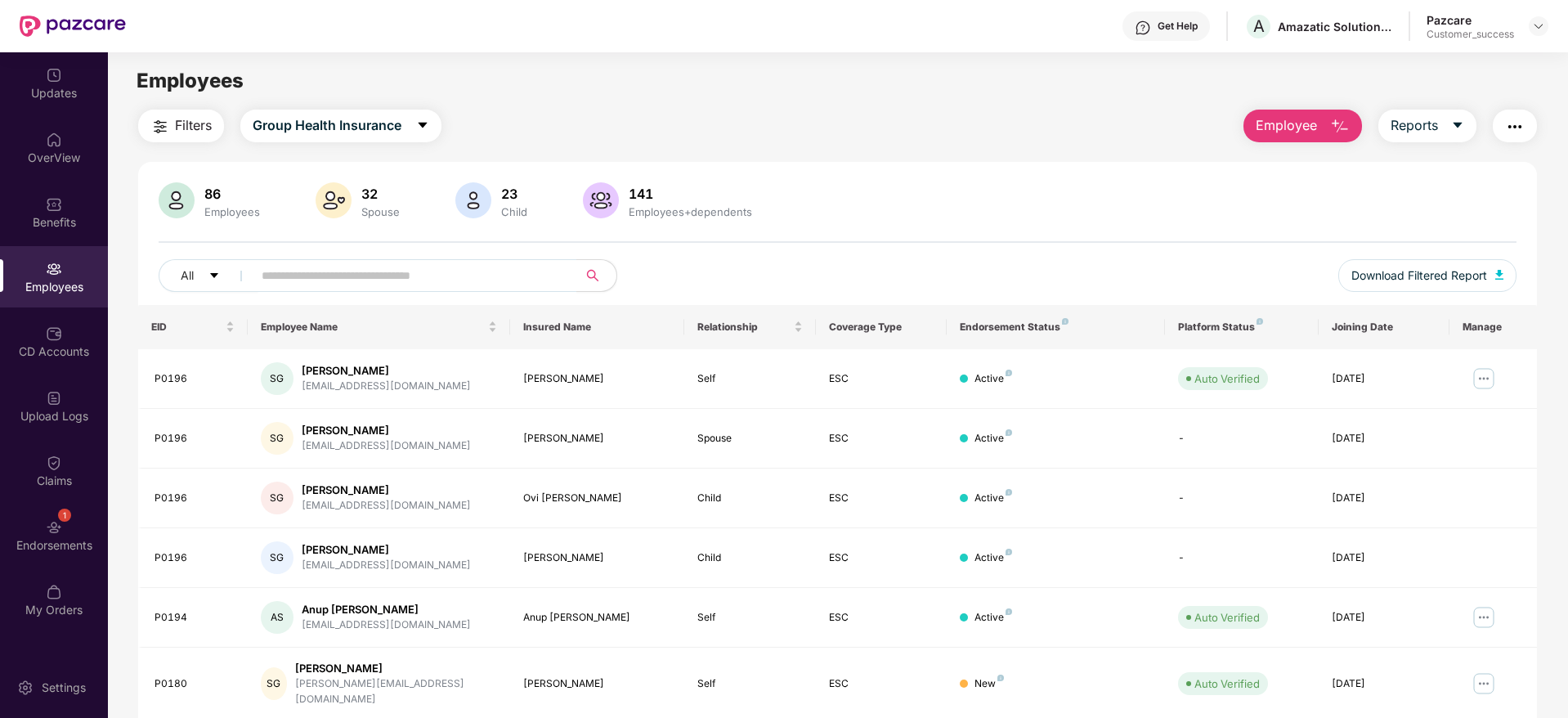
click at [1312, 43] on div "Get Help A Amazatic Solutions Llp Pazcare Customer_success" at bounding box center [837, 26] width 1423 height 52
click at [1538, 28] on img at bounding box center [1538, 26] width 13 height 13
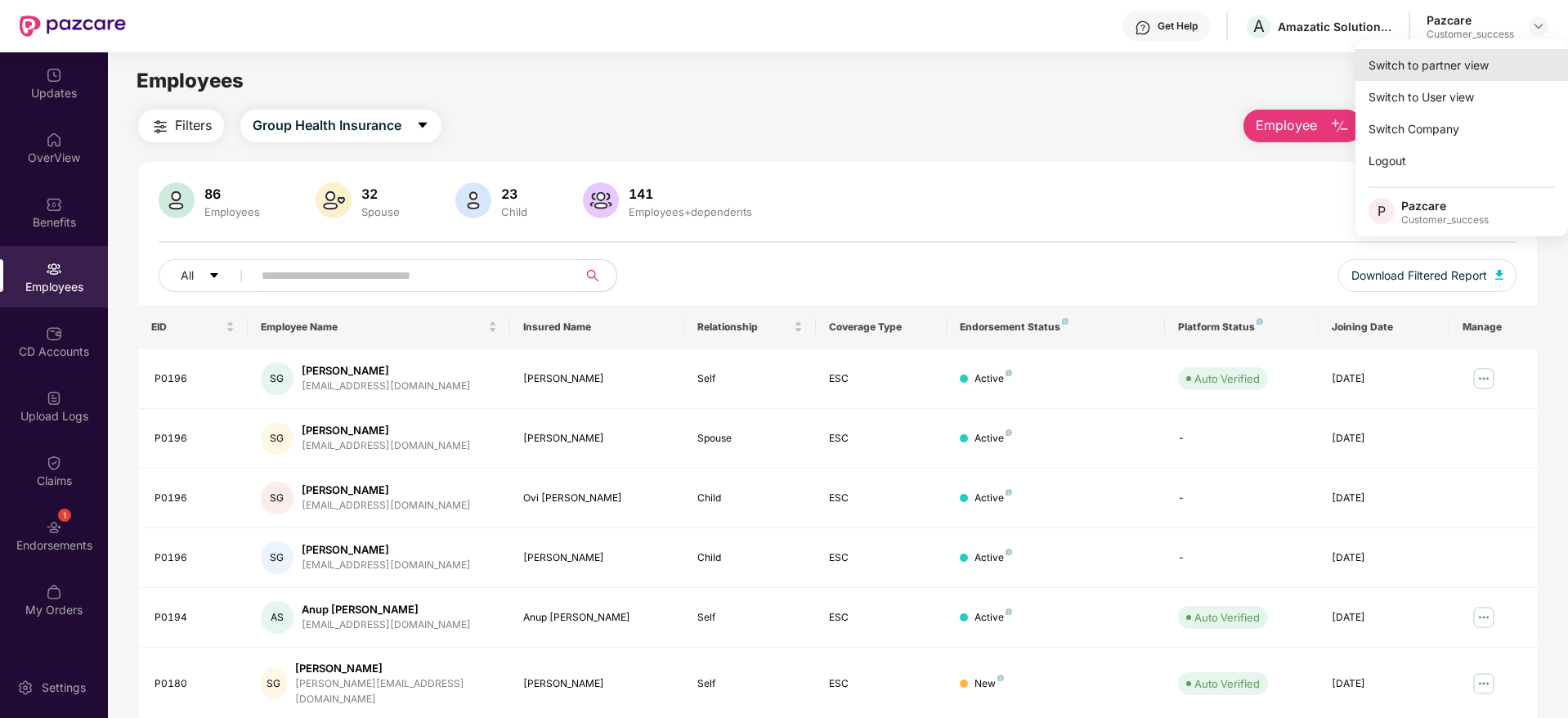
click at [1515, 63] on div "Switch to partner view" at bounding box center [1461, 64] width 213 height 32
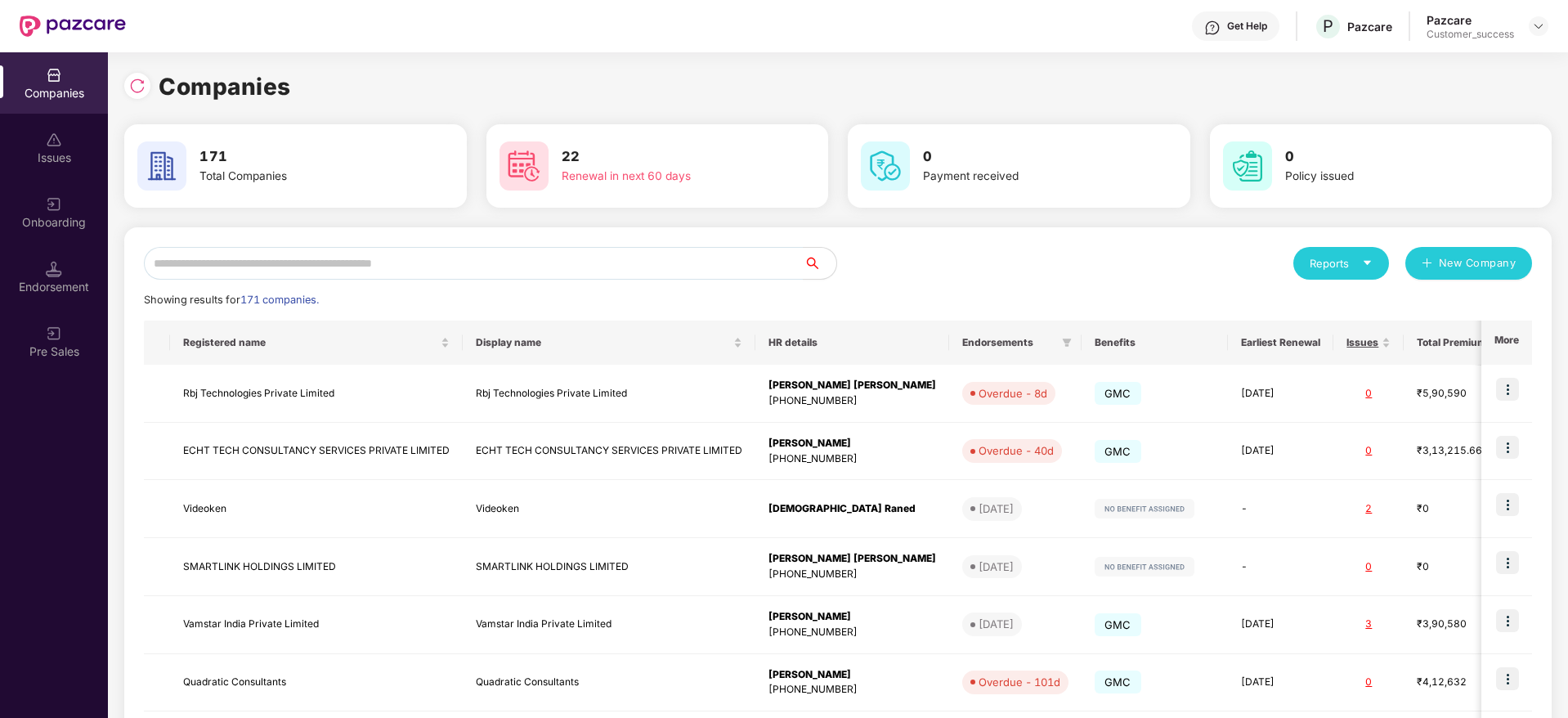
click at [650, 281] on div "Reports New Company Showing results for 171 companies. Registered name Display …" at bounding box center [837, 624] width 1389 height 755
click at [658, 262] on input "text" at bounding box center [473, 263] width 660 height 32
paste input "**********"
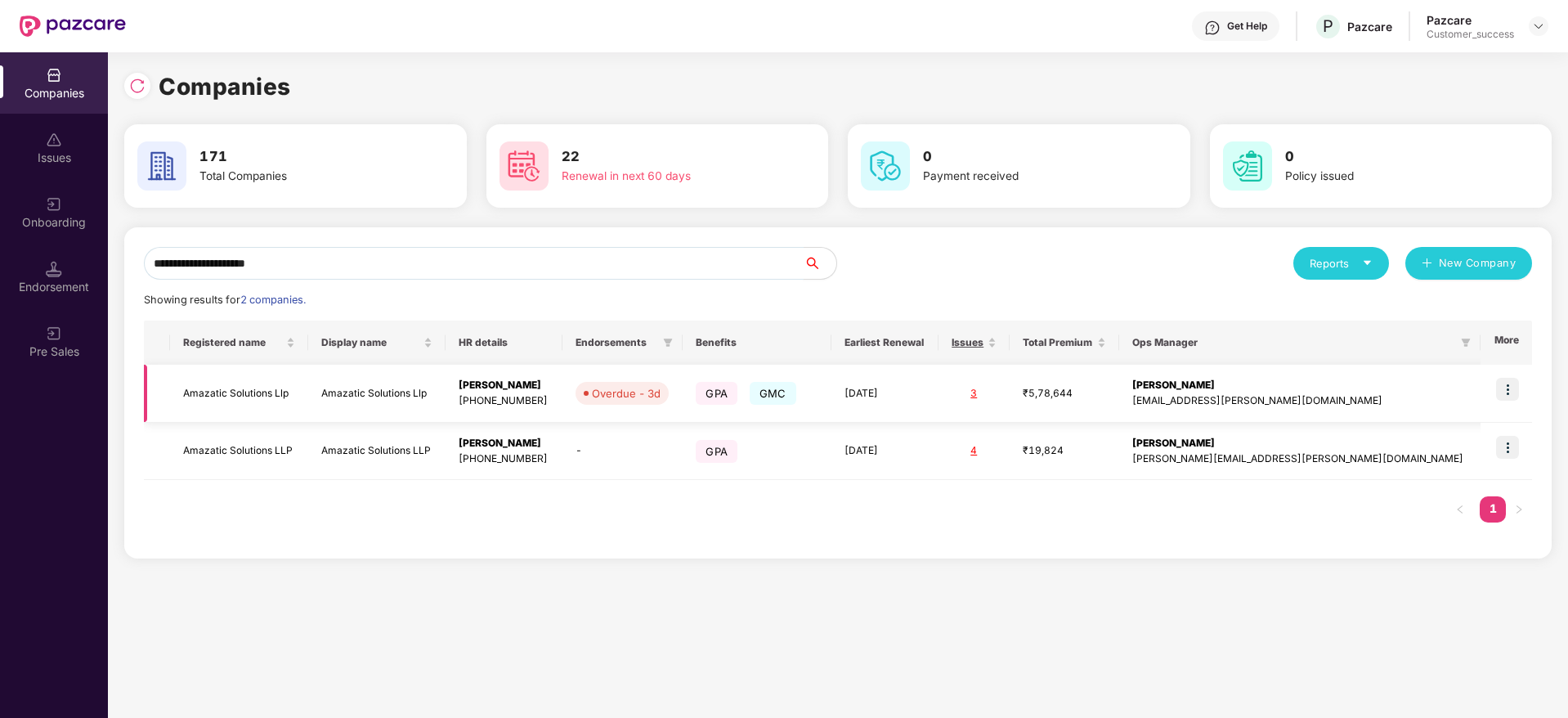
type input "**********"
click at [547, 393] on div "+919921172617" at bounding box center [504, 401] width 91 height 15
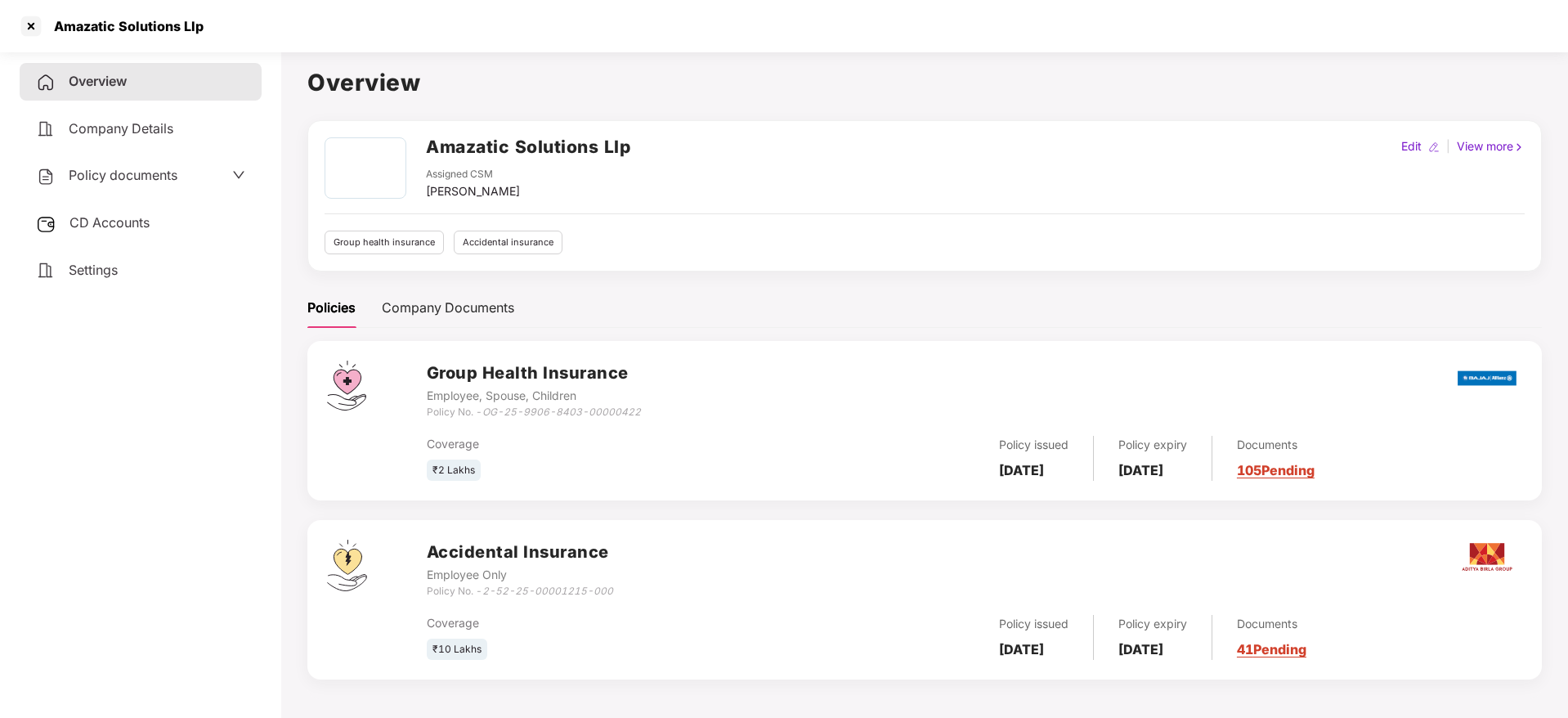
click at [123, 178] on span "Policy documents" at bounding box center [122, 174] width 109 height 16
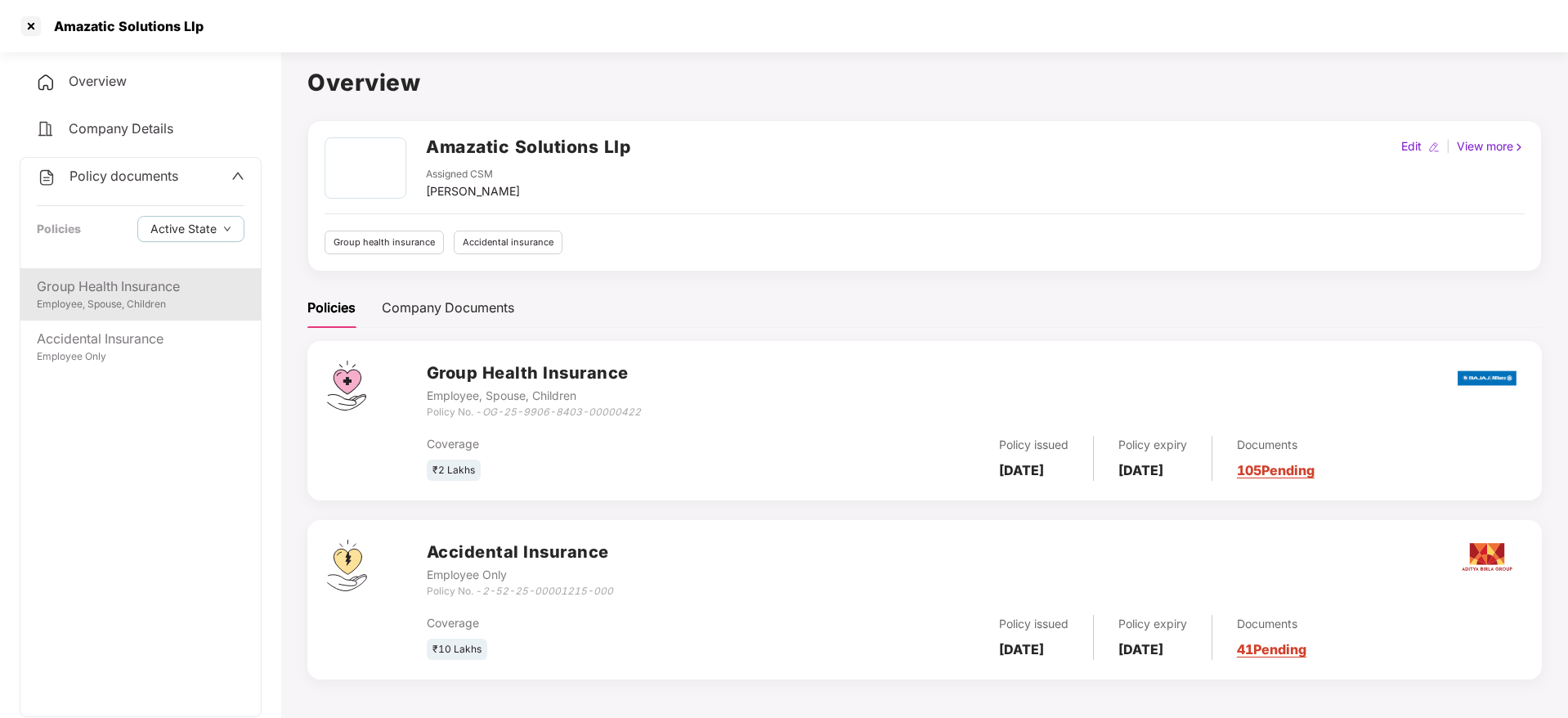
click at [122, 288] on div "Group Health Insurance" at bounding box center [140, 286] width 208 height 21
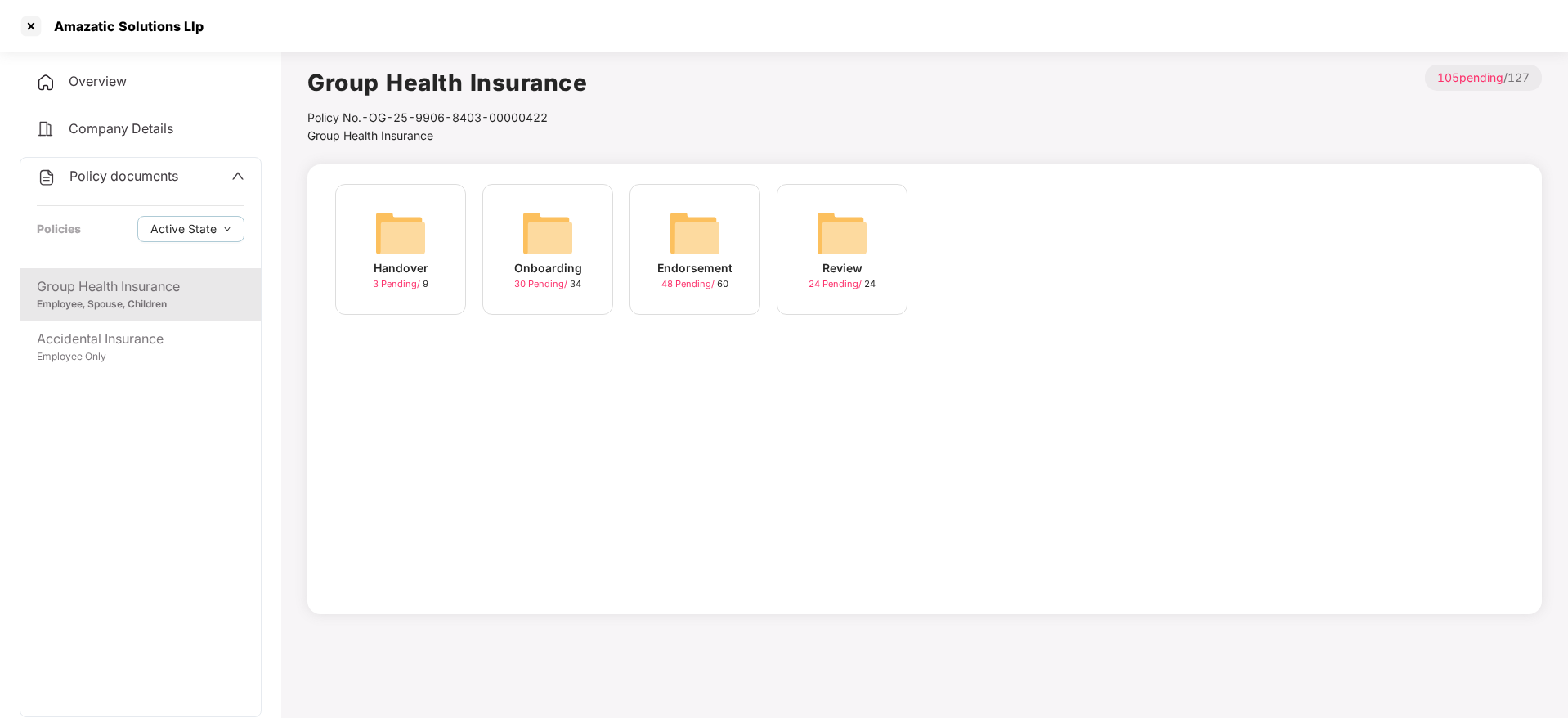
click at [557, 275] on div "Onboarding" at bounding box center [548, 268] width 68 height 18
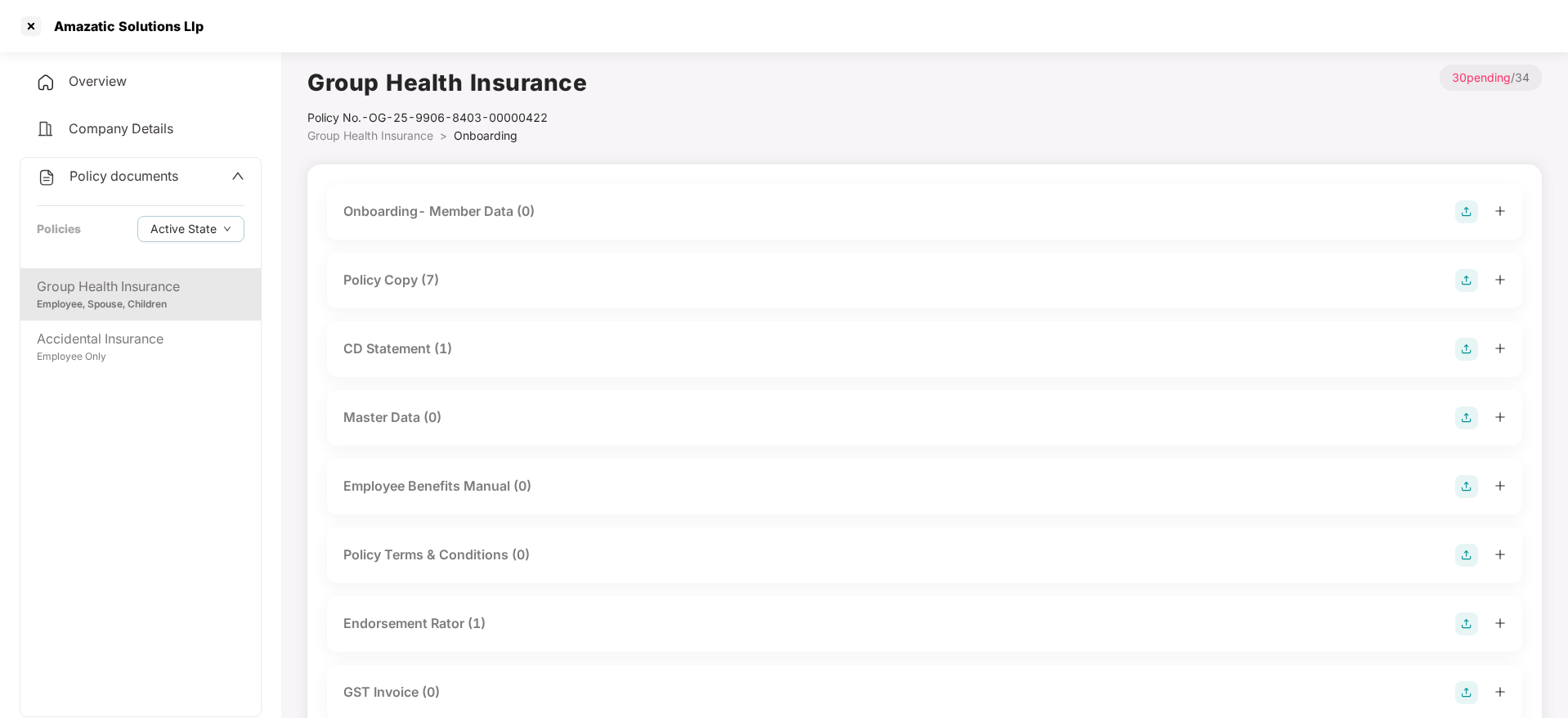
click at [457, 275] on div "Policy Copy (7)" at bounding box center [925, 280] width 1162 height 23
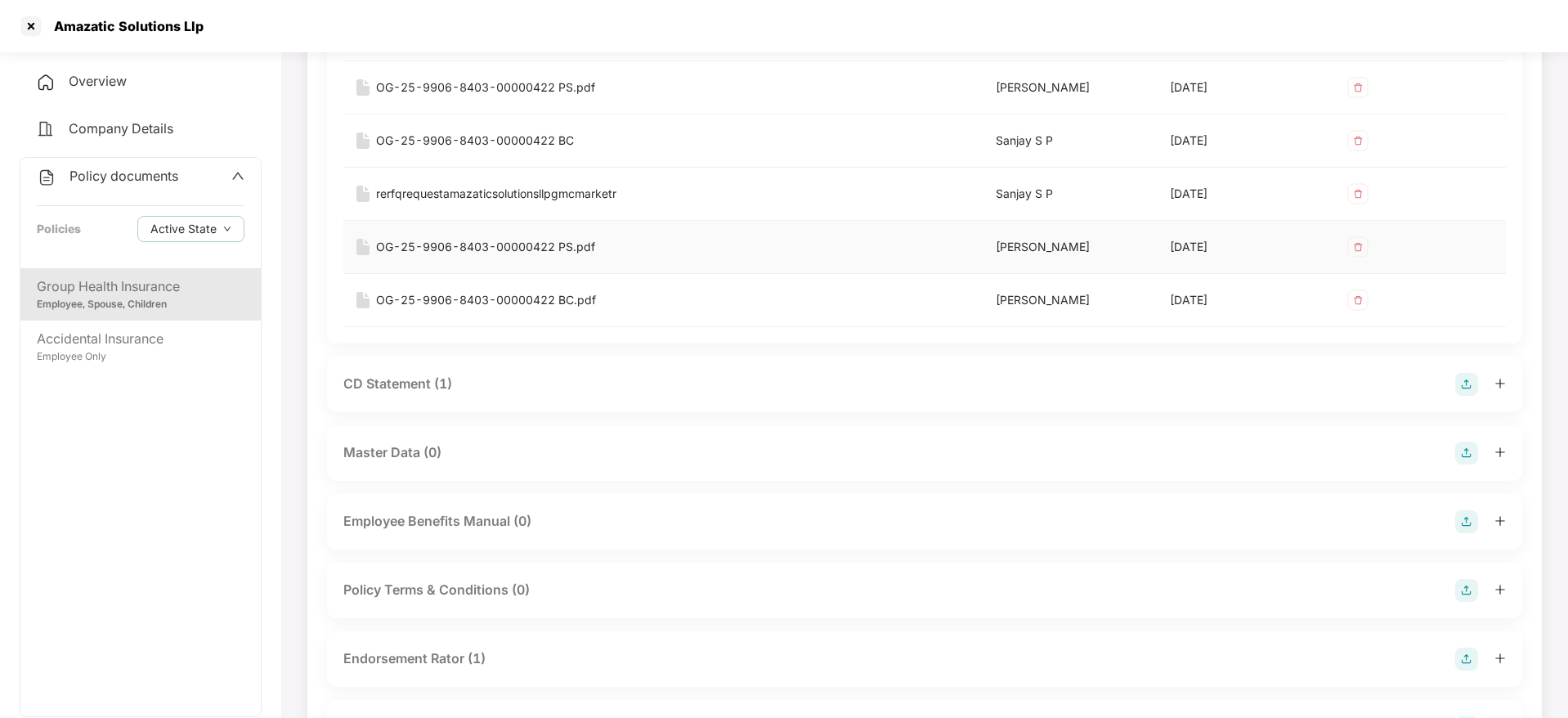
scroll to position [491, 0]
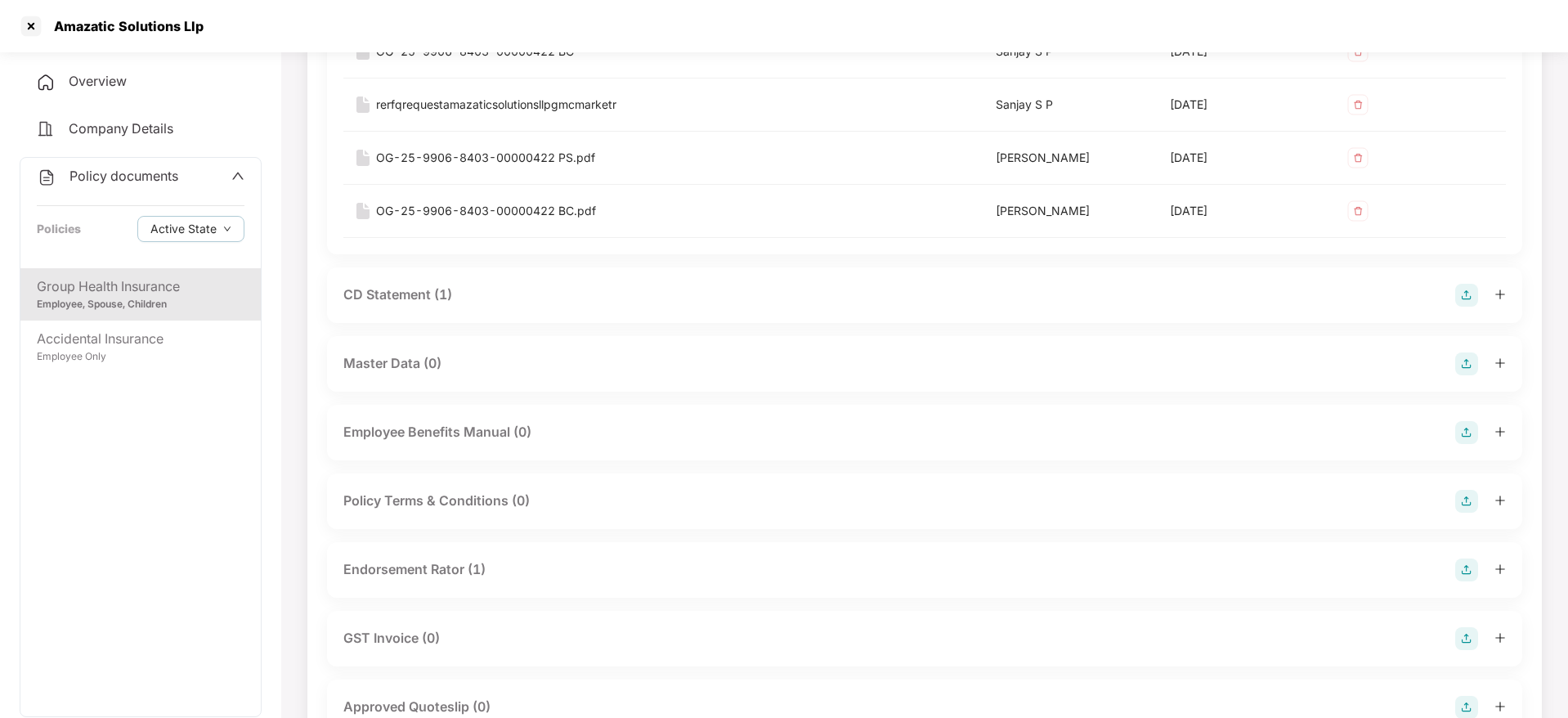
click at [463, 307] on div "CD Statement (1)" at bounding box center [925, 295] width 1195 height 56
click at [463, 303] on div "CD Statement (1)" at bounding box center [925, 295] width 1162 height 23
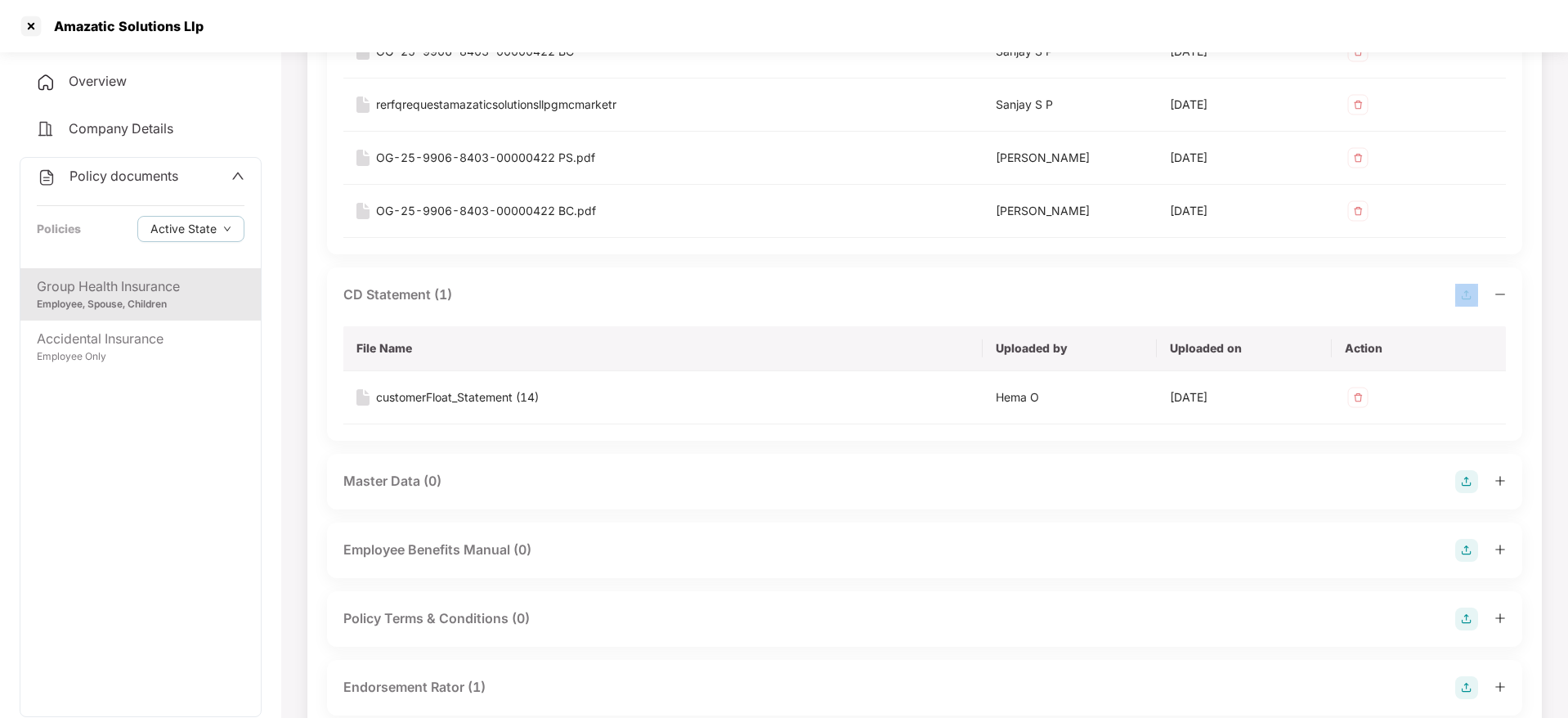
click at [463, 303] on div "CD Statement (1)" at bounding box center [925, 295] width 1162 height 23
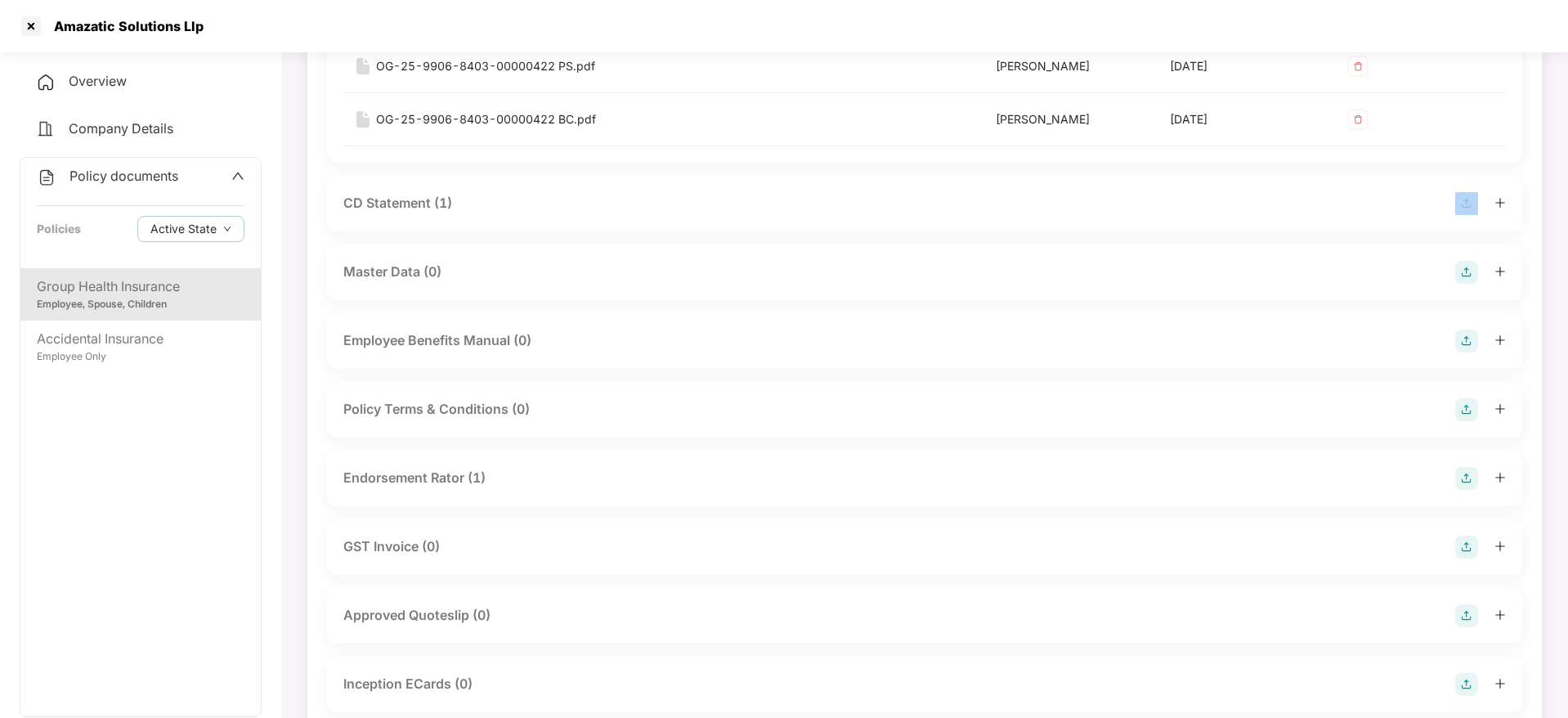
scroll to position [736, 0]
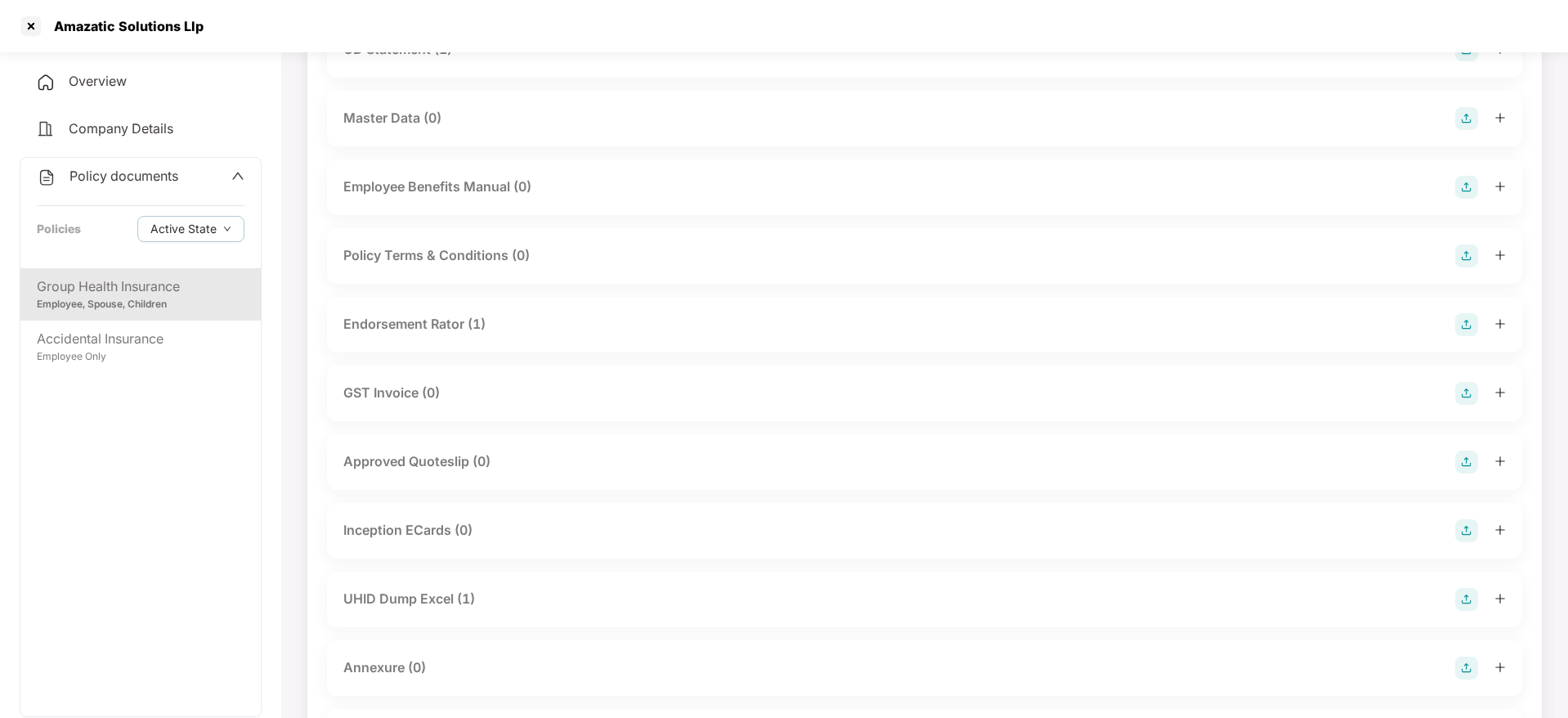
click at [494, 326] on div "Endorsement Rator (1)" at bounding box center [925, 324] width 1162 height 23
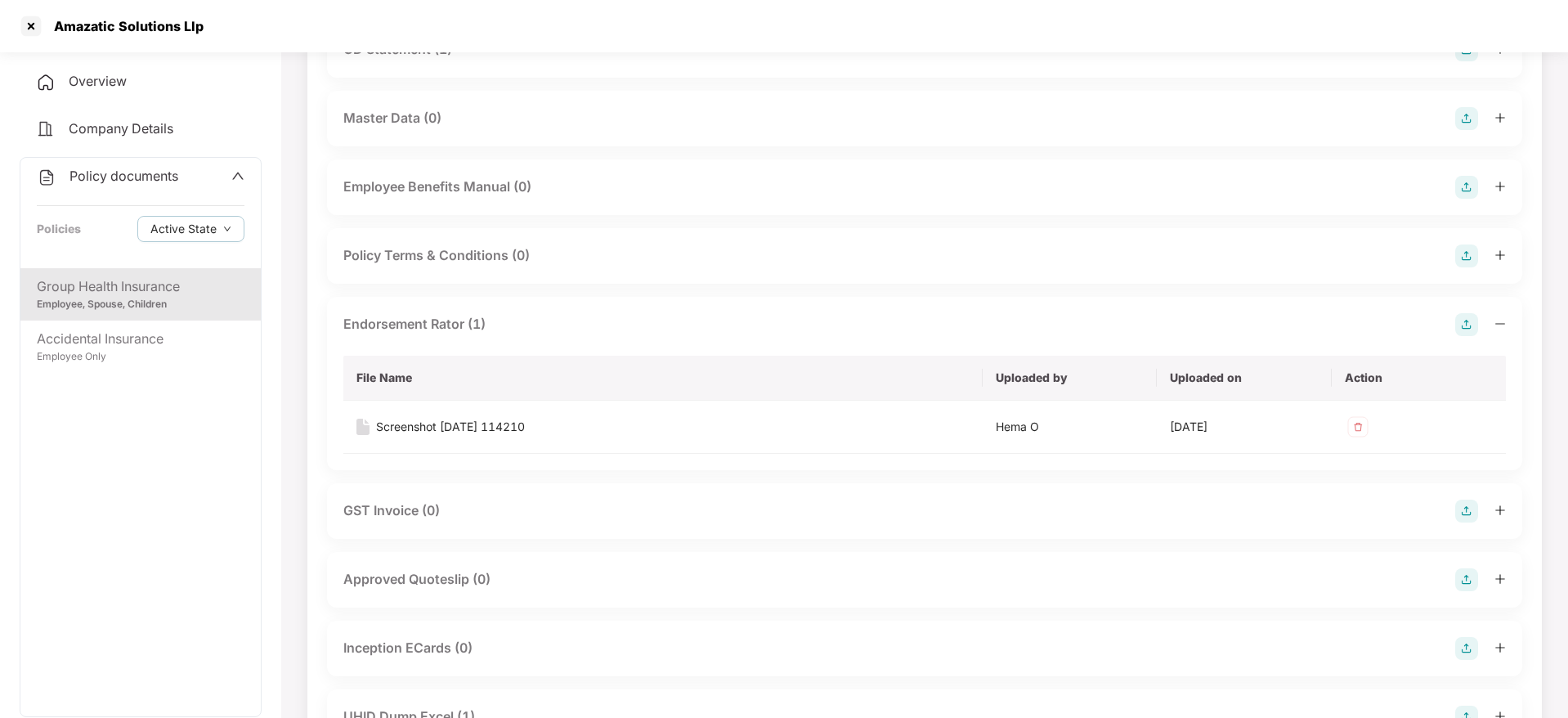
click at [494, 325] on div "Endorsement Rator (1)" at bounding box center [925, 324] width 1162 height 23
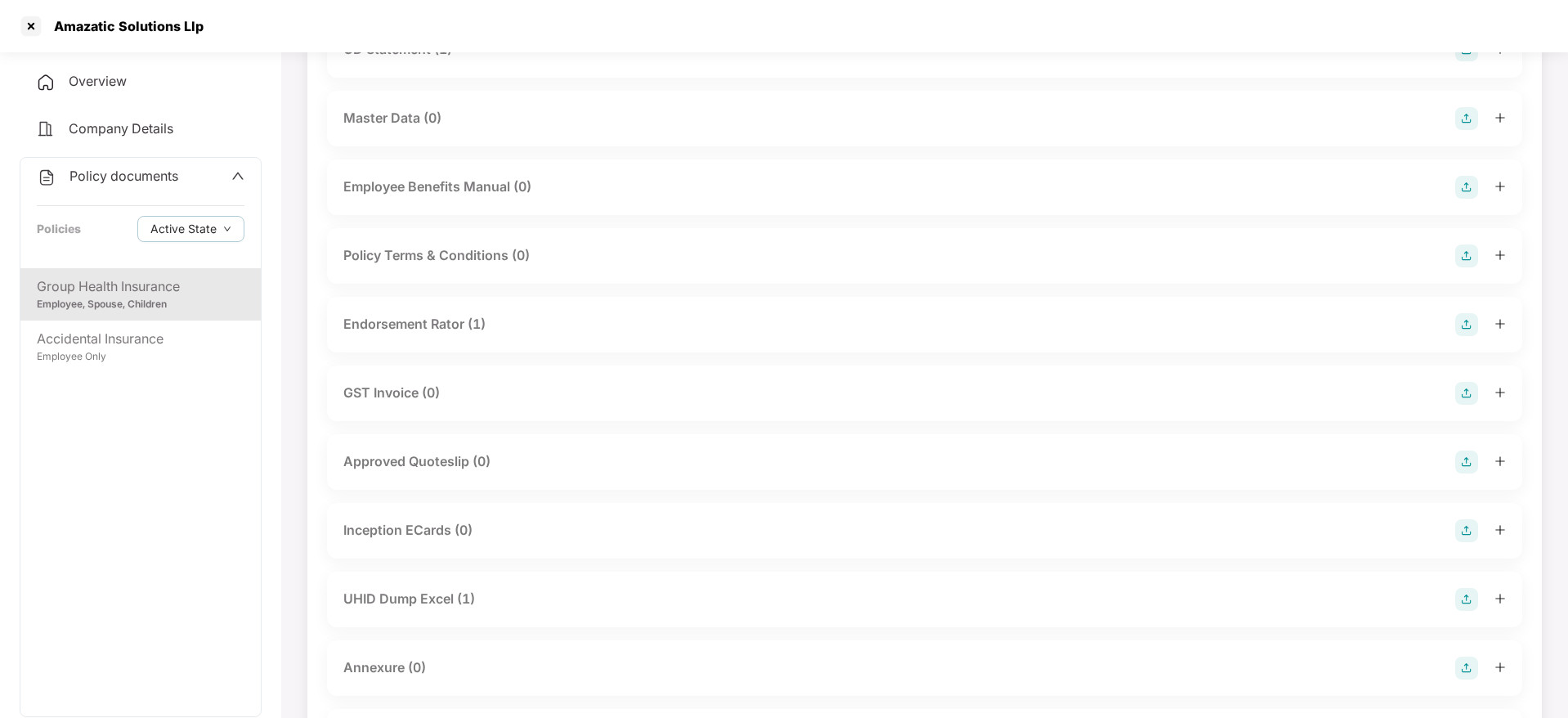
scroll to position [981, 0]
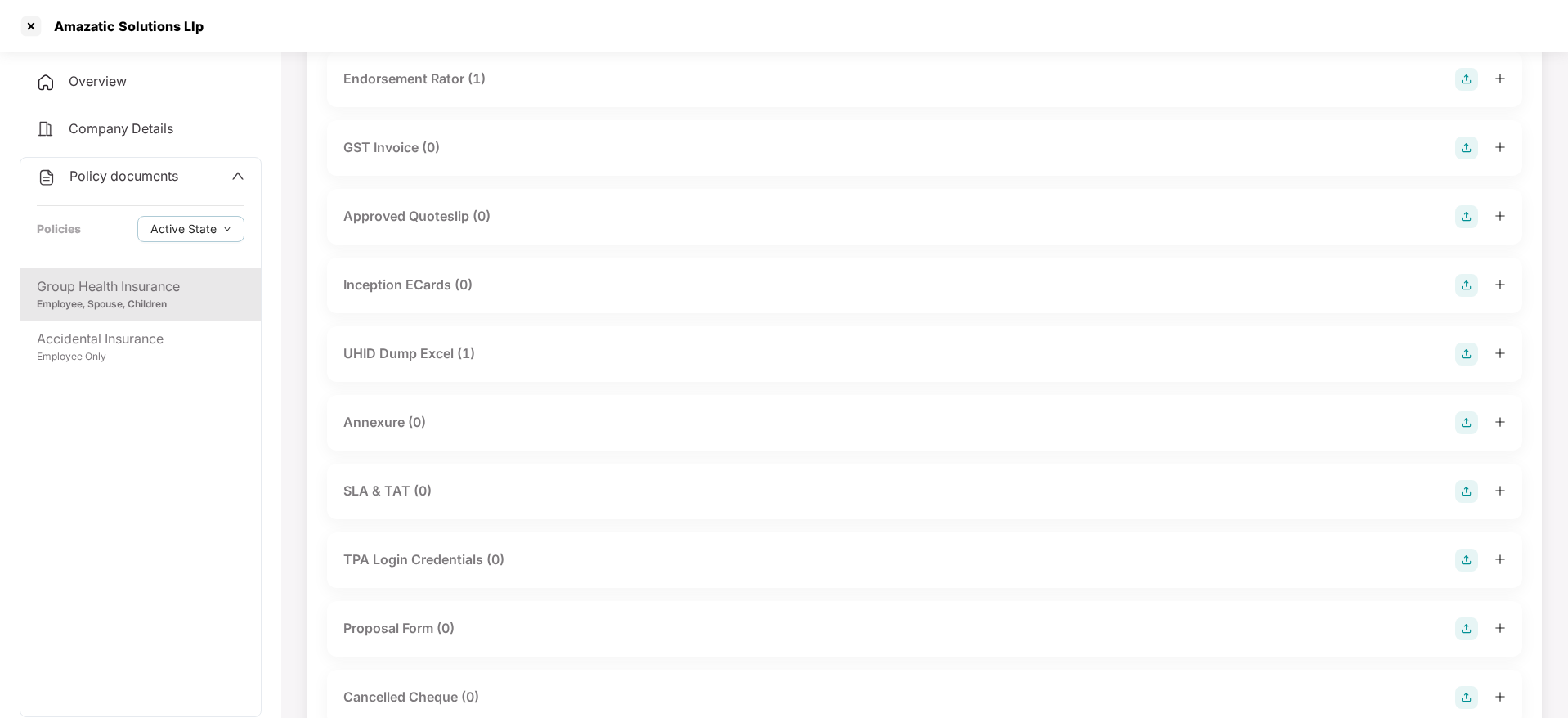
click at [490, 354] on div "UHID Dump Excel (1)" at bounding box center [925, 354] width 1162 height 23
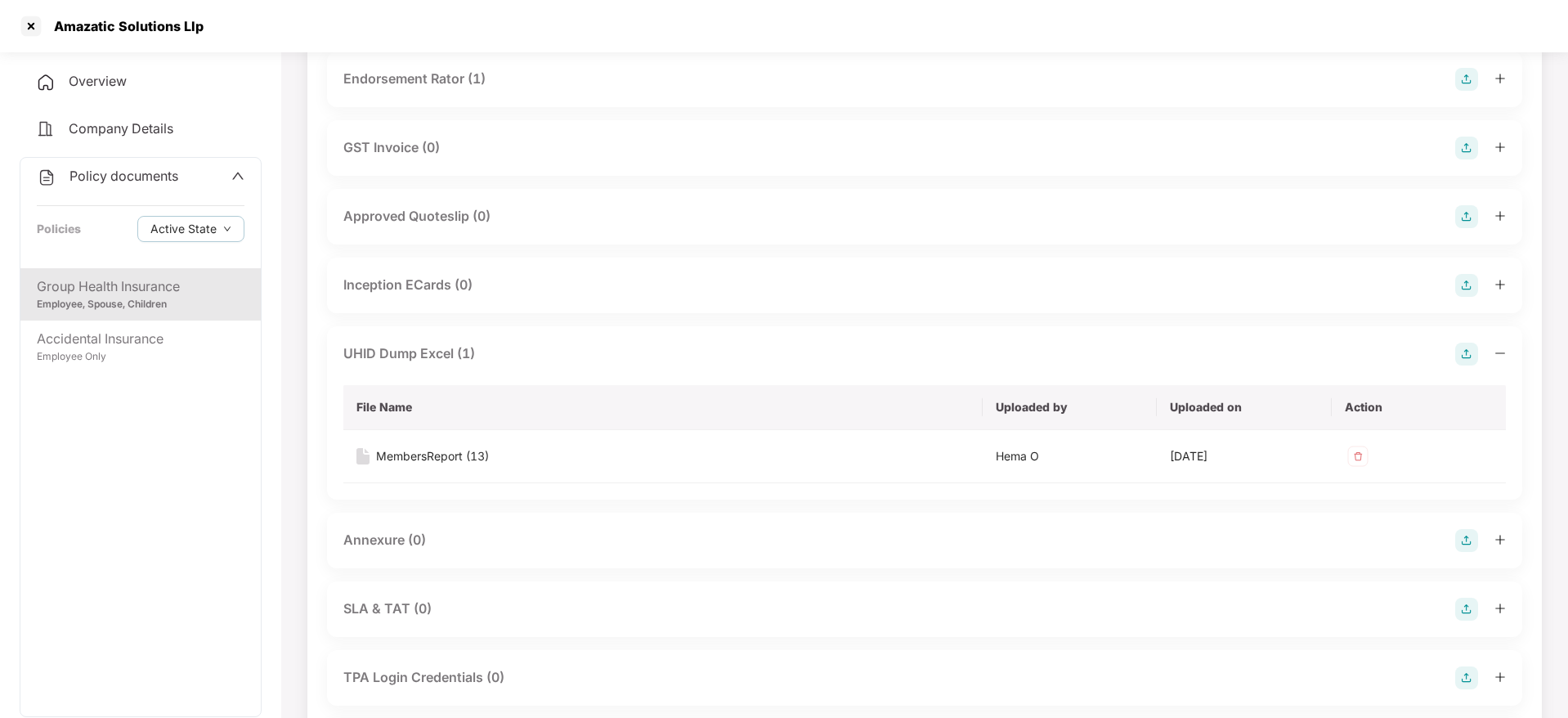
click at [490, 354] on div "UHID Dump Excel (1)" at bounding box center [925, 354] width 1162 height 23
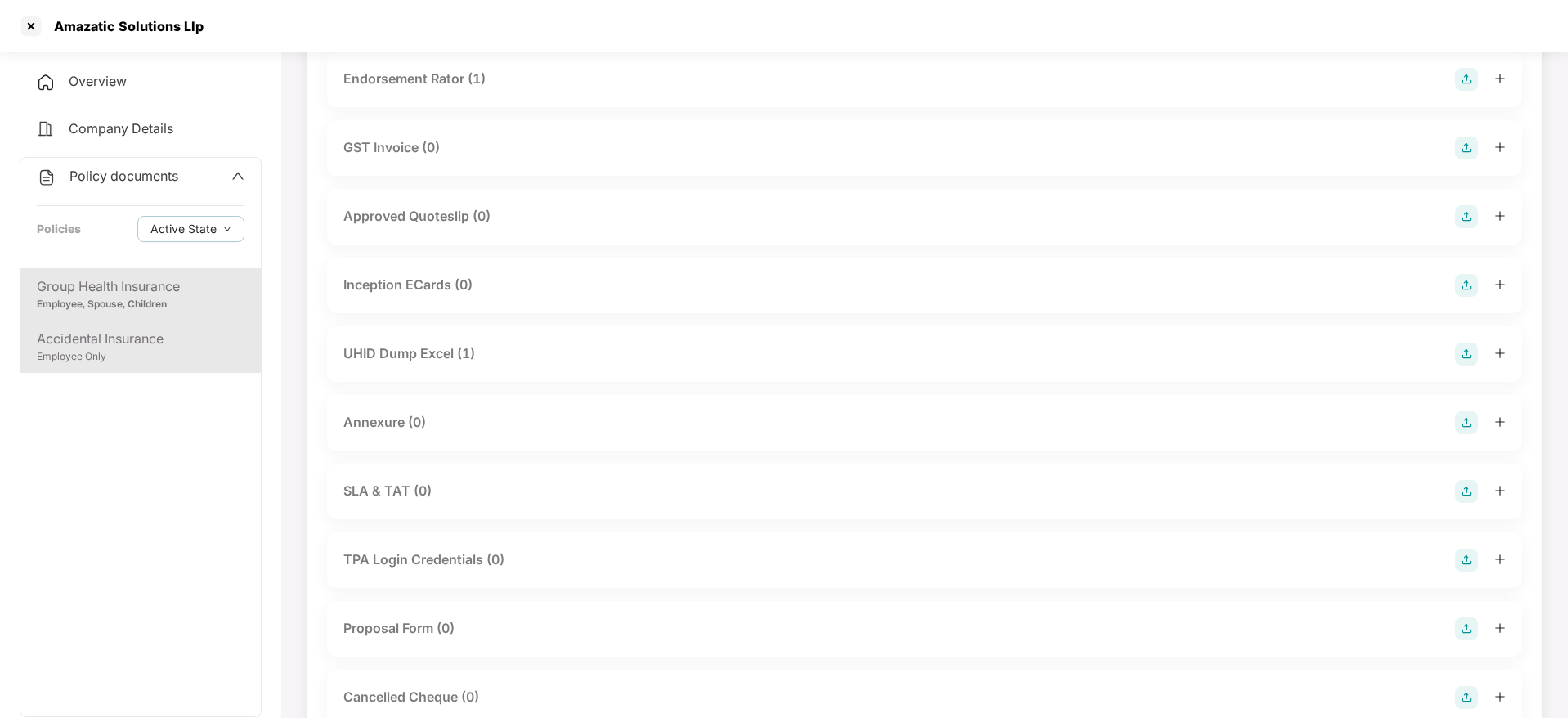
drag, startPoint x: 142, startPoint y: 327, endPoint x: 148, endPoint y: 337, distance: 11.7
click at [148, 337] on div "Accidental Insurance" at bounding box center [140, 339] width 208 height 21
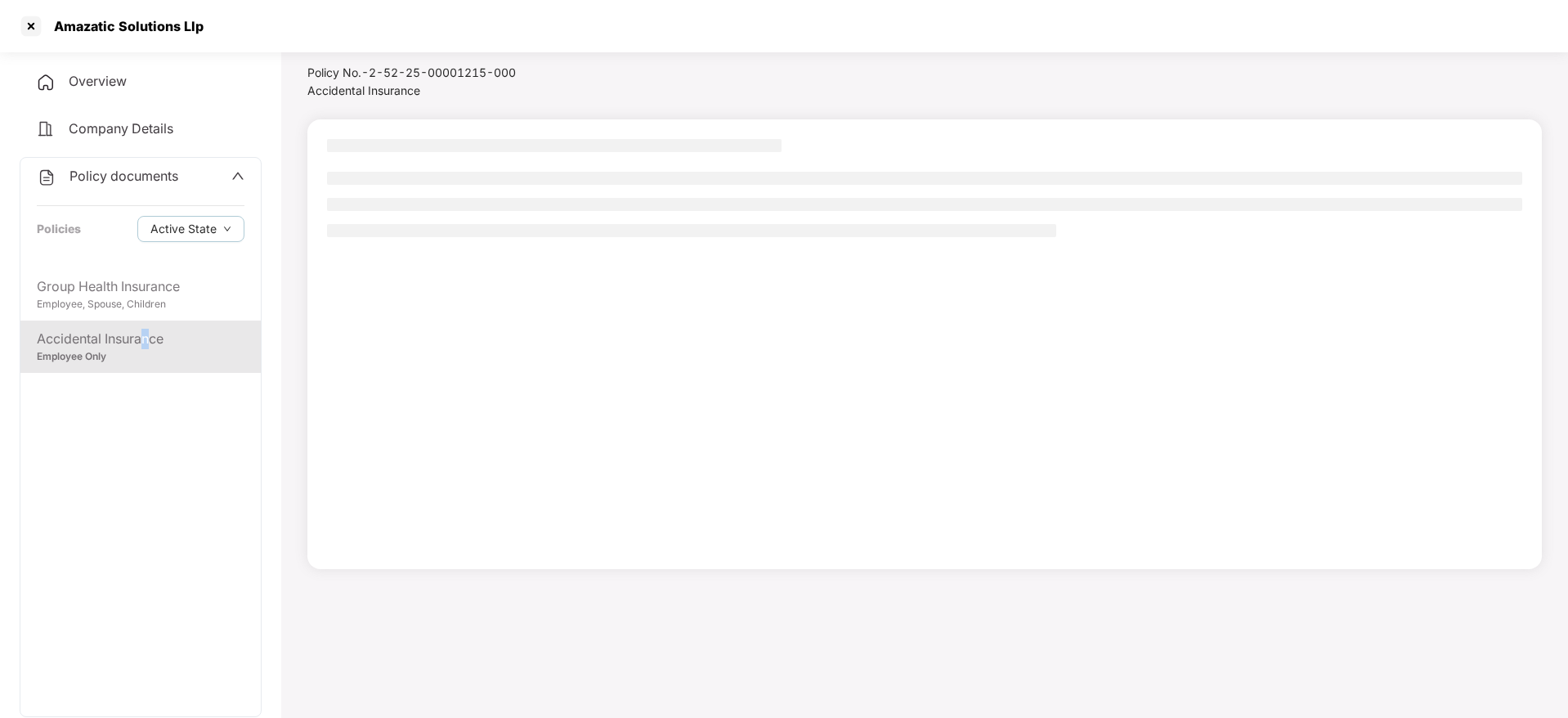
scroll to position [45, 0]
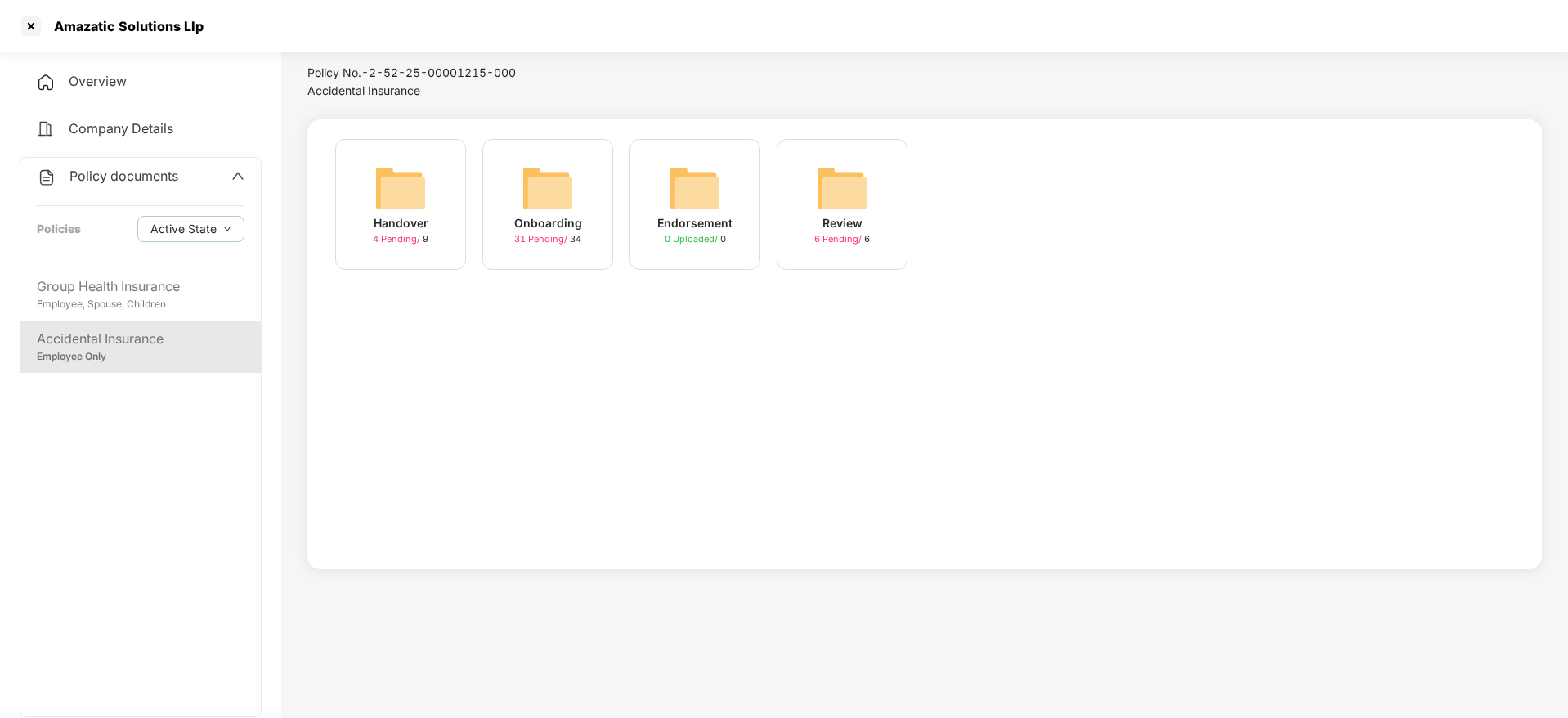
click at [520, 229] on div "Onboarding" at bounding box center [548, 223] width 68 height 18
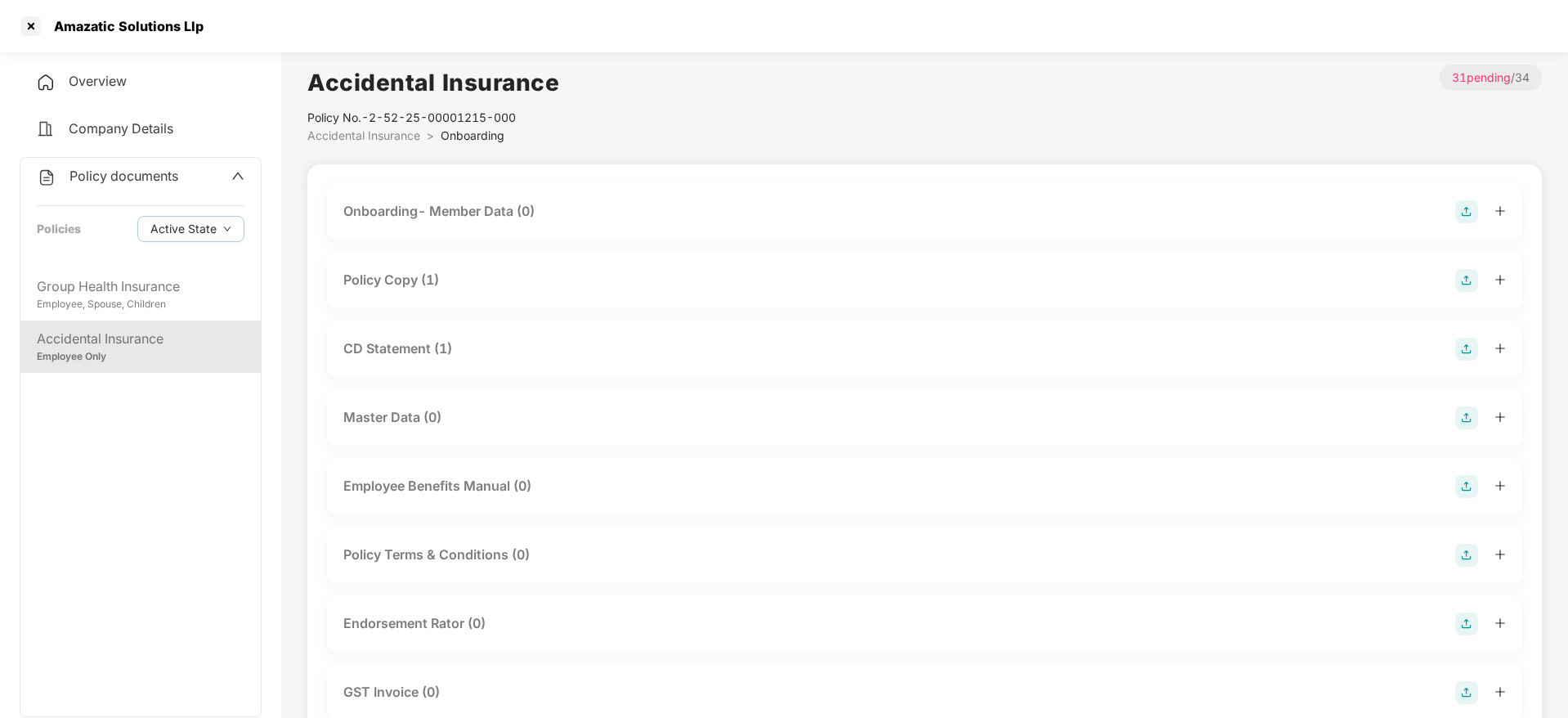
click at [155, 38] on div "Amazatic Solutions Llp" at bounding box center [110, 26] width 185 height 26
click at [30, 27] on div at bounding box center [31, 26] width 26 height 26
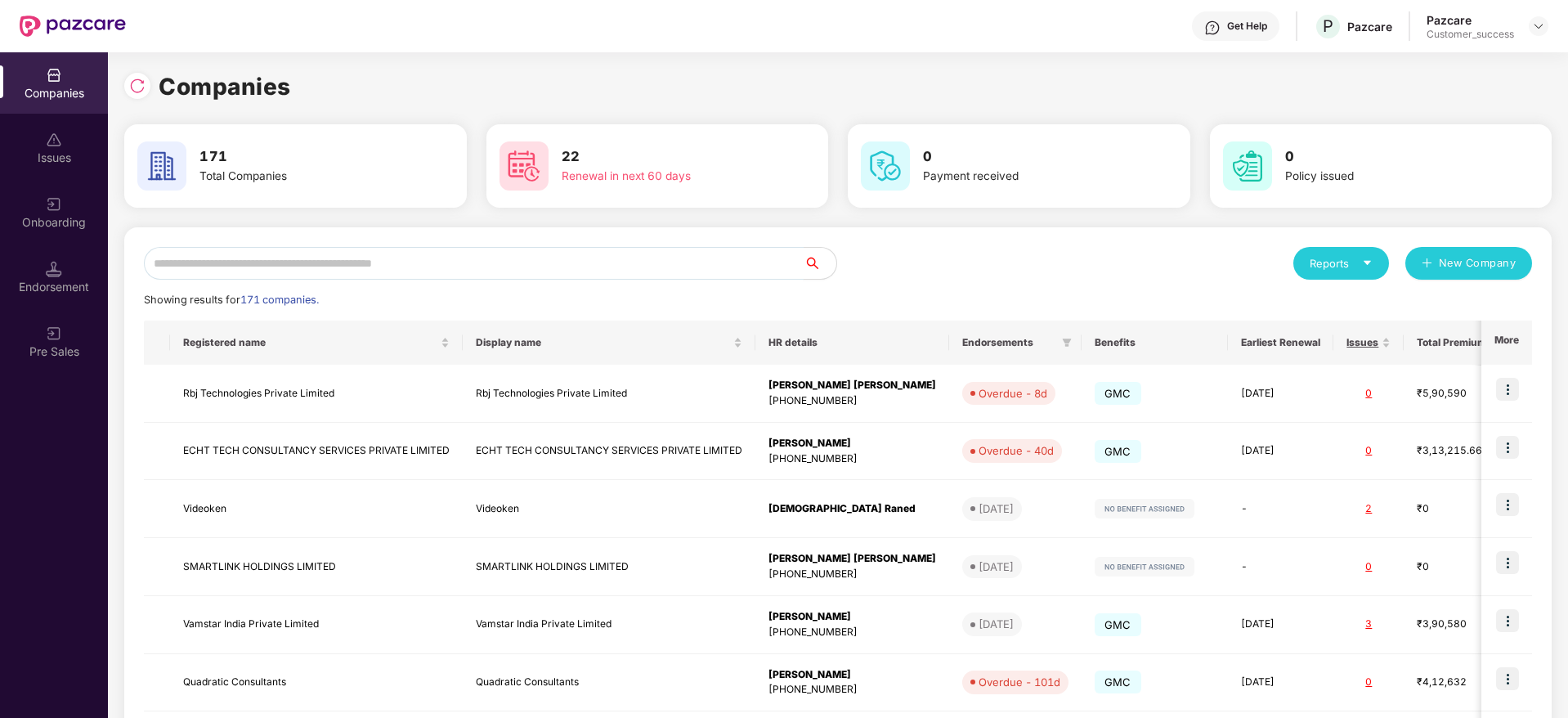
click at [424, 255] on input "text" at bounding box center [473, 263] width 660 height 32
paste input "**********"
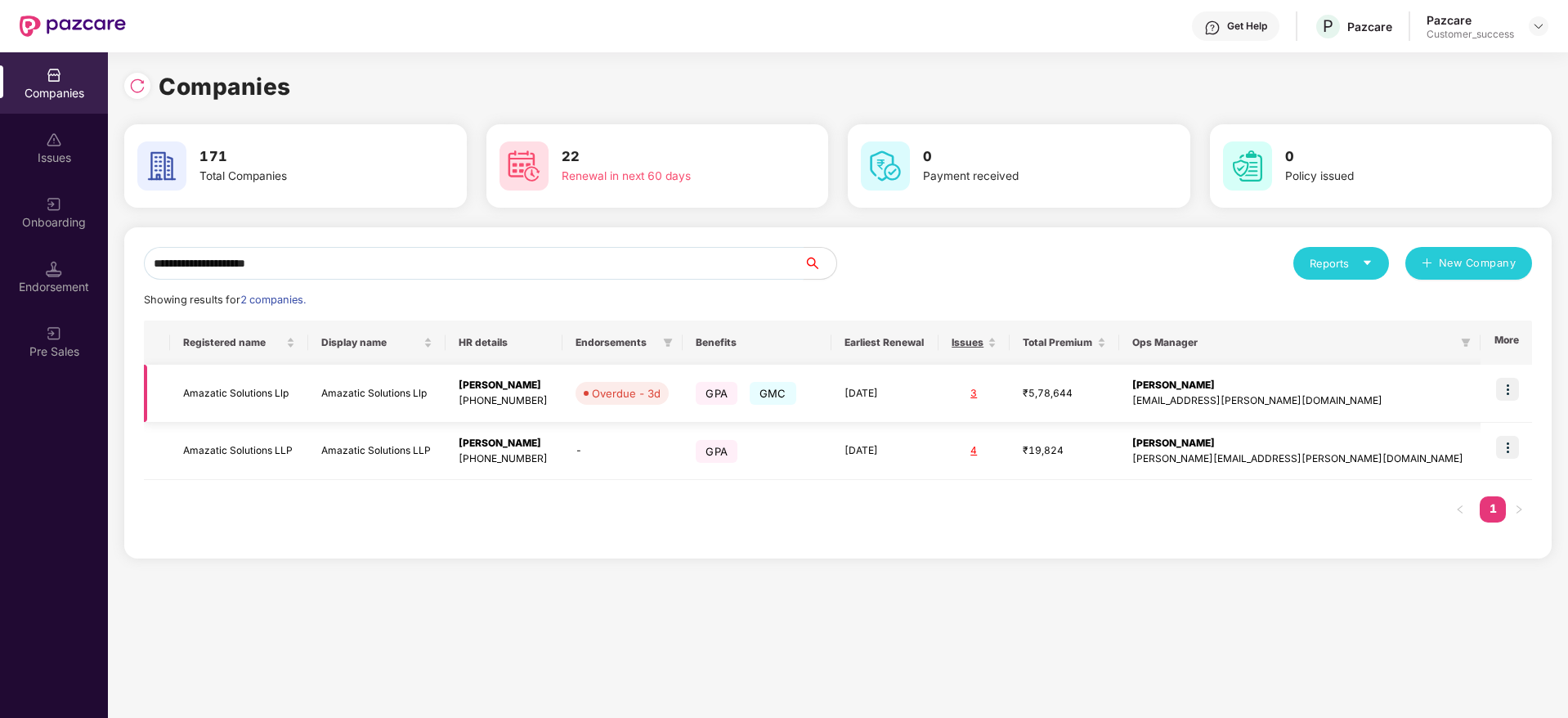
type input "**********"
click at [1509, 387] on img at bounding box center [1507, 389] width 23 height 23
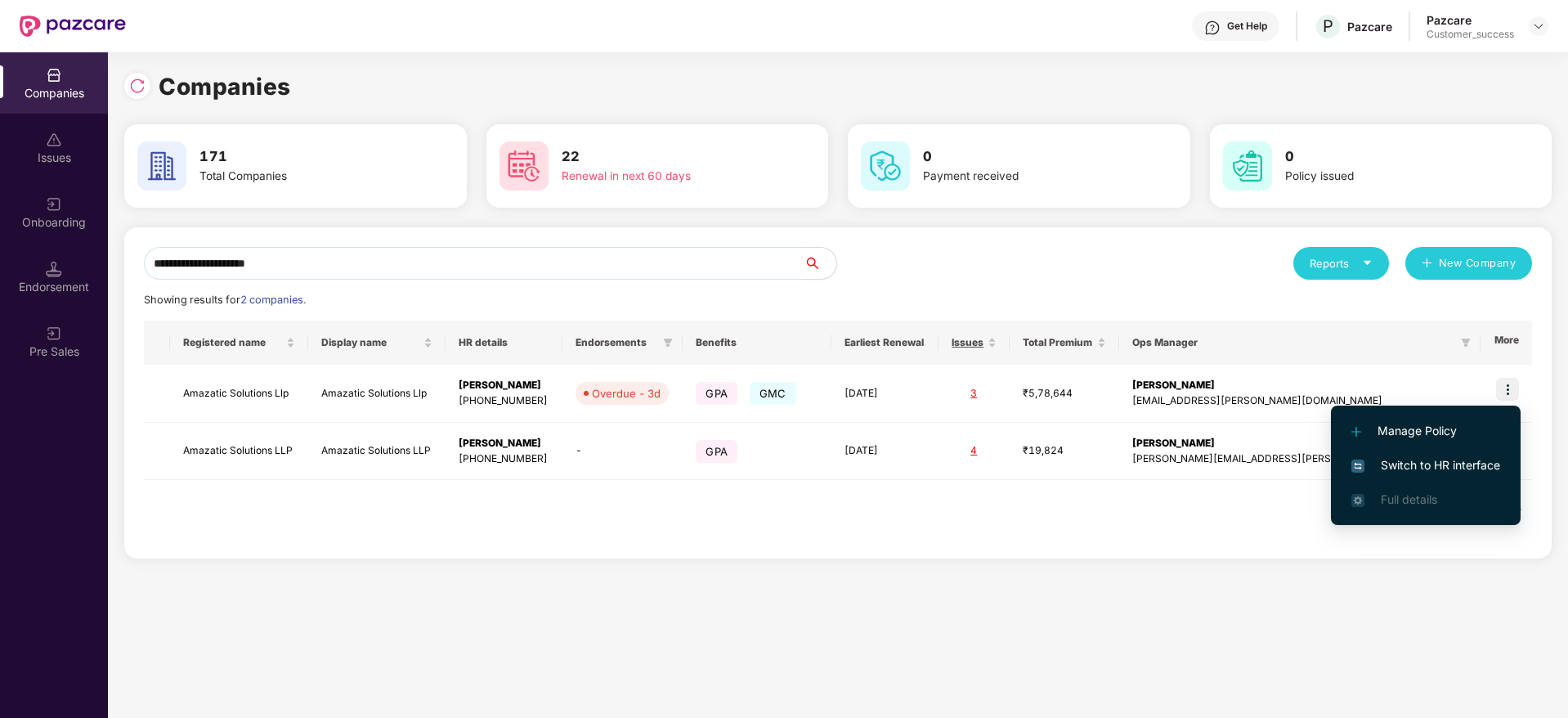
click at [1453, 471] on span "Switch to HR interface" at bounding box center [1425, 465] width 149 height 18
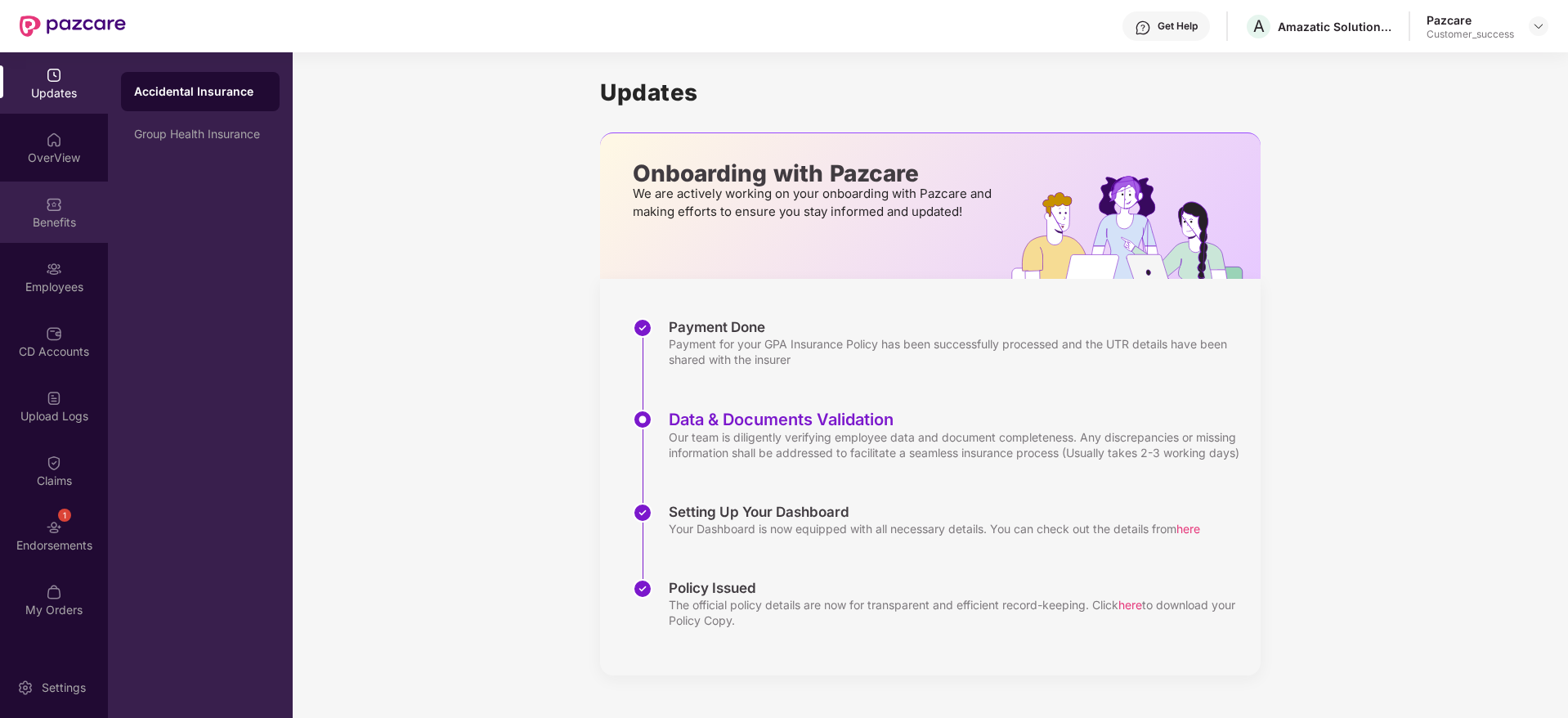
click at [71, 185] on div "Benefits" at bounding box center [54, 212] width 108 height 62
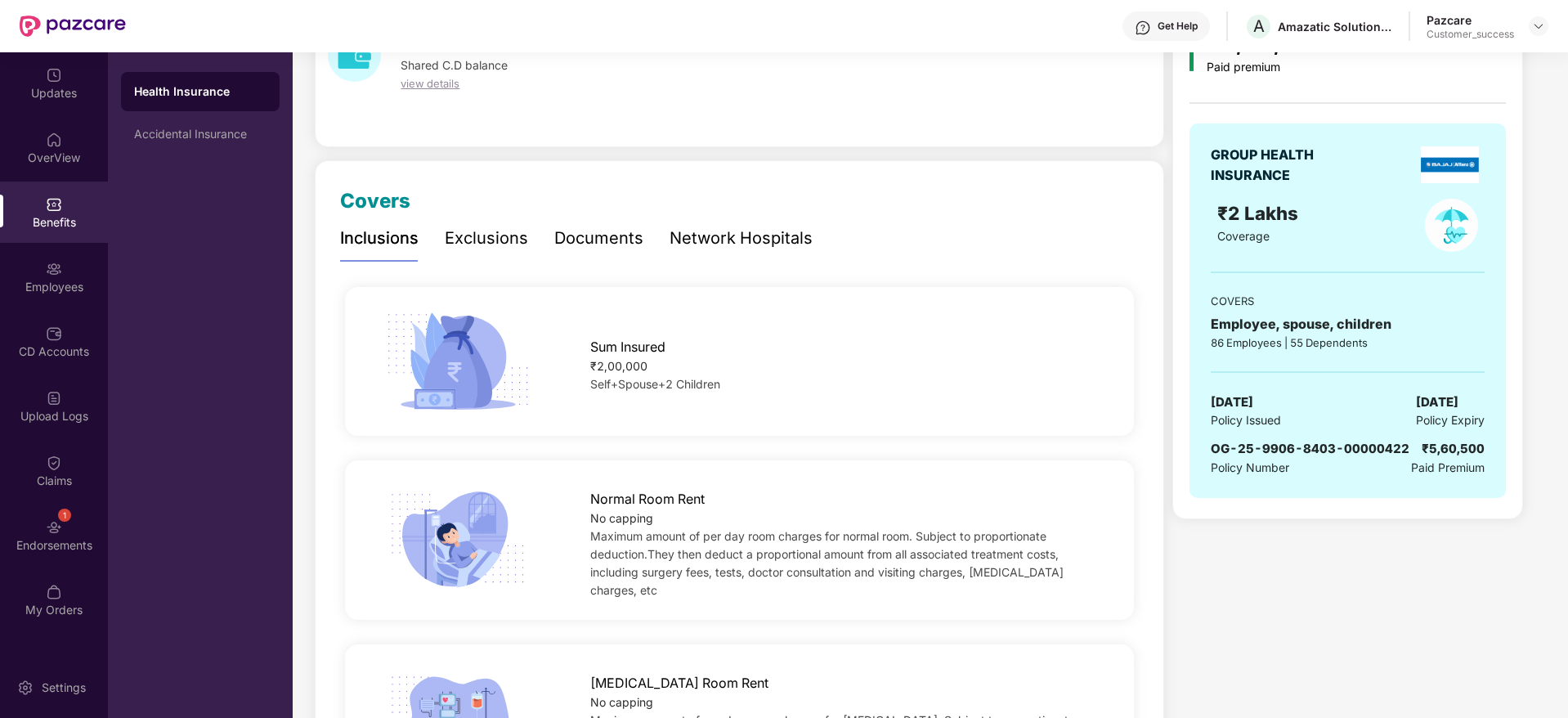
scroll to position [245, 0]
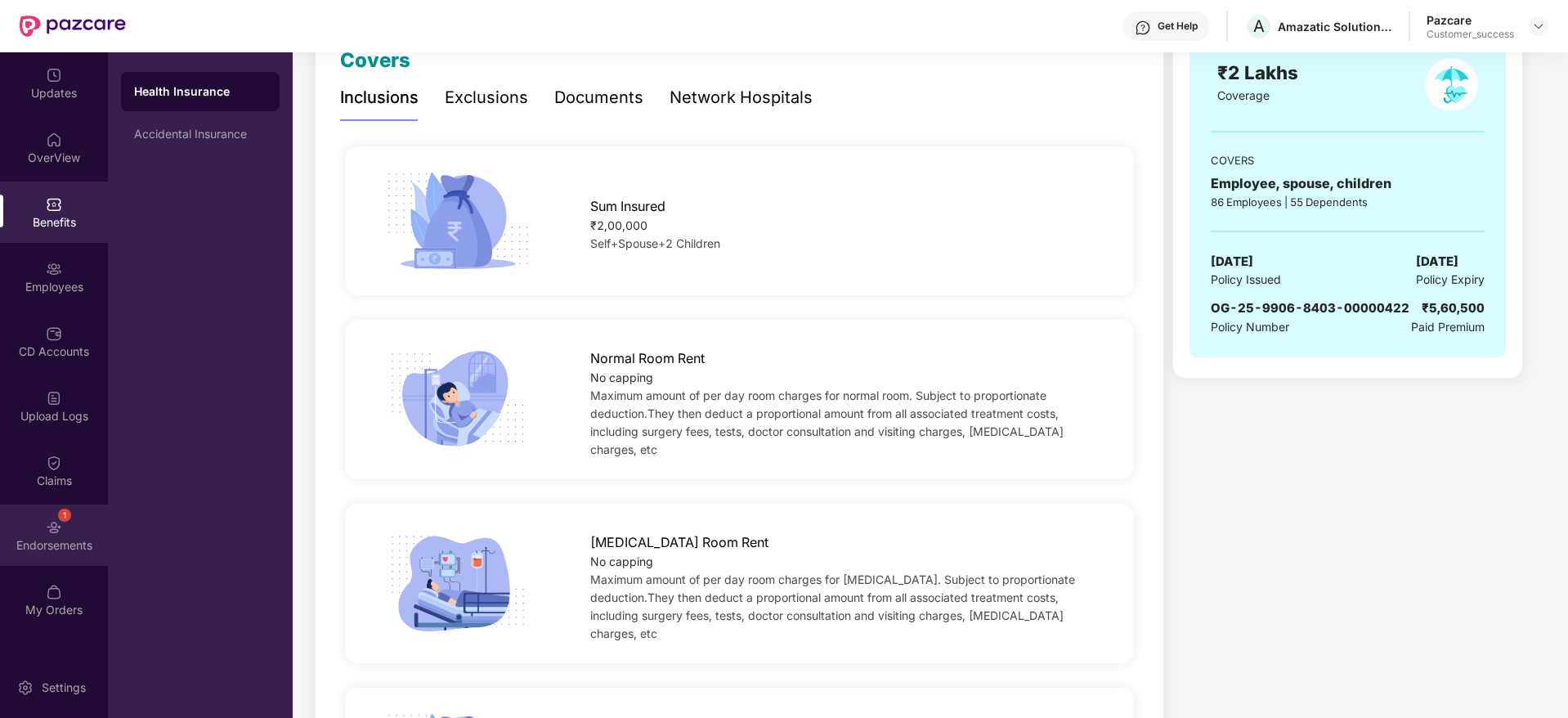
click at [49, 523] on img at bounding box center [54, 527] width 16 height 16
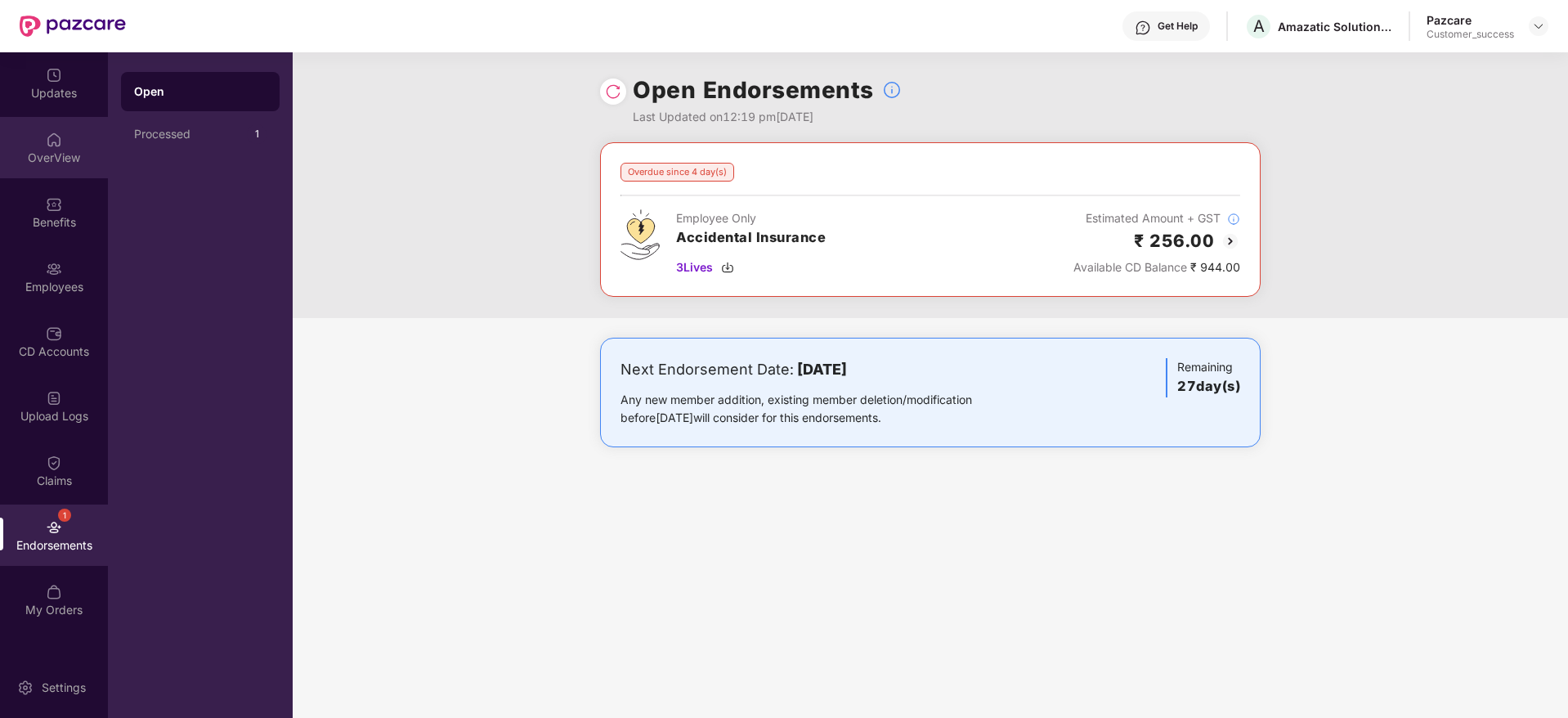
click at [80, 157] on div "OverView" at bounding box center [54, 157] width 108 height 16
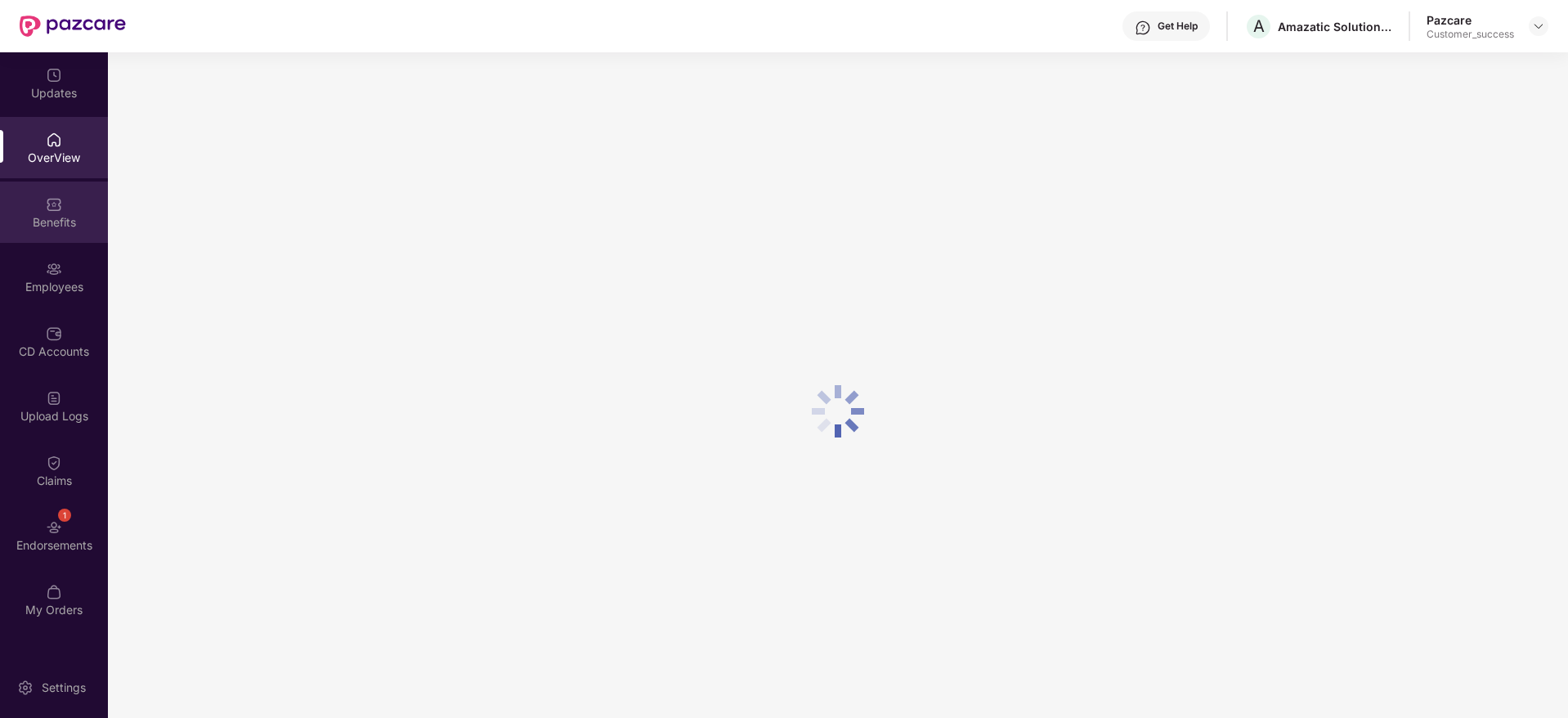
click at [87, 220] on div "Benefits" at bounding box center [54, 222] width 108 height 16
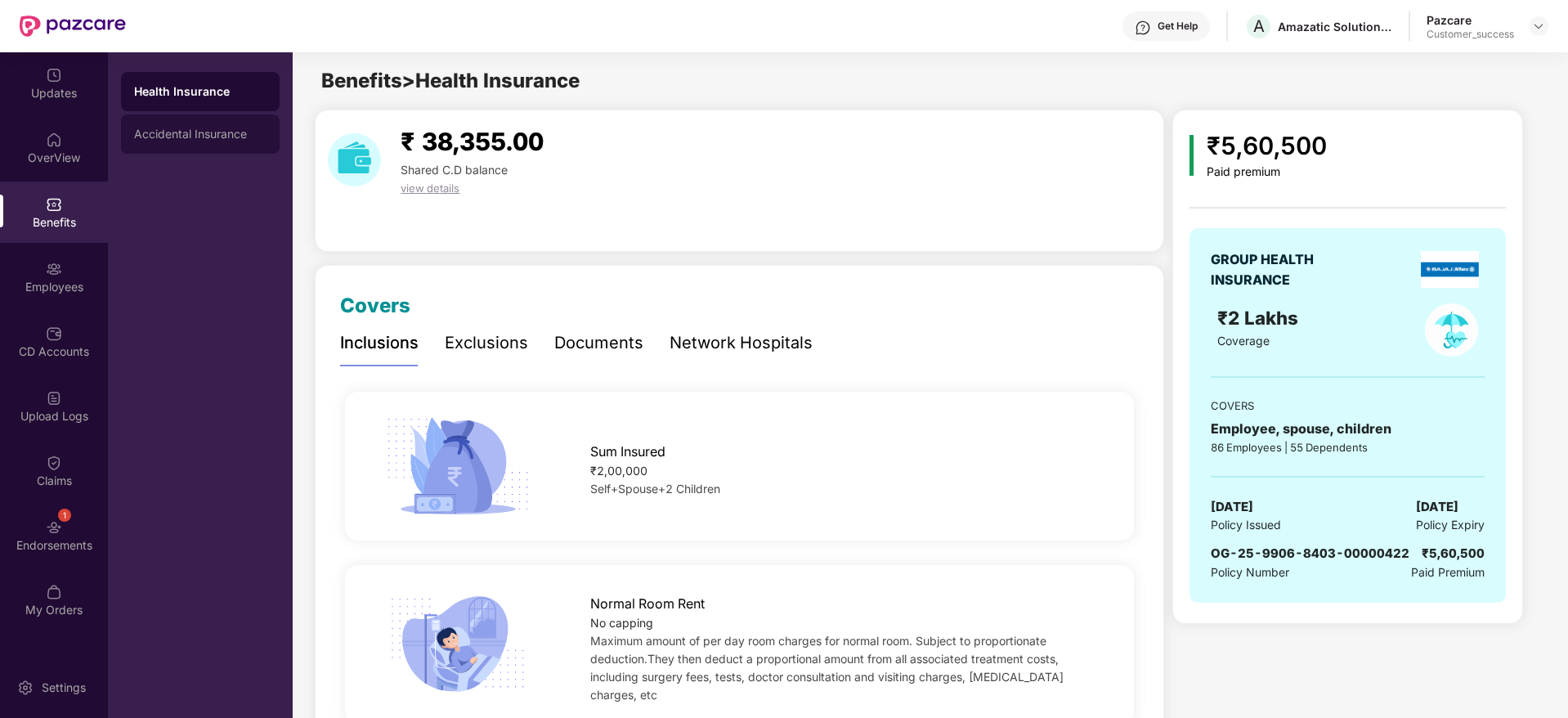
click at [217, 137] on div "Accidental Insurance" at bounding box center [200, 133] width 132 height 13
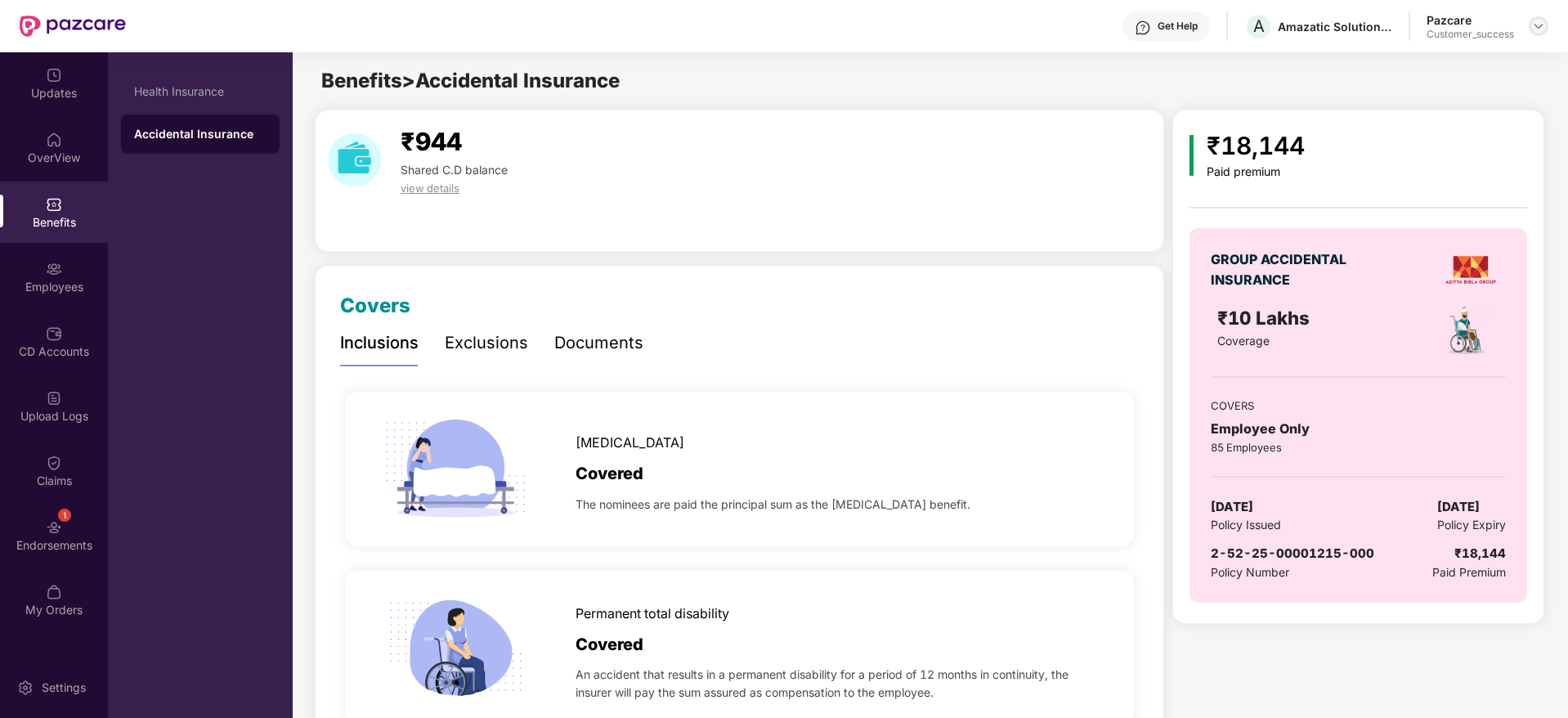
drag, startPoint x: 1529, startPoint y: 22, endPoint x: 1541, endPoint y: 25, distance: 12.4
click at [1529, 23] on div at bounding box center [1538, 26] width 20 height 20
click at [1541, 25] on img at bounding box center [1538, 26] width 13 height 13
click at [1486, 79] on div "Benefits > Accidental Insurance" at bounding box center [930, 81] width 1274 height 31
click at [1534, 30] on div "Pazcare Customer_success" at bounding box center [1488, 26] width 122 height 28
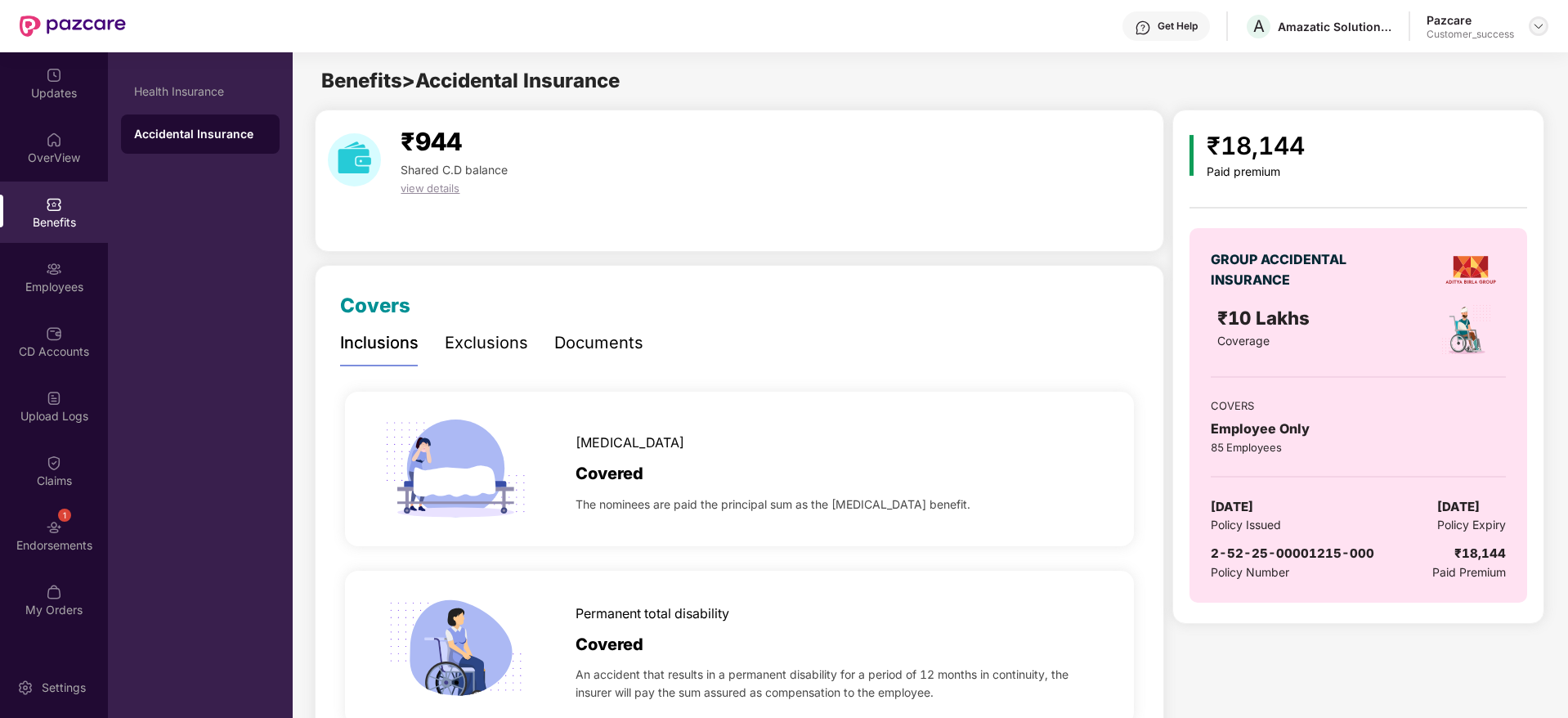
click at [1535, 28] on img at bounding box center [1538, 26] width 13 height 13
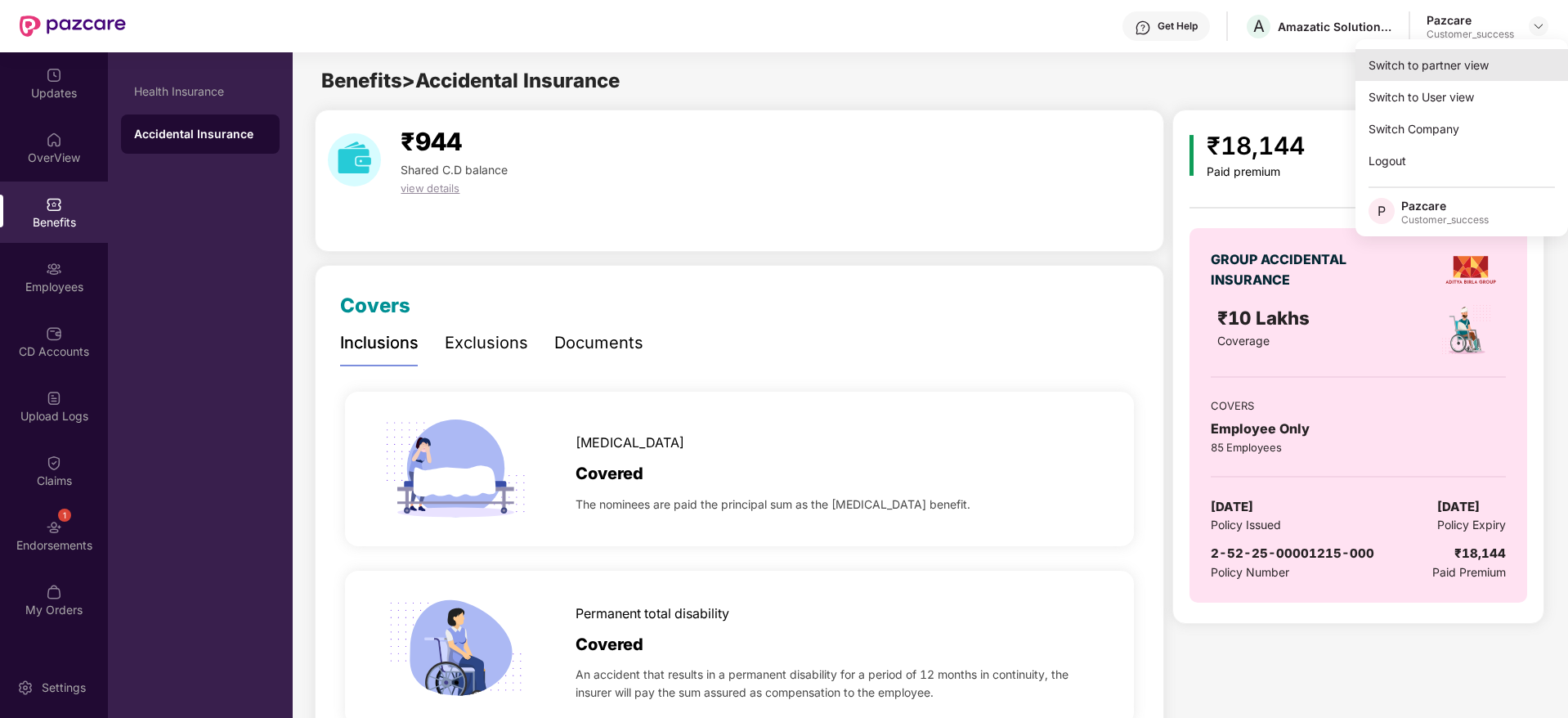
click at [1505, 59] on div "Switch to partner view" at bounding box center [1461, 64] width 213 height 32
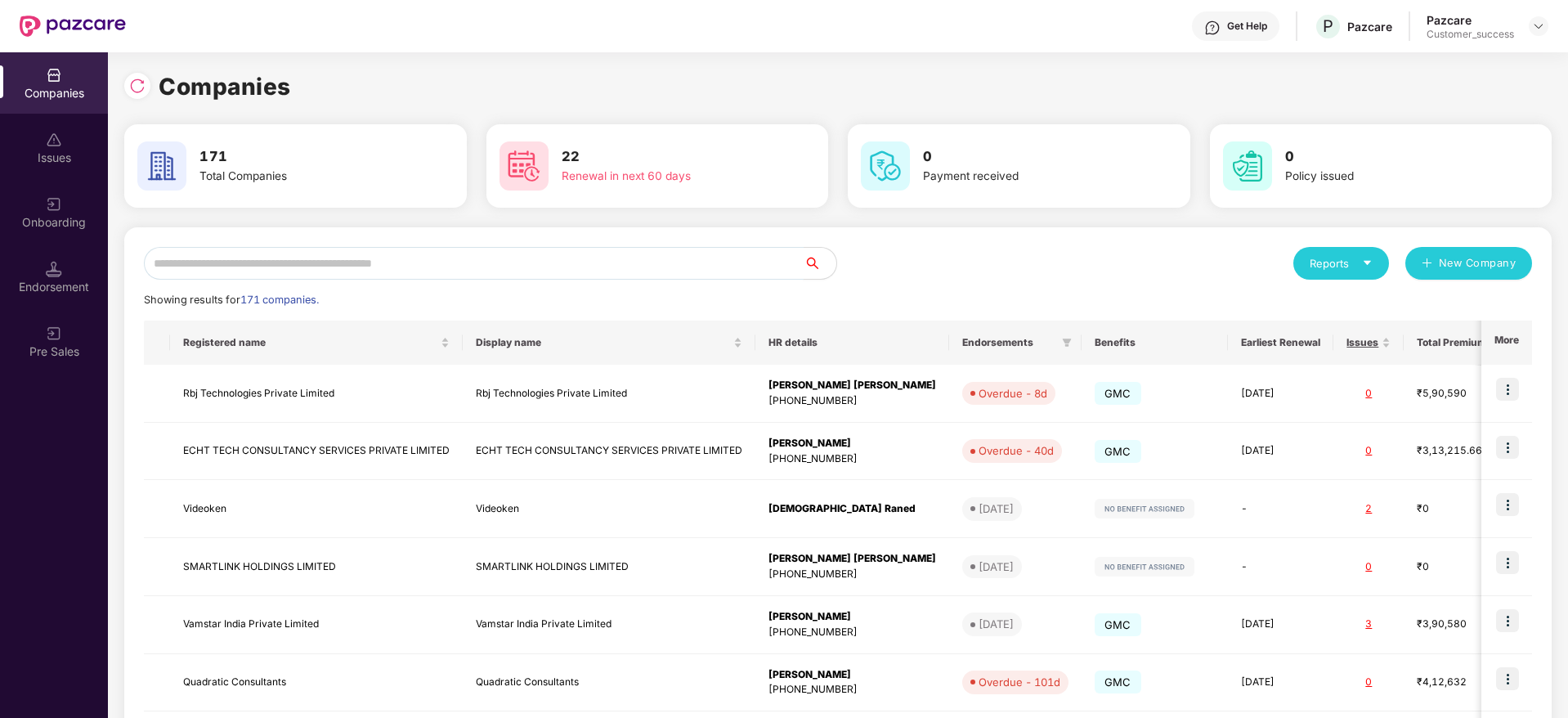
click at [682, 268] on input "text" at bounding box center [473, 263] width 660 height 32
paste input "*********"
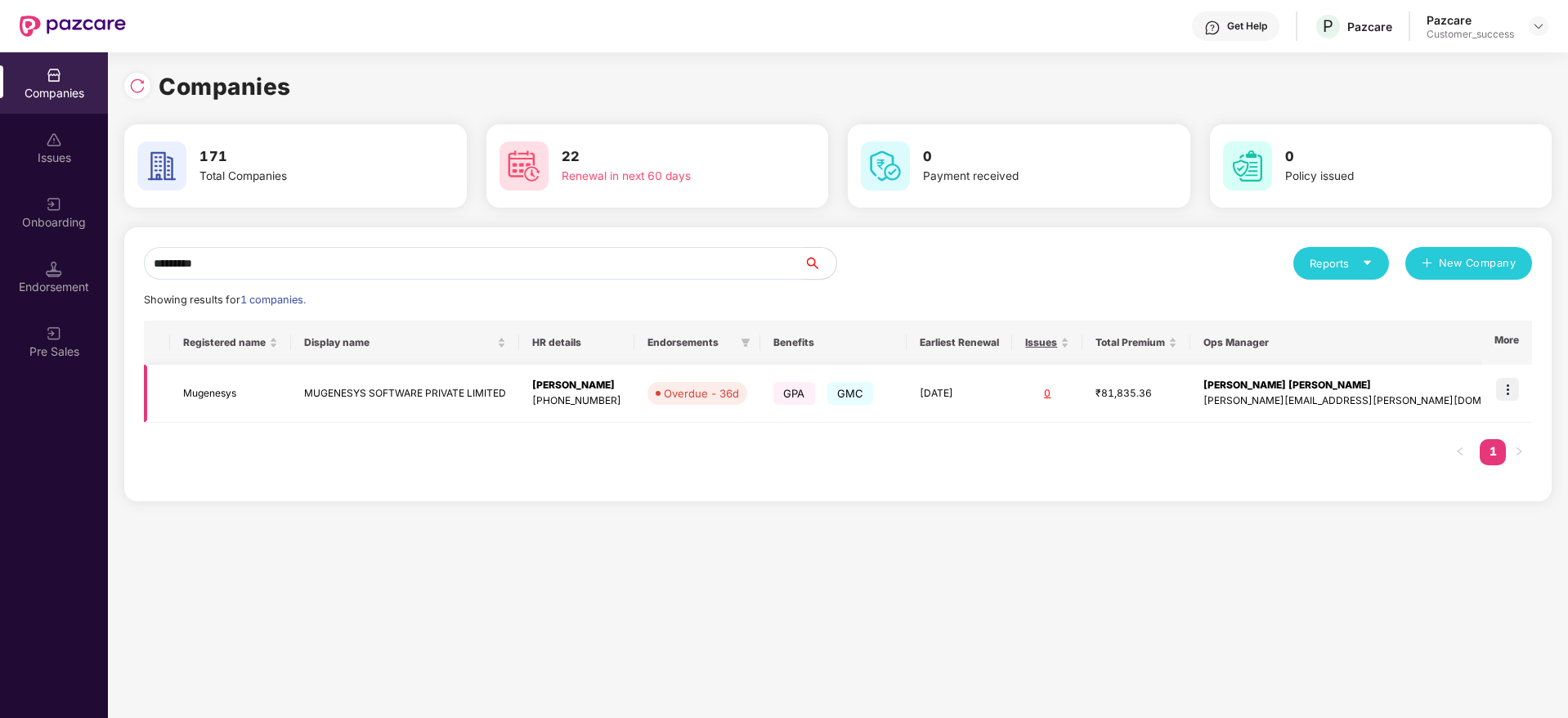
type input "*********"
click at [1521, 384] on td at bounding box center [1506, 394] width 50 height 58
click at [1515, 389] on img at bounding box center [1507, 389] width 23 height 23
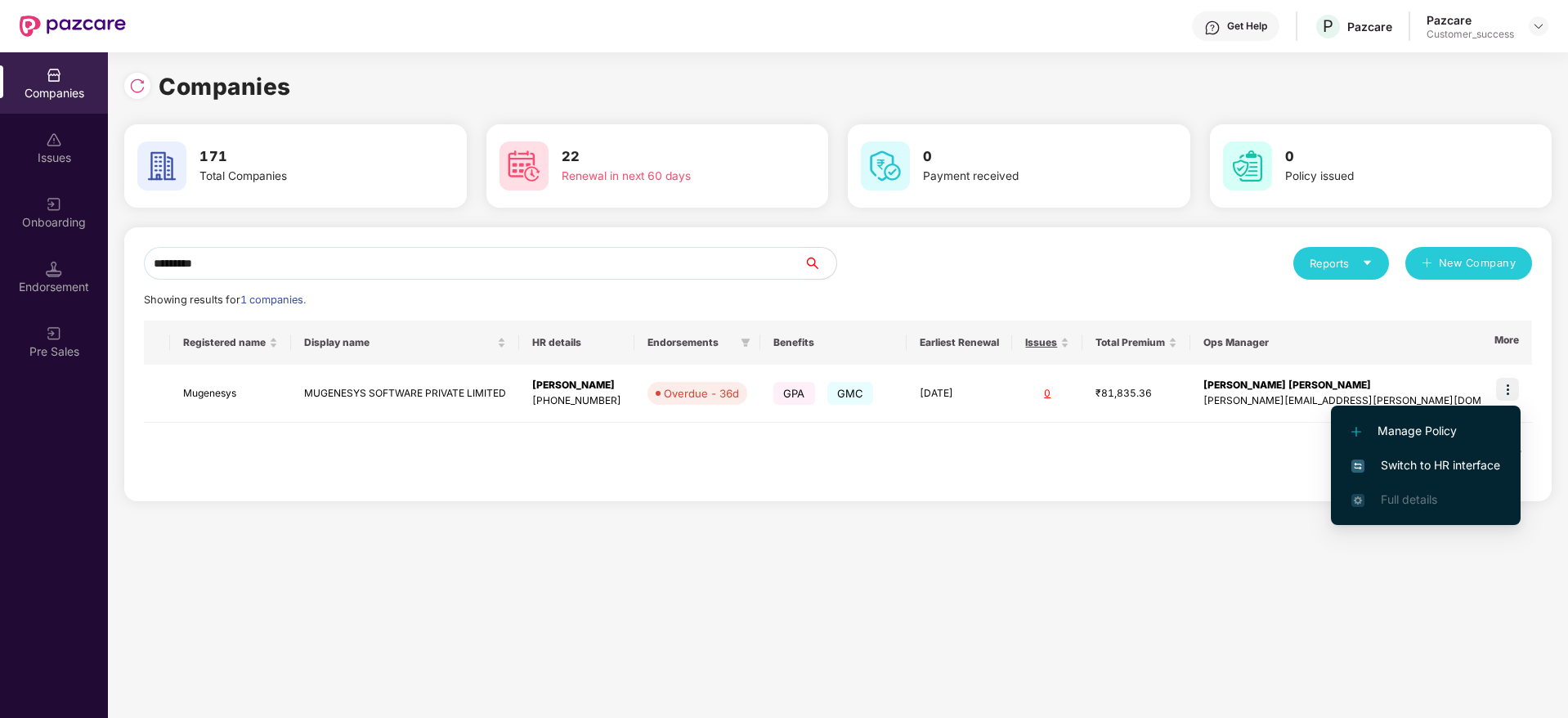
click at [1456, 463] on span "Switch to HR interface" at bounding box center [1425, 465] width 149 height 18
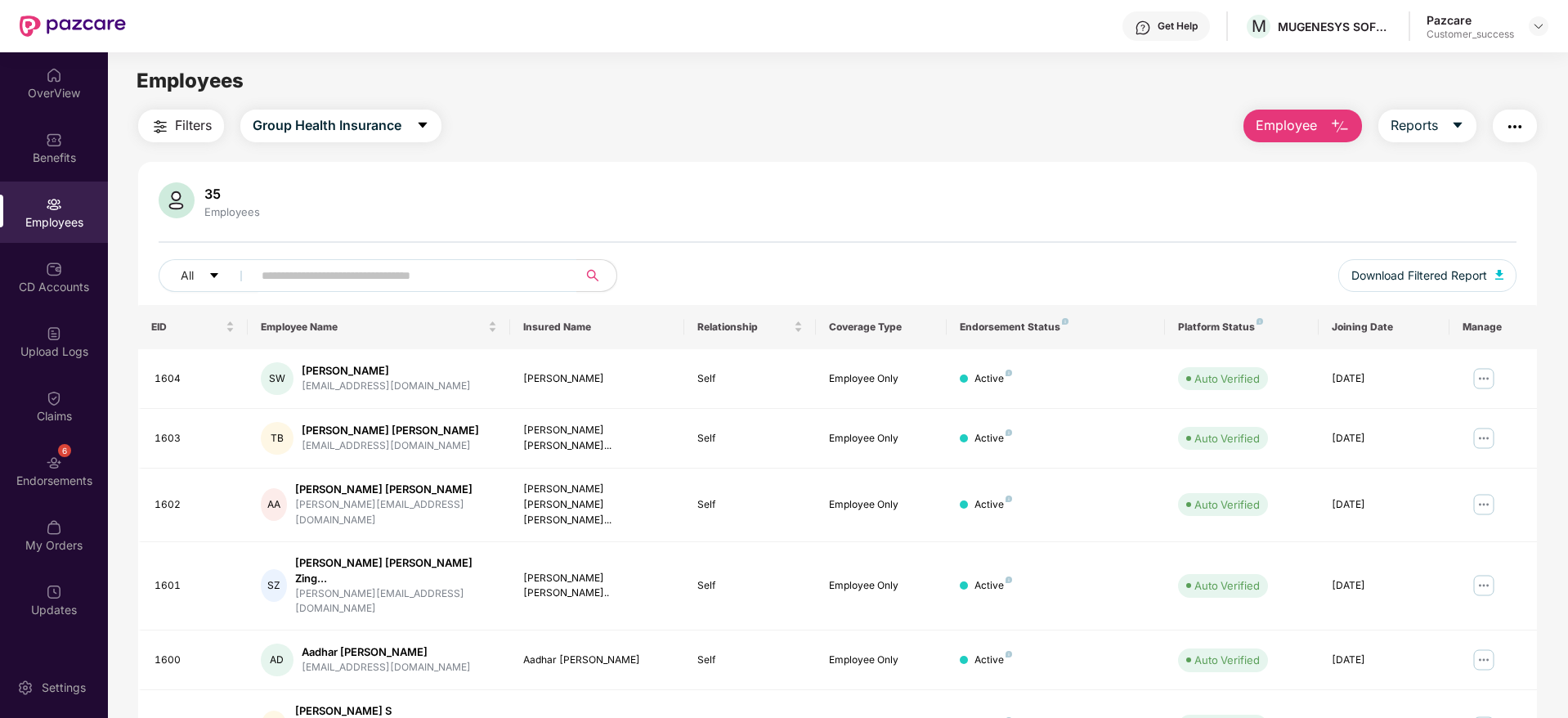
click at [195, 128] on span "Filters" at bounding box center [193, 126] width 37 height 21
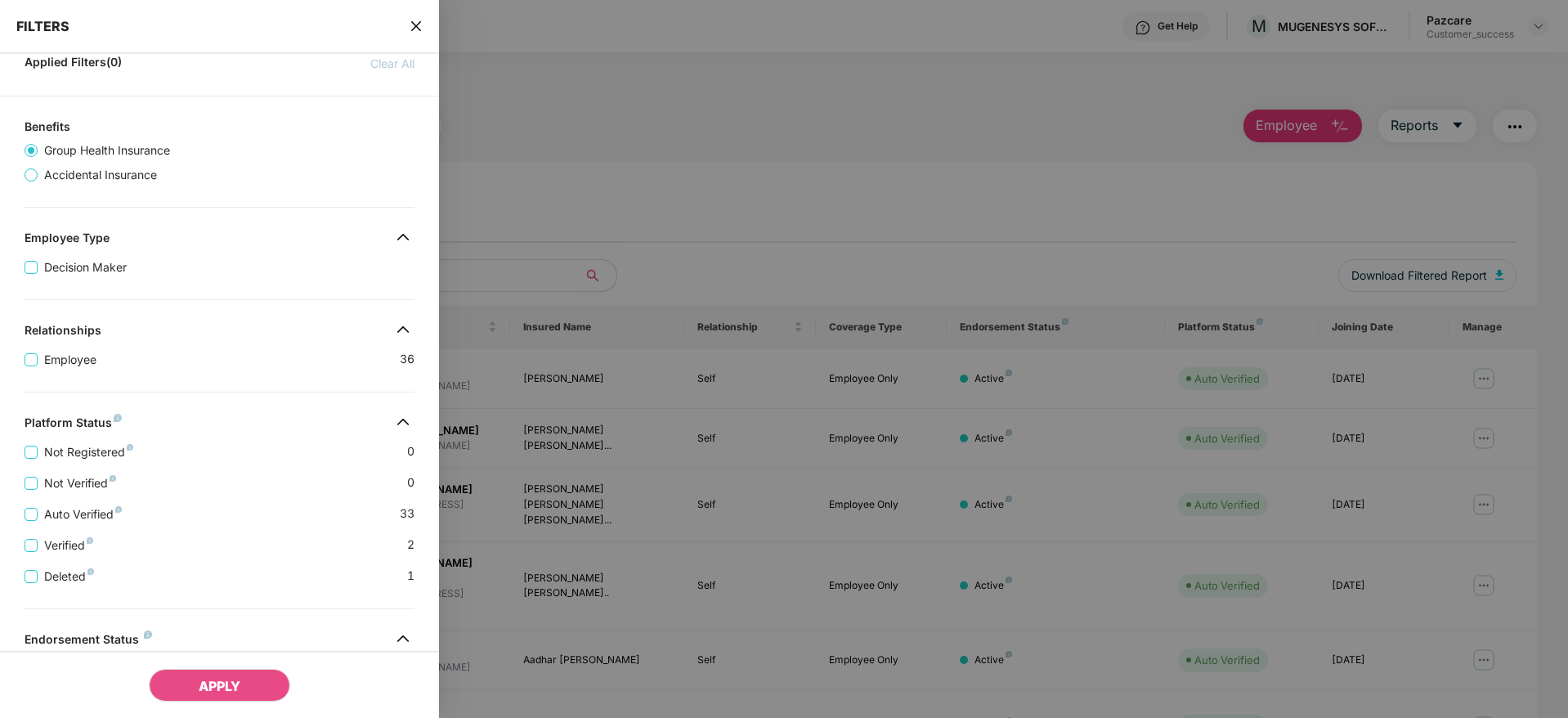
scroll to position [280, 0]
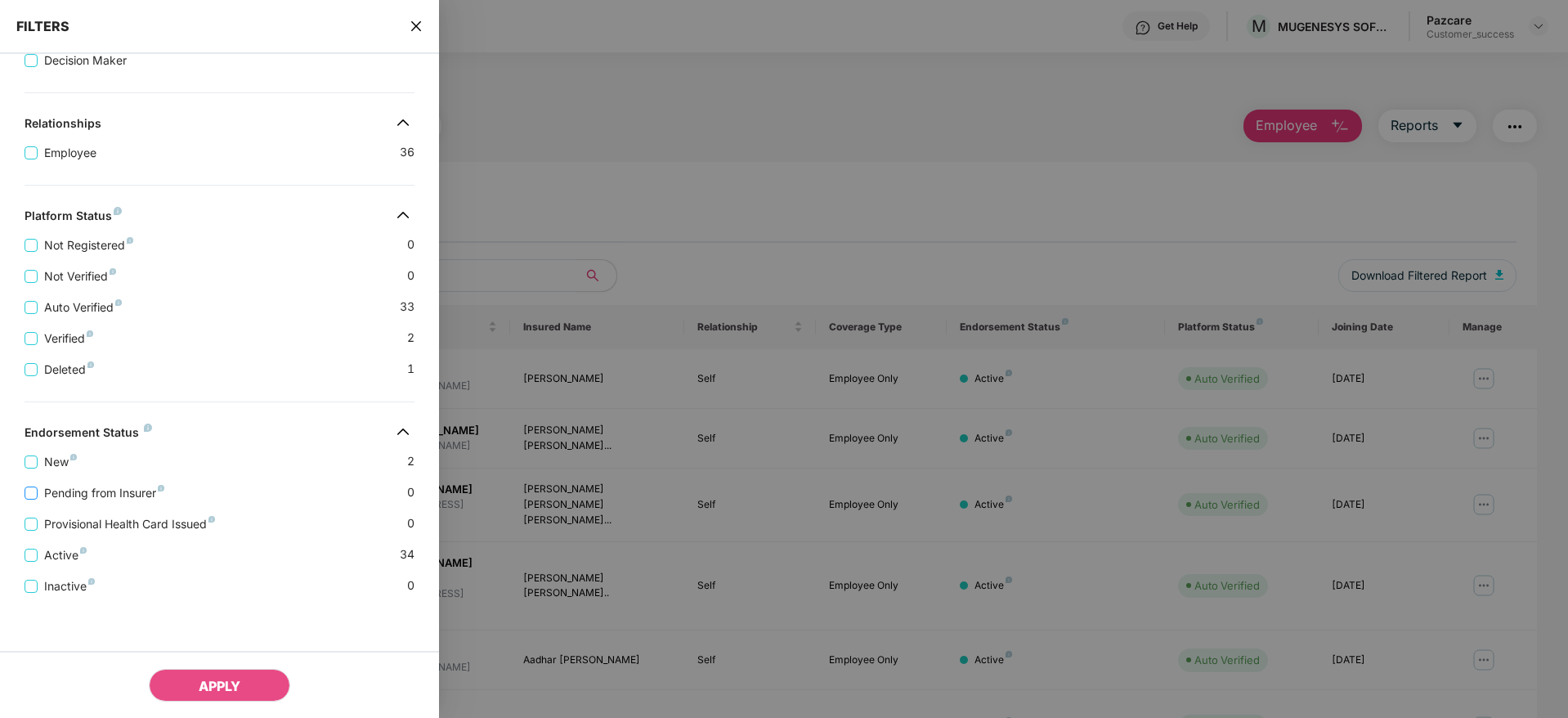
click at [141, 498] on span "Pending from Insurer" at bounding box center [104, 492] width 133 height 18
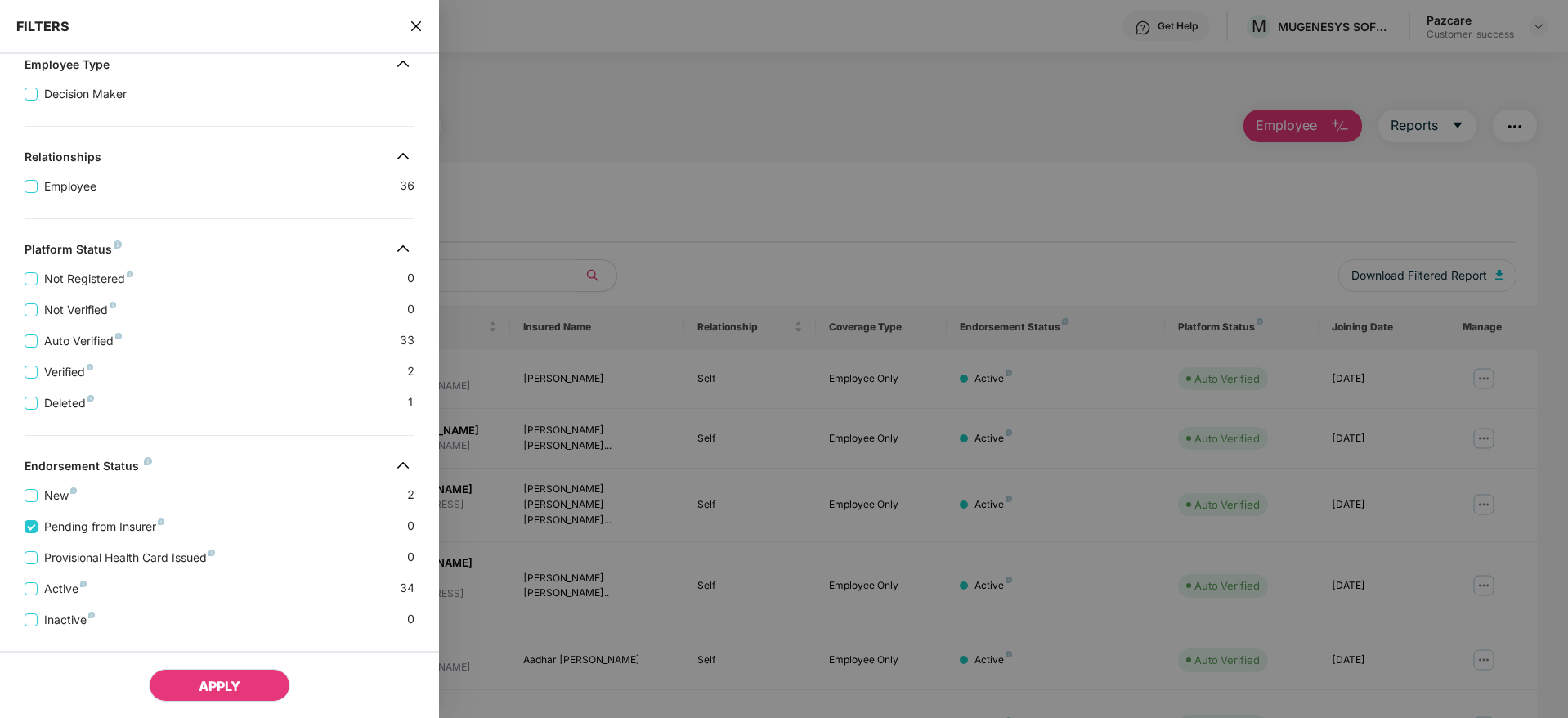
click at [228, 680] on span "APPLY" at bounding box center [219, 686] width 42 height 16
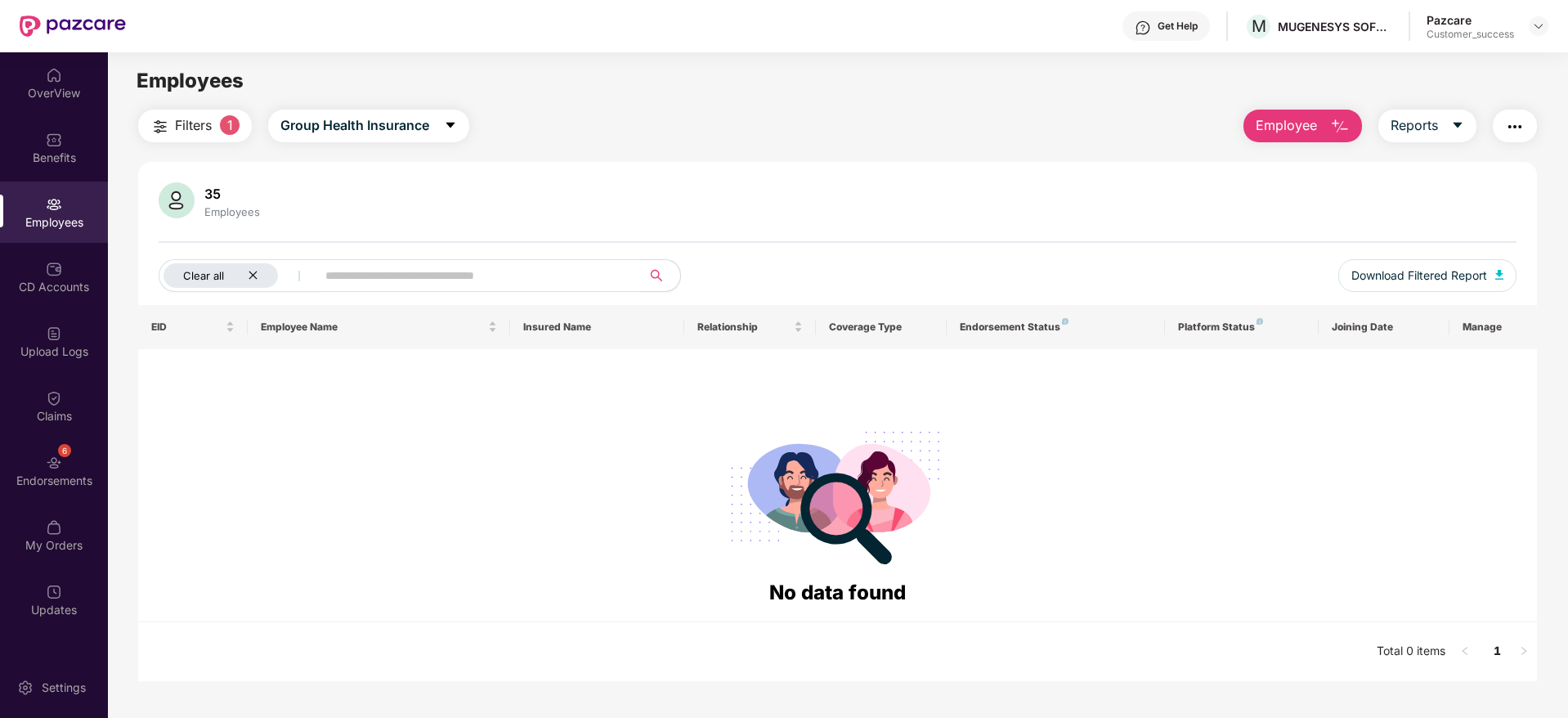
click at [246, 270] on div "Clear all" at bounding box center [220, 275] width 115 height 25
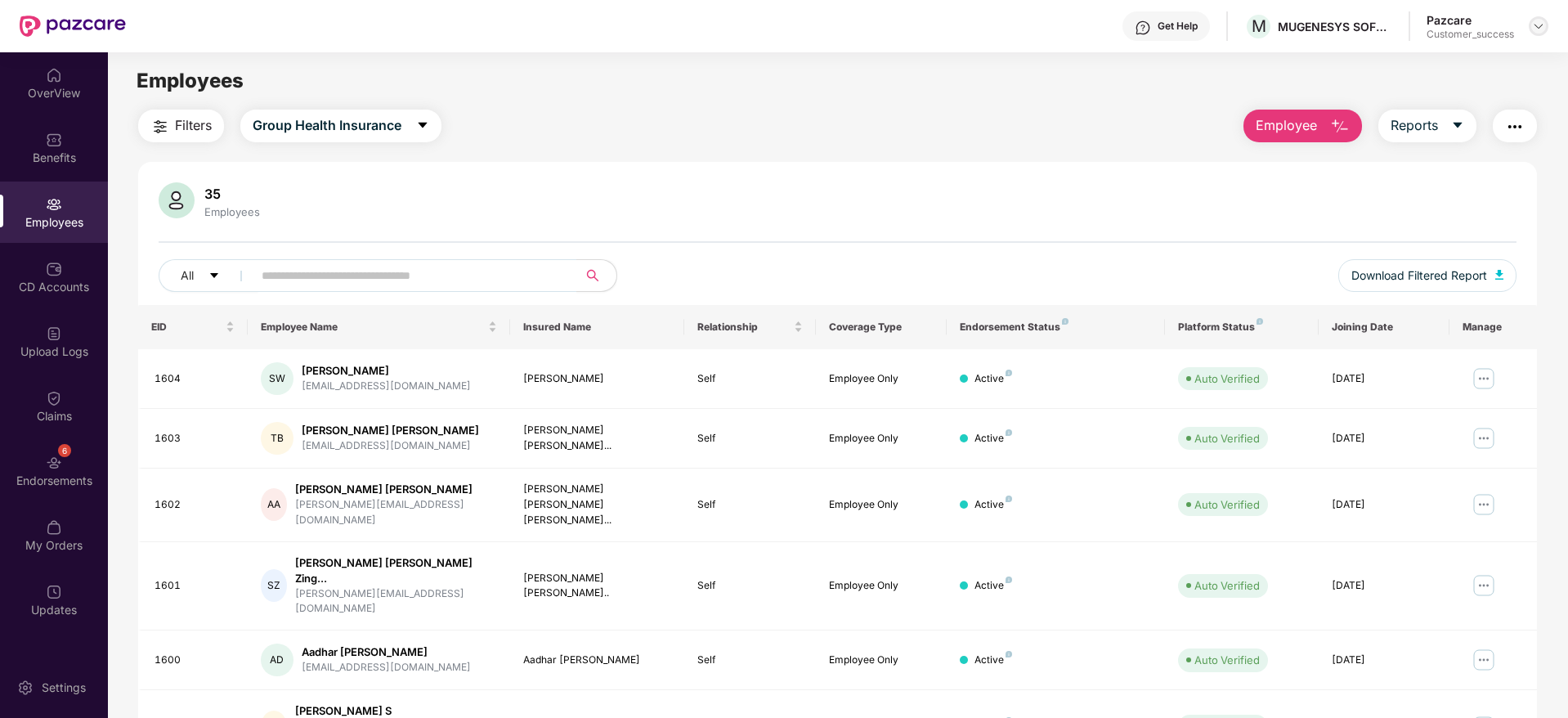
click at [1544, 26] on img at bounding box center [1538, 26] width 13 height 13
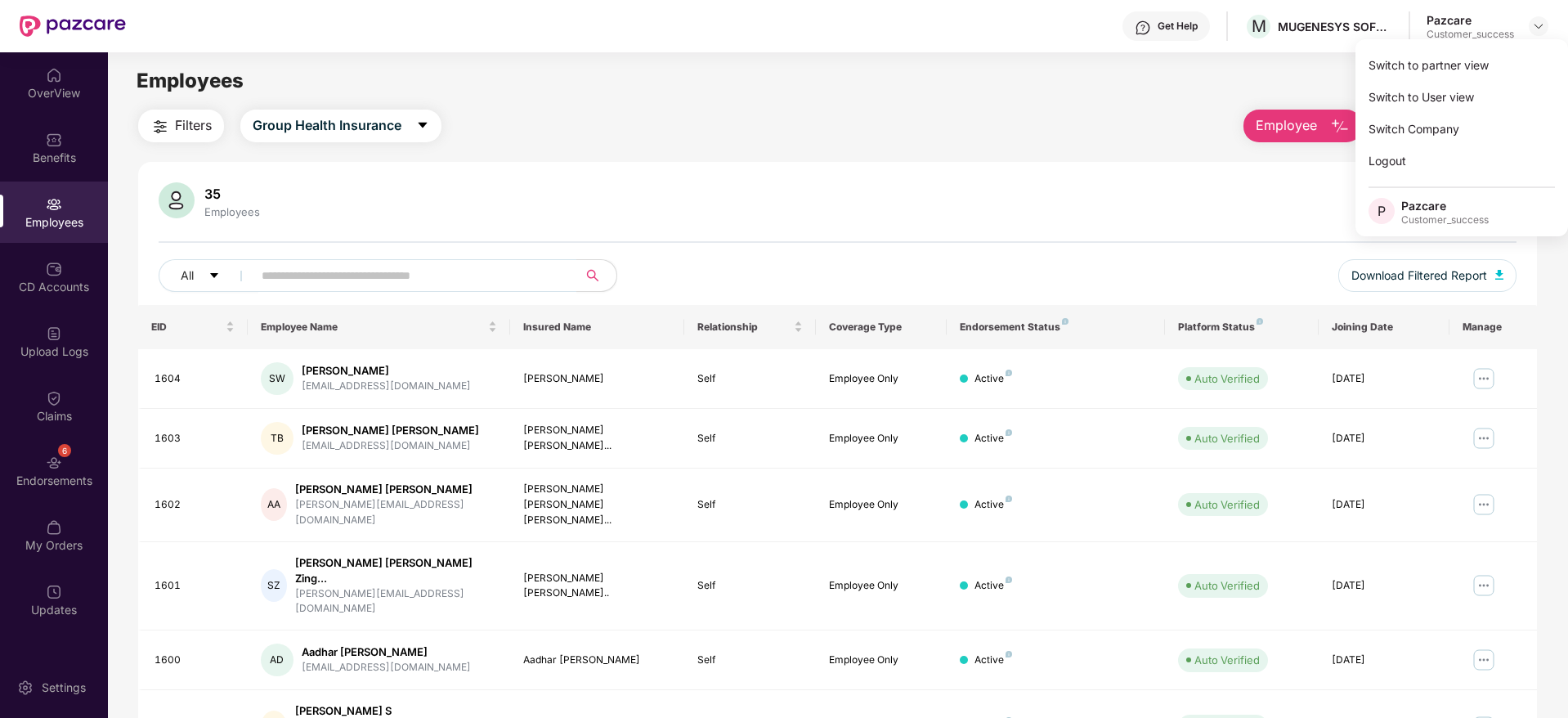
click at [1517, 45] on div "Switch to partner view Switch to User view Switch Company Logout P Pazcare Cust…" at bounding box center [1461, 138] width 213 height 197
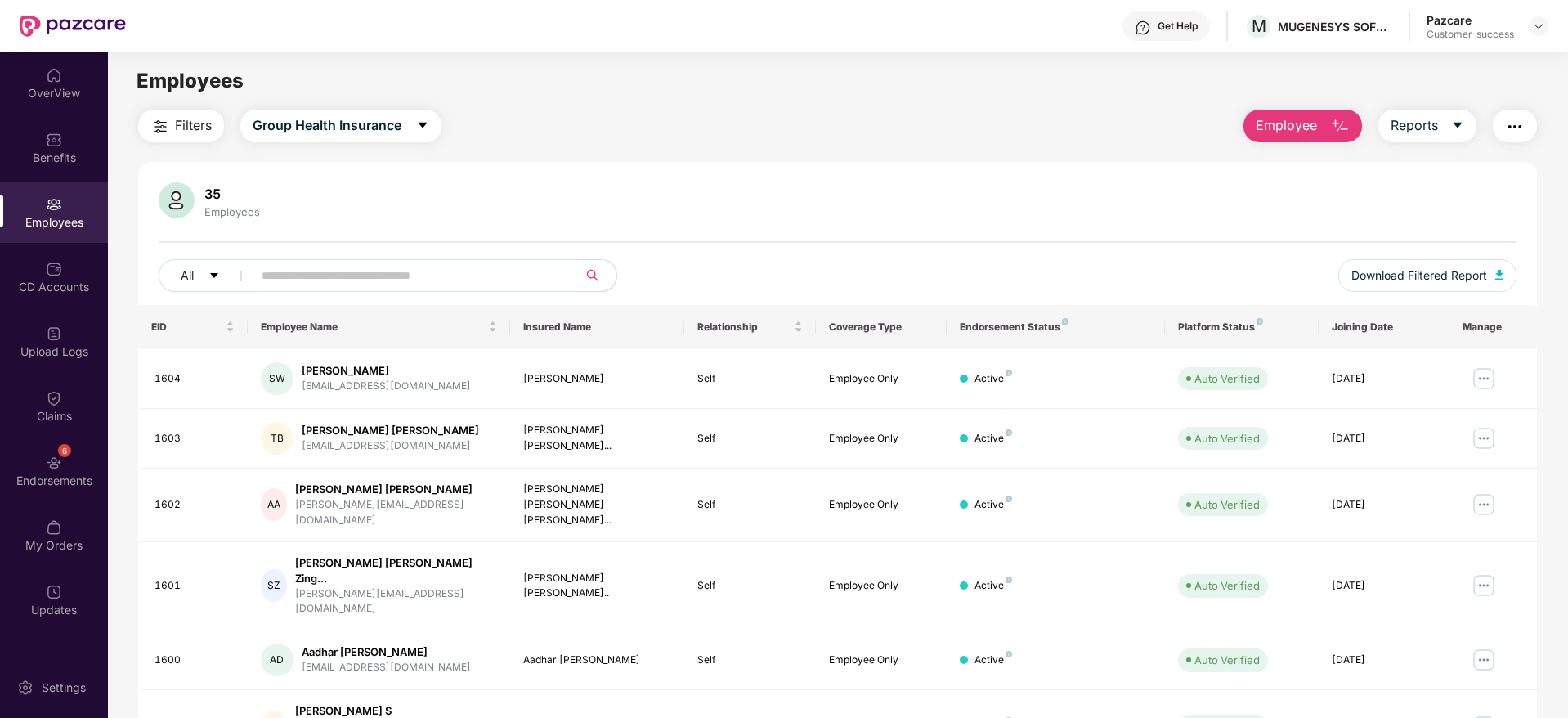
click at [1510, 60] on main "Employees Filters Group Health Insurance Employee Reports 35 Employees All Down…" at bounding box center [837, 411] width 1459 height 718
click at [1532, 28] on img at bounding box center [1538, 26] width 13 height 13
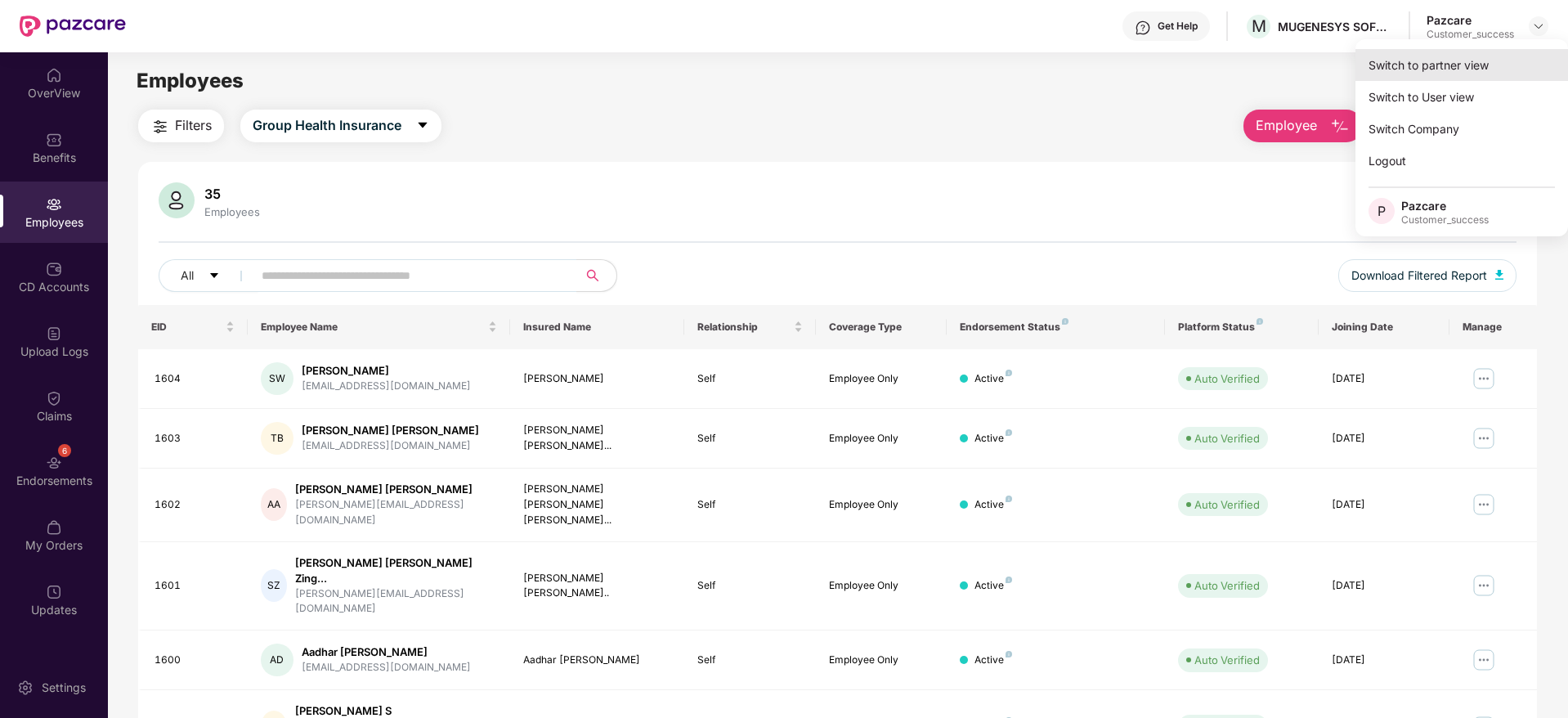
click at [1513, 59] on div "Switch to partner view" at bounding box center [1461, 64] width 213 height 32
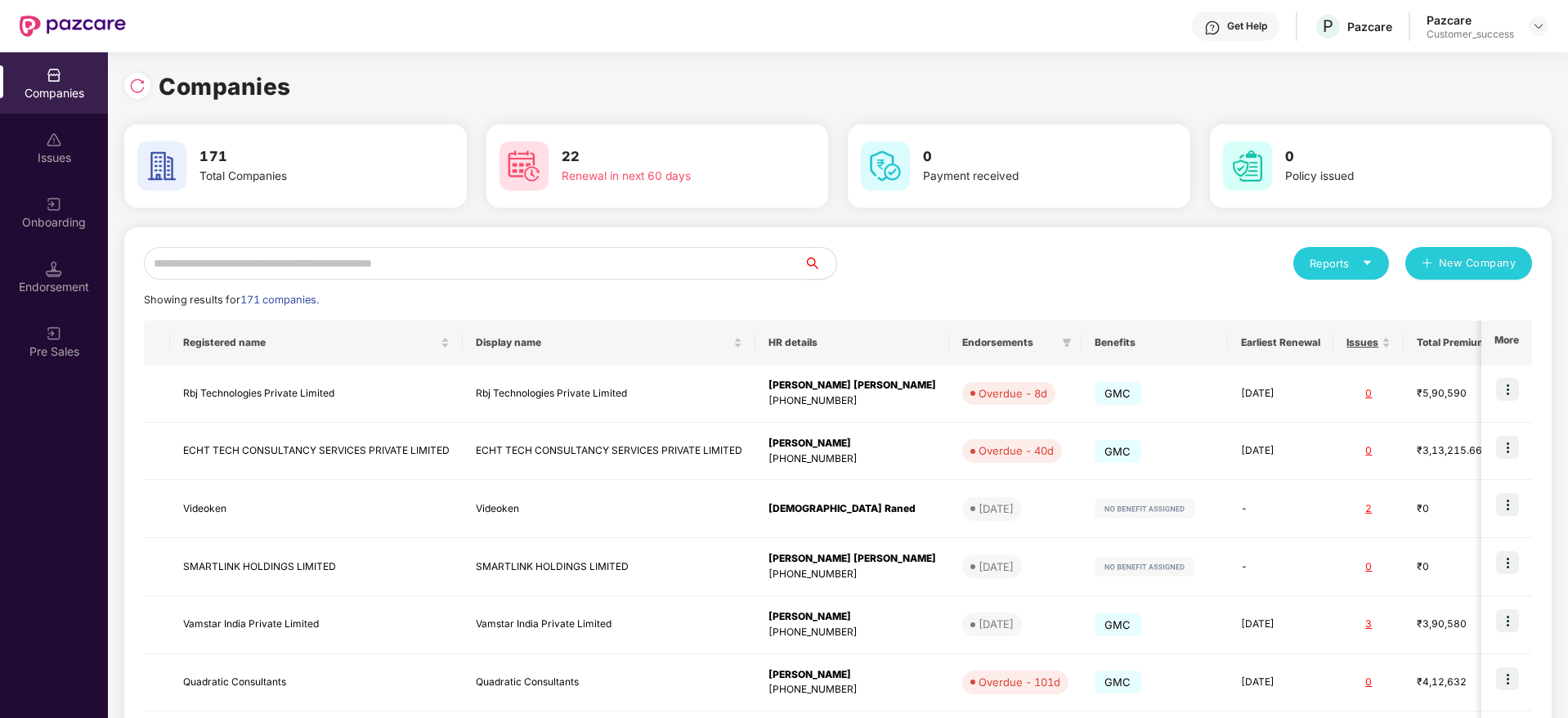
click at [397, 274] on input "text" at bounding box center [473, 263] width 660 height 32
paste input "*********"
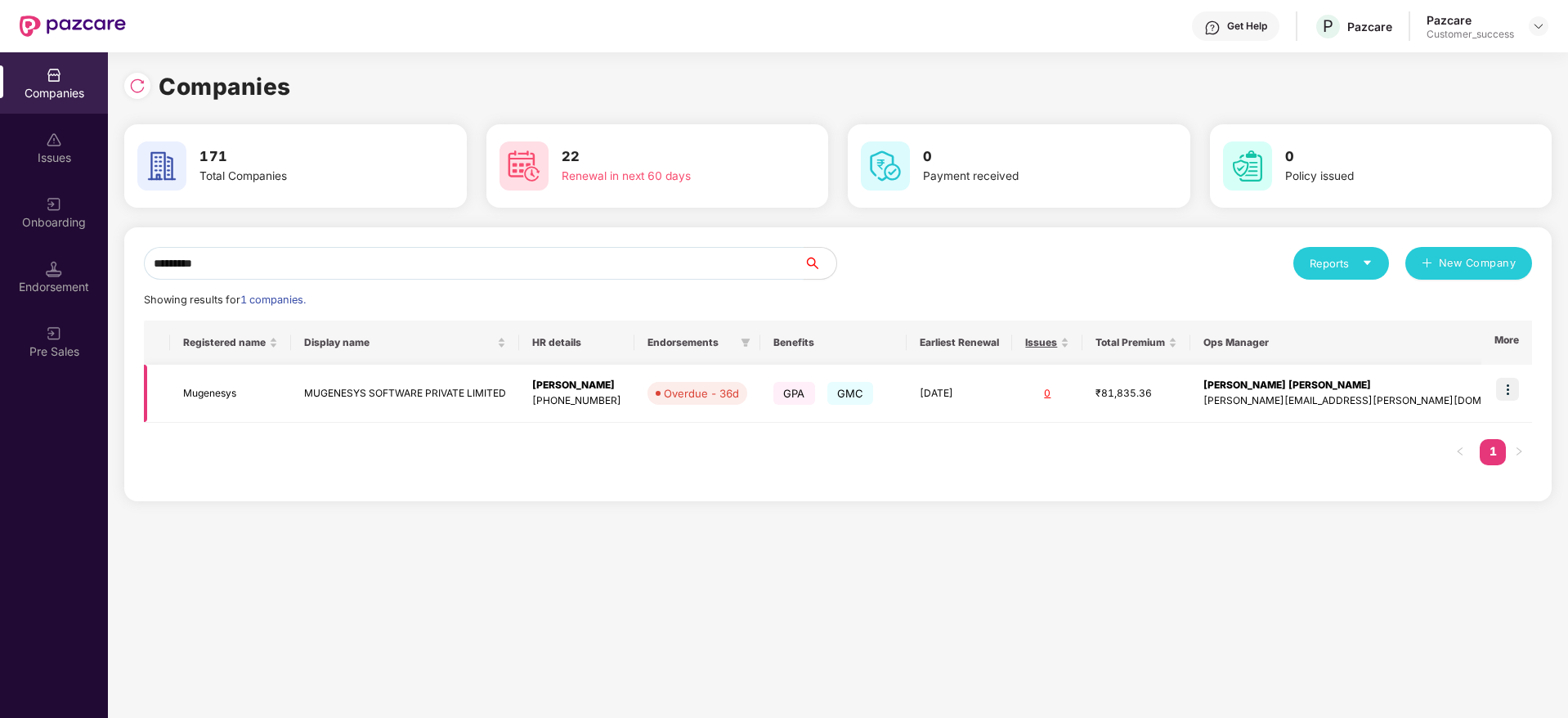
type input "*********"
click at [409, 397] on td "MUGENESYS SOFTWARE PRIVATE LIMITED" at bounding box center [405, 394] width 228 height 58
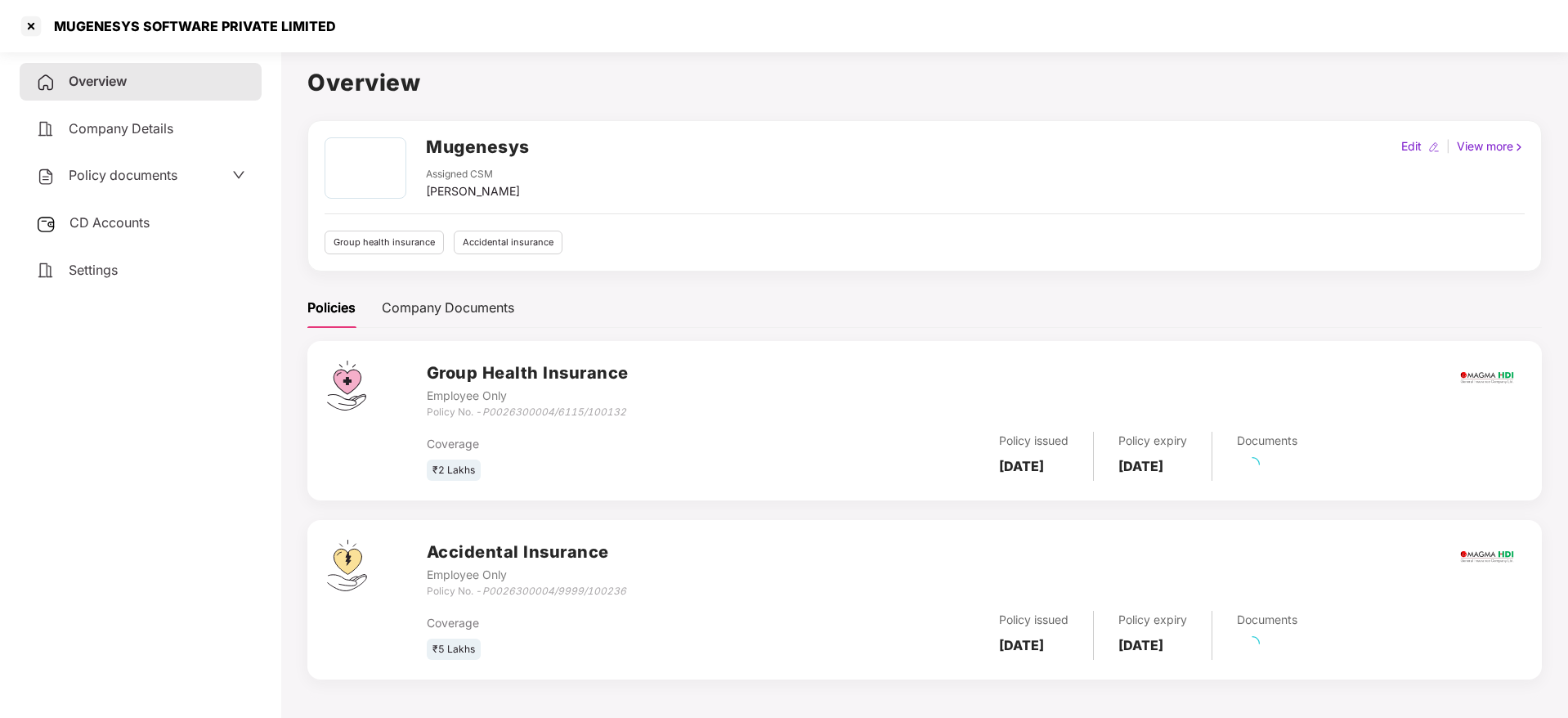
click at [132, 174] on span "Policy documents" at bounding box center [122, 174] width 109 height 16
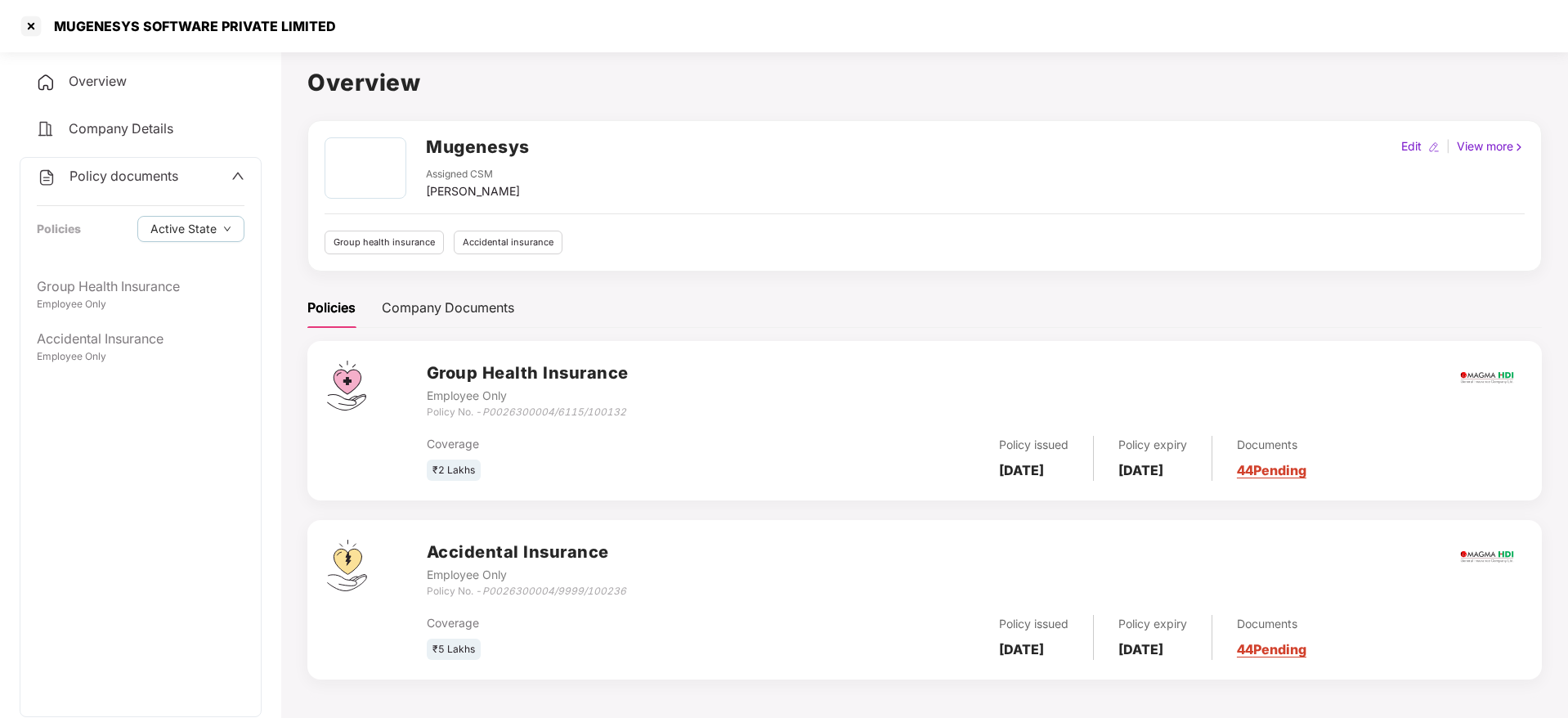
click at [138, 238] on div "Active State" at bounding box center [191, 229] width 107 height 26
click at [144, 281] on div "Group Health Insurance" at bounding box center [140, 286] width 208 height 21
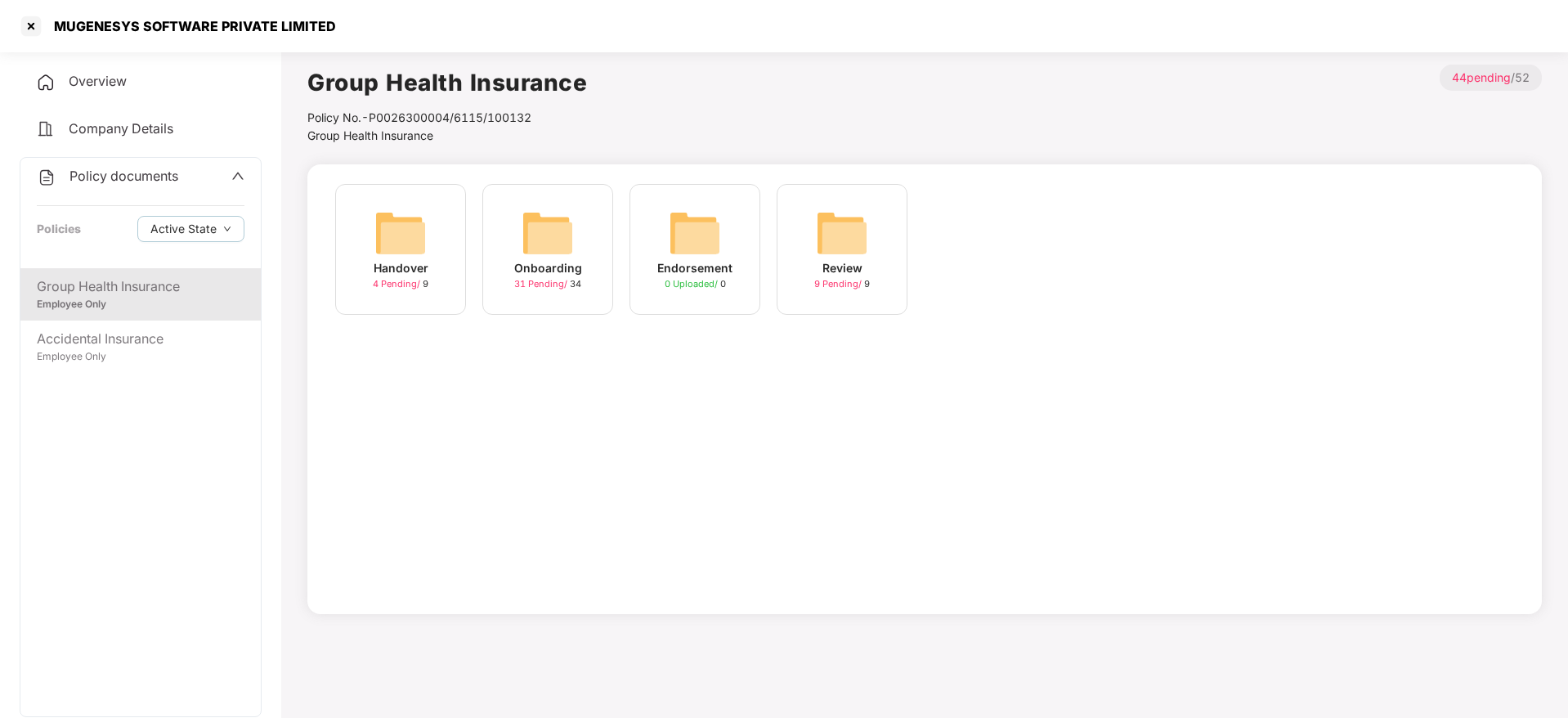
click at [549, 266] on div "Onboarding" at bounding box center [548, 268] width 68 height 18
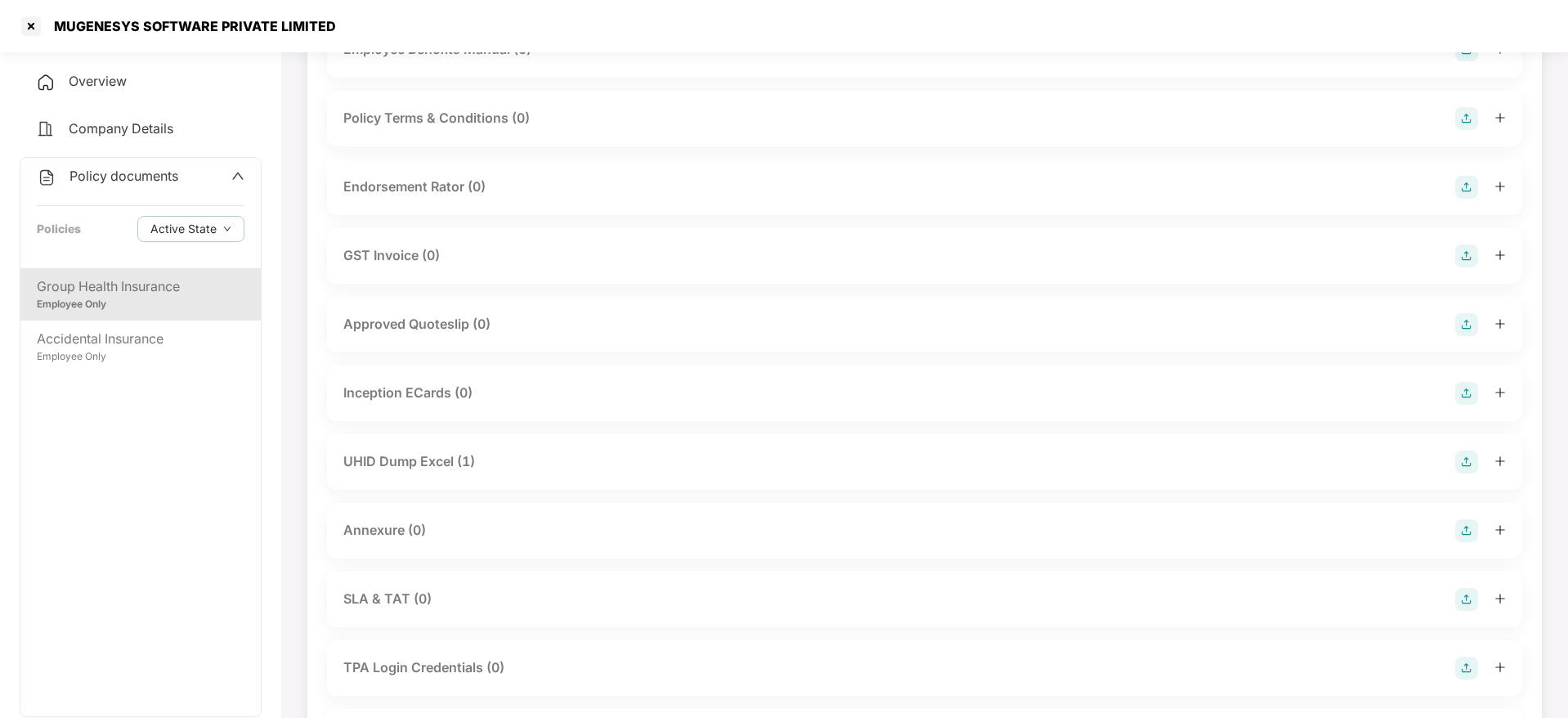
scroll to position [491, 0]
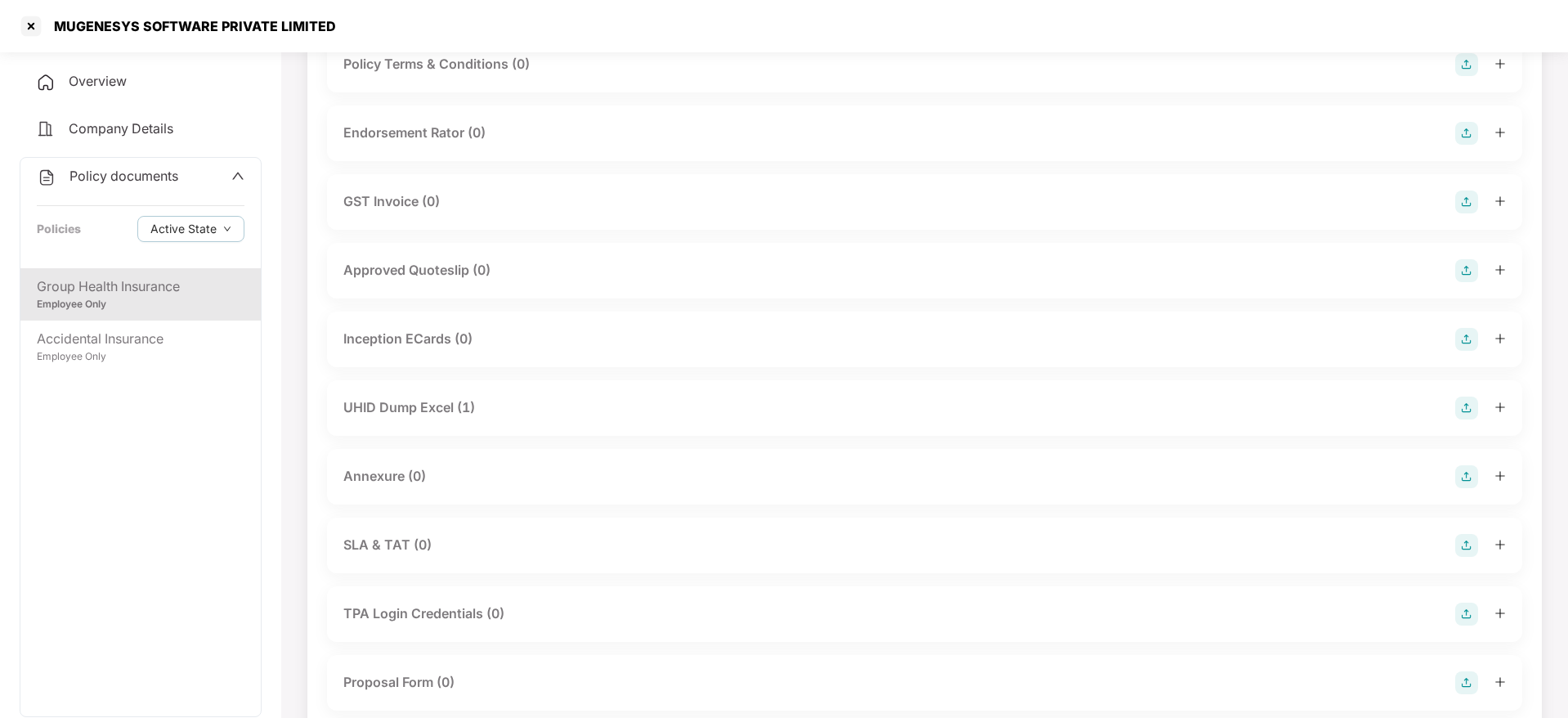
click at [478, 409] on div "UHID Dump Excel (1)" at bounding box center [925, 408] width 1162 height 23
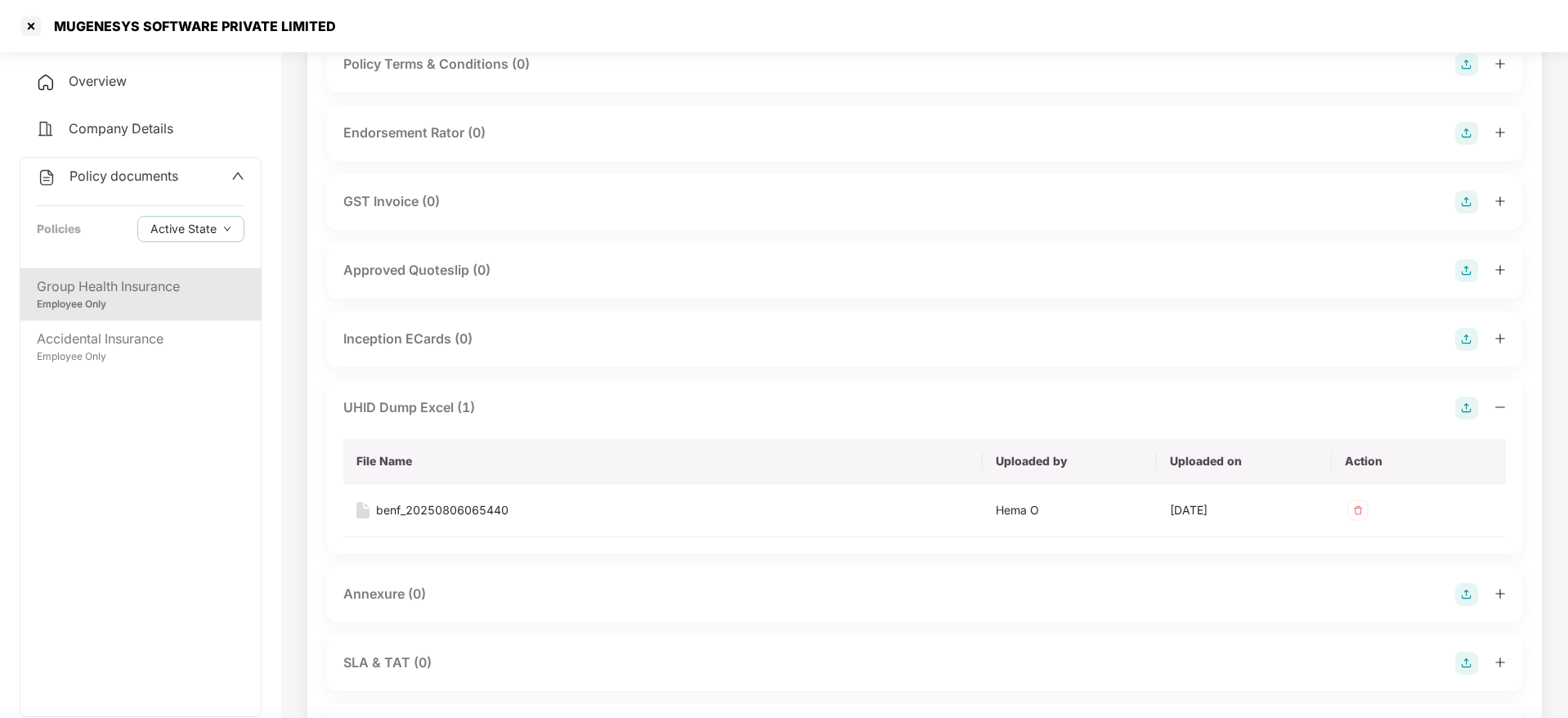
click at [485, 409] on div "UHID Dump Excel (1)" at bounding box center [925, 408] width 1162 height 23
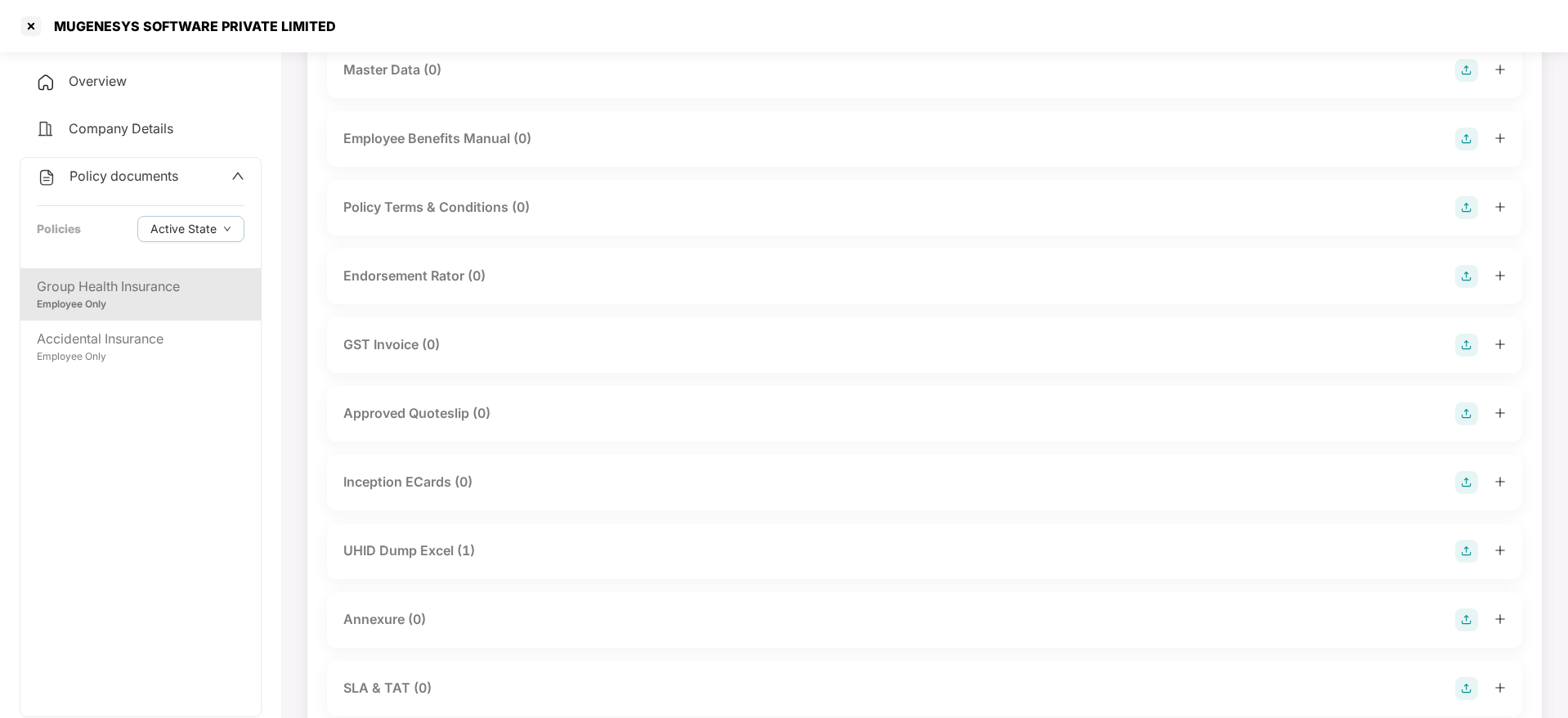
scroll to position [123, 0]
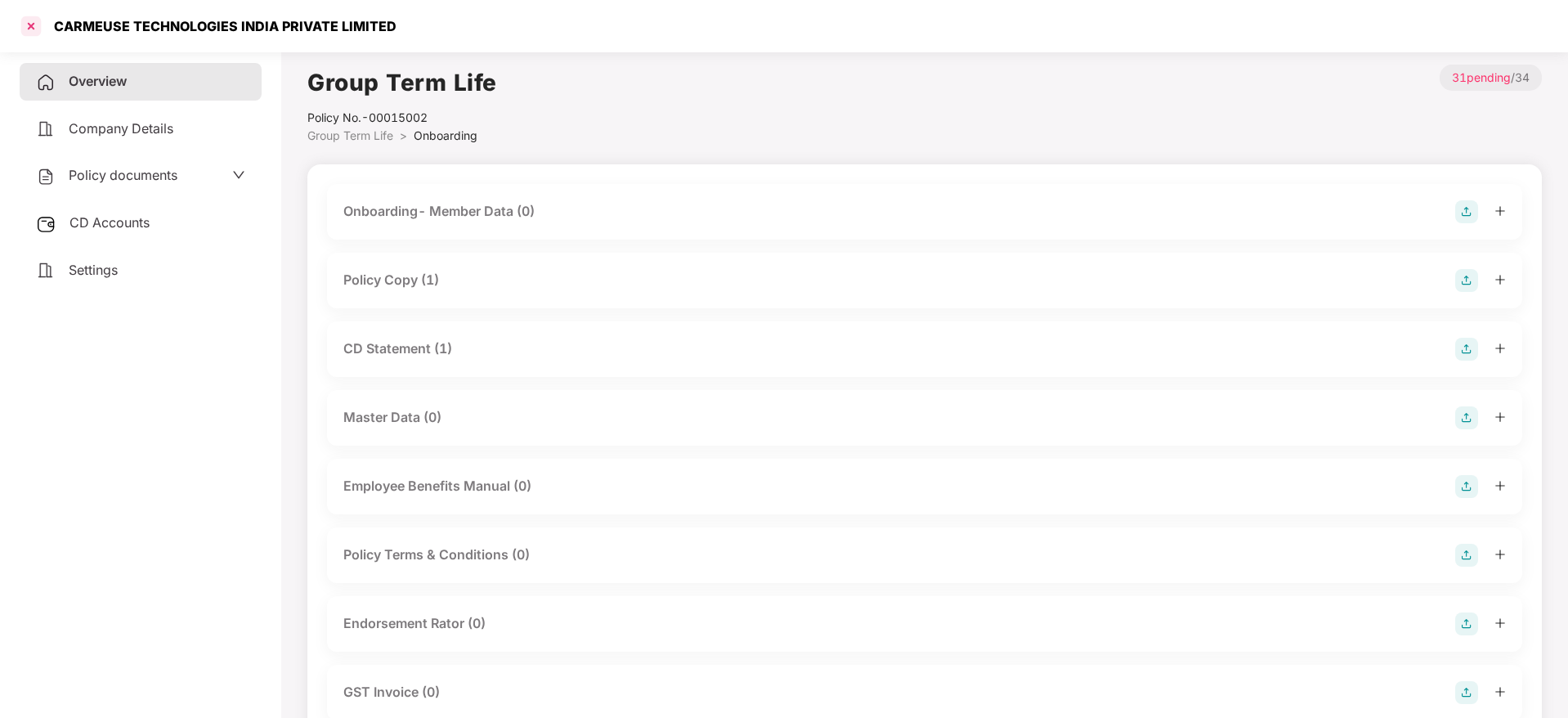
click at [39, 23] on div at bounding box center [31, 26] width 26 height 26
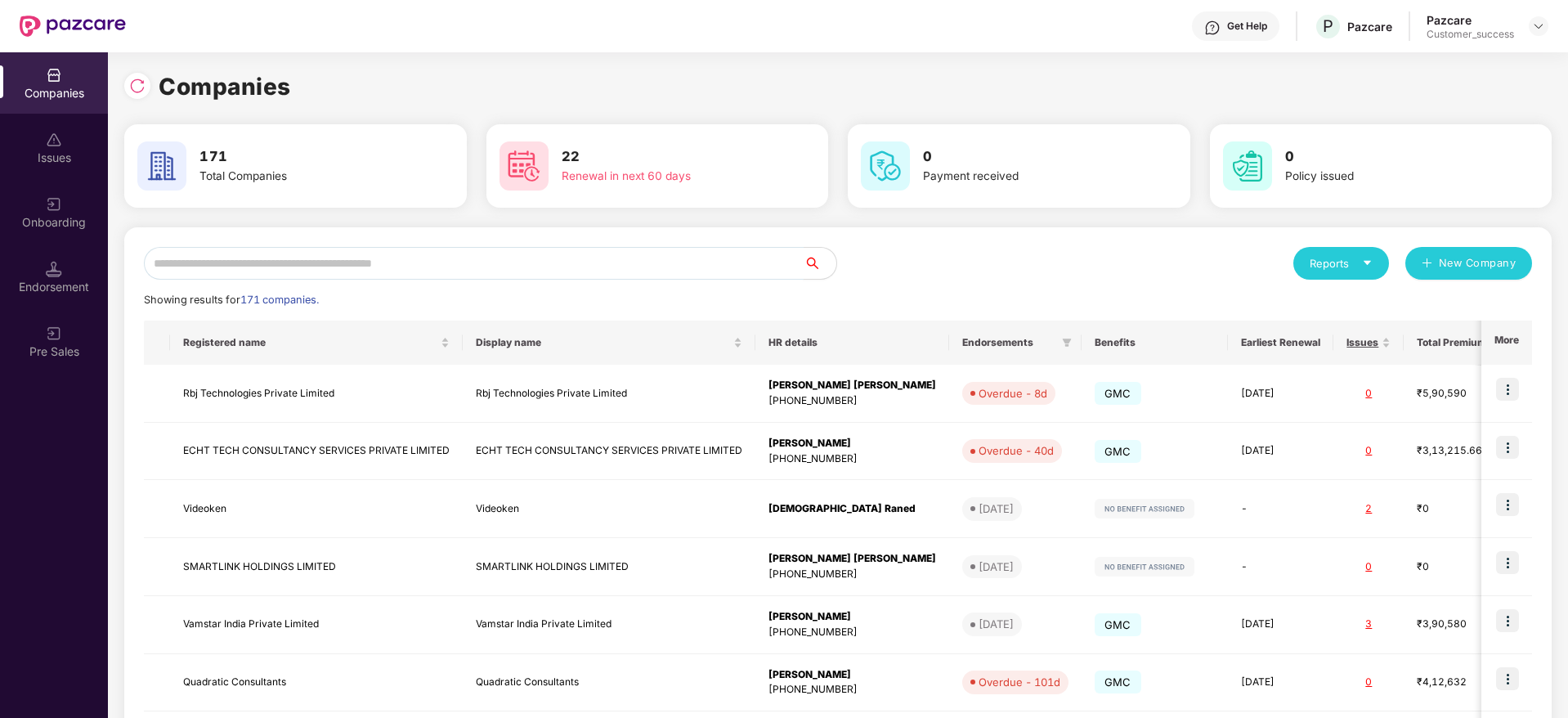
click at [520, 257] on input "text" at bounding box center [473, 263] width 660 height 32
paste input "**********"
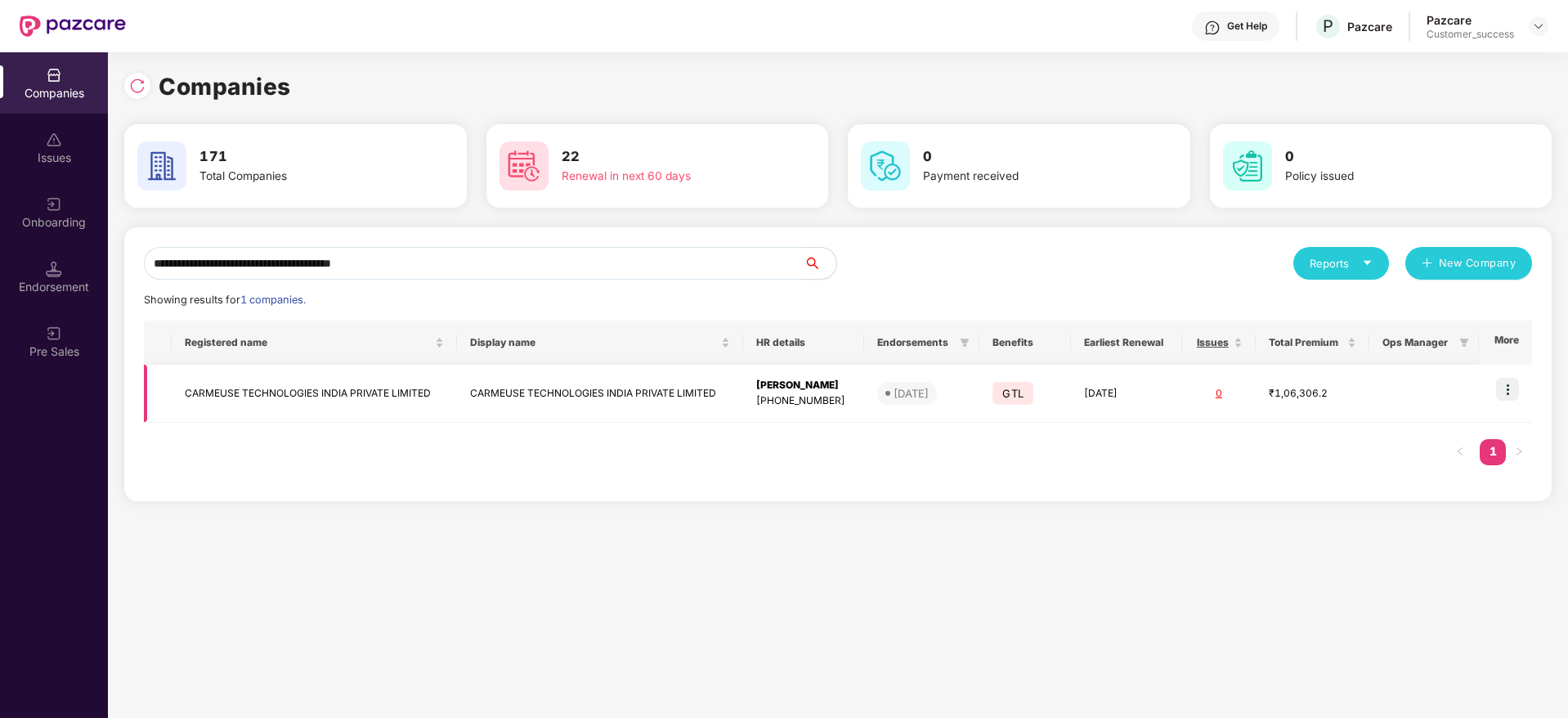
type input "**********"
click at [1523, 391] on td at bounding box center [1506, 394] width 53 height 58
click at [1513, 384] on img at bounding box center [1507, 389] width 23 height 23
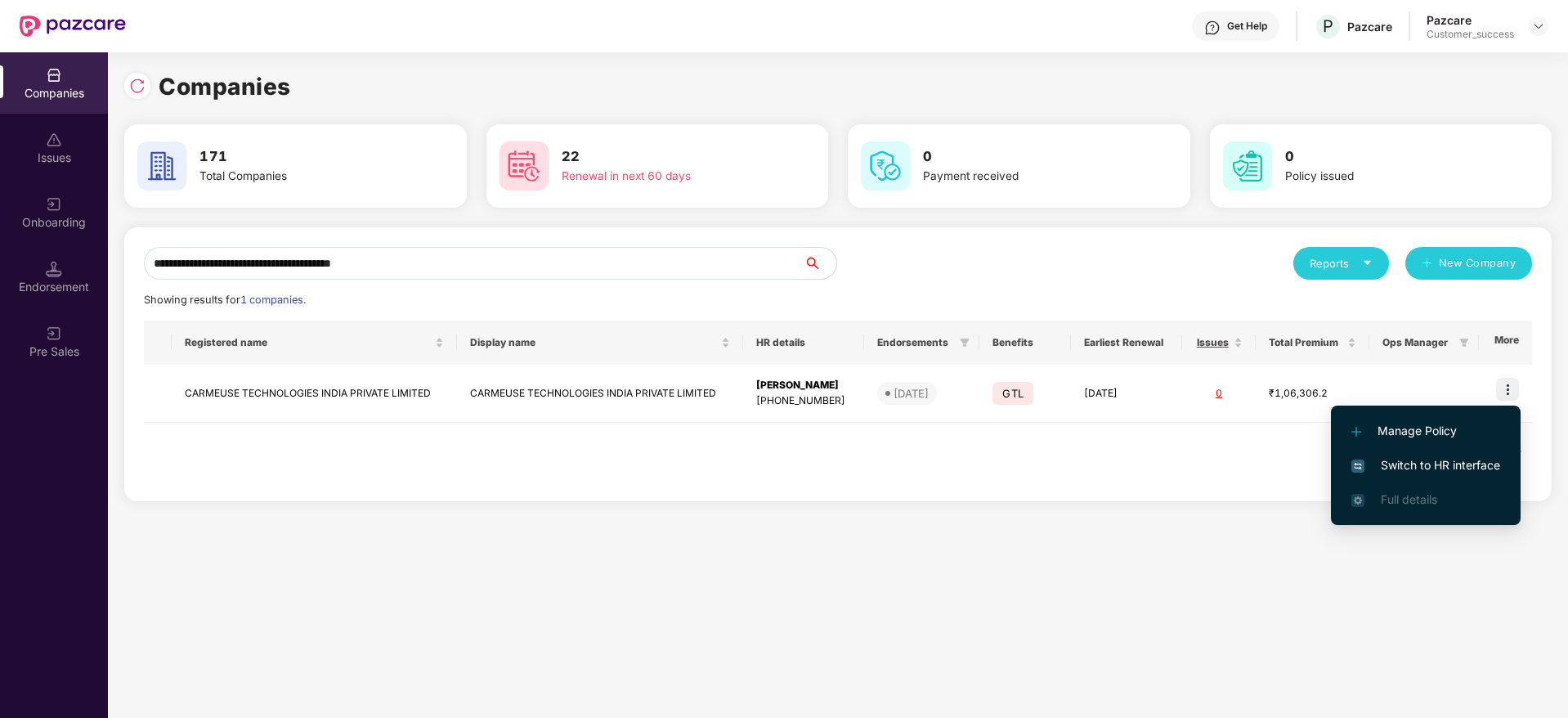
click at [1483, 464] on span "Switch to HR interface" at bounding box center [1425, 465] width 149 height 18
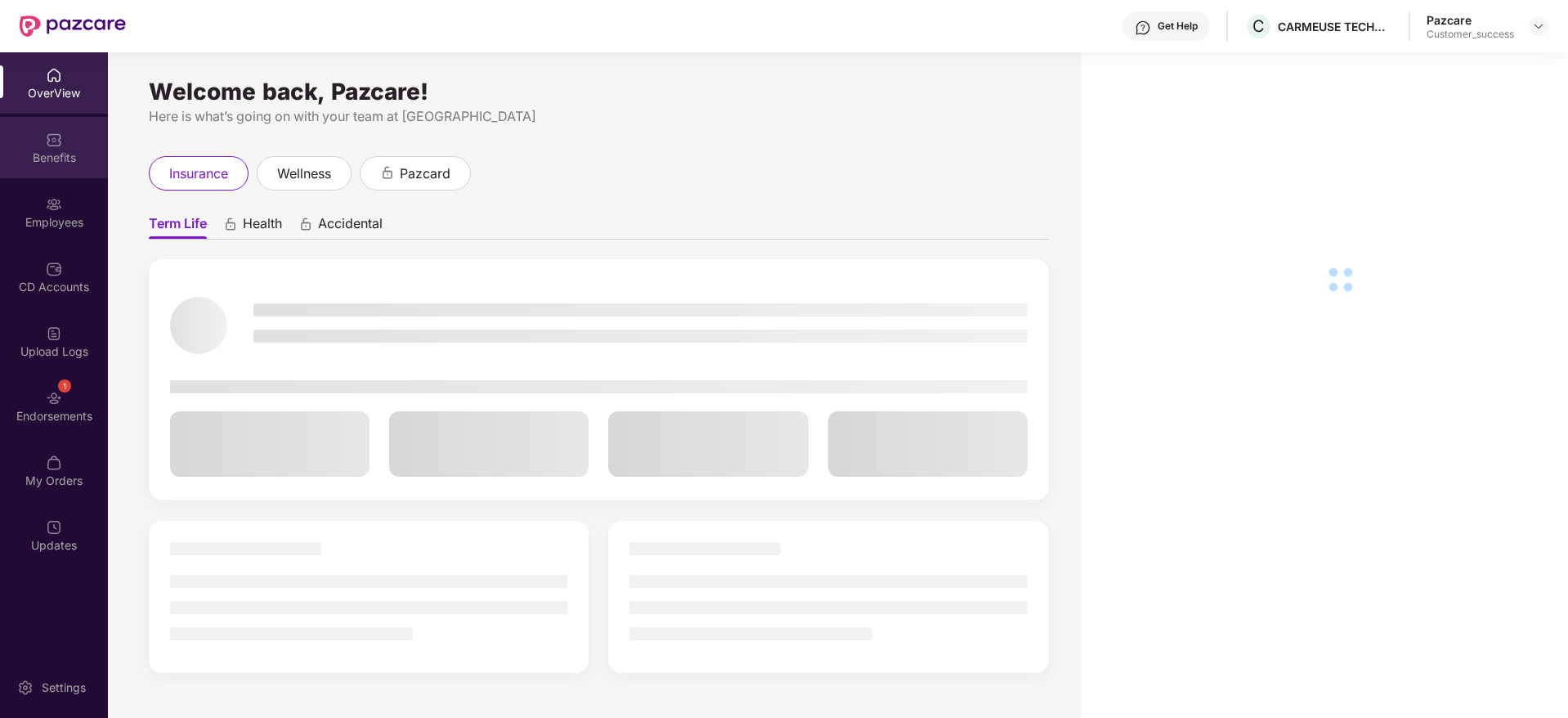
click at [55, 156] on div "Benefits" at bounding box center [54, 157] width 108 height 16
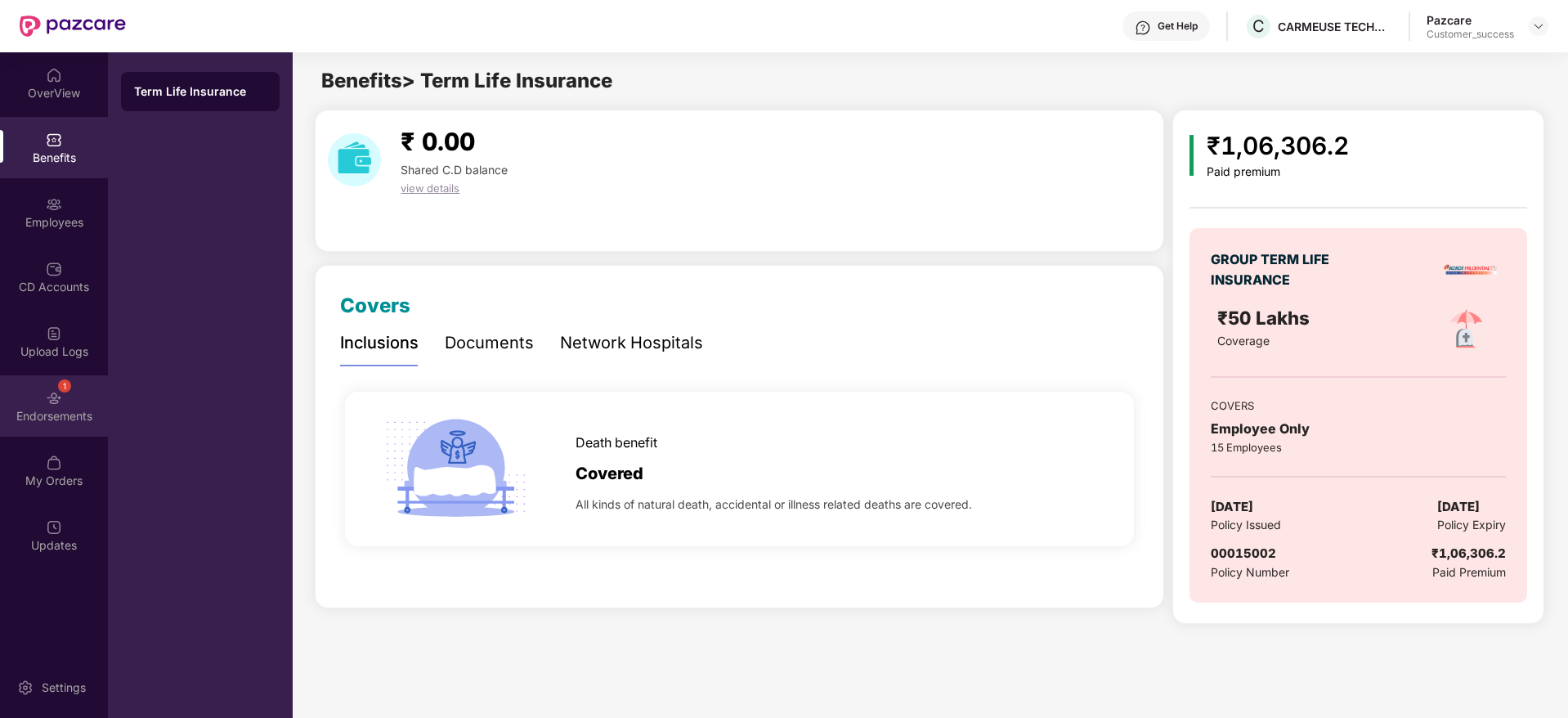
click at [65, 403] on div "1 Endorsements" at bounding box center [54, 406] width 108 height 62
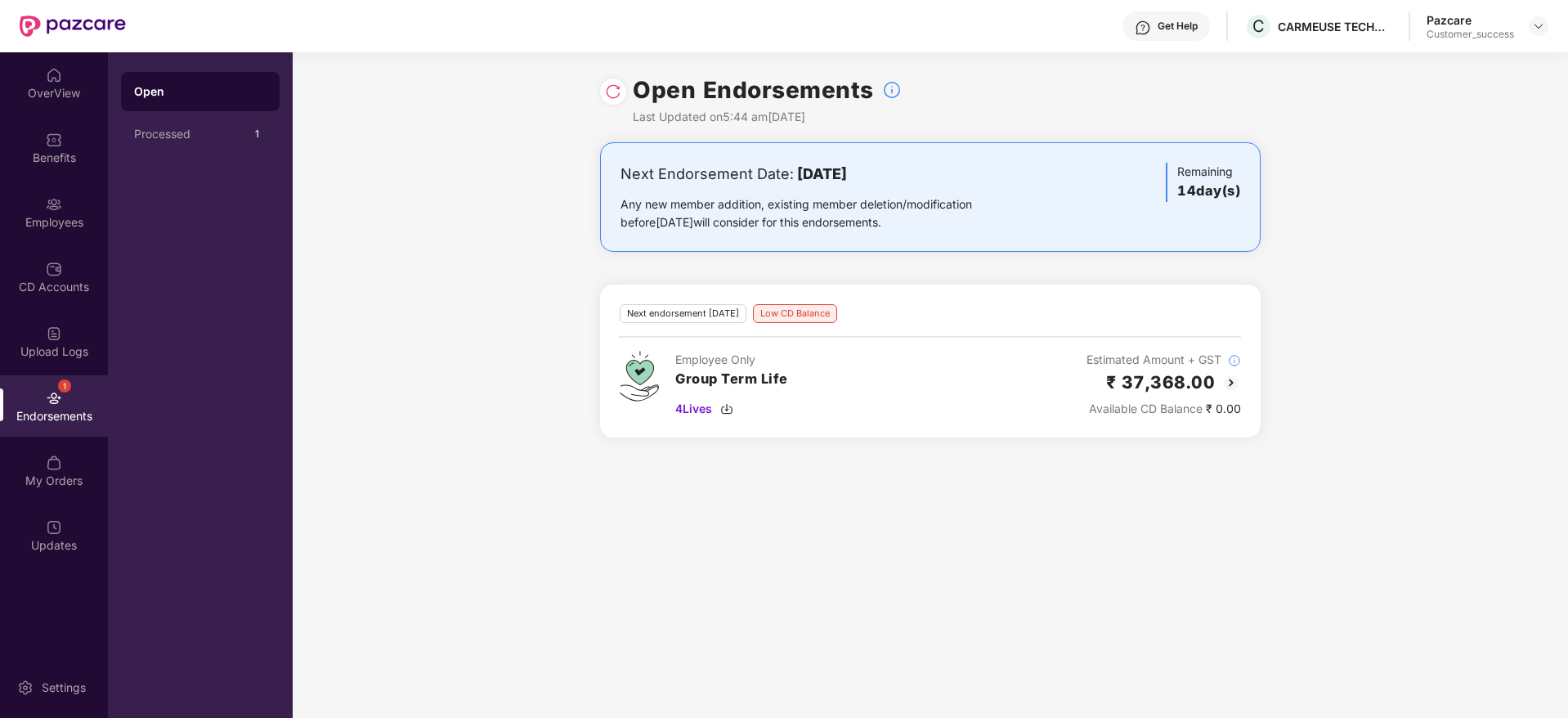
click at [1330, 56] on div "Open Endorsements Last Updated on 5:44 am, 14 Aug 2025" at bounding box center [931, 97] width 1276 height 90
click at [1336, 25] on div "CARMEUSE TECHNOLOGIES INDIA PRIVATE LIMITED" at bounding box center [1335, 26] width 115 height 15
drag, startPoint x: 1538, startPoint y: 25, endPoint x: 1524, endPoint y: 47, distance: 26.1
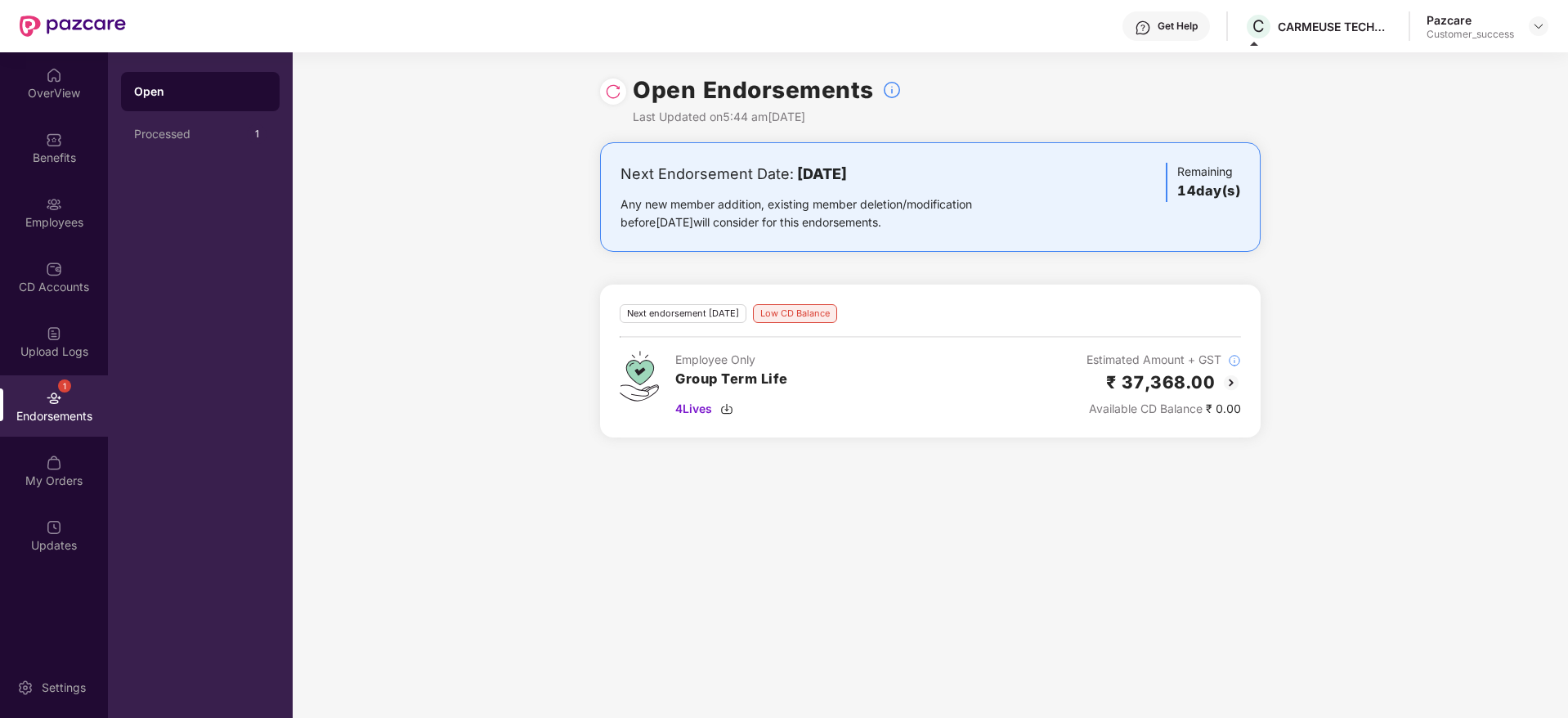
click at [1537, 26] on img at bounding box center [1538, 26] width 13 height 13
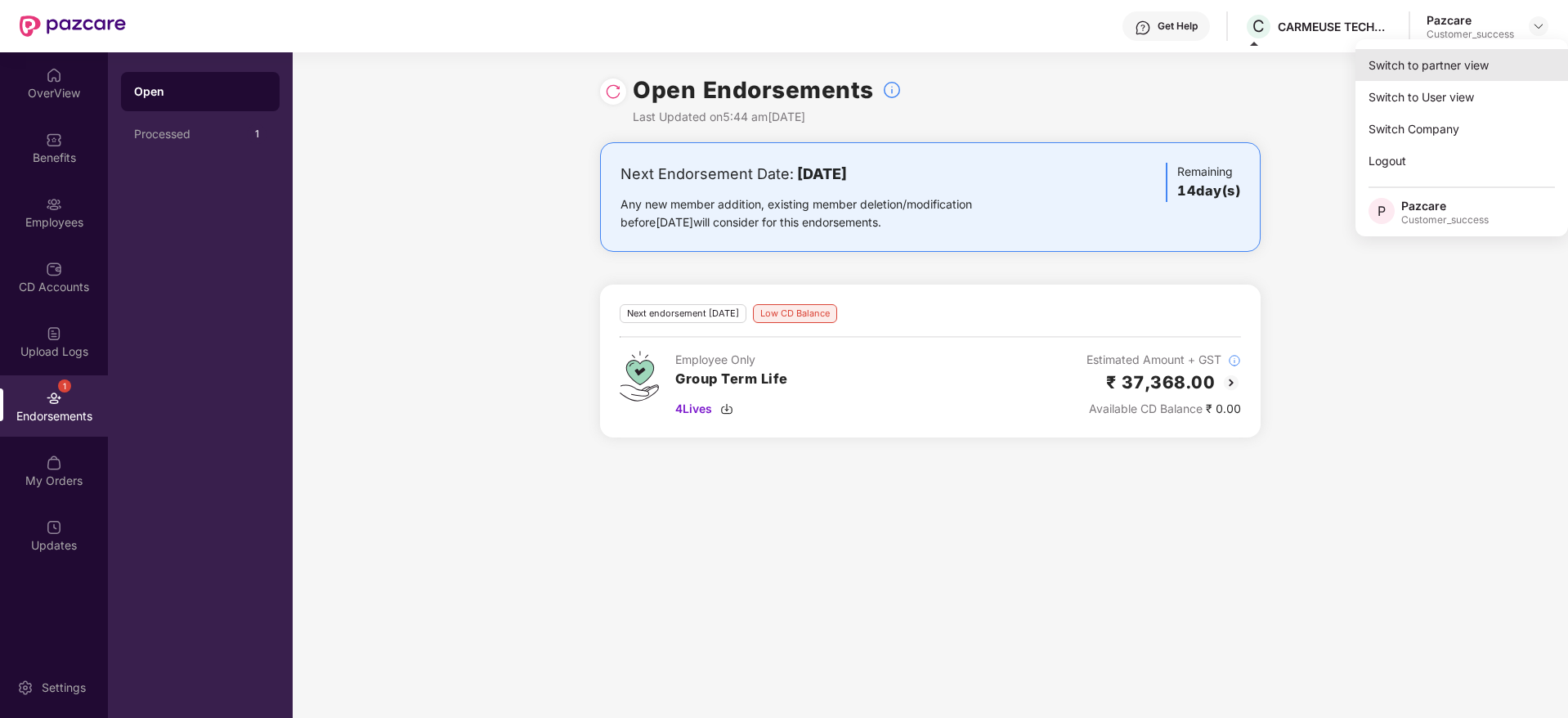
click at [1512, 64] on div "Switch to partner view" at bounding box center [1461, 64] width 213 height 32
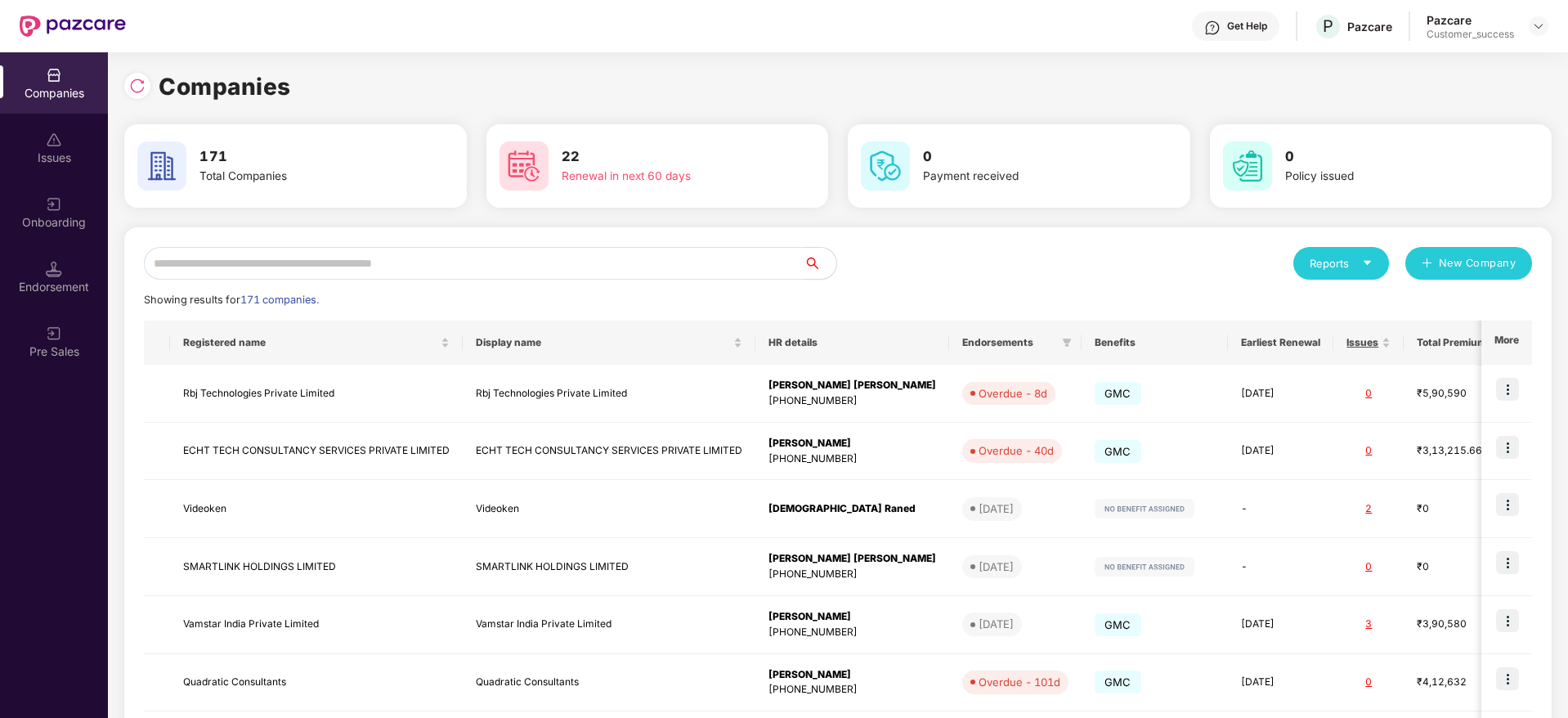
click at [720, 258] on input "text" at bounding box center [473, 263] width 660 height 32
paste input "**********"
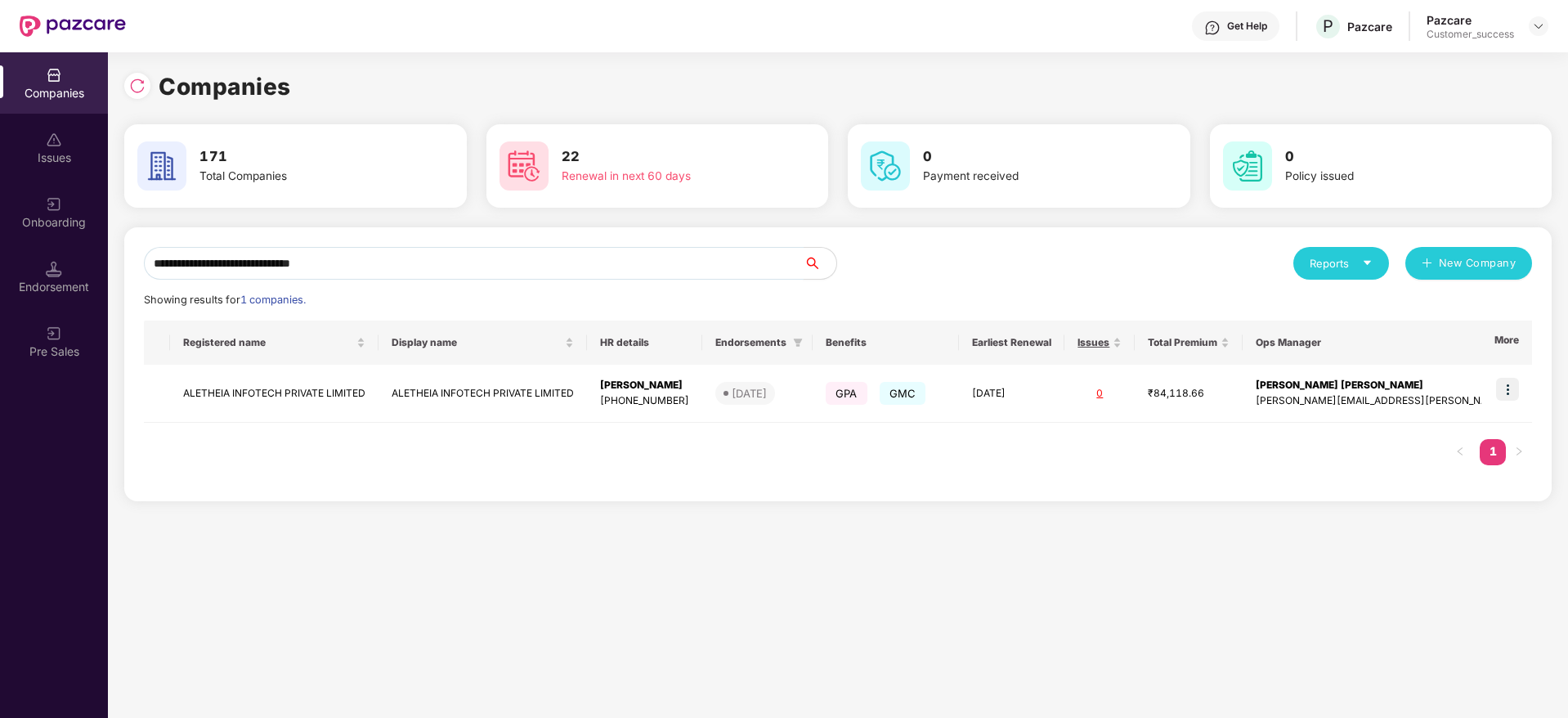
type input "**********"
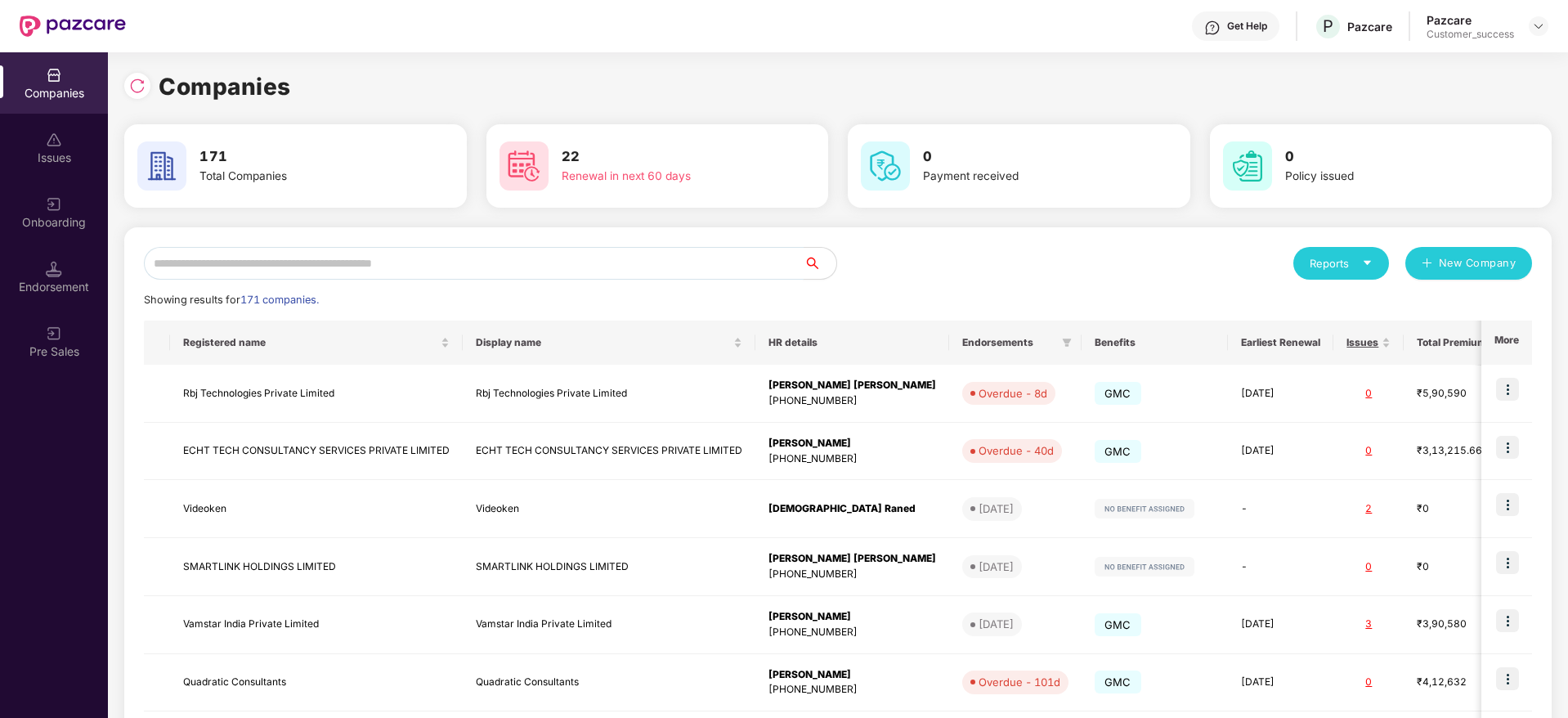
click at [453, 272] on input "text" at bounding box center [473, 263] width 660 height 32
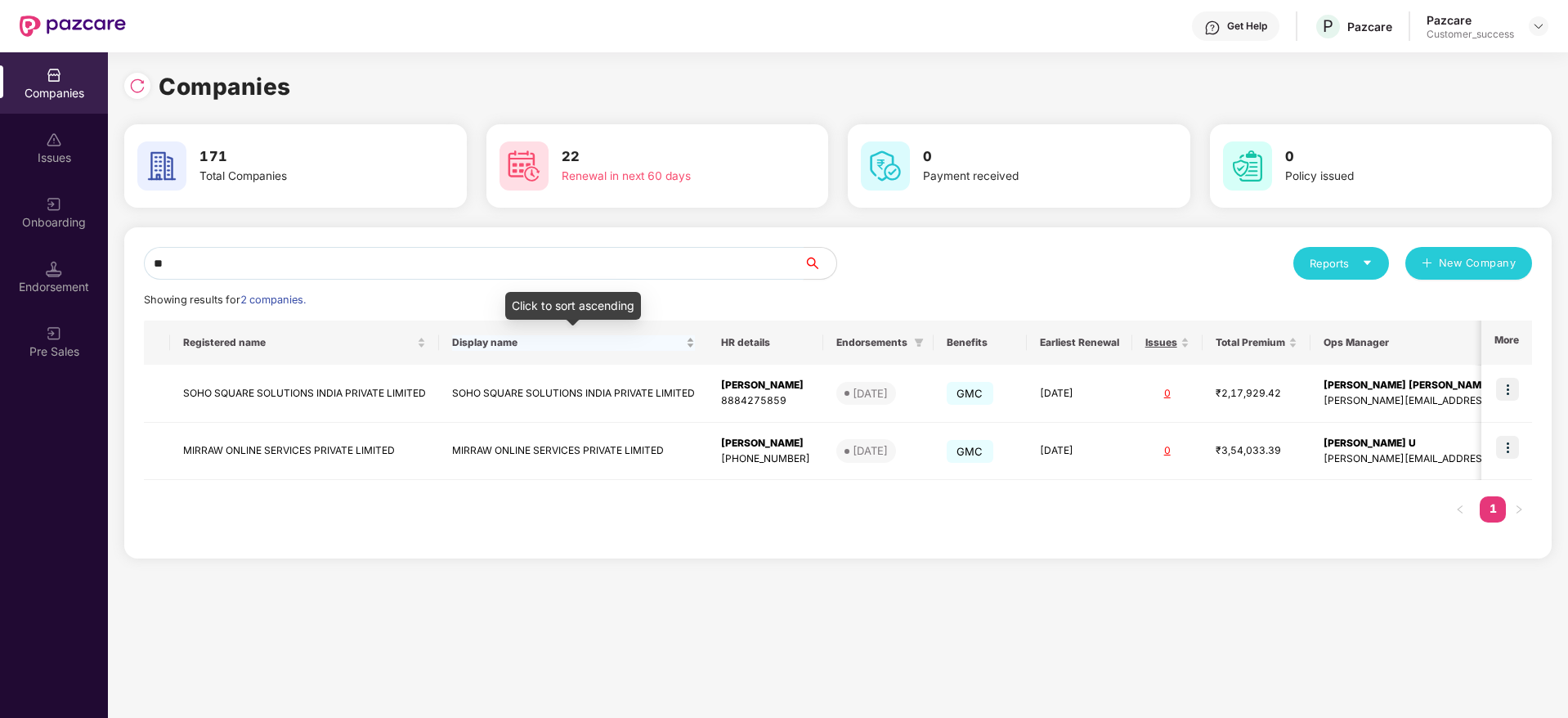
type input "*"
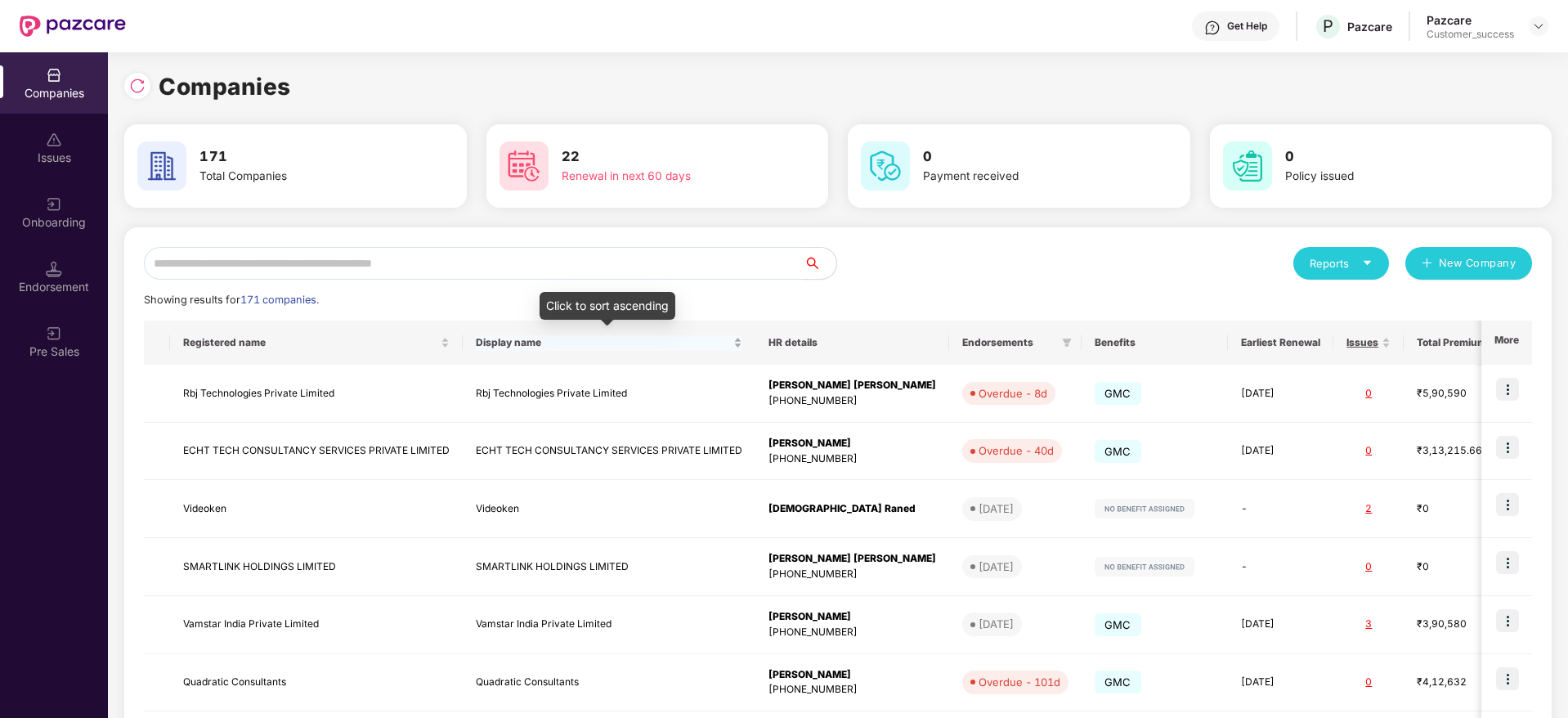
paste input "*********"
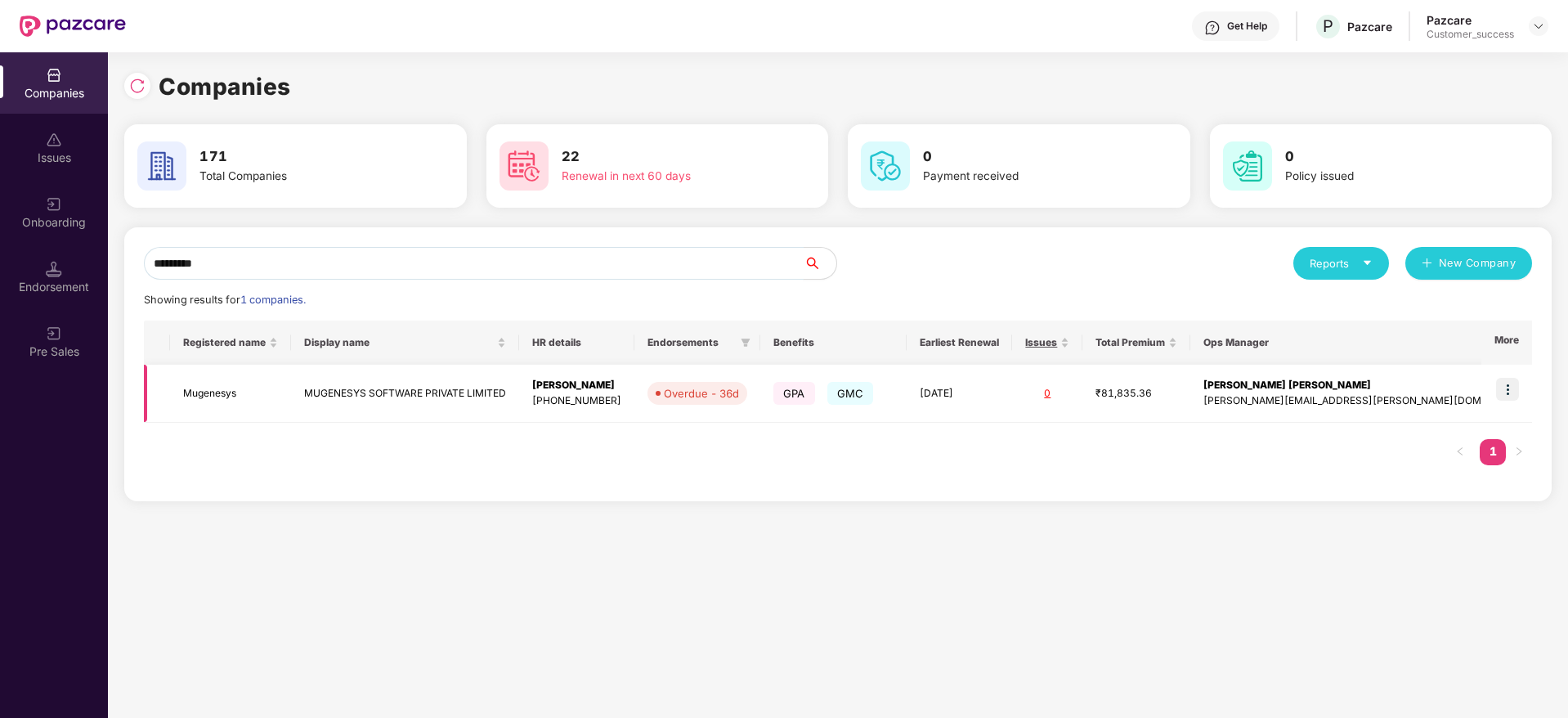
type input "*********"
drag, startPoint x: 1507, startPoint y: 376, endPoint x: 1483, endPoint y: 445, distance: 73.1
click at [1507, 377] on td at bounding box center [1506, 394] width 50 height 58
click at [1479, 463] on ul "1" at bounding box center [1489, 452] width 85 height 26
click at [1511, 386] on img at bounding box center [1507, 389] width 23 height 23
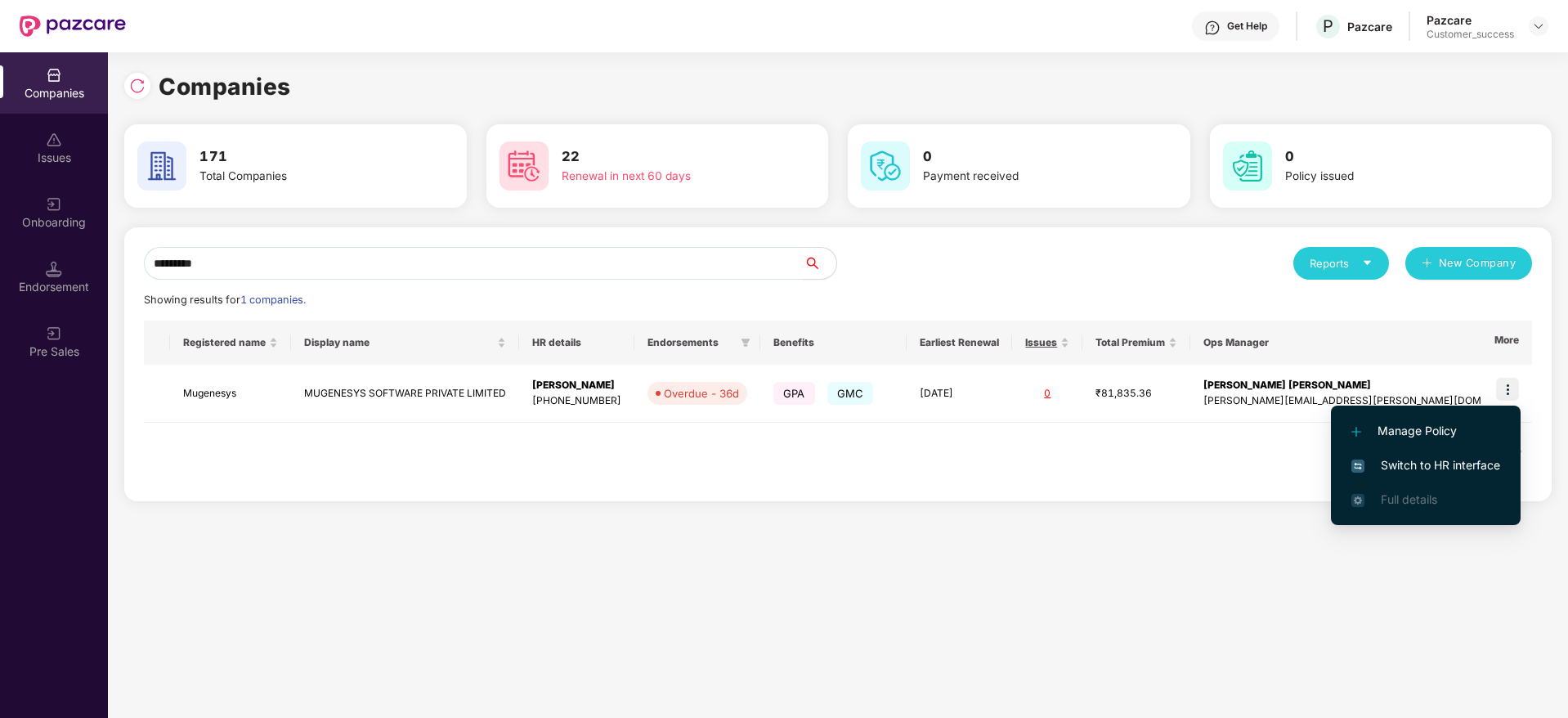
click at [1465, 455] on li "Switch to HR interface" at bounding box center [1426, 465] width 190 height 34
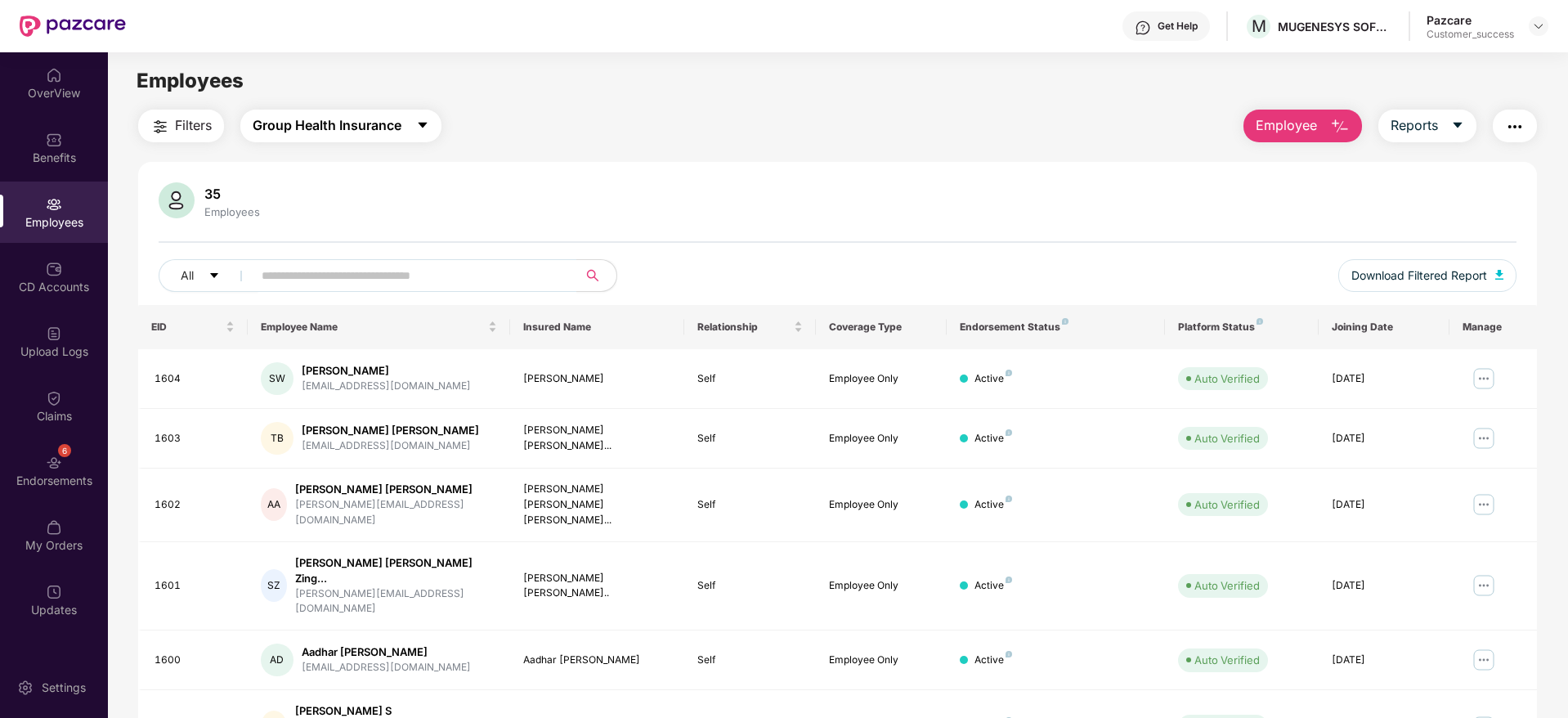
click at [328, 128] on span "Group Health Insurance" at bounding box center [327, 126] width 149 height 21
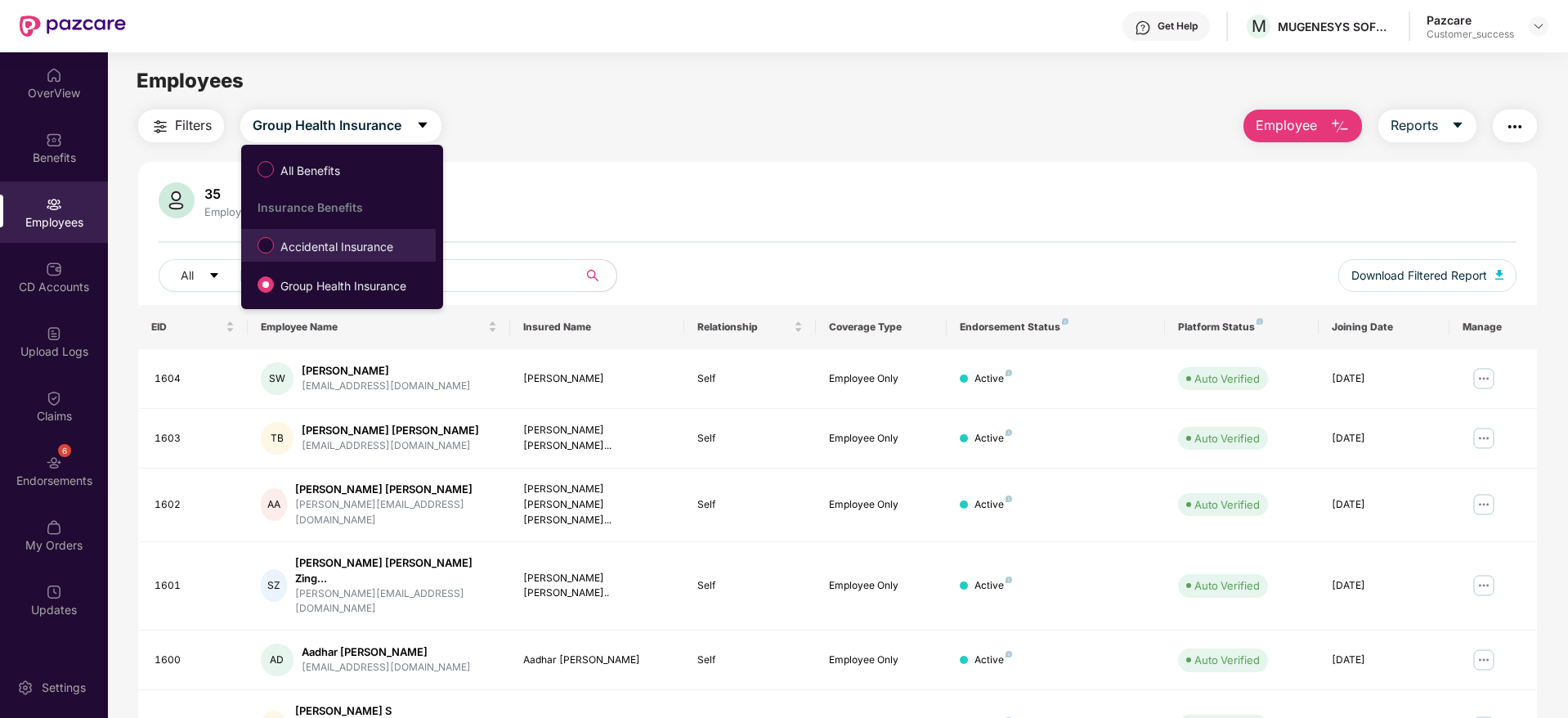
click at [315, 244] on span "Accidental Insurance" at bounding box center [337, 246] width 126 height 18
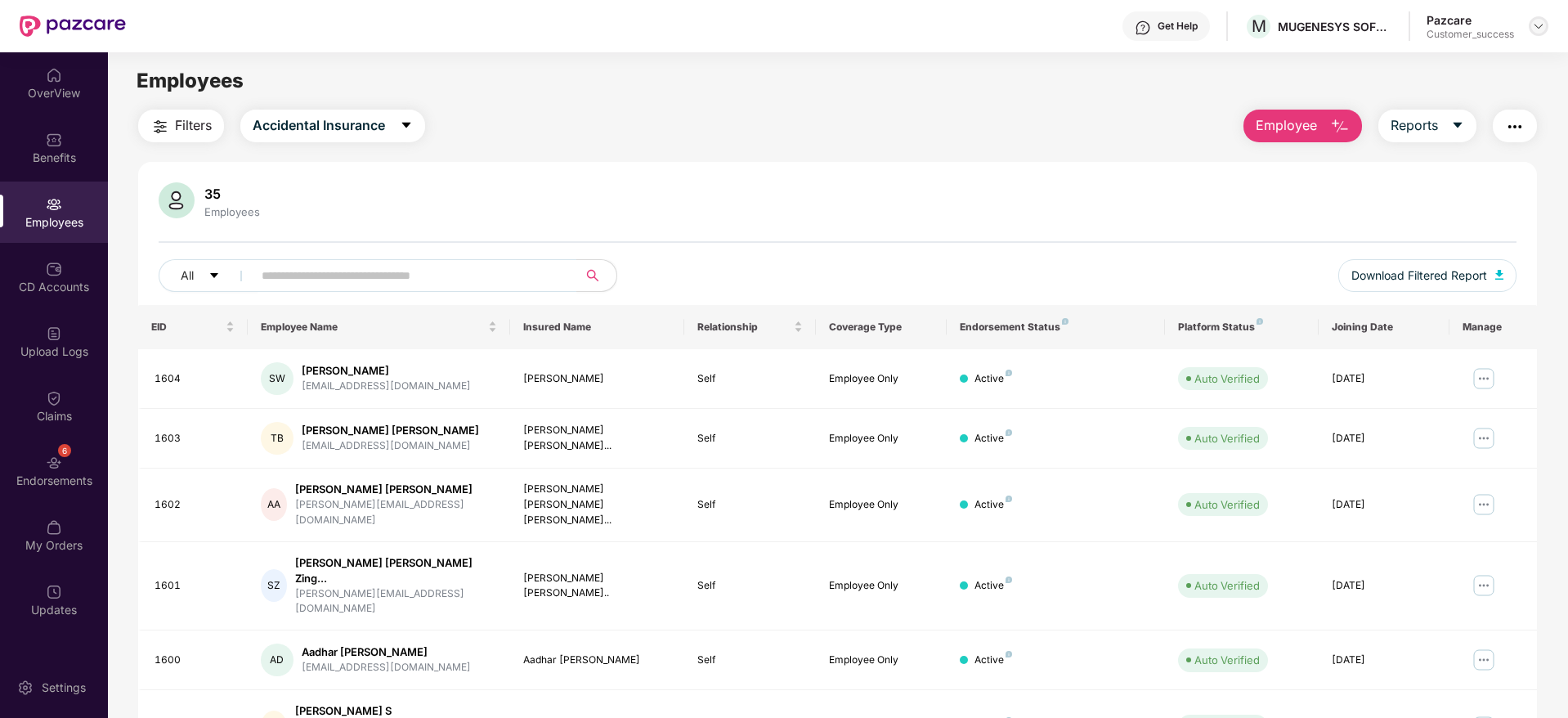
click at [1539, 26] on img at bounding box center [1538, 26] width 13 height 13
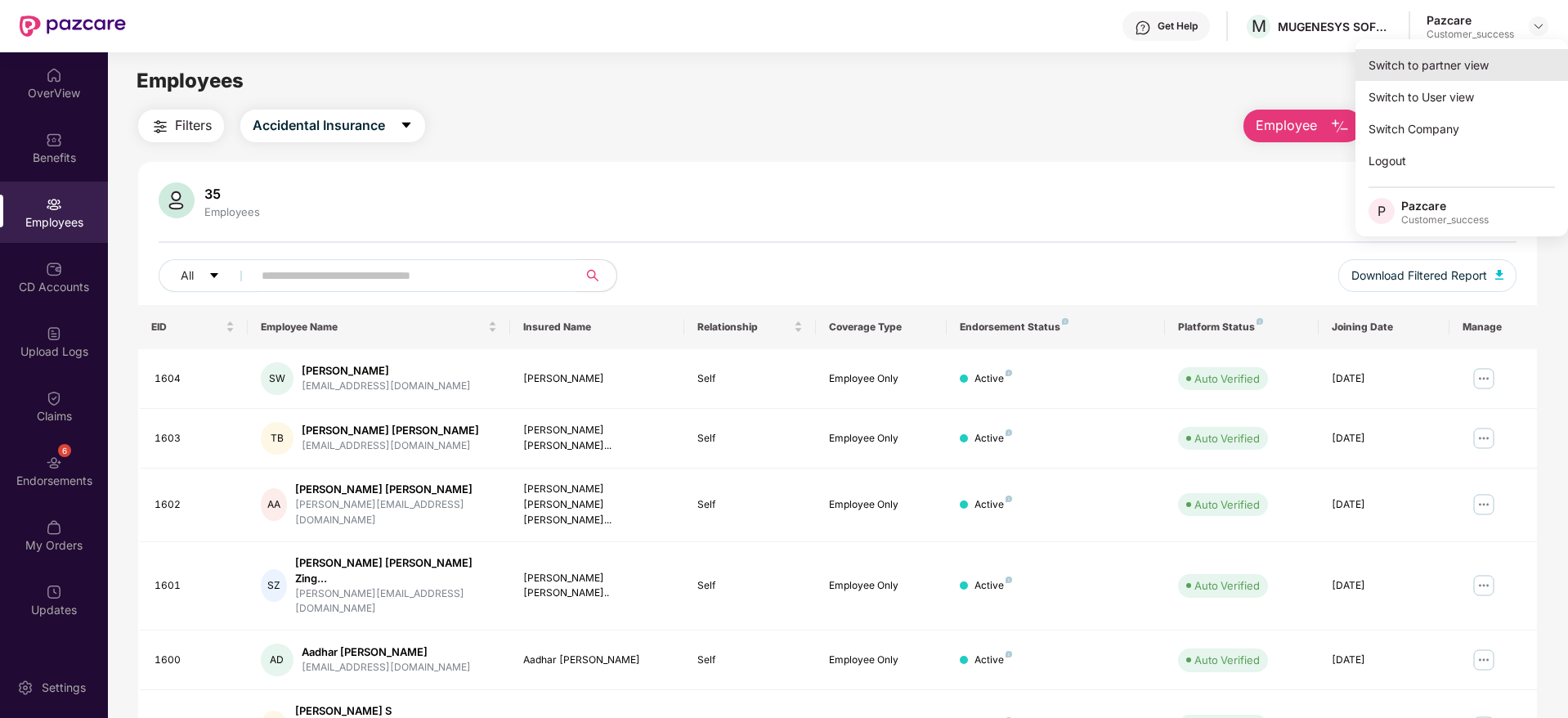
click at [1455, 68] on div "Switch to partner view" at bounding box center [1461, 64] width 213 height 32
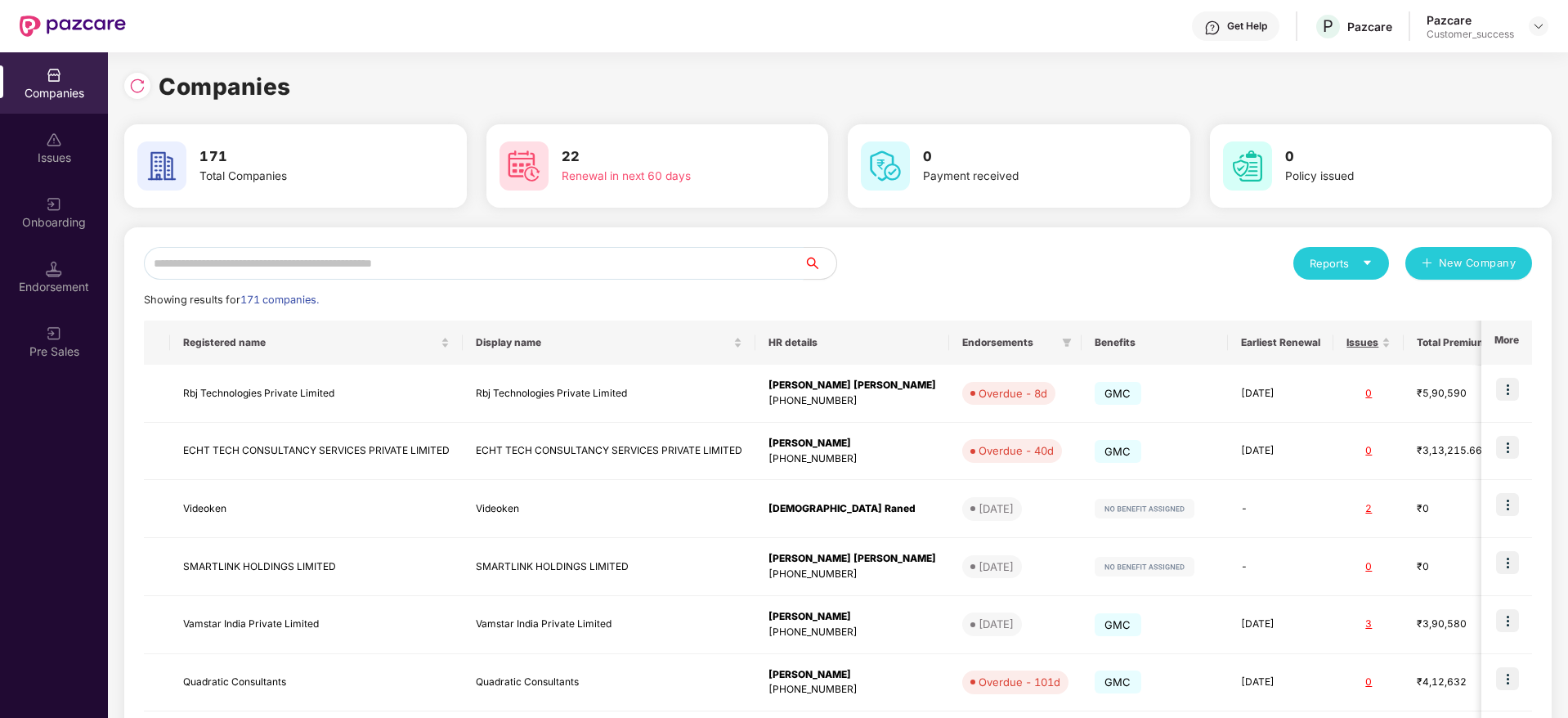
click at [636, 272] on input "text" at bounding box center [473, 263] width 660 height 32
type input "**"
click at [1508, 444] on img at bounding box center [1507, 447] width 23 height 23
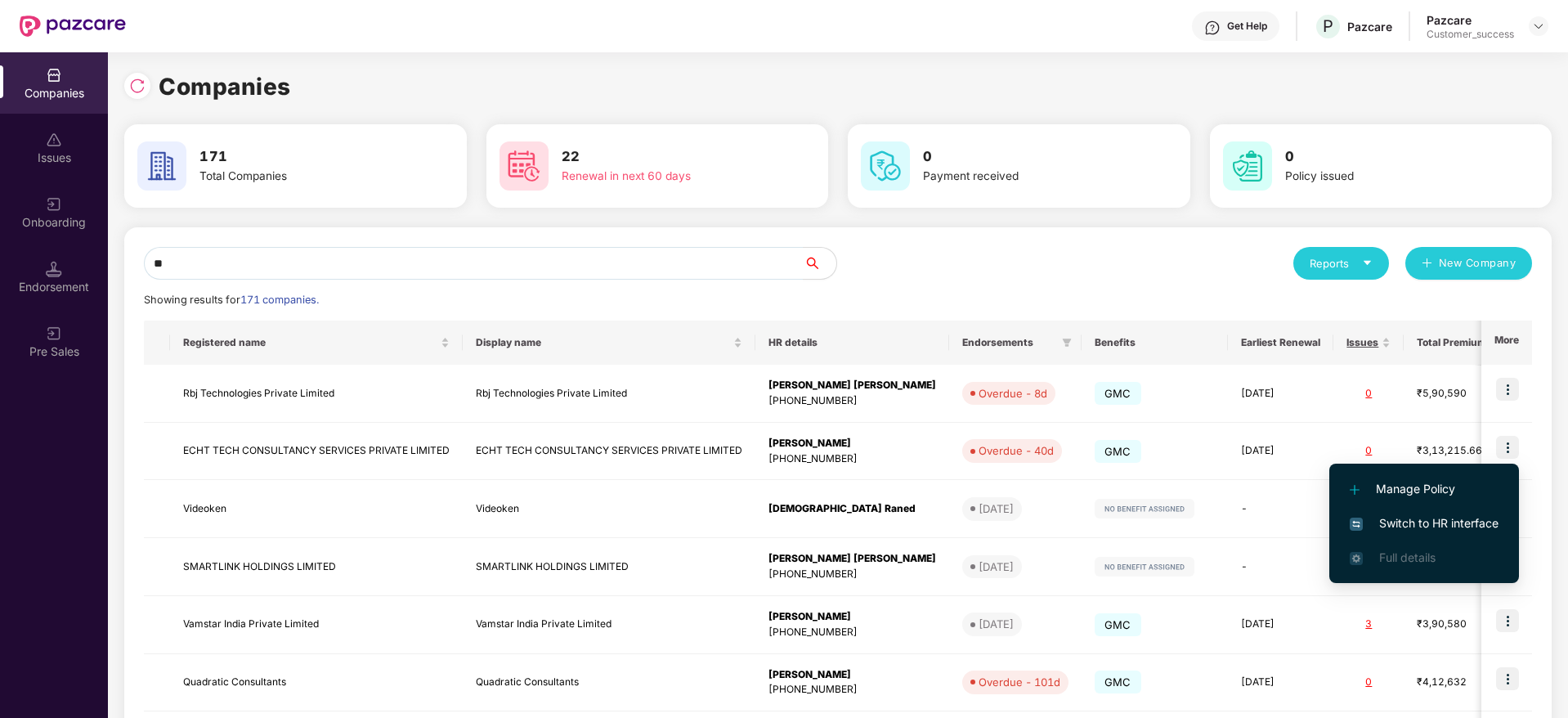
click at [1464, 525] on span "Switch to HR interface" at bounding box center [1424, 523] width 149 height 18
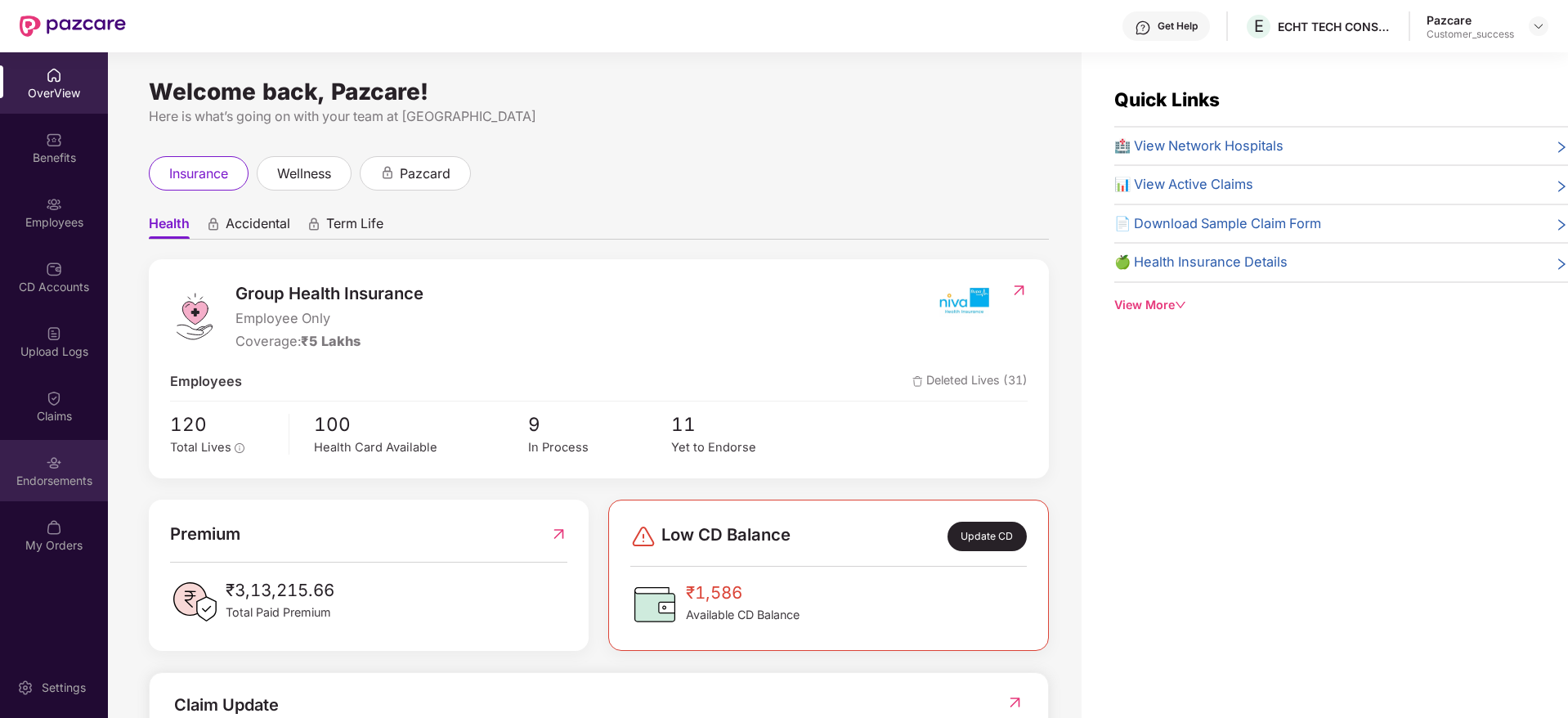
click at [68, 482] on div "Endorsements" at bounding box center [54, 480] width 108 height 16
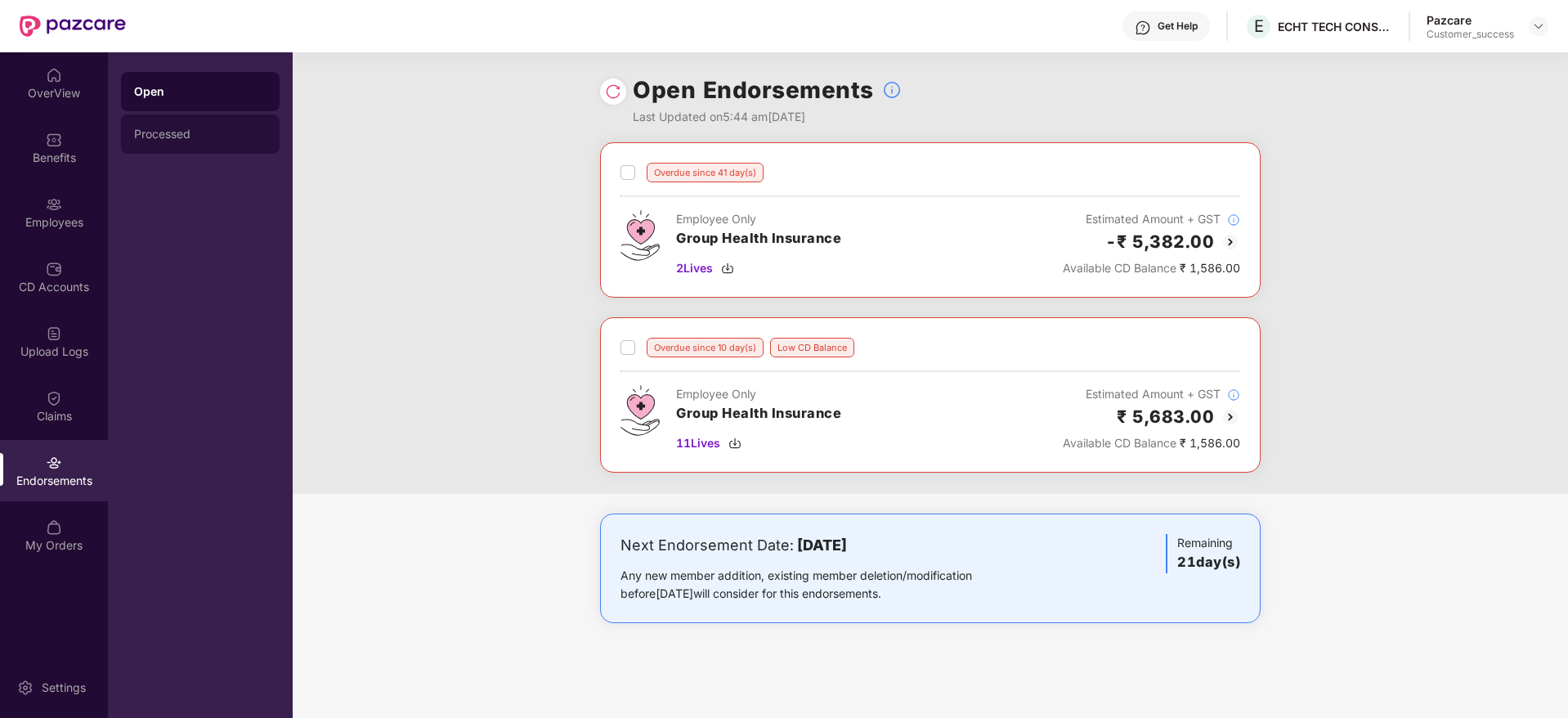
click at [188, 142] on div "Processed" at bounding box center [201, 134] width 159 height 39
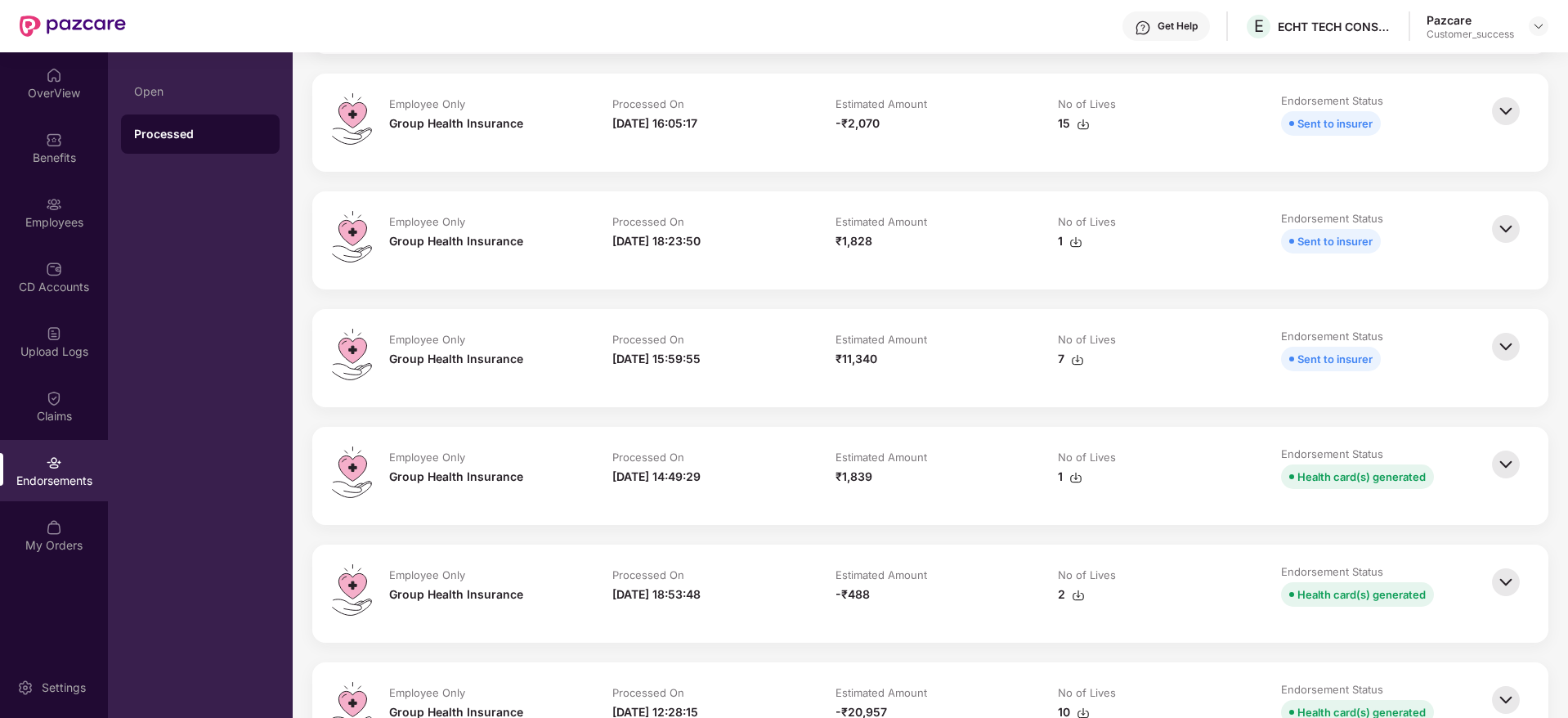
scroll to position [491, 0]
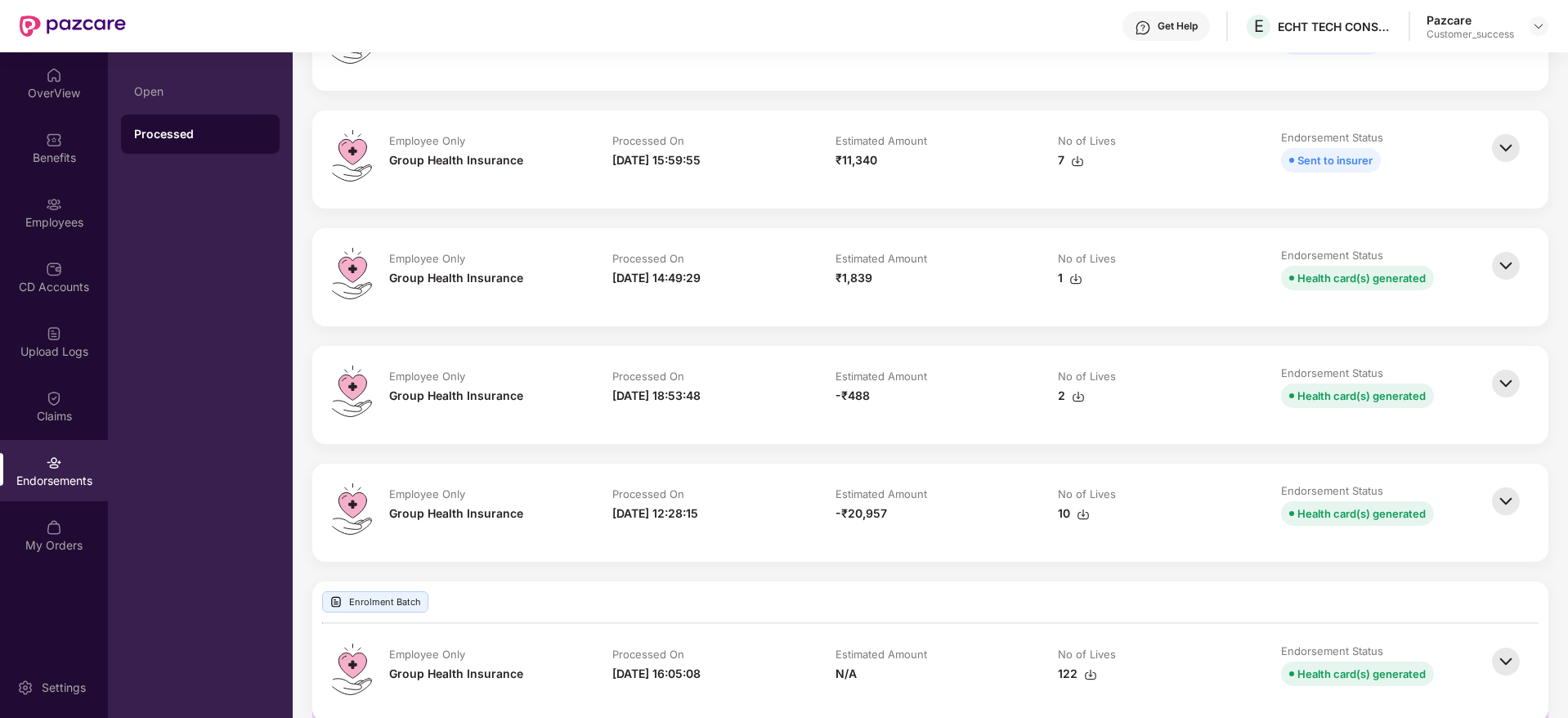
click at [1500, 267] on img at bounding box center [1506, 266] width 36 height 36
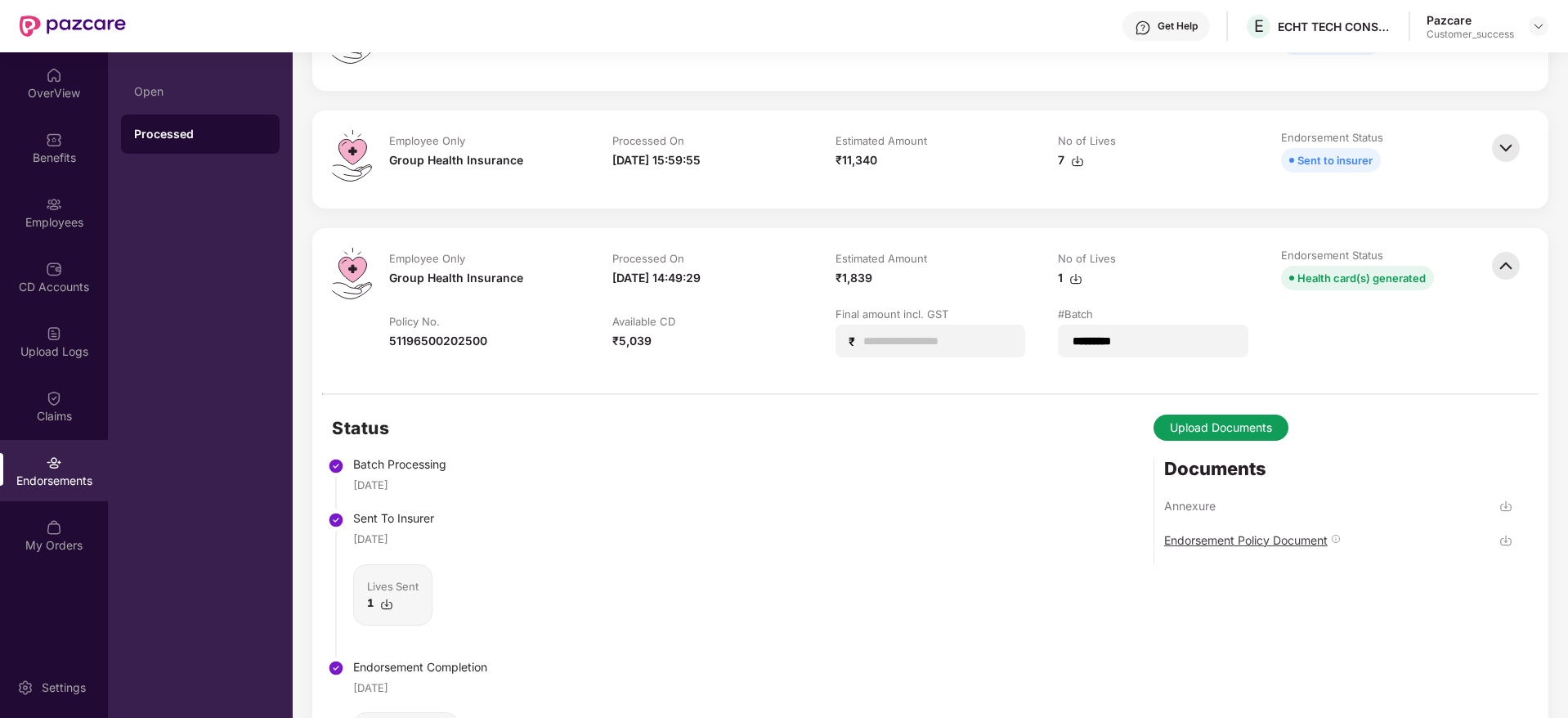
click at [1226, 545] on div "Endorsement Policy Document" at bounding box center [1245, 540] width 163 height 15
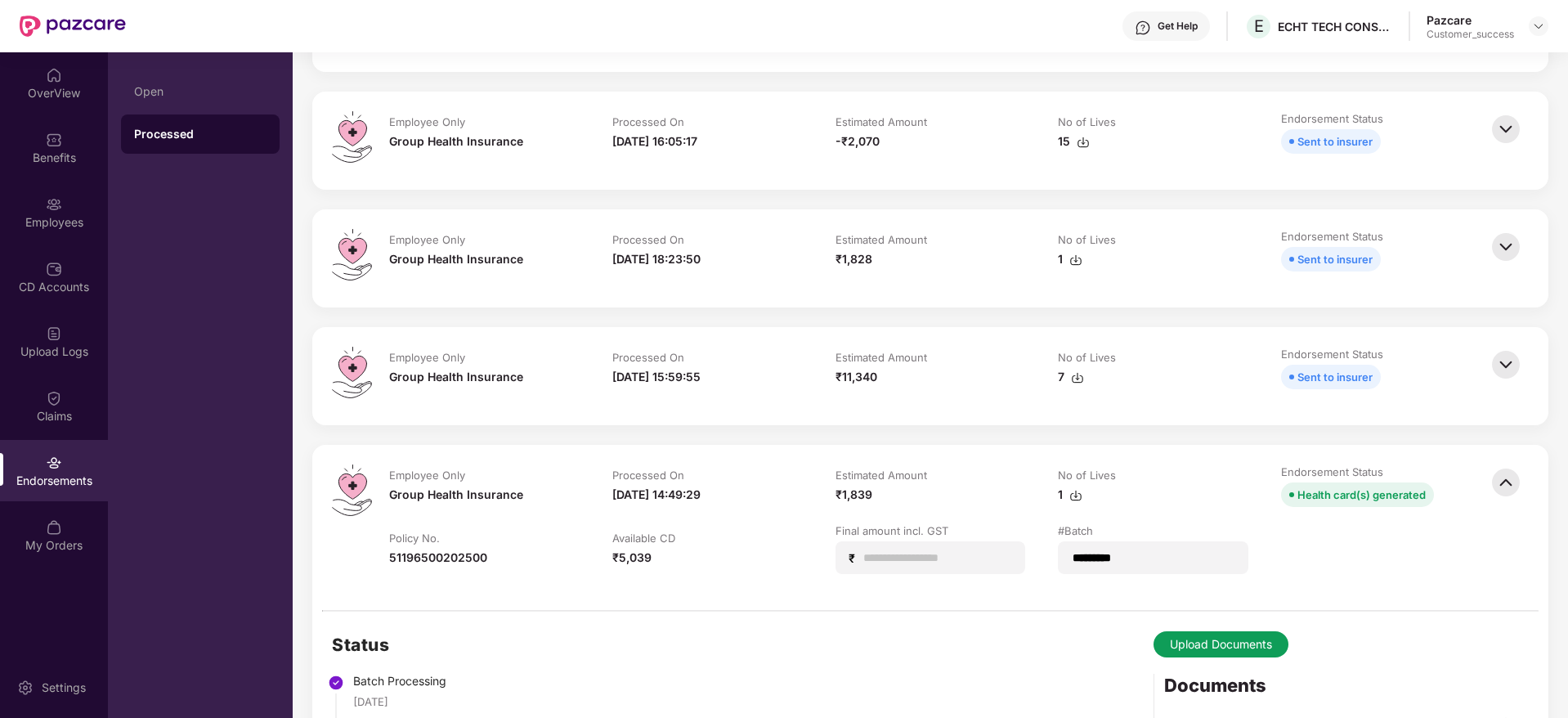
scroll to position [123, 0]
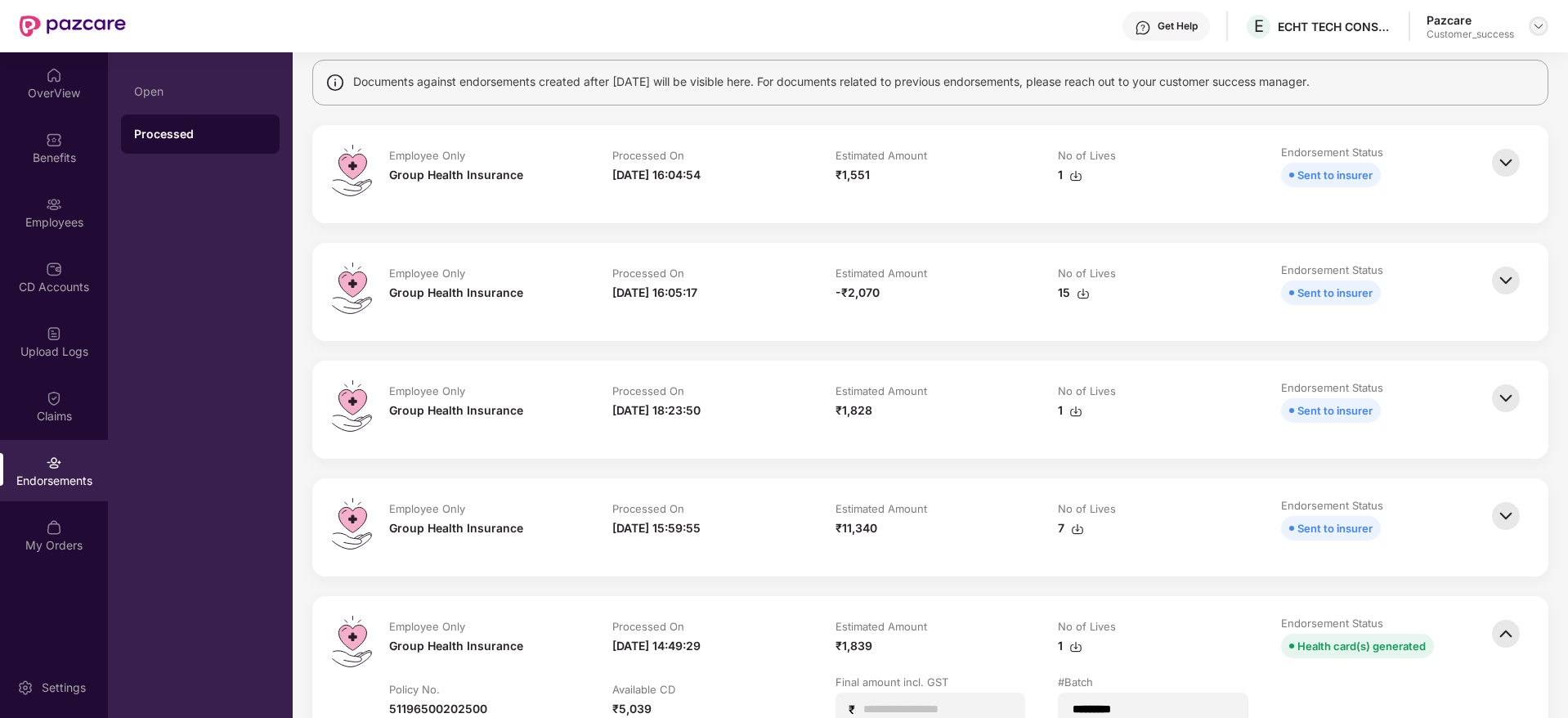
click at [1537, 25] on img at bounding box center [1538, 26] width 13 height 13
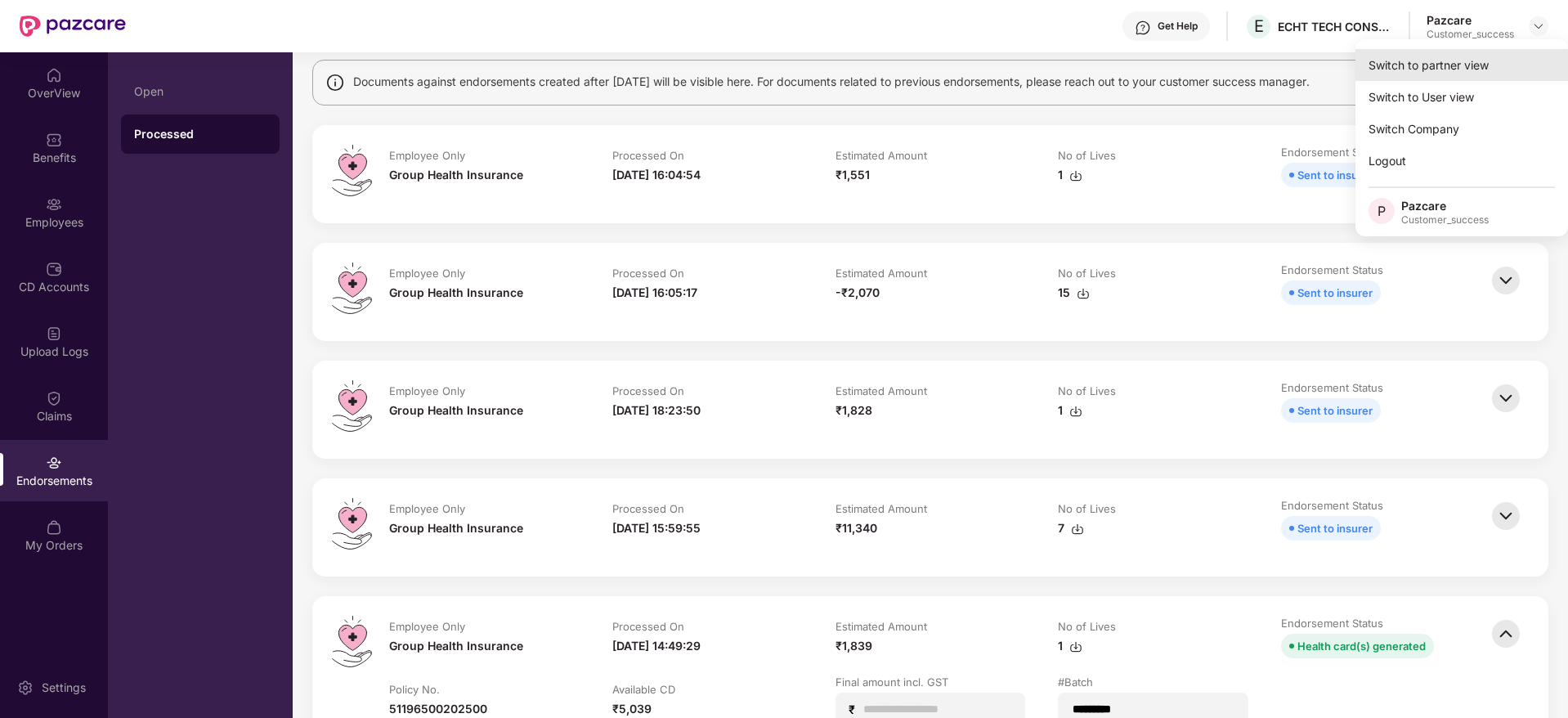
click at [1517, 62] on div "Switch to partner view" at bounding box center [1461, 64] width 213 height 32
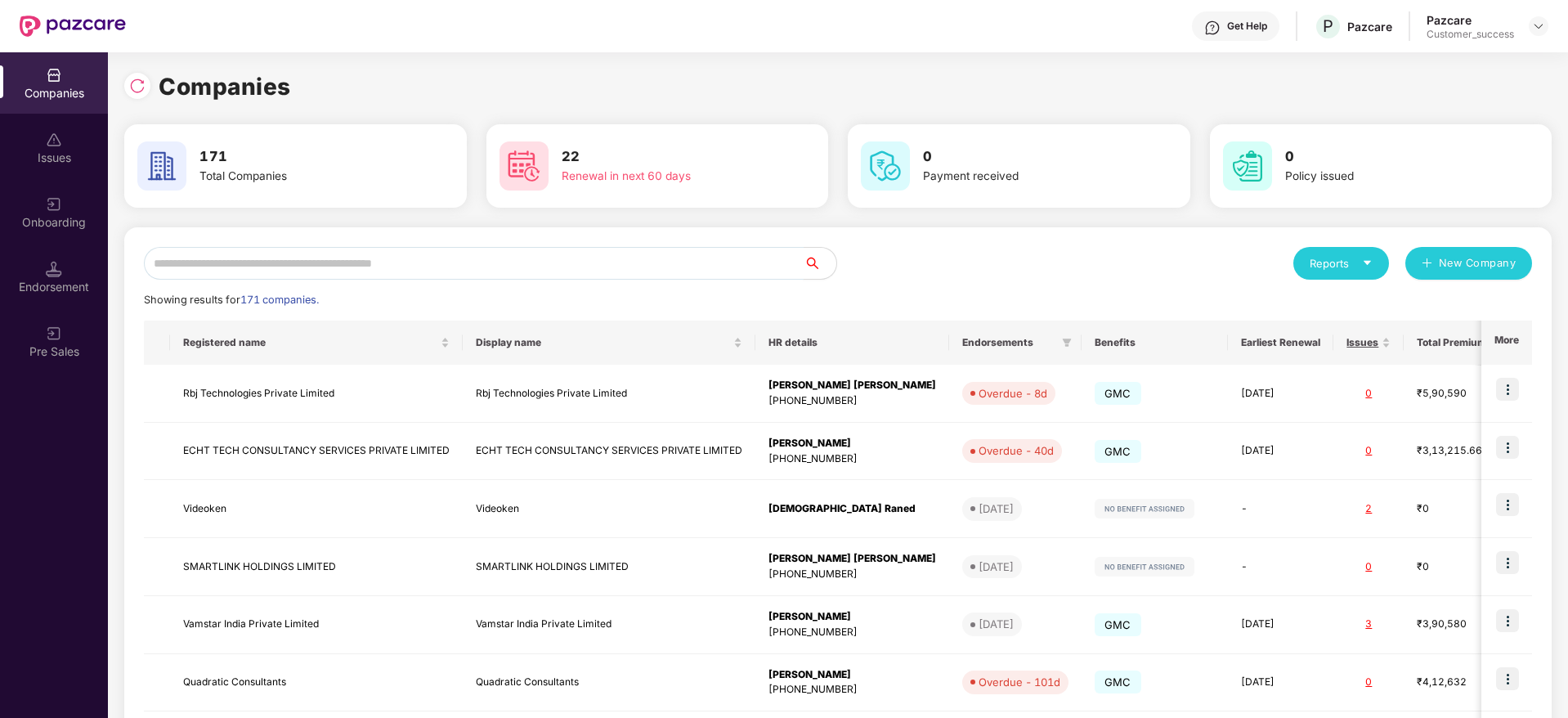
click at [772, 262] on input "text" at bounding box center [473, 263] width 660 height 32
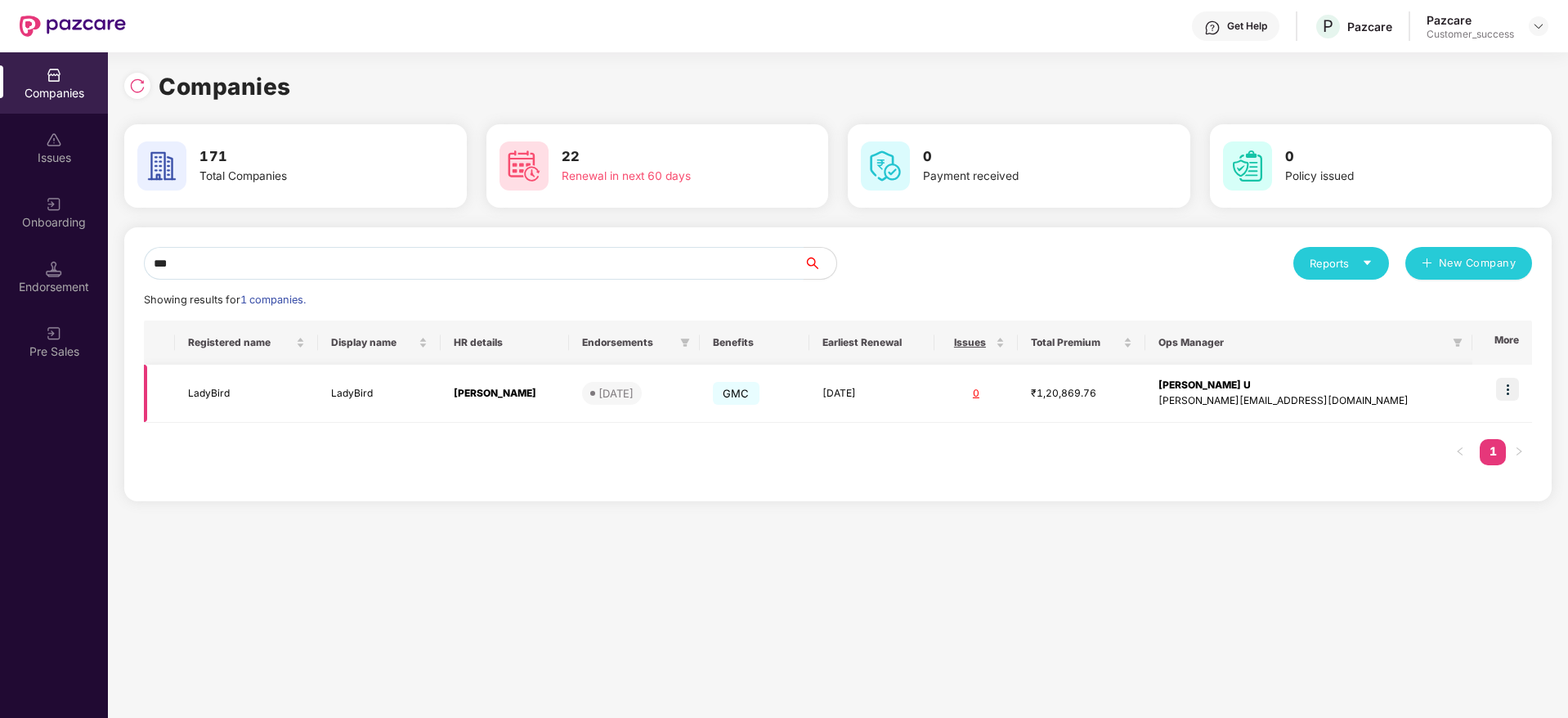
type input "***"
click at [1517, 384] on img at bounding box center [1507, 389] width 23 height 23
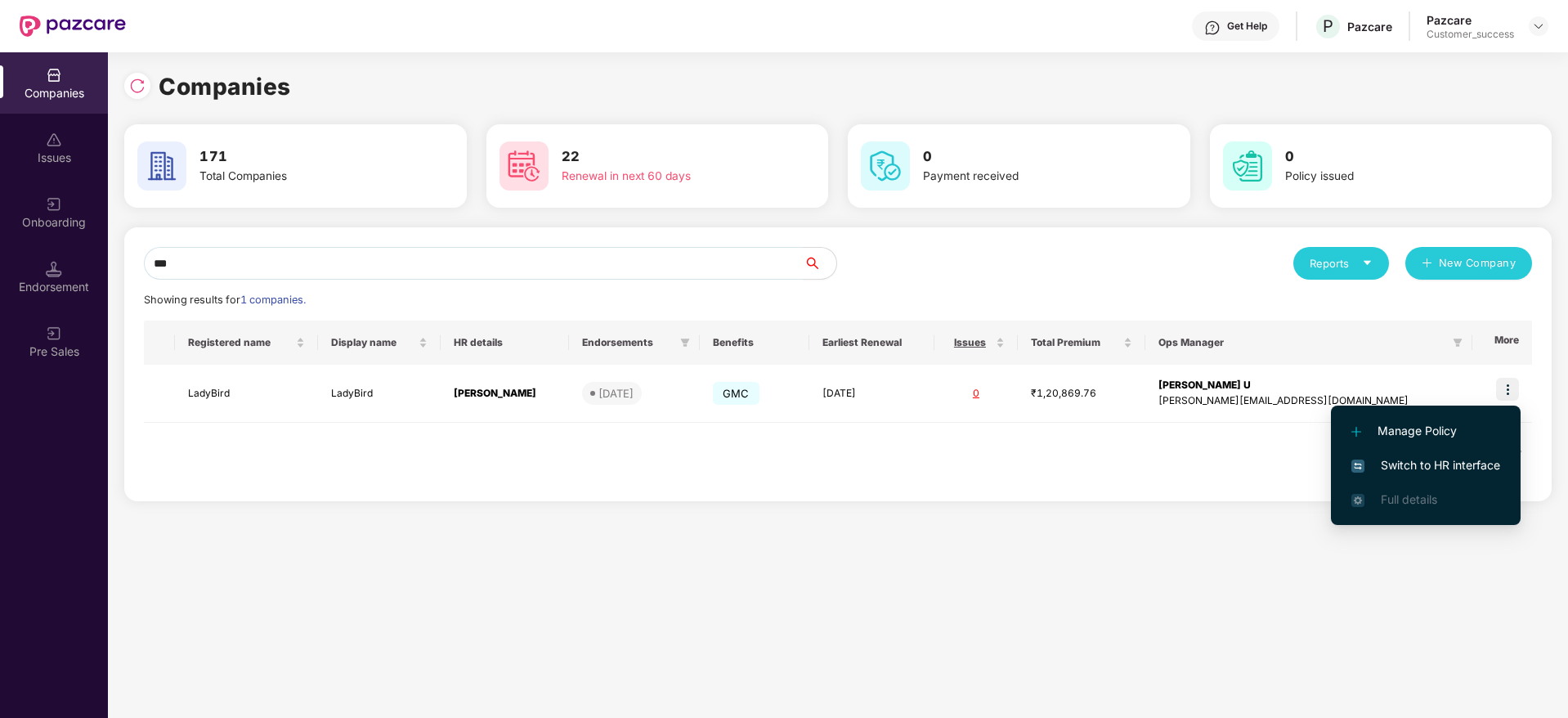
click at [1472, 461] on span "Switch to HR interface" at bounding box center [1425, 465] width 149 height 18
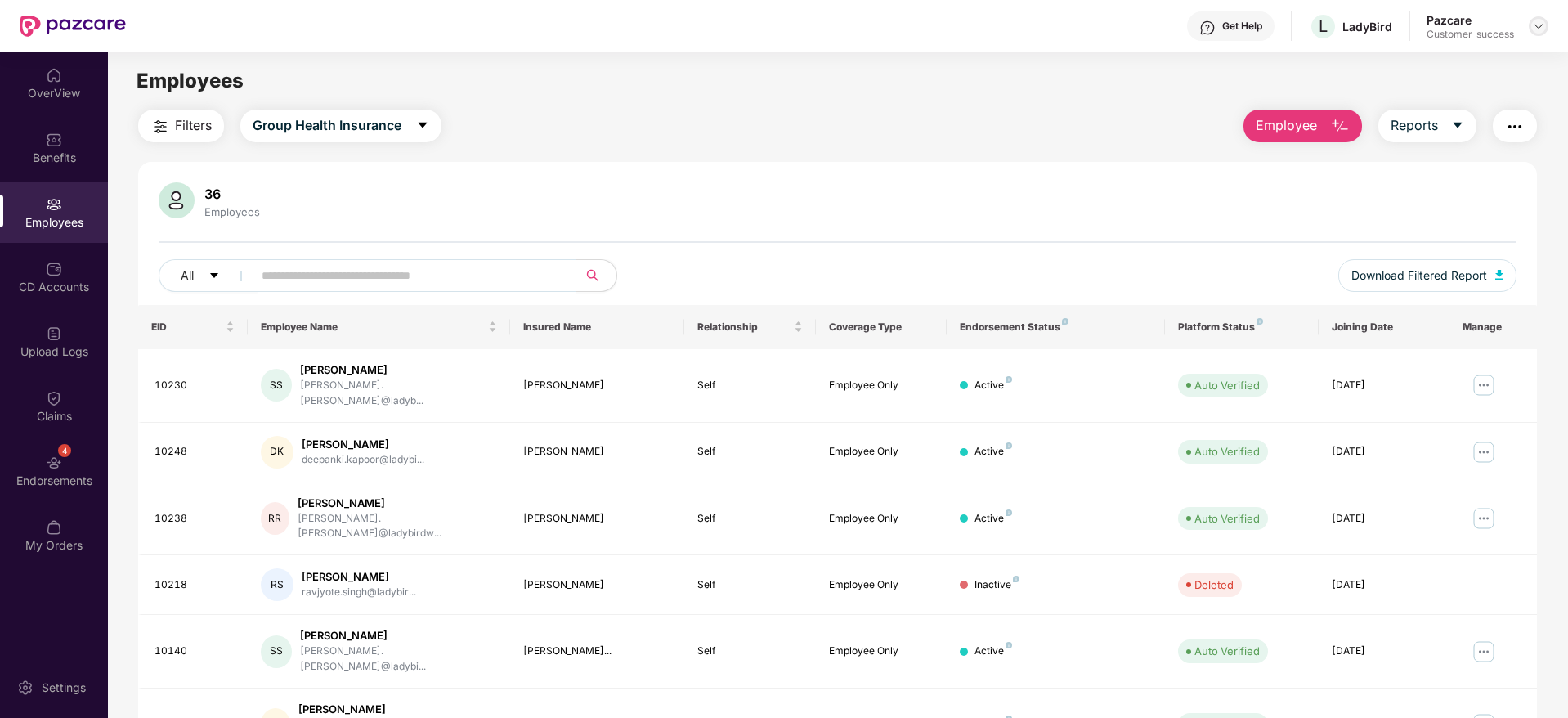
click at [1534, 31] on img at bounding box center [1538, 26] width 13 height 13
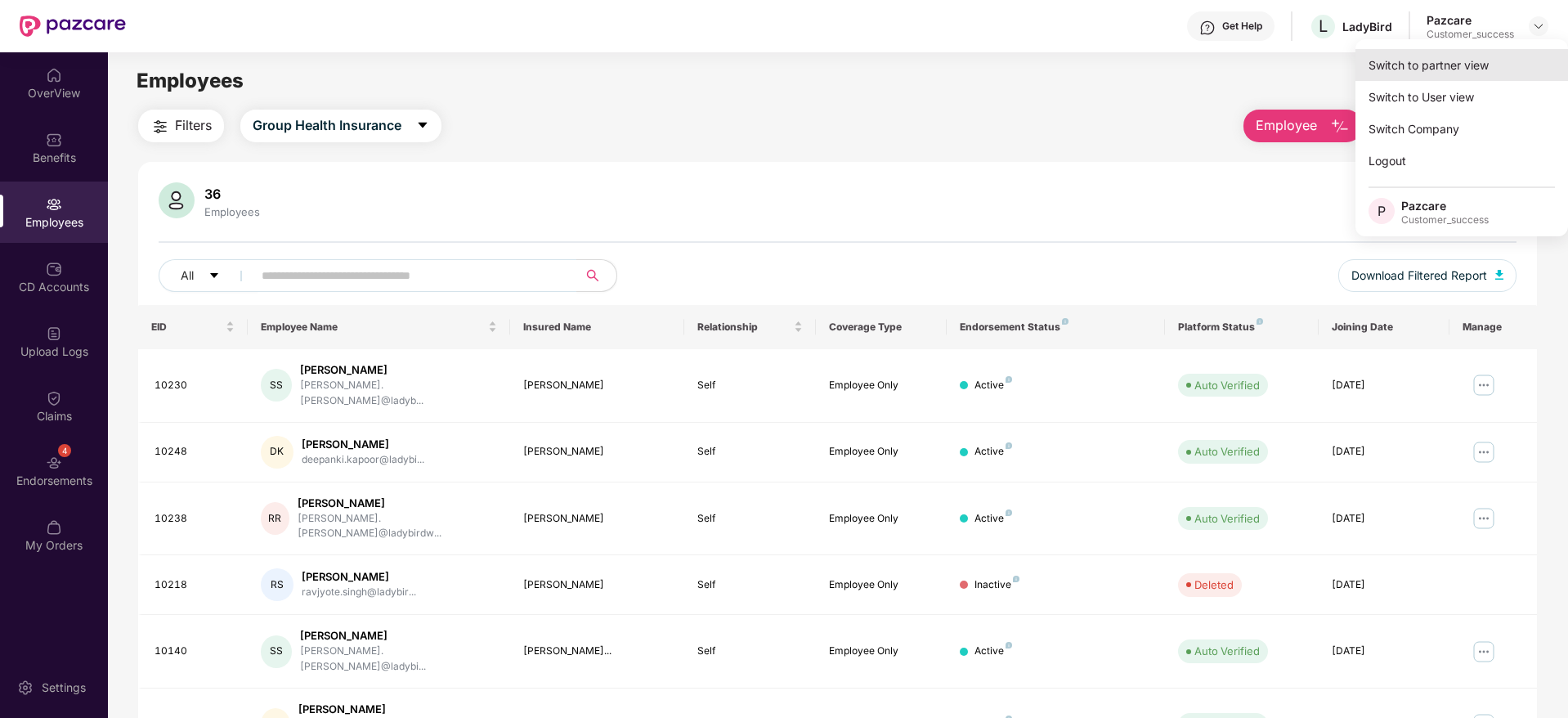
click at [1505, 66] on div "Switch to partner view" at bounding box center [1461, 64] width 213 height 32
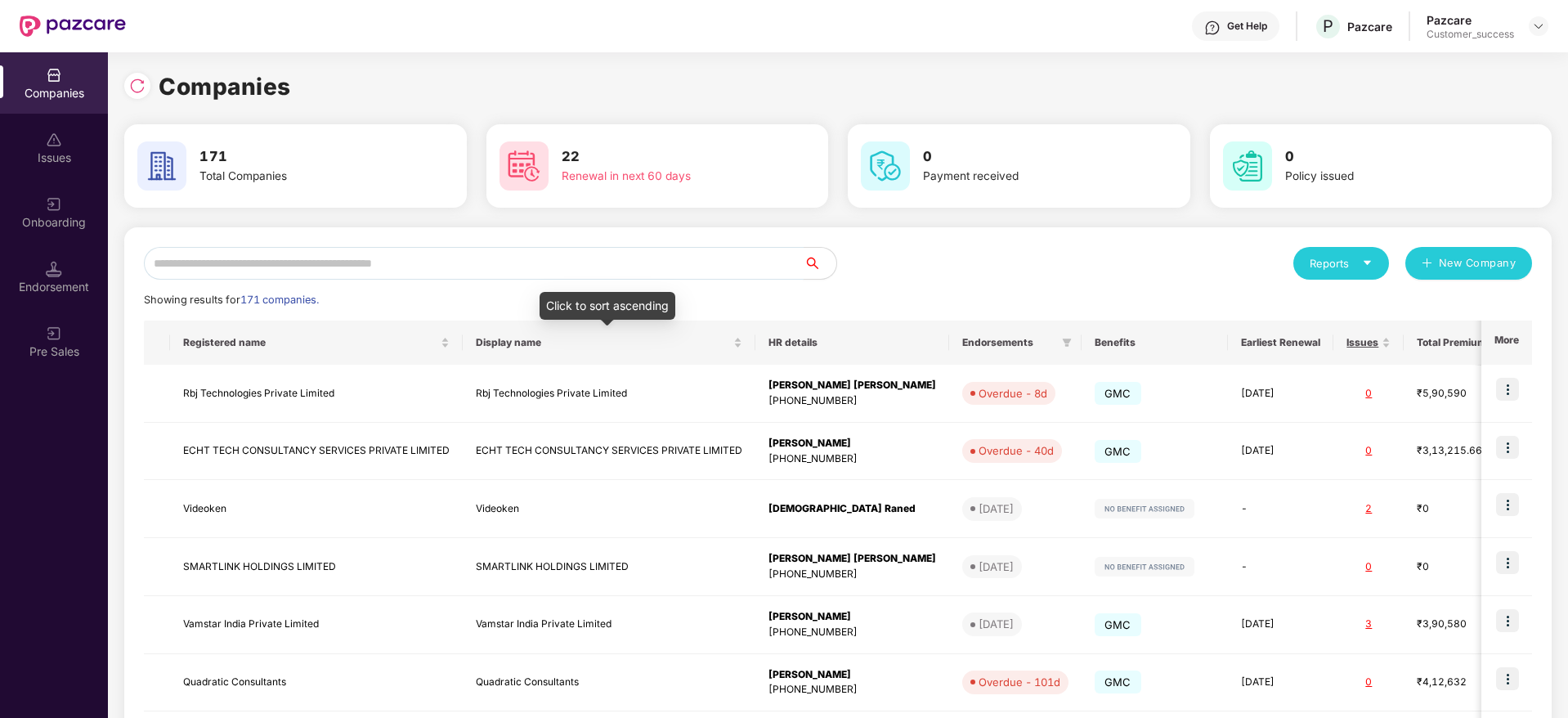
click at [631, 256] on input "text" at bounding box center [473, 263] width 660 height 32
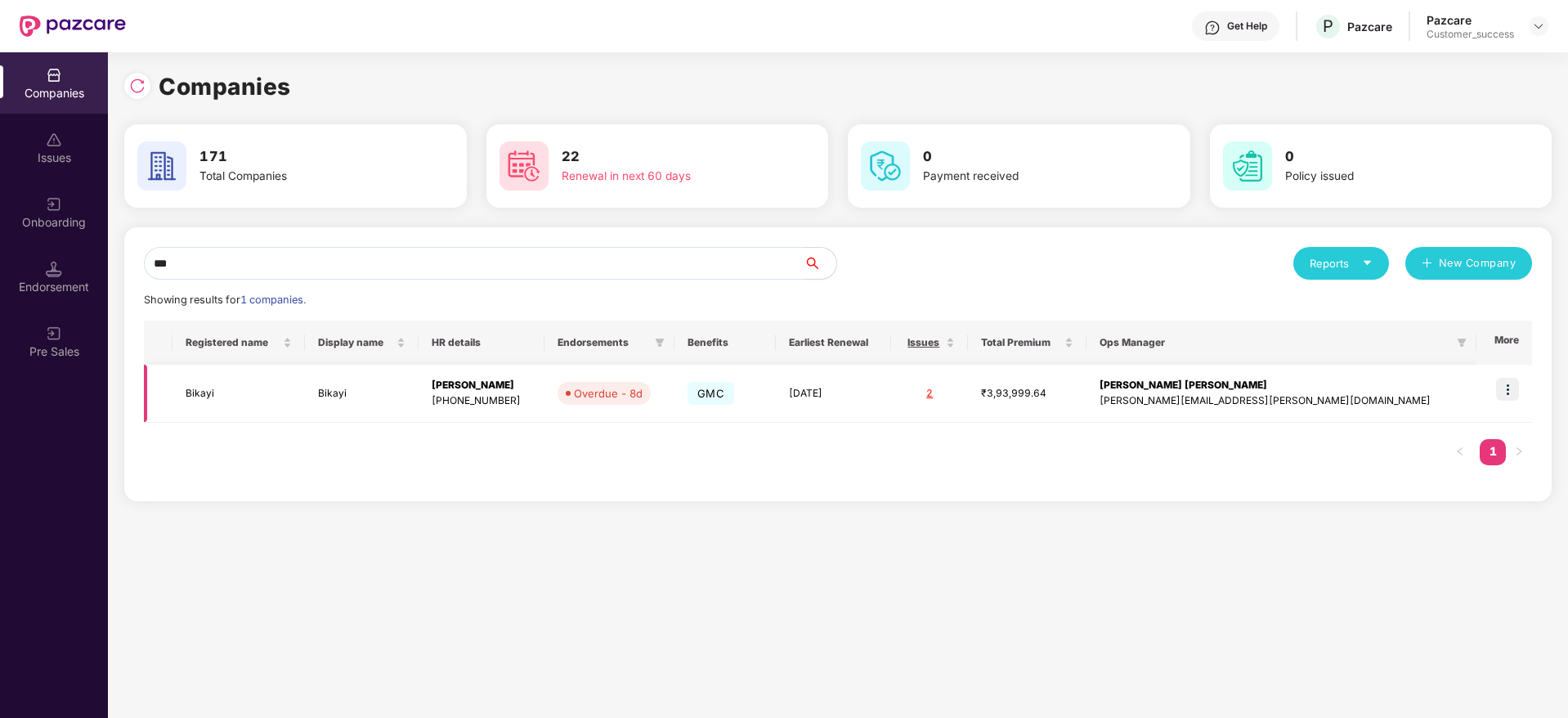
type input "***"
click at [1516, 386] on img at bounding box center [1507, 389] width 23 height 23
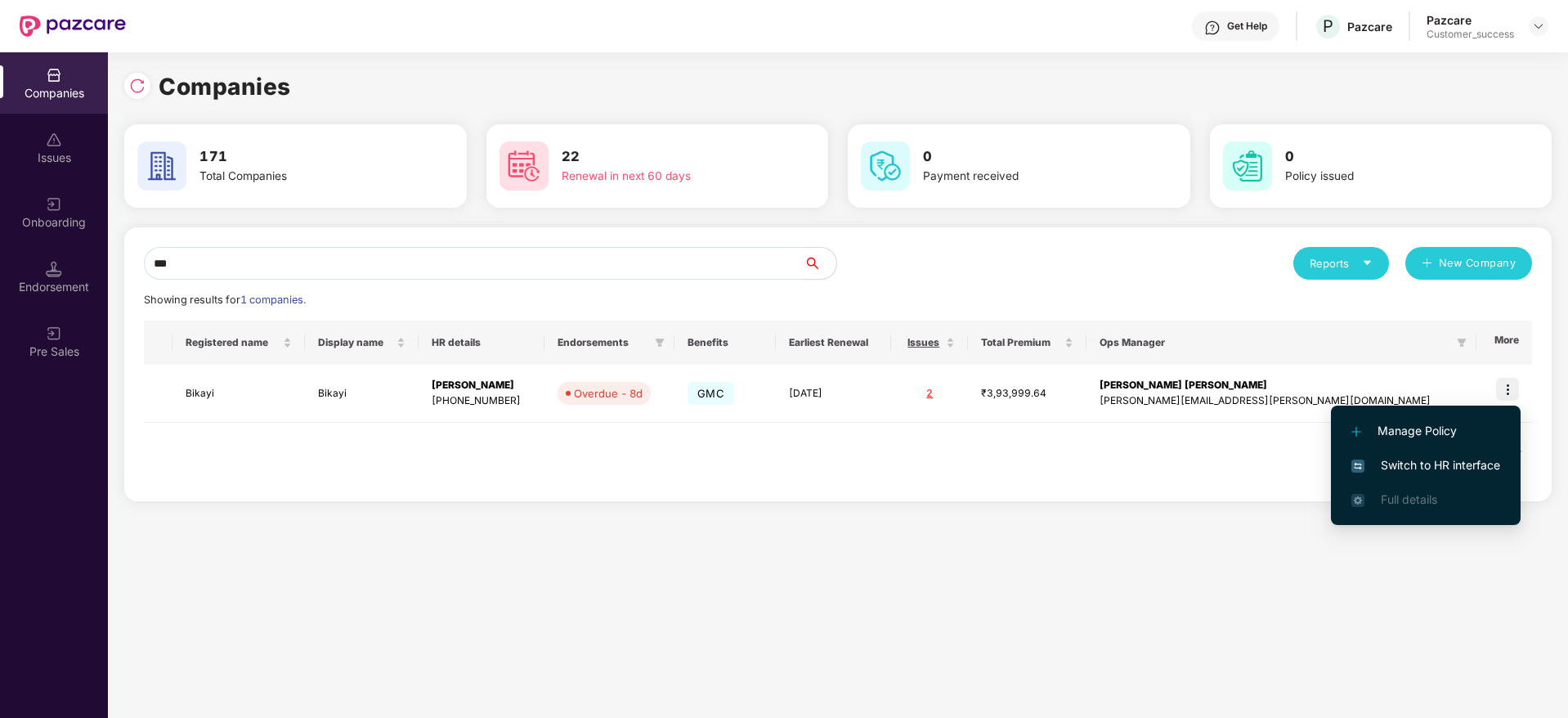
click at [1458, 469] on span "Switch to HR interface" at bounding box center [1425, 465] width 149 height 18
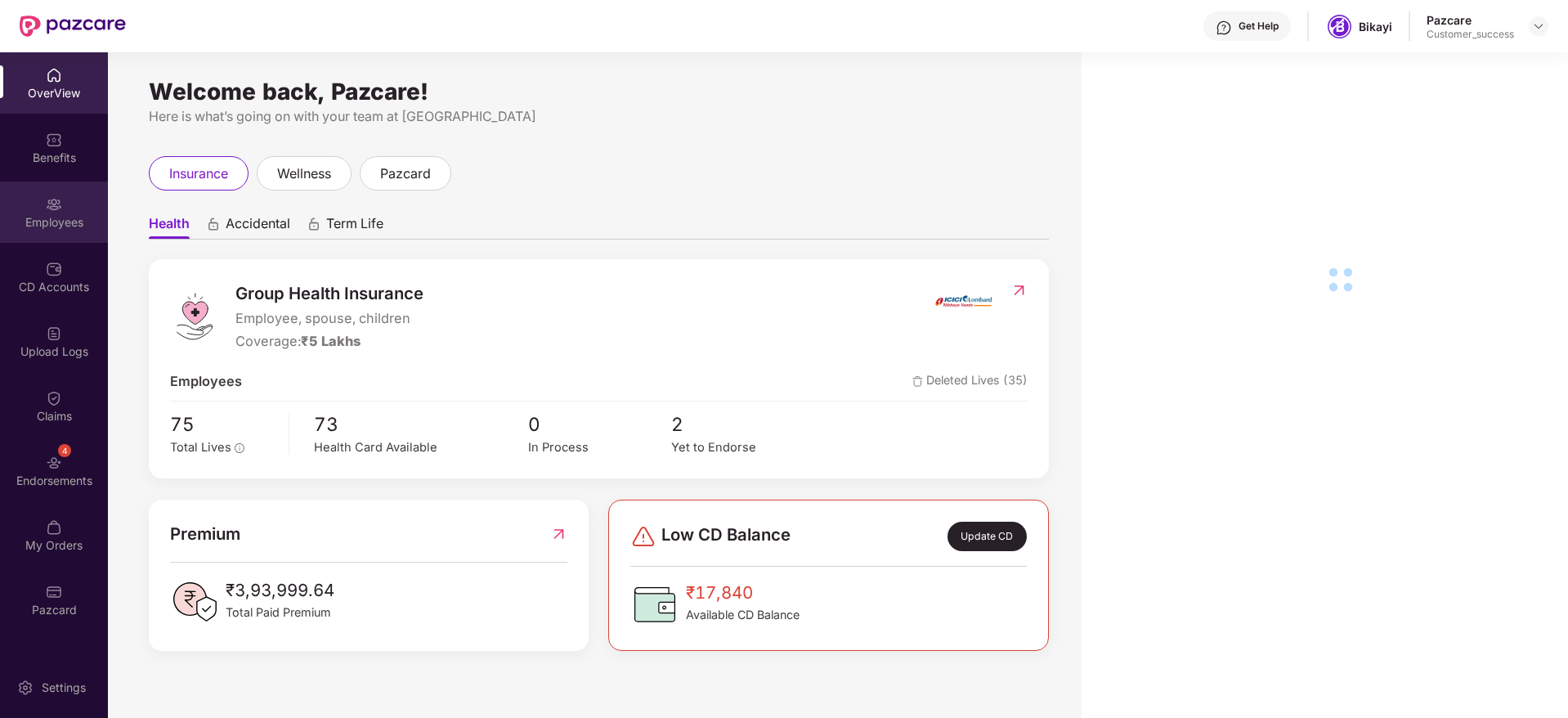
click at [60, 218] on div "Employees" at bounding box center [54, 222] width 108 height 16
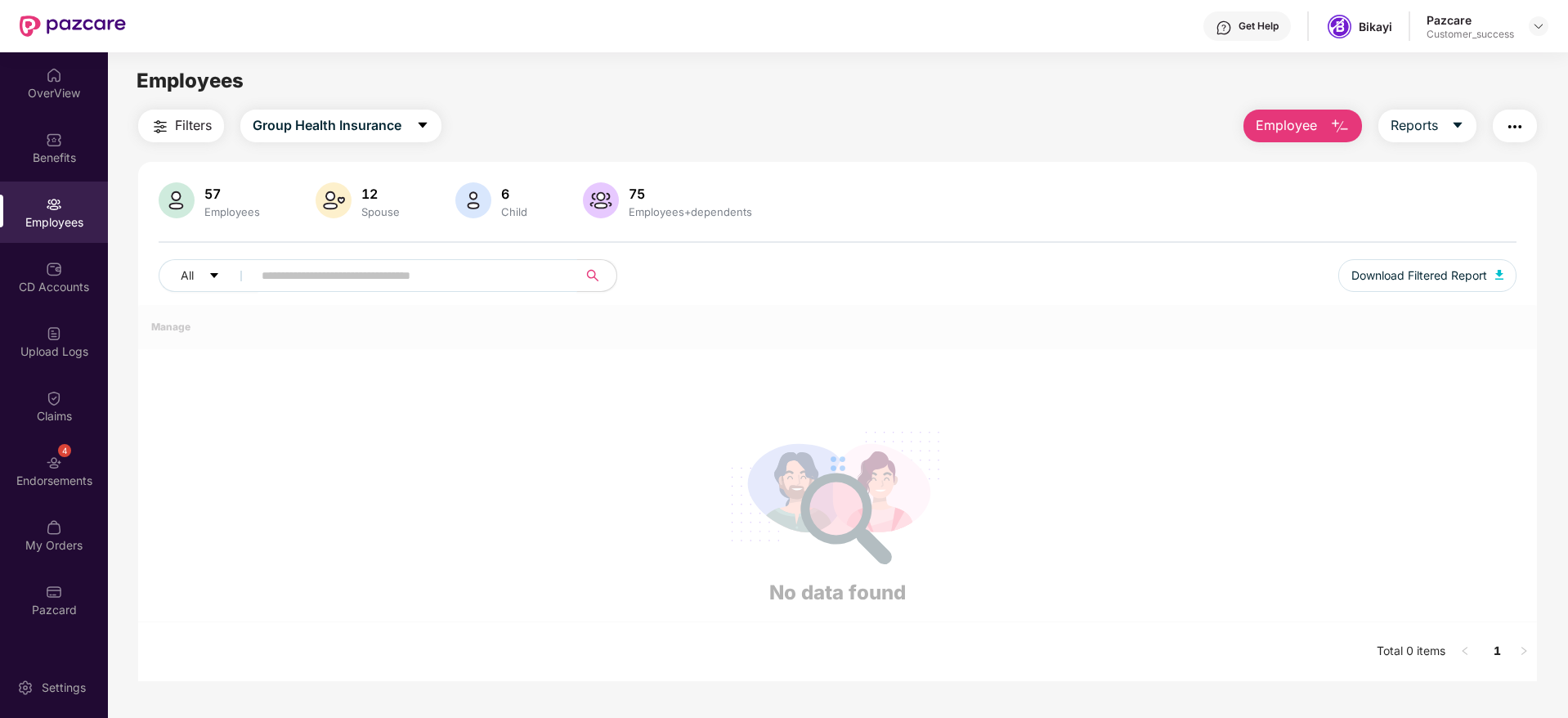
click at [390, 283] on input "text" at bounding box center [408, 275] width 293 height 25
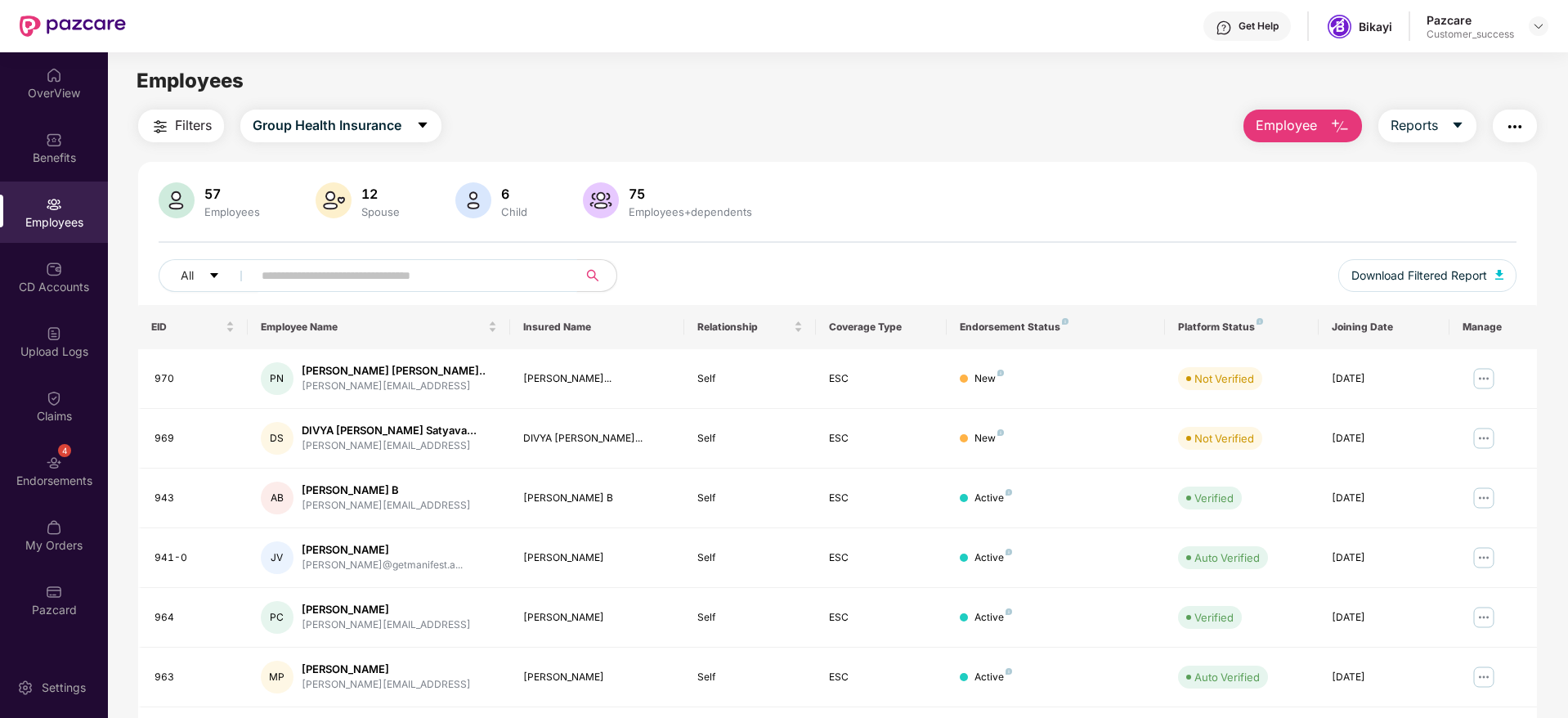
paste input "**********"
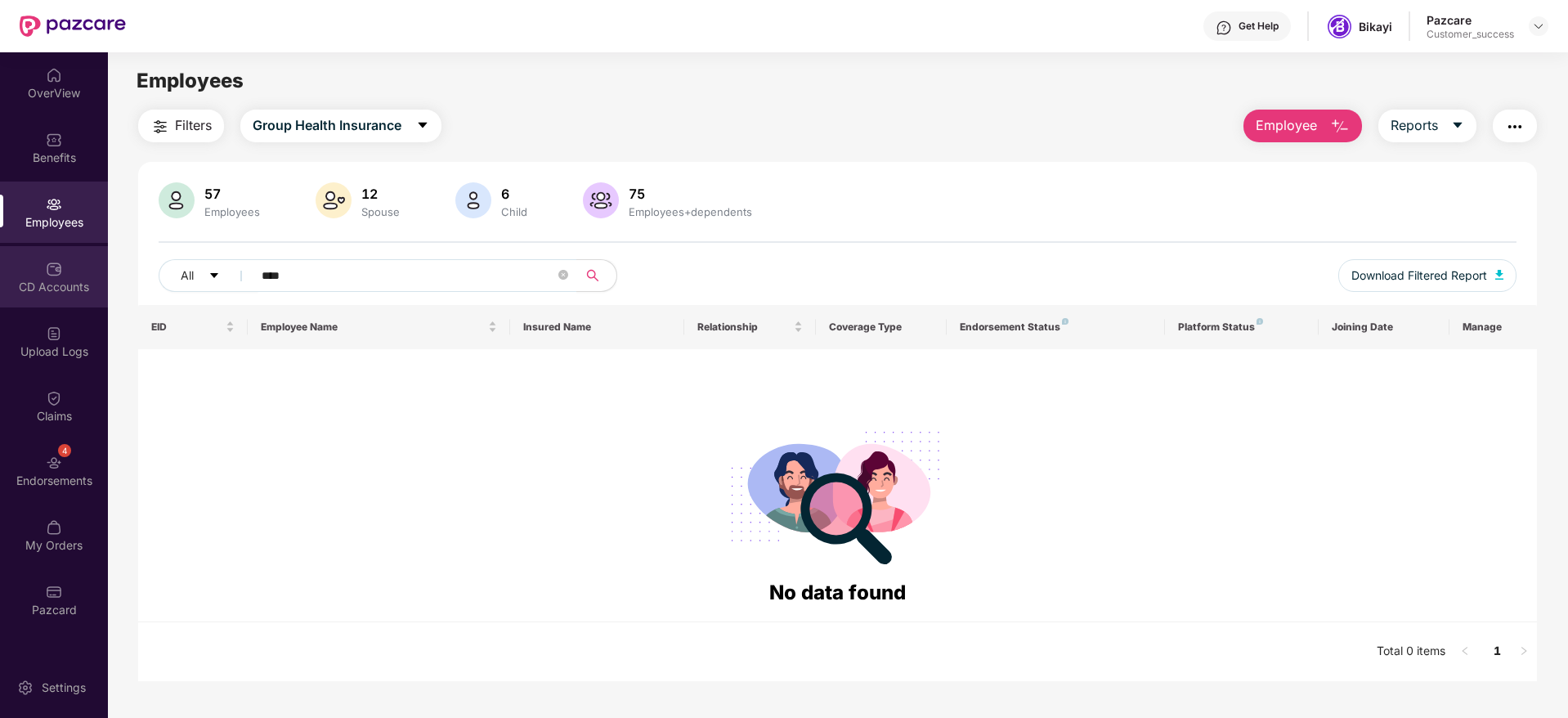
drag, startPoint x: 449, startPoint y: 291, endPoint x: 16, endPoint y: 293, distance: 433.0
click at [20, 291] on div "OverView Benefits Employees CD Accounts Upload Logs Claims 4 Endorsements My Or…" at bounding box center [784, 385] width 1568 height 666
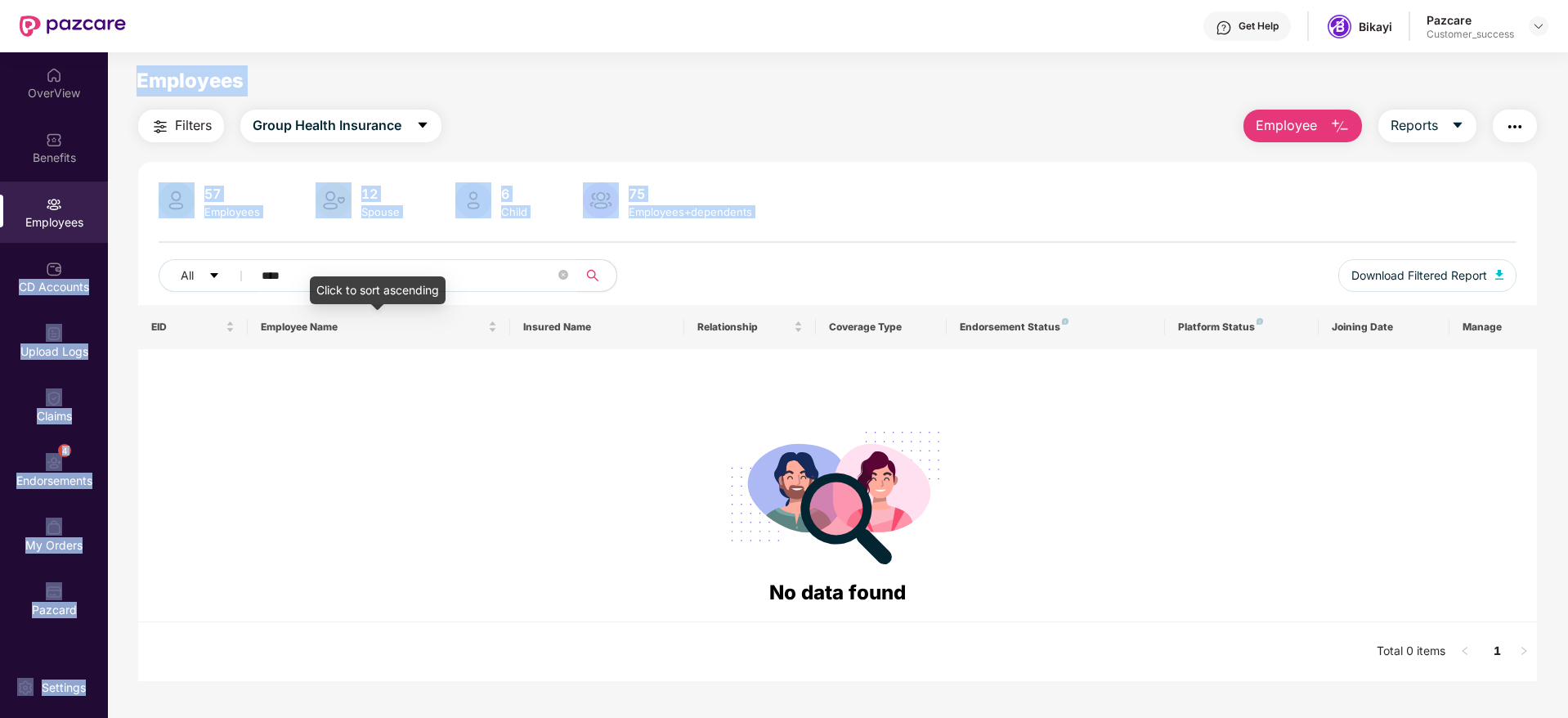
click at [513, 270] on input "****" at bounding box center [408, 275] width 293 height 25
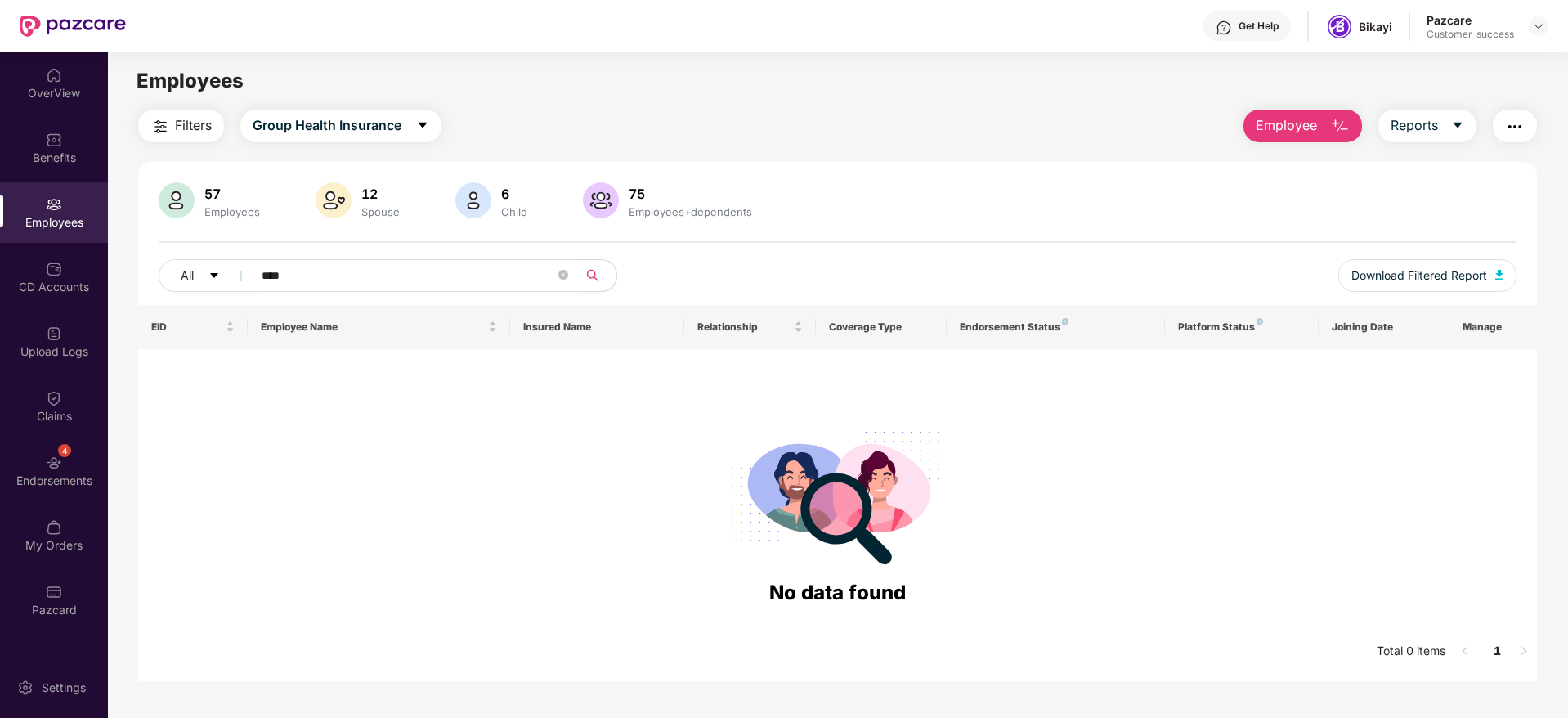
click at [513, 270] on input "****" at bounding box center [408, 275] width 293 height 25
paste input "text"
type input "***"
click at [51, 159] on div "Benefits" at bounding box center [54, 157] width 108 height 16
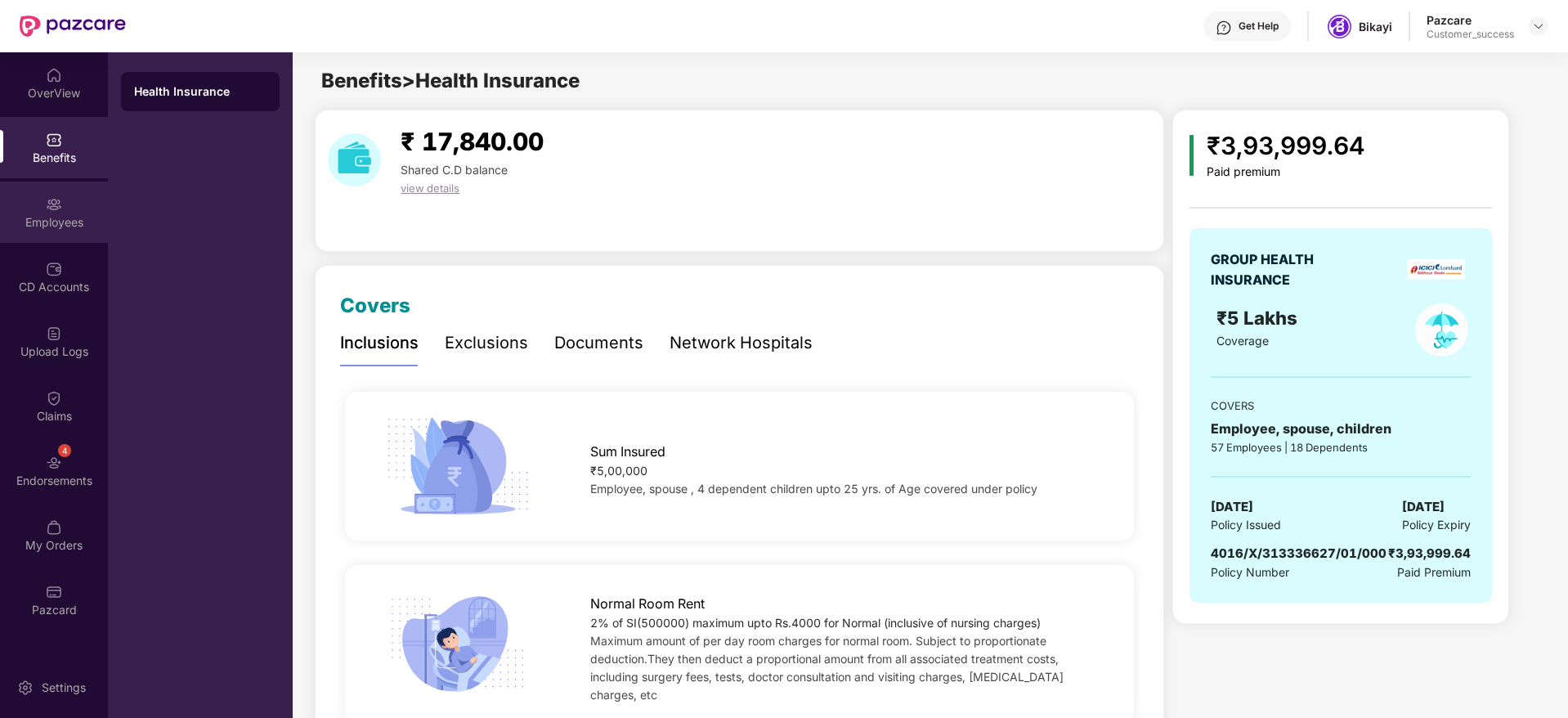
click at [59, 221] on div "Employees" at bounding box center [54, 222] width 108 height 16
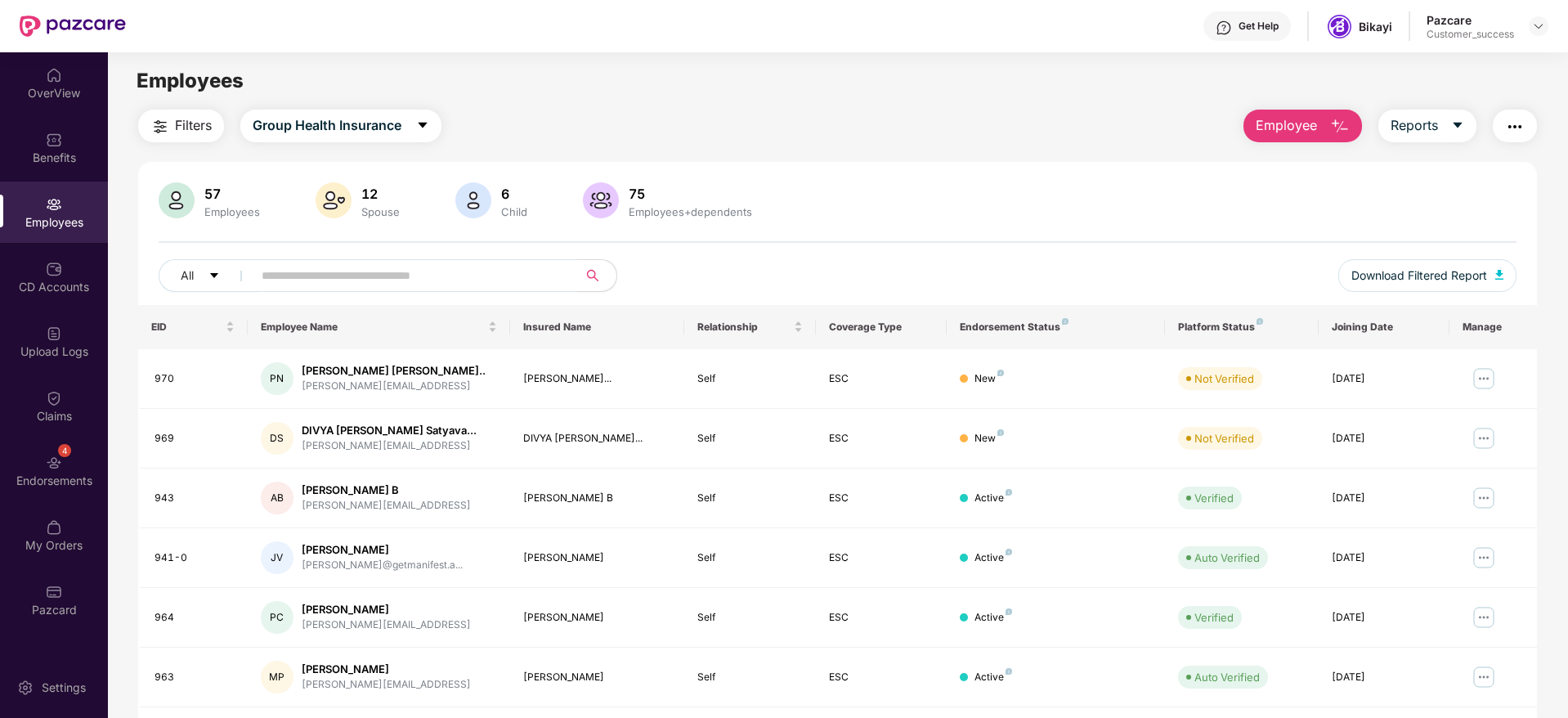
click at [390, 268] on input "text" at bounding box center [408, 275] width 293 height 25
paste input "**********"
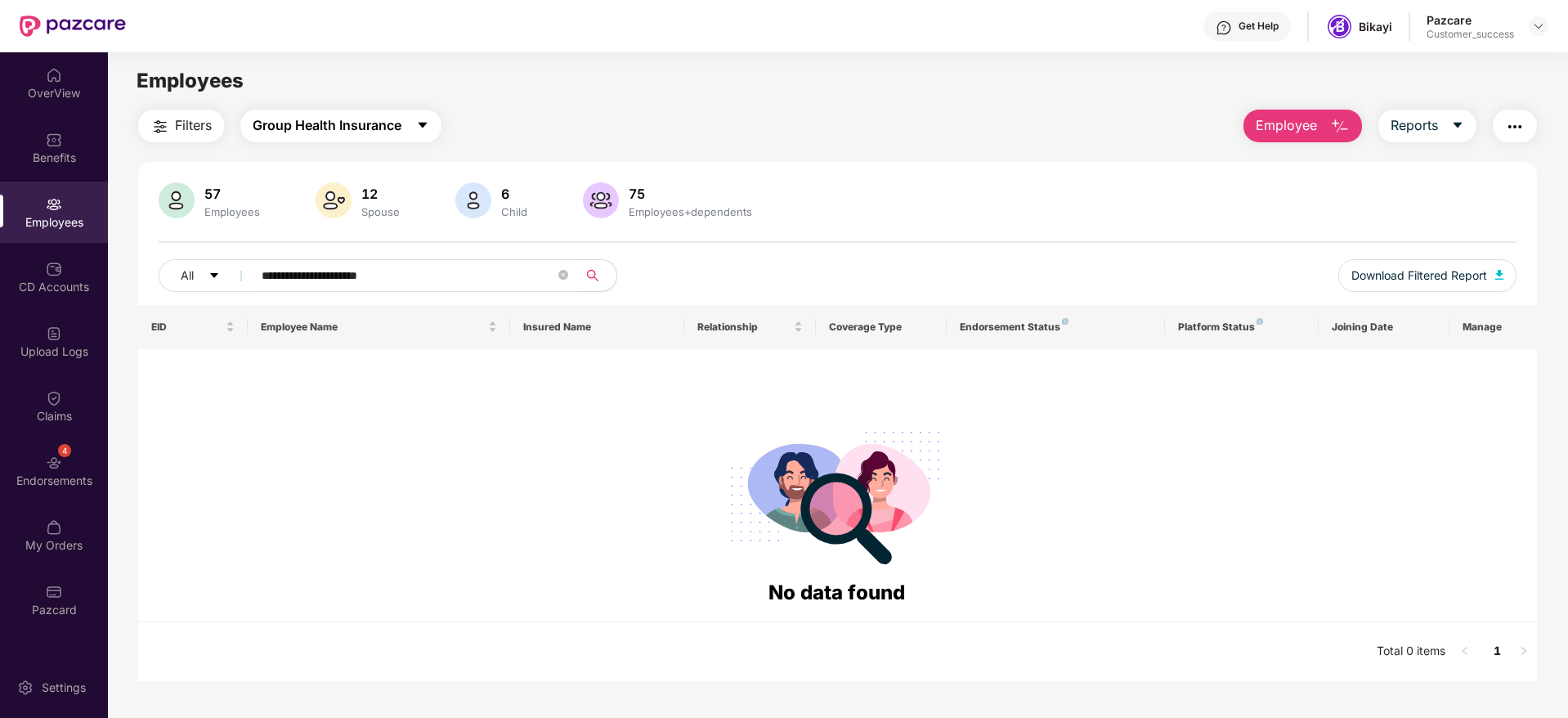
type input "**********"
click at [327, 121] on span "Group Health Insurance" at bounding box center [327, 126] width 149 height 21
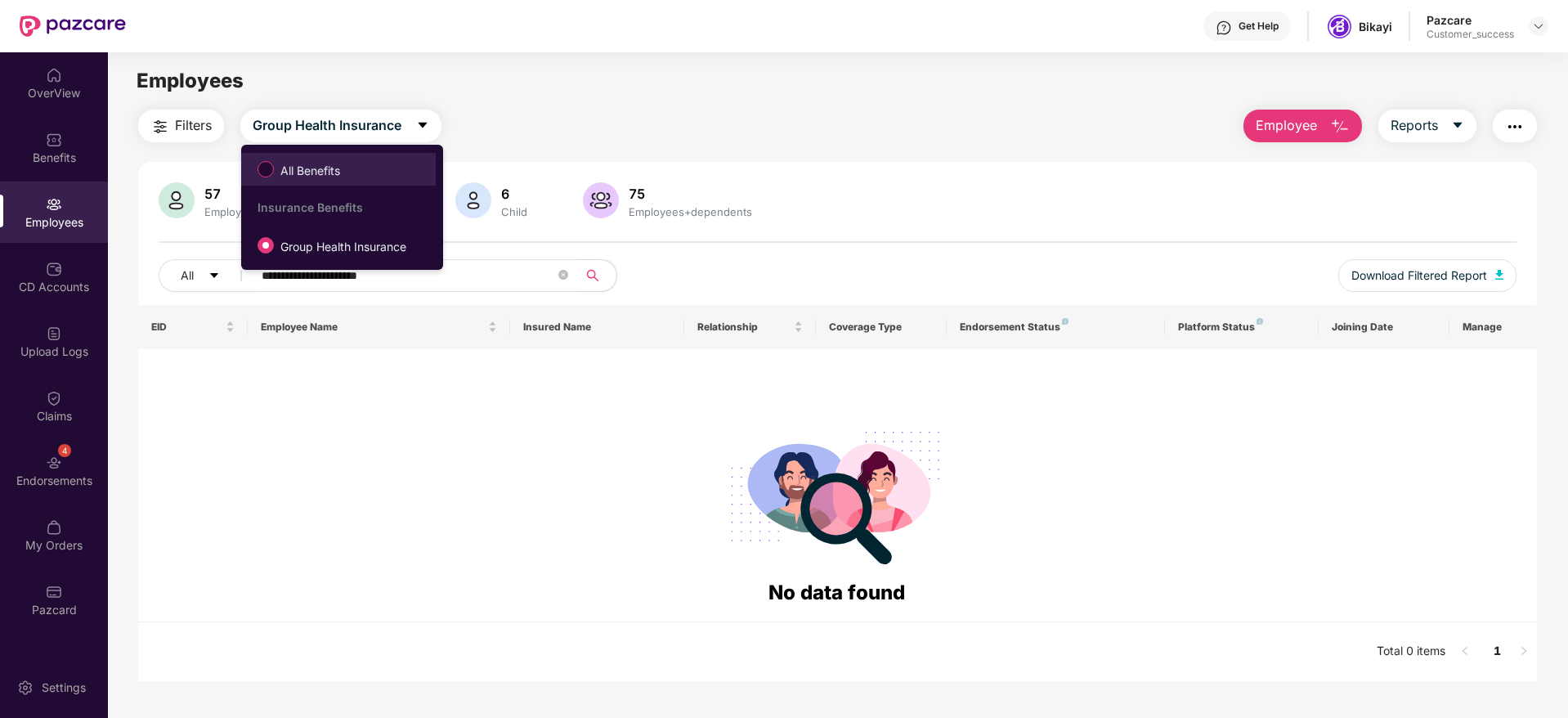
click at [325, 163] on span "All Benefits" at bounding box center [310, 170] width 73 height 18
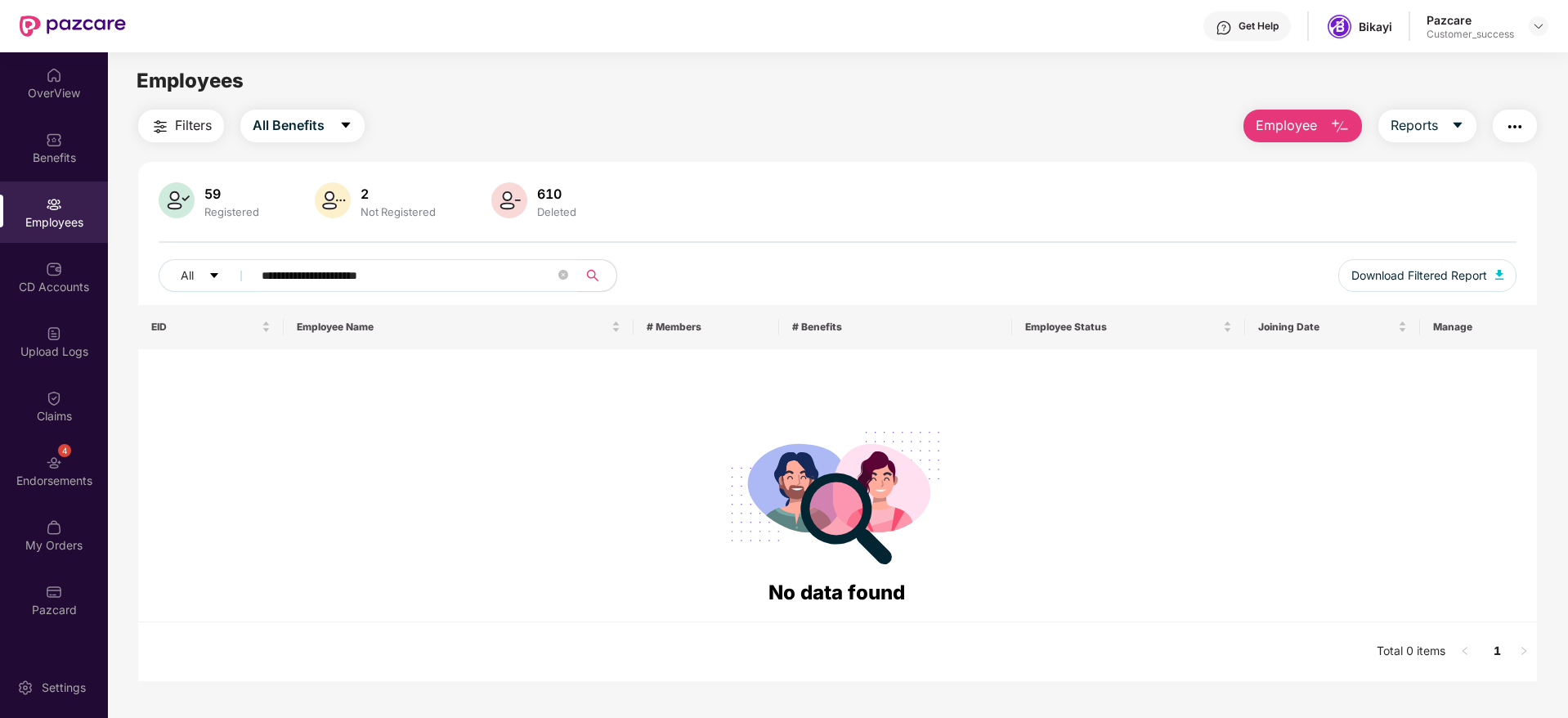
click at [426, 275] on input "**********" at bounding box center [408, 275] width 293 height 25
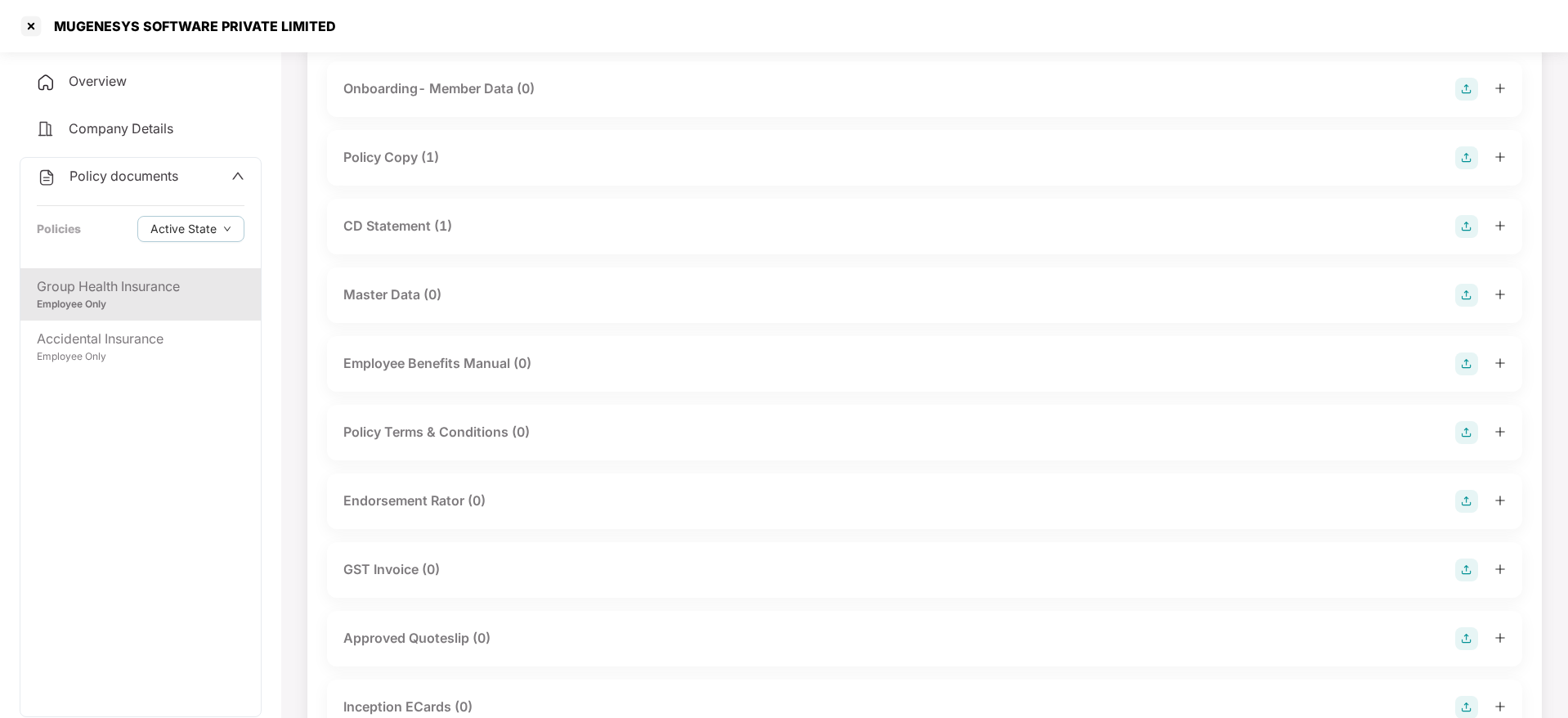
scroll to position [123, 0]
